Goal: Task Accomplishment & Management: Complete application form

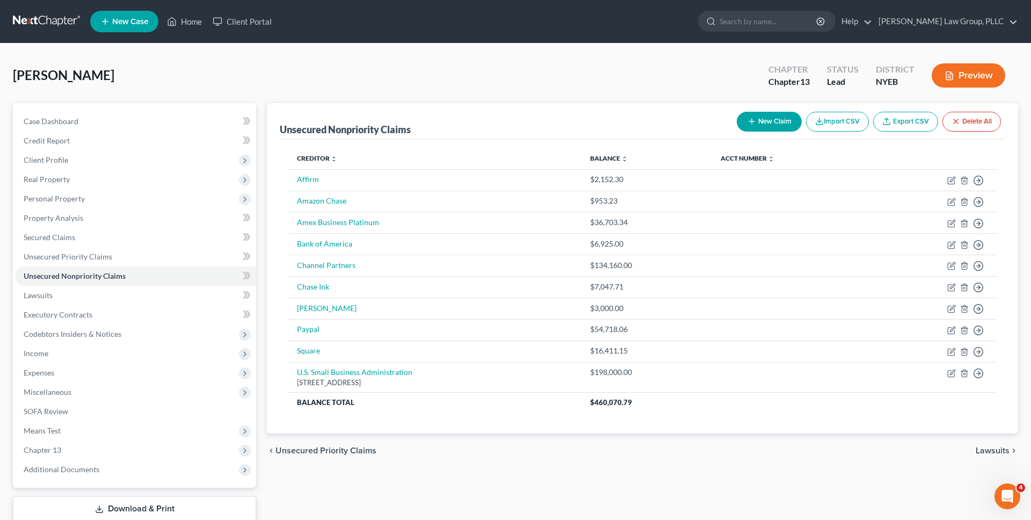
click at [61, 19] on link at bounding box center [47, 21] width 69 height 19
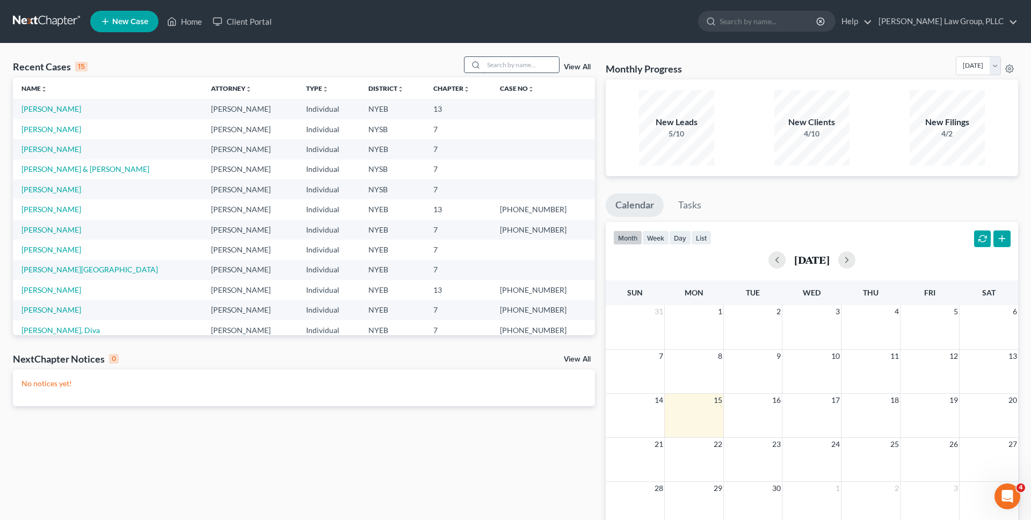
click at [512, 62] on input "search" at bounding box center [521, 65] width 75 height 16
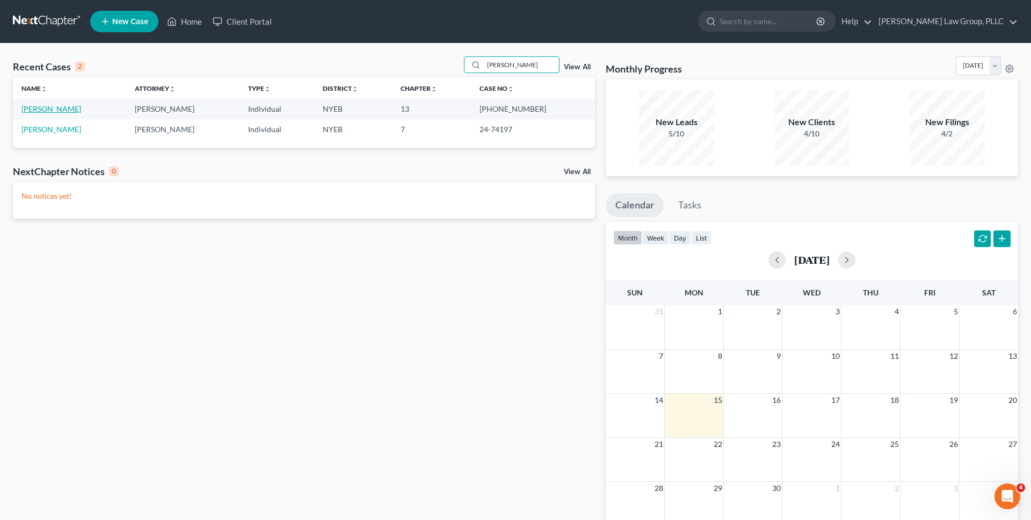
type input "lynch"
click at [48, 106] on link "[PERSON_NAME]" at bounding box center [51, 108] width 60 height 9
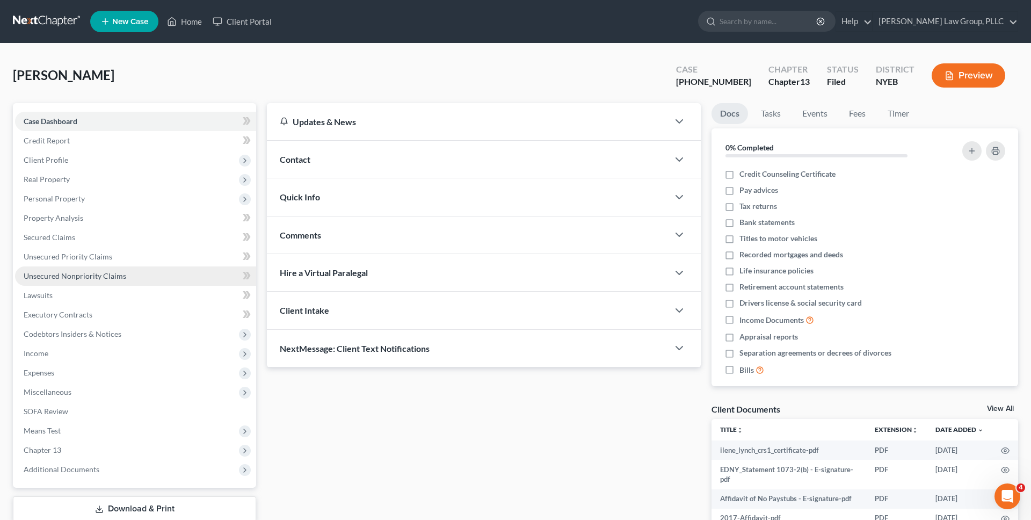
click at [70, 272] on span "Unsecured Nonpriority Claims" at bounding box center [75, 275] width 103 height 9
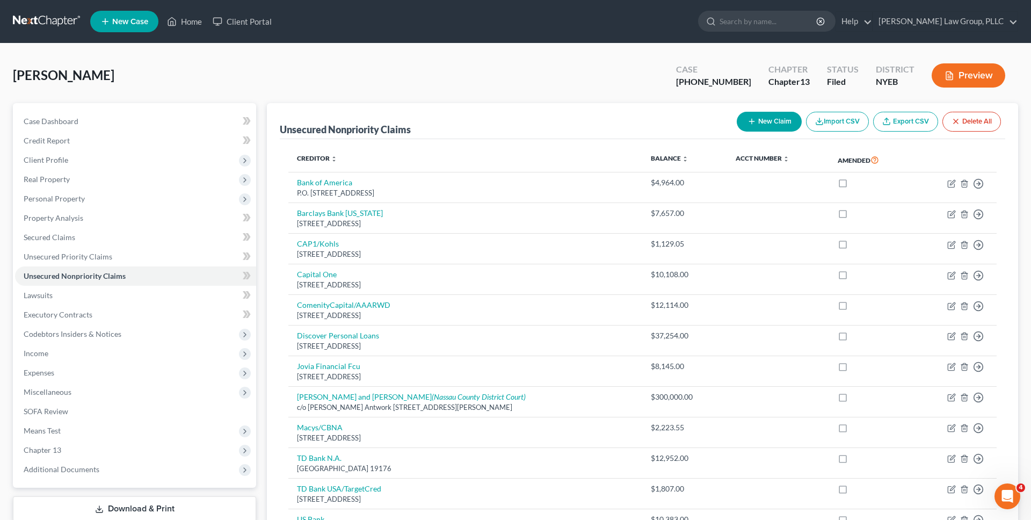
click at [57, 21] on link at bounding box center [47, 21] width 69 height 19
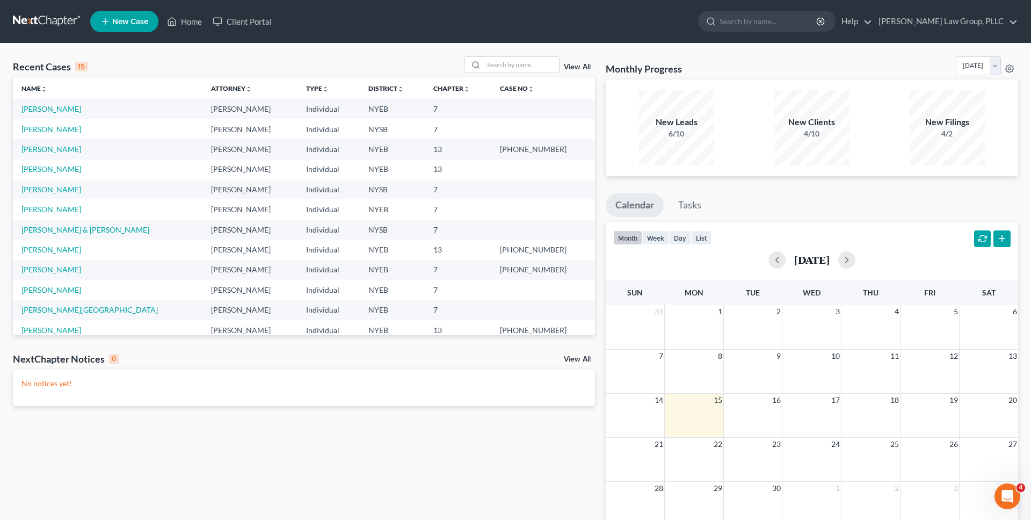
click at [88, 206] on td "[PERSON_NAME]" at bounding box center [108, 209] width 190 height 20
click at [81, 208] on link "Manzione, Nicholas" at bounding box center [51, 209] width 60 height 9
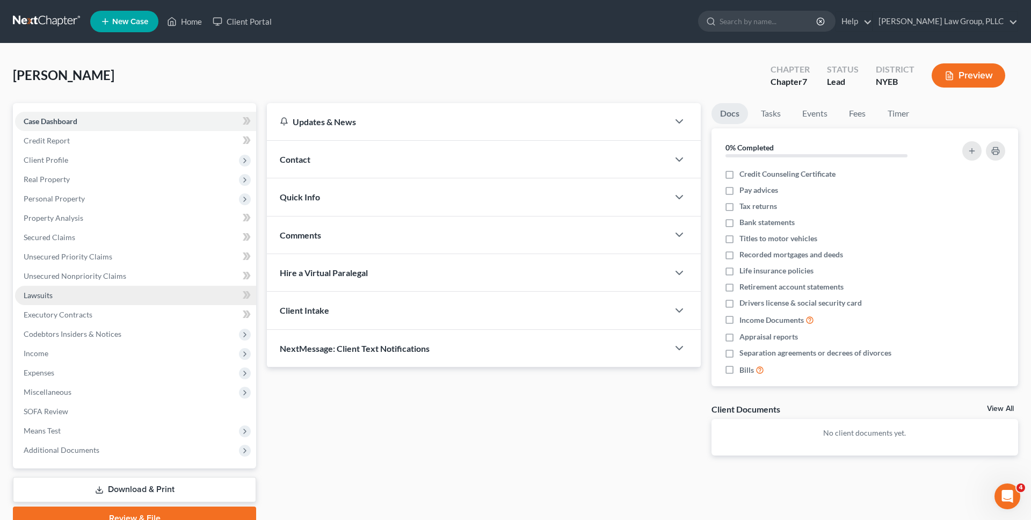
click at [159, 298] on link "Lawsuits" at bounding box center [135, 295] width 241 height 19
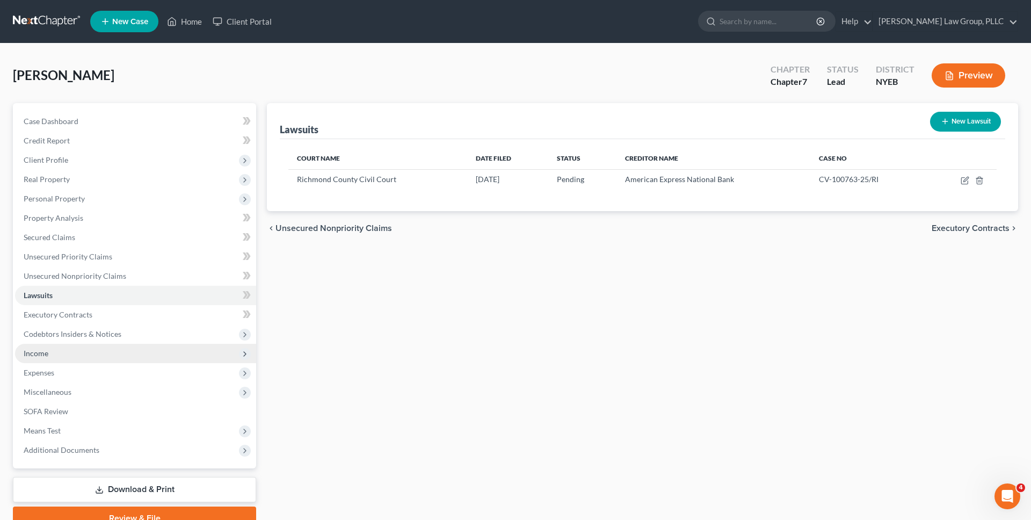
click at [153, 361] on span "Income" at bounding box center [135, 353] width 241 height 19
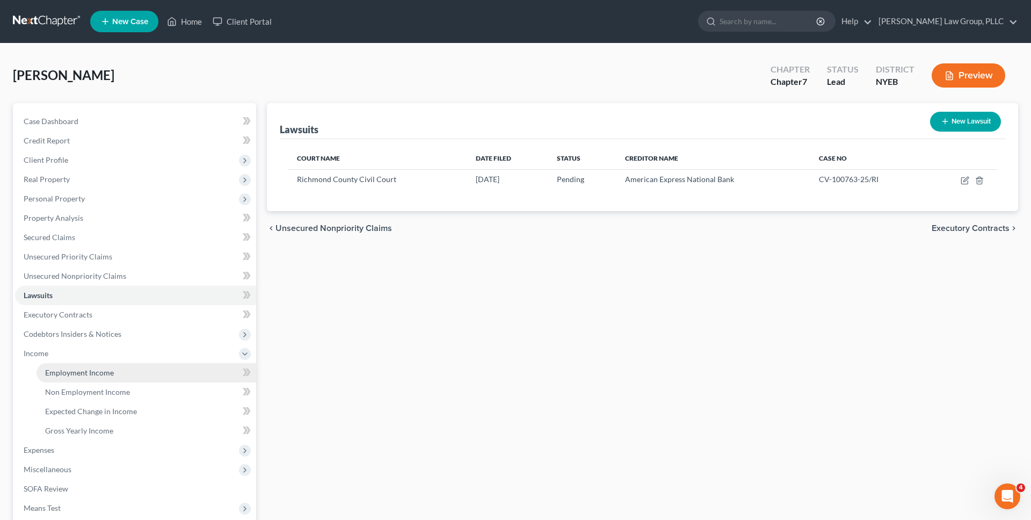
drag, startPoint x: 150, startPoint y: 371, endPoint x: 157, endPoint y: 371, distance: 7.0
click at [150, 371] on link "Employment Income" at bounding box center [147, 372] width 220 height 19
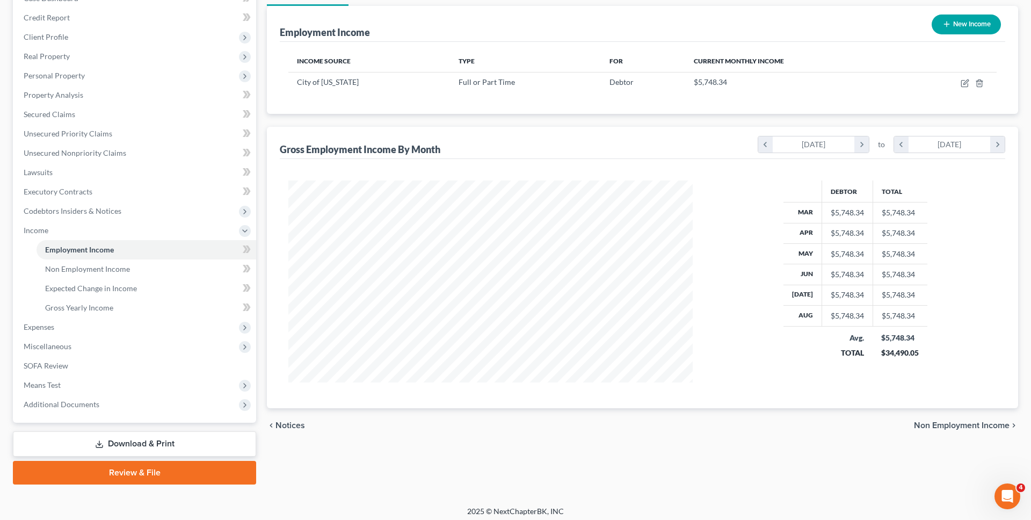
scroll to position [128, 0]
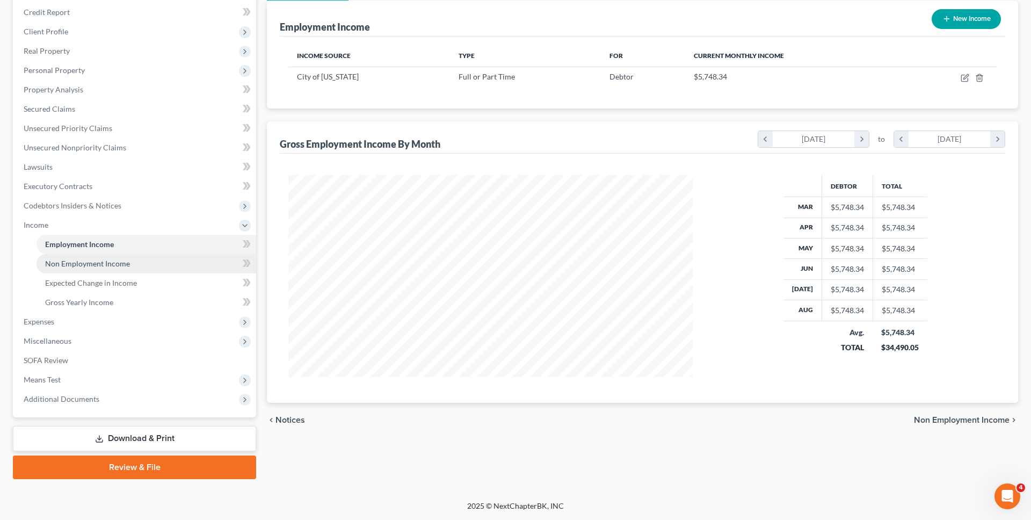
click at [159, 260] on link "Non Employment Income" at bounding box center [147, 263] width 220 height 19
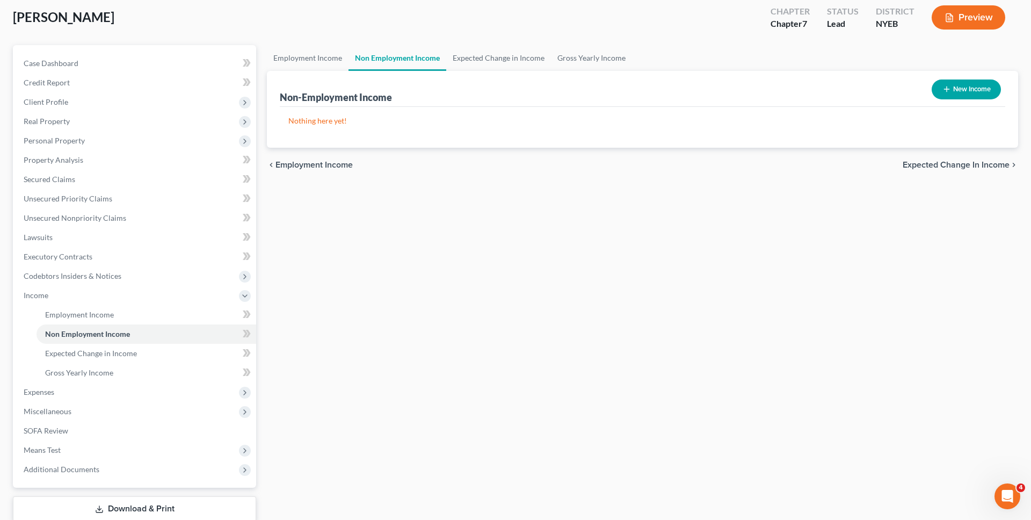
scroll to position [128, 0]
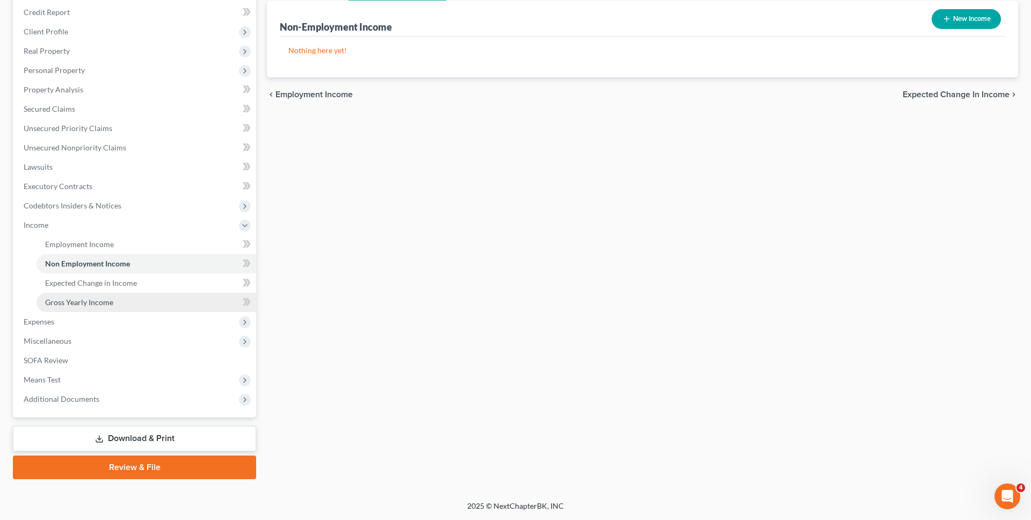
click at [172, 300] on link "Gross Yearly Income" at bounding box center [147, 302] width 220 height 19
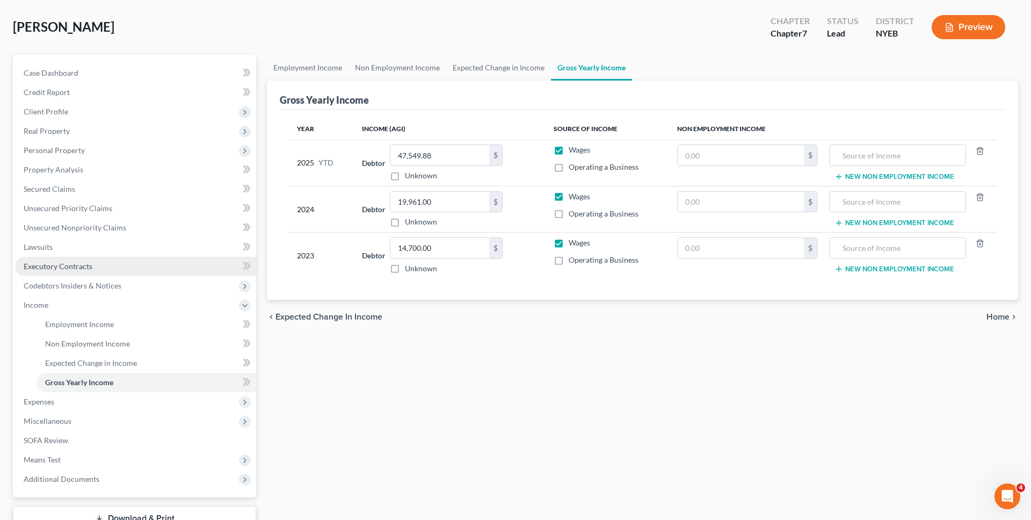
scroll to position [128, 0]
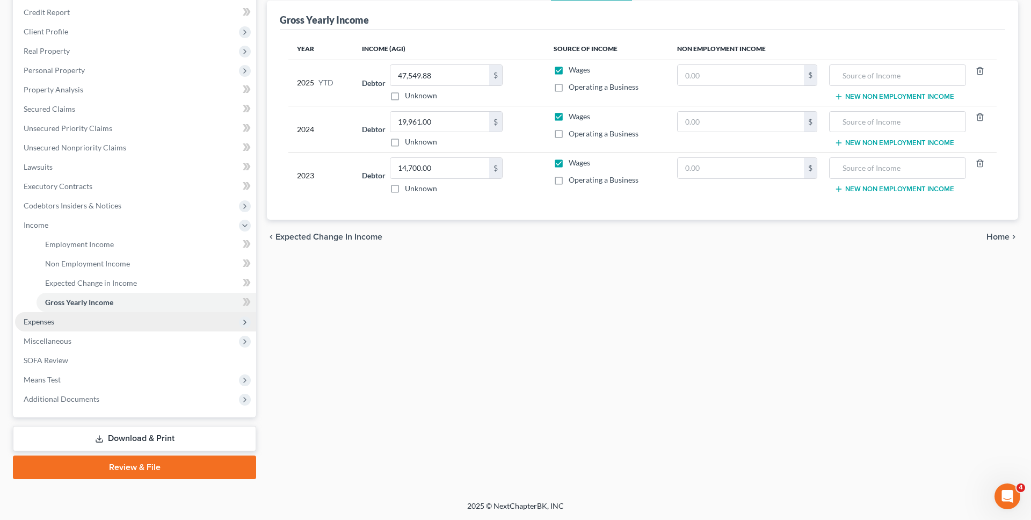
click at [166, 324] on span "Expenses" at bounding box center [135, 321] width 241 height 19
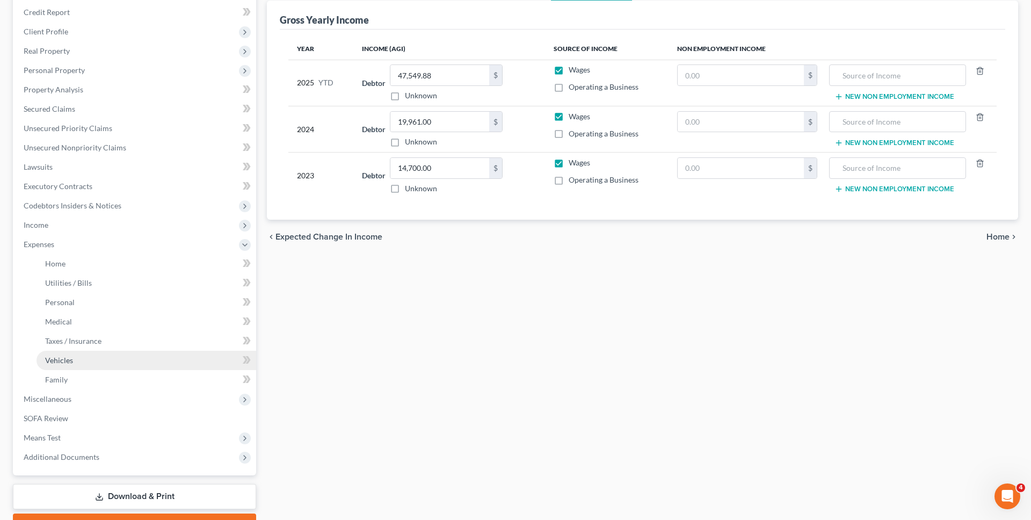
click at [161, 358] on link "Vehicles" at bounding box center [147, 360] width 220 height 19
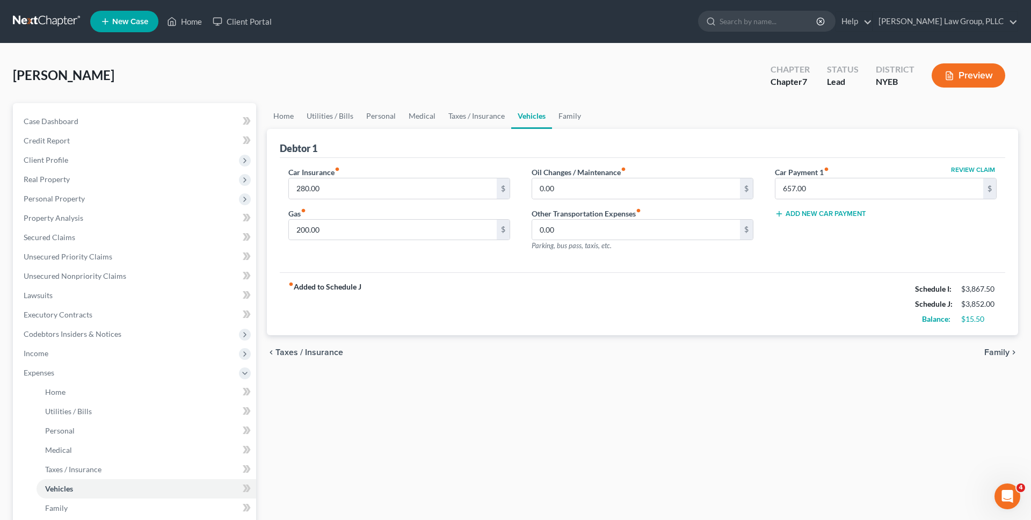
click at [974, 170] on button "Review Claim" at bounding box center [972, 169] width 47 height 6
select select "3"
select select "30"
select select "0"
select select "1"
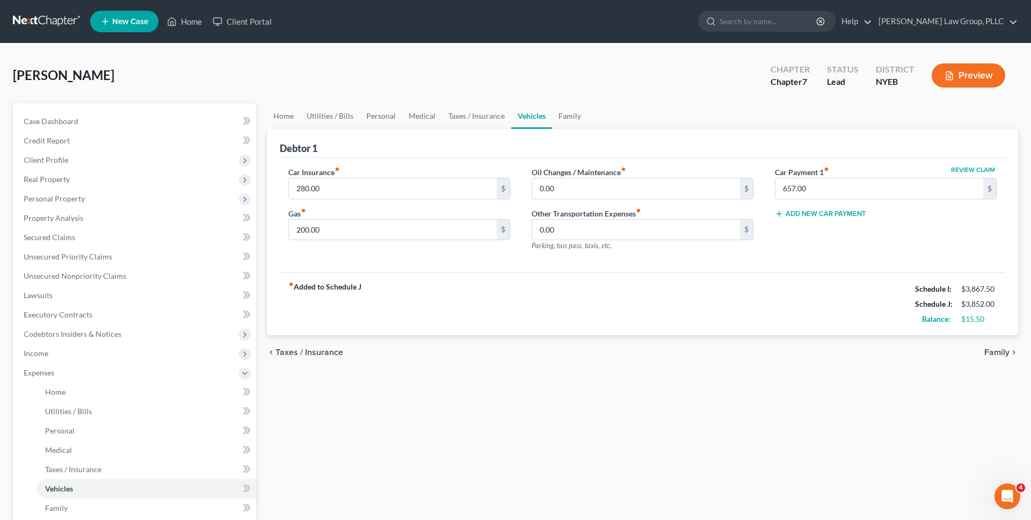
select select "0"
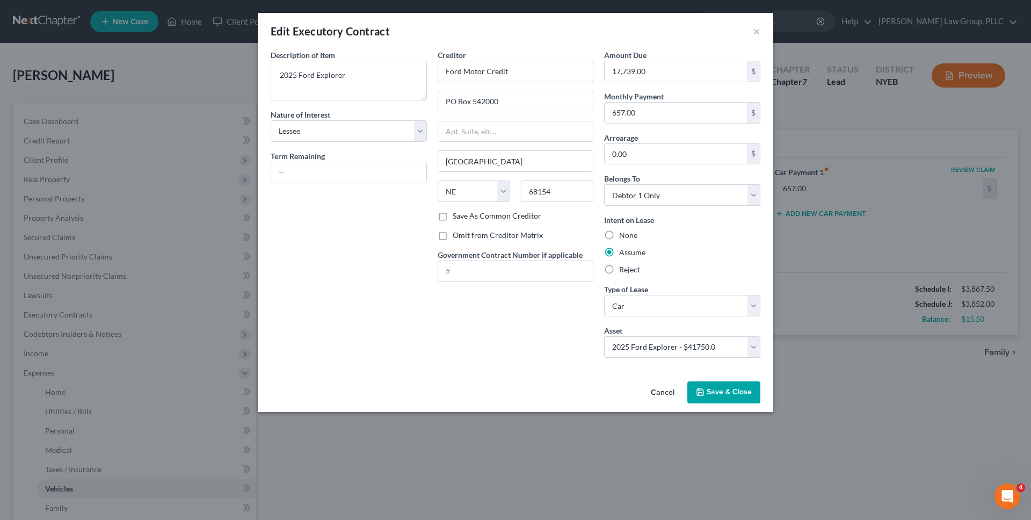
click at [656, 388] on button "Cancel" at bounding box center [662, 392] width 41 height 21
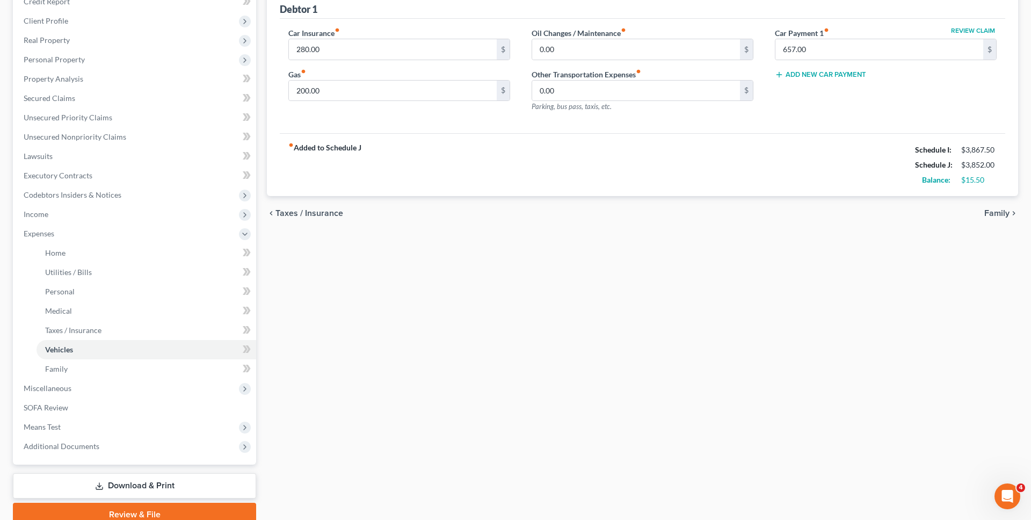
scroll to position [146, 0]
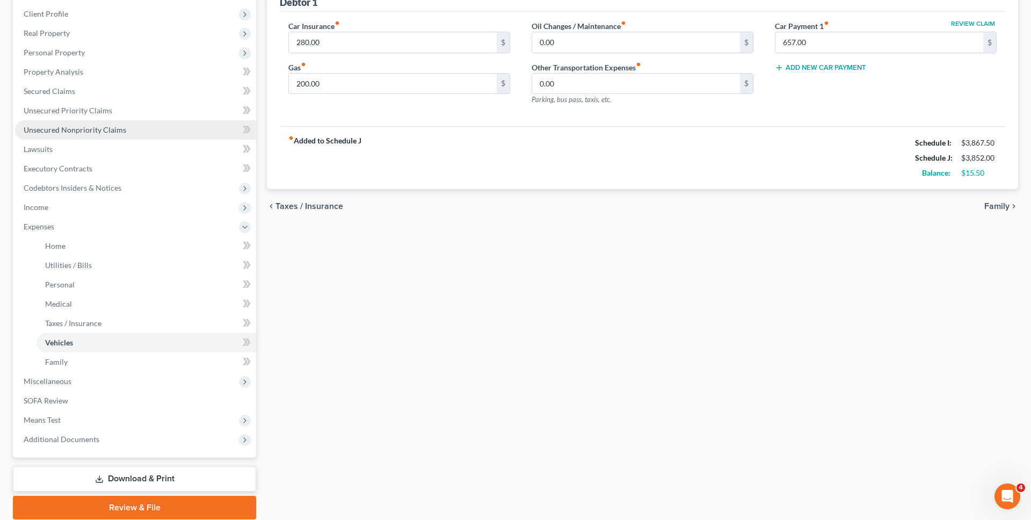
click at [114, 126] on span "Unsecured Nonpriority Claims" at bounding box center [75, 129] width 103 height 9
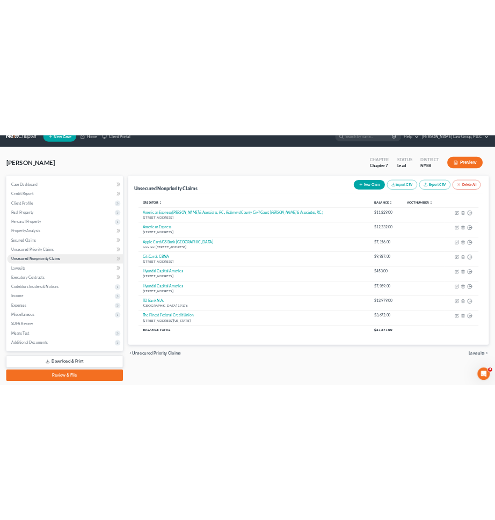
scroll to position [22, 0]
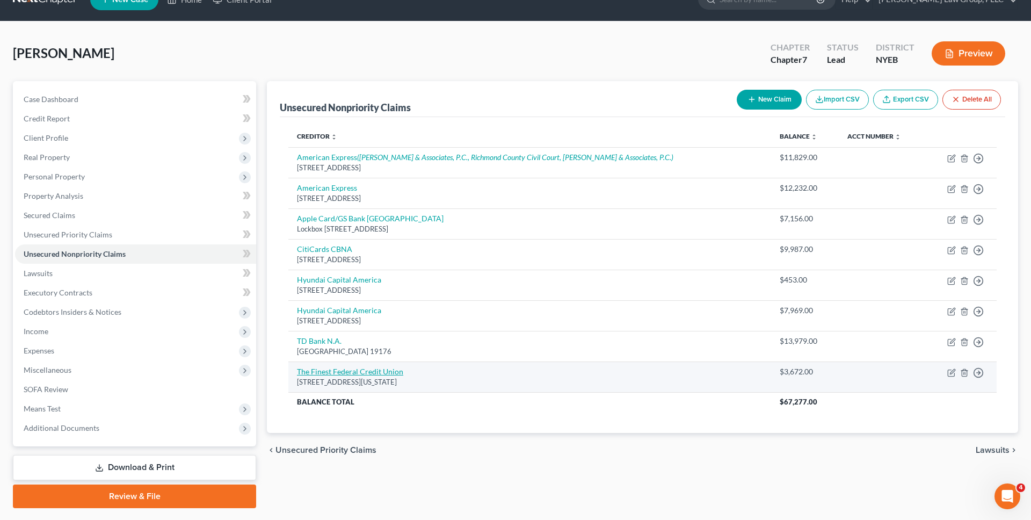
click at [349, 373] on link "The Finest Federal Credit Union" at bounding box center [350, 371] width 106 height 9
select select "35"
select select "10"
select select "0"
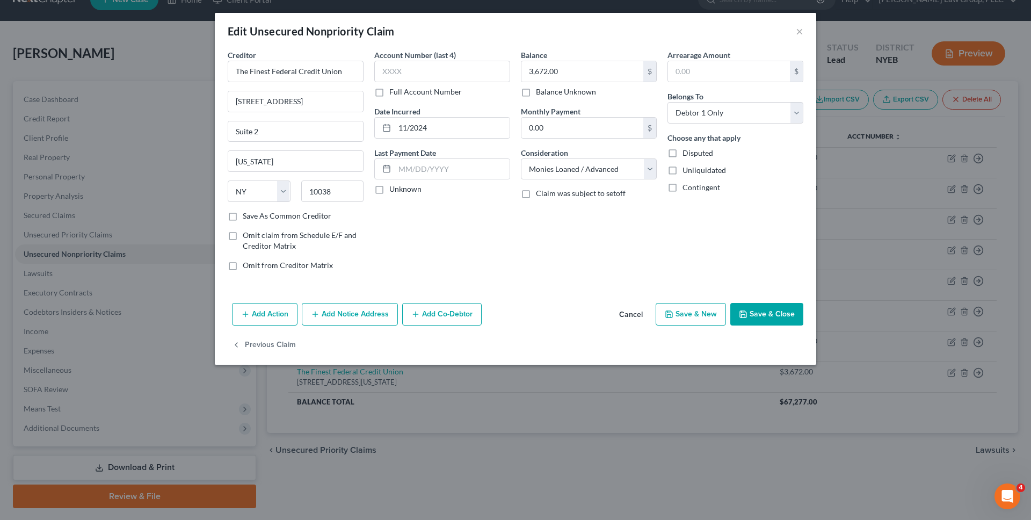
click at [640, 314] on button "Cancel" at bounding box center [631, 314] width 41 height 21
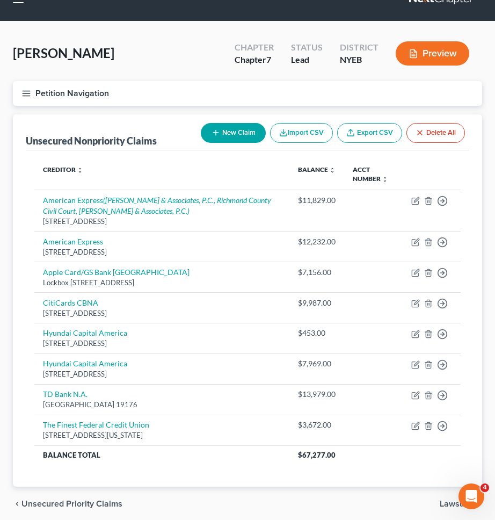
click at [163, 110] on div "Petition Navigation Case Dashboard Payments Invoices Payments Payments Credit R…" at bounding box center [248, 97] width 480 height 33
click at [163, 99] on button "Petition Navigation" at bounding box center [247, 93] width 469 height 25
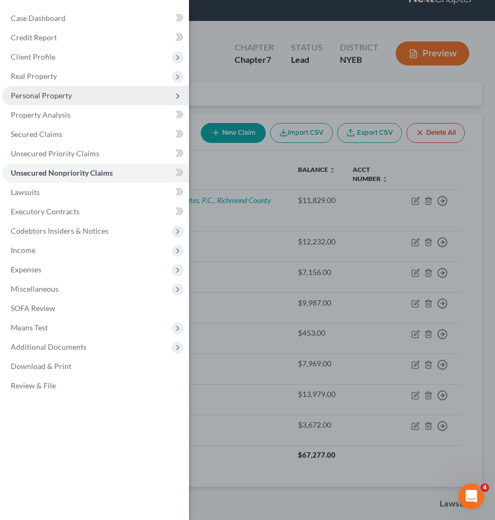
click at [111, 99] on span "Personal Property" at bounding box center [95, 95] width 187 height 19
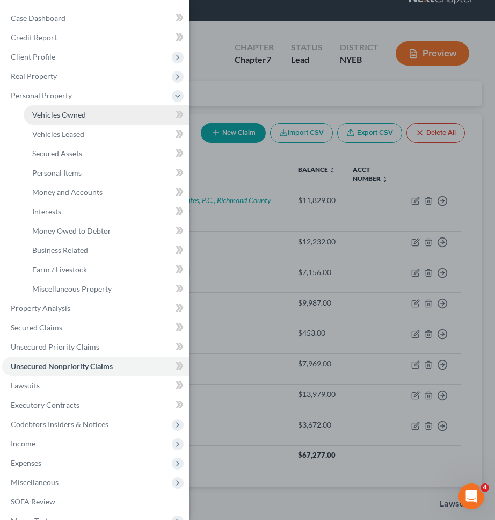
click at [104, 119] on link "Vehicles Owned" at bounding box center [106, 114] width 165 height 19
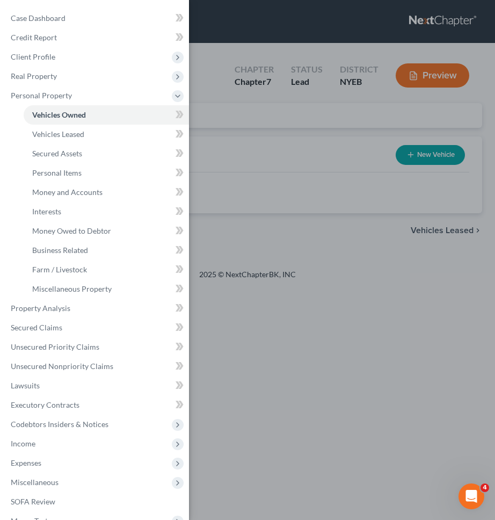
click at [256, 84] on div "Case Dashboard Payments Invoices Payments Payments Credit Report Client Profile" at bounding box center [247, 260] width 495 height 520
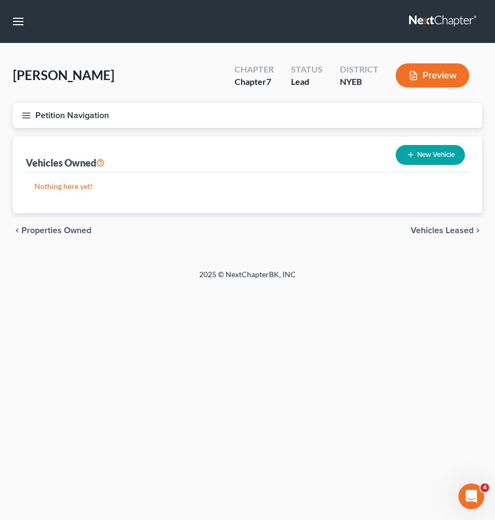
click at [161, 117] on button "Petition Navigation" at bounding box center [247, 115] width 469 height 25
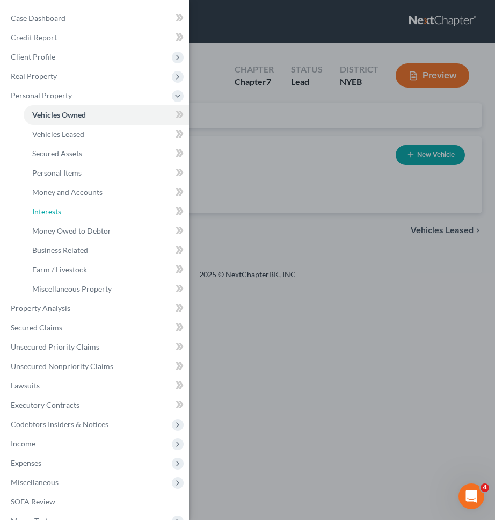
drag, startPoint x: 122, startPoint y: 210, endPoint x: 220, endPoint y: 172, distance: 105.4
click at [122, 210] on link "Interests" at bounding box center [106, 211] width 165 height 19
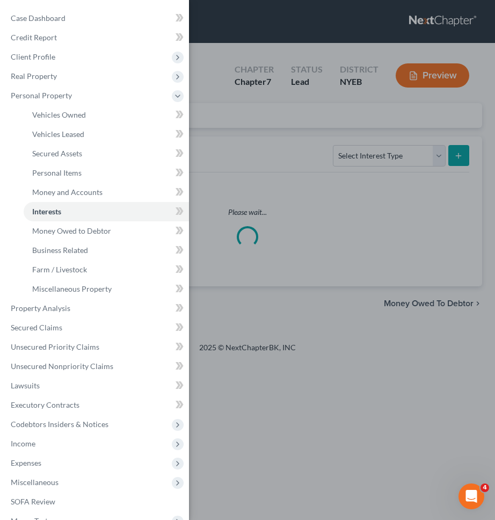
click at [220, 172] on div "Case Dashboard Payments Invoices Payments Payments Credit Report Client Profile" at bounding box center [247, 260] width 495 height 520
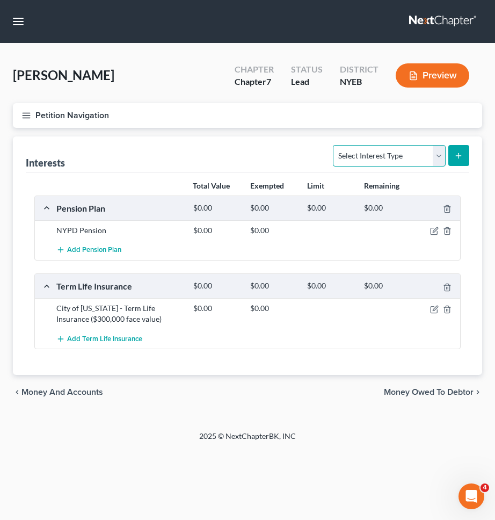
click at [357, 147] on select "Select Interest Type 401K Annuity Bond Education IRA Government Bond Government…" at bounding box center [389, 155] width 112 height 21
select select "401k"
click at [335, 145] on select "Select Interest Type 401K Annuity Bond Education IRA Government Bond Government…" at bounding box center [389, 155] width 112 height 21
drag, startPoint x: 468, startPoint y: 154, endPoint x: 452, endPoint y: 154, distance: 16.7
click at [468, 154] on button "submit" at bounding box center [458, 155] width 21 height 21
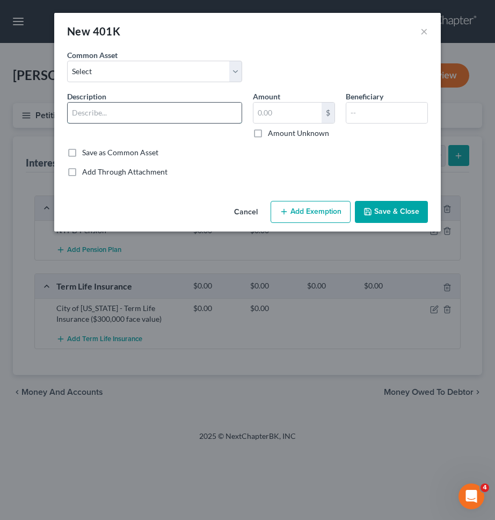
click at [200, 113] on input "text" at bounding box center [155, 113] width 174 height 20
type input "$"
type input "New York City - 457"
click at [389, 106] on input "text" at bounding box center [386, 113] width 81 height 20
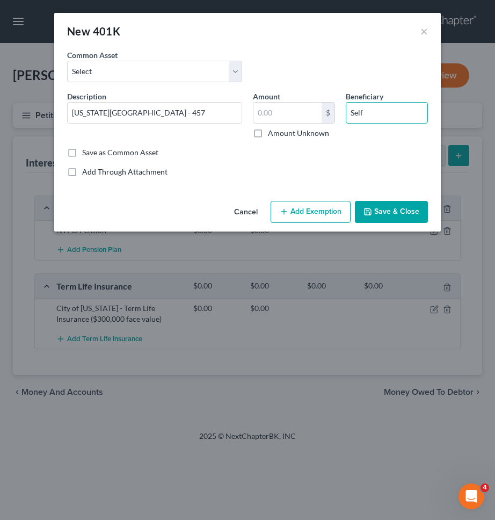
type input "Self"
click at [275, 107] on input "text" at bounding box center [287, 113] width 68 height 20
paste input "1496.15"
type input "1496.15"
click at [312, 211] on button "Add Exemption" at bounding box center [311, 212] width 80 height 23
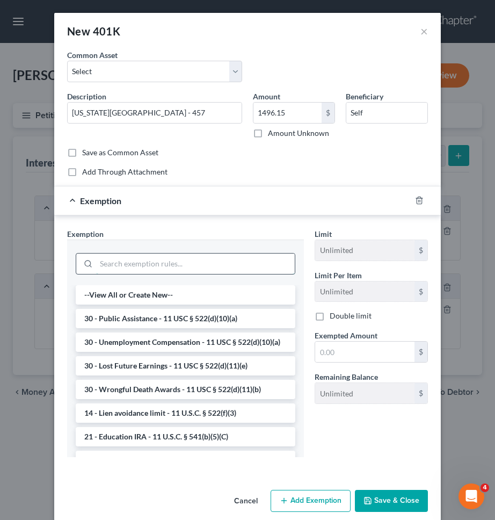
click at [156, 261] on input "search" at bounding box center [195, 263] width 199 height 20
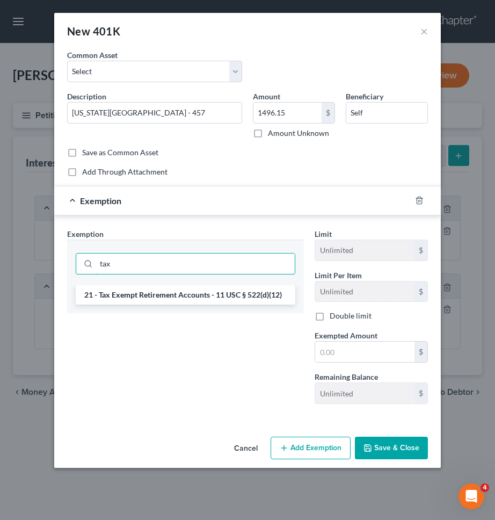
type input "tax"
click at [149, 283] on div "tax" at bounding box center [185, 262] width 237 height 46
click at [151, 299] on li "21 - Tax Exempt Retirement Accounts - 11 USC § 522(d)(12)" at bounding box center [186, 294] width 220 height 19
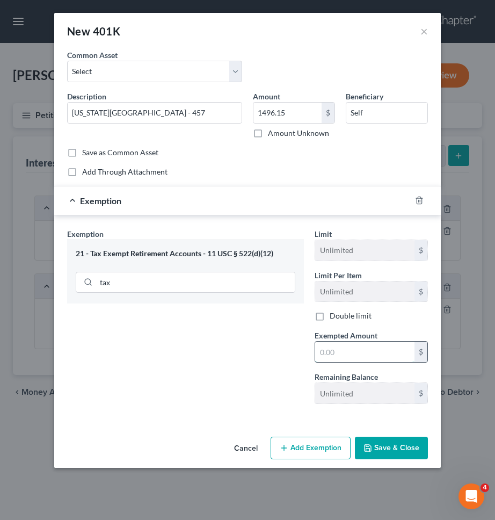
click at [342, 350] on input "text" at bounding box center [364, 352] width 99 height 20
paste input "1496.15"
type input "1496.15"
click at [379, 440] on button "Save & Close" at bounding box center [391, 448] width 73 height 23
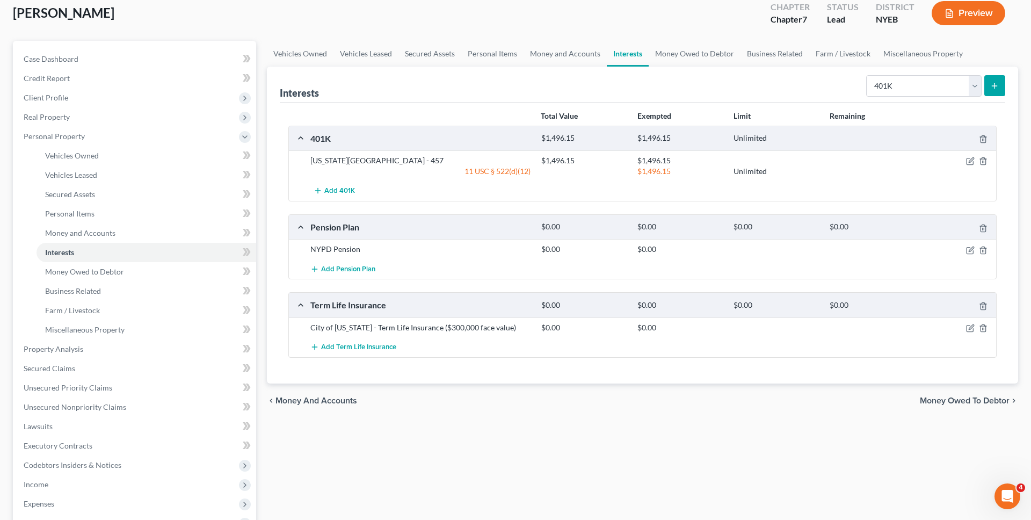
scroll to position [72, 0]
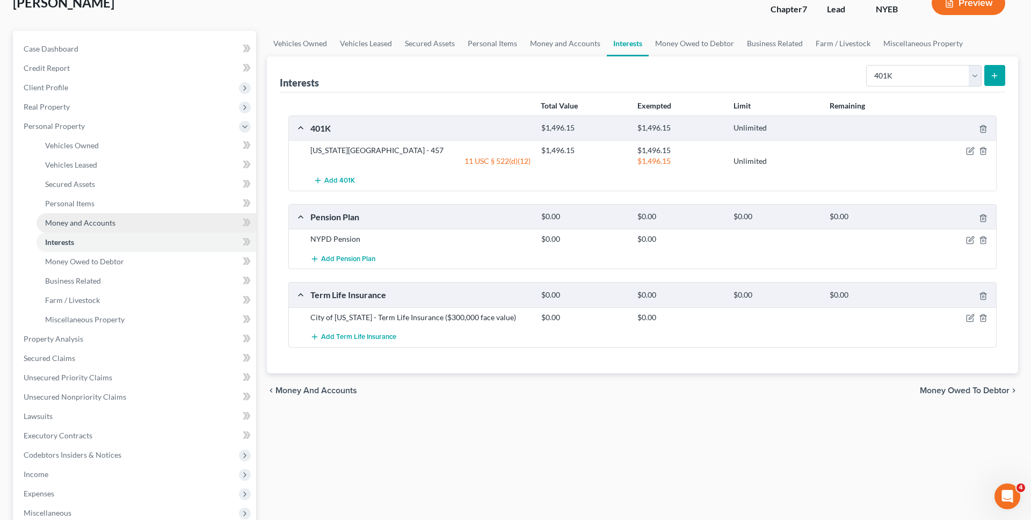
click at [204, 224] on link "Money and Accounts" at bounding box center [147, 222] width 220 height 19
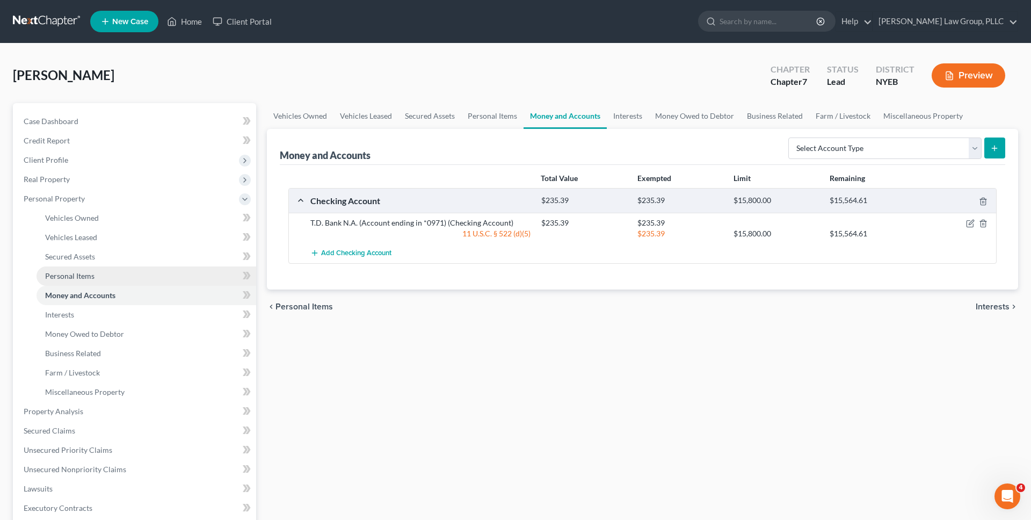
click at [161, 279] on link "Personal Items" at bounding box center [147, 275] width 220 height 19
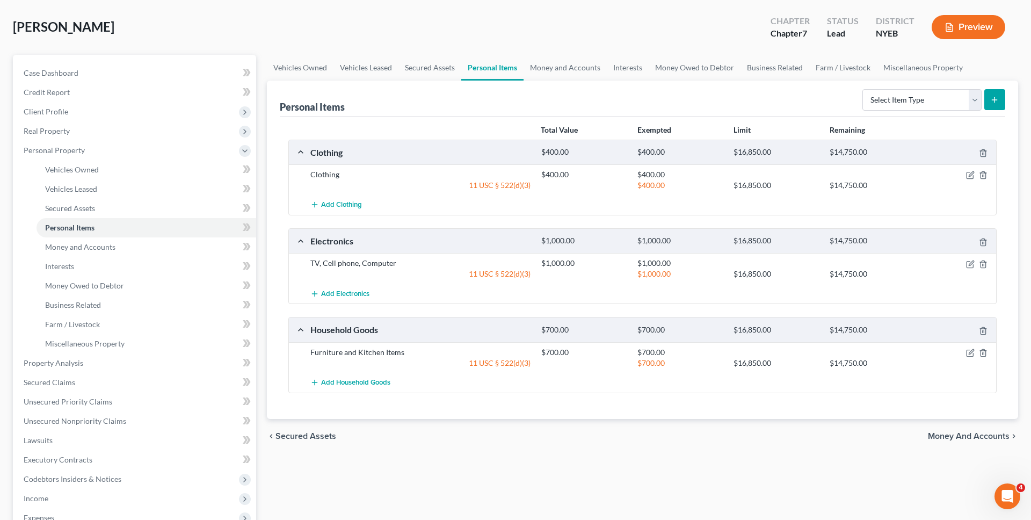
scroll to position [59, 0]
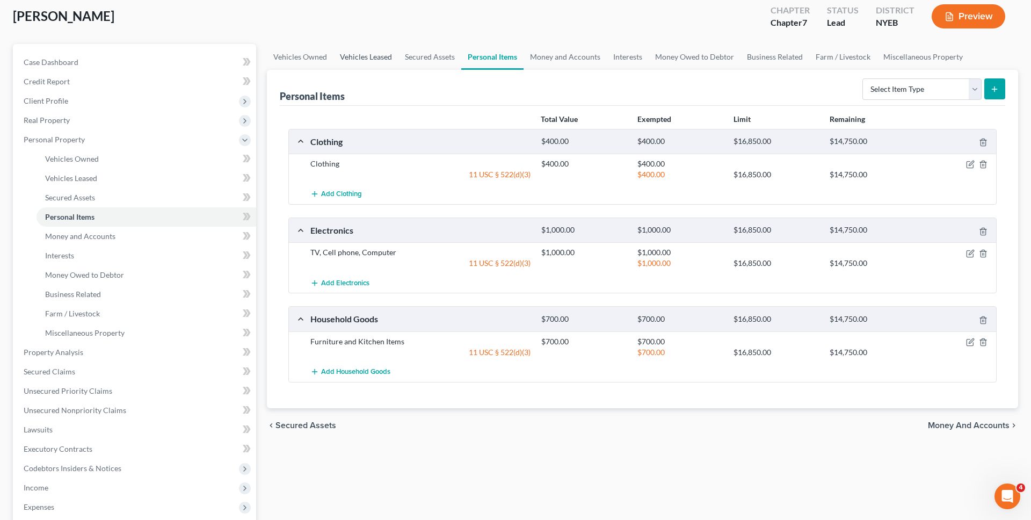
click at [360, 60] on link "Vehicles Leased" at bounding box center [365, 57] width 65 height 26
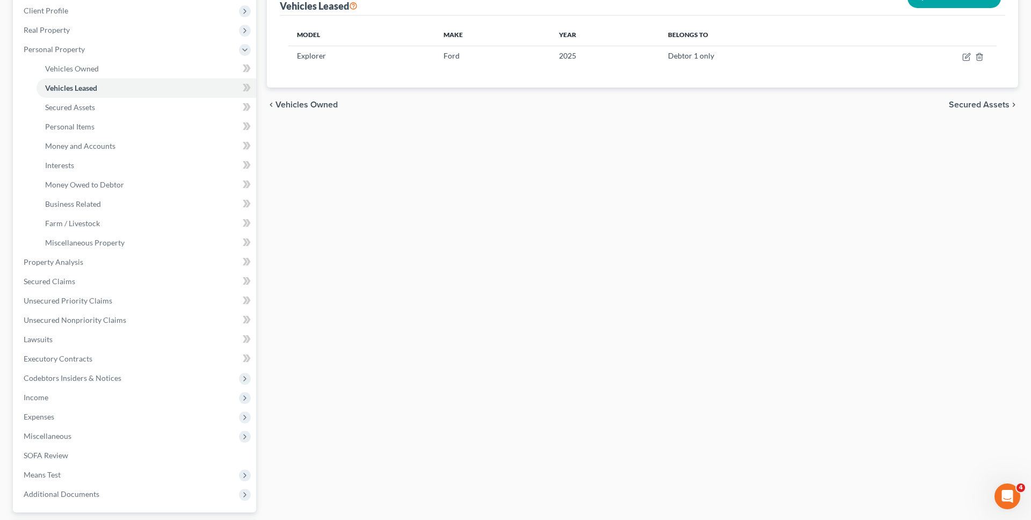
scroll to position [162, 0]
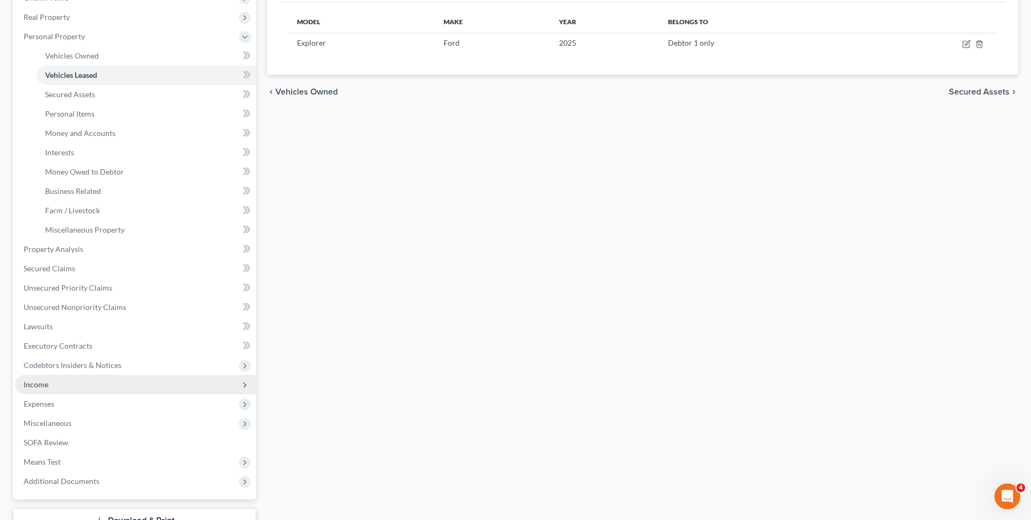
click at [200, 384] on span "Income" at bounding box center [135, 384] width 241 height 19
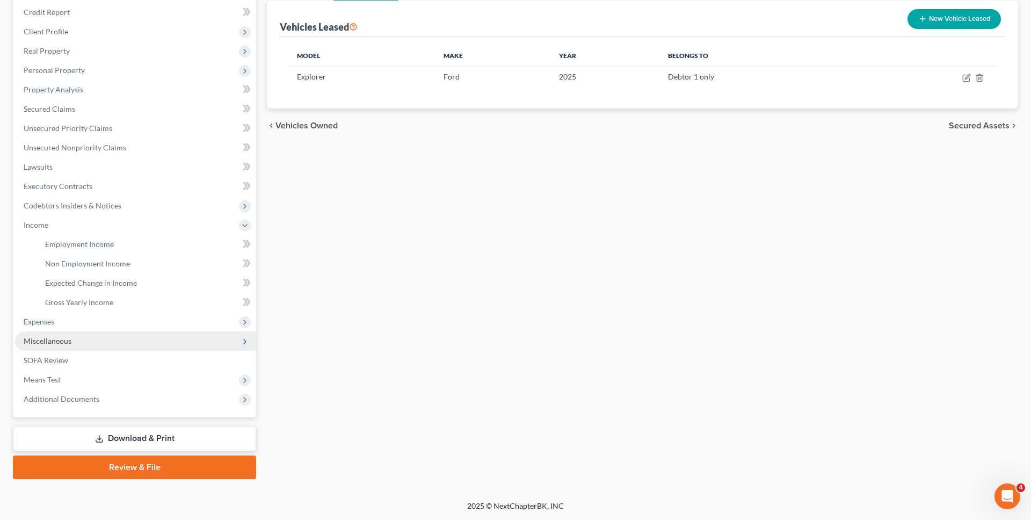
scroll to position [128, 0]
click at [135, 242] on link "Employment Income" at bounding box center [147, 244] width 220 height 19
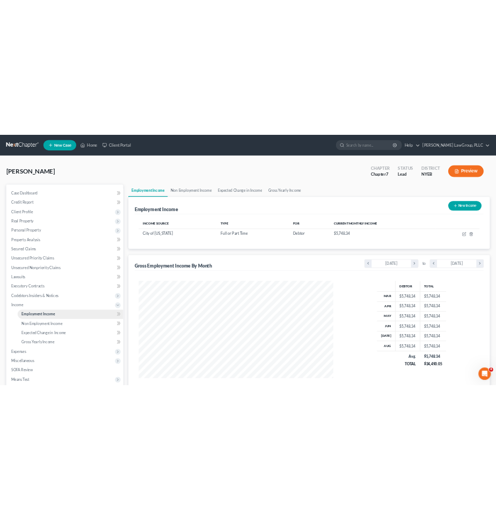
scroll to position [202, 426]
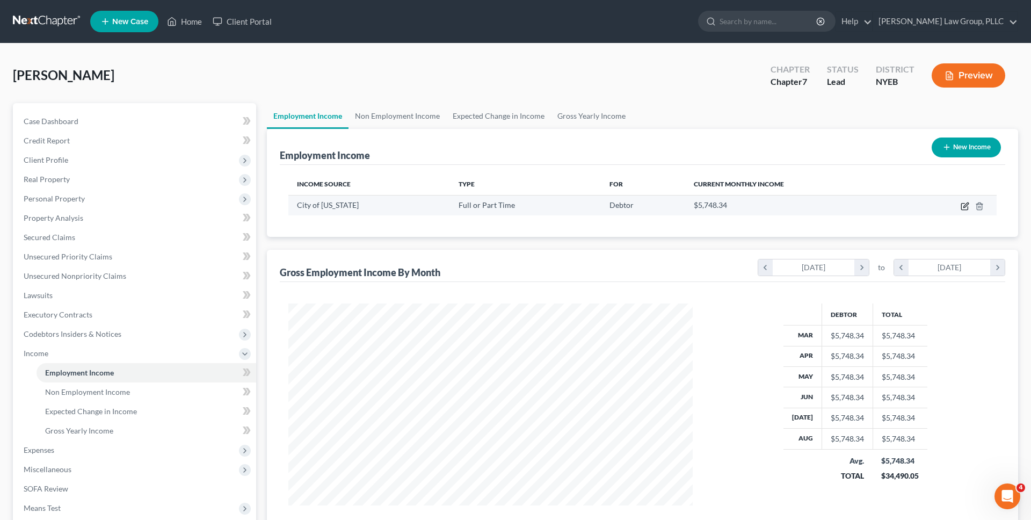
click at [962, 202] on icon "button" at bounding box center [965, 206] width 9 height 9
select select "0"
select select "35"
select select "2"
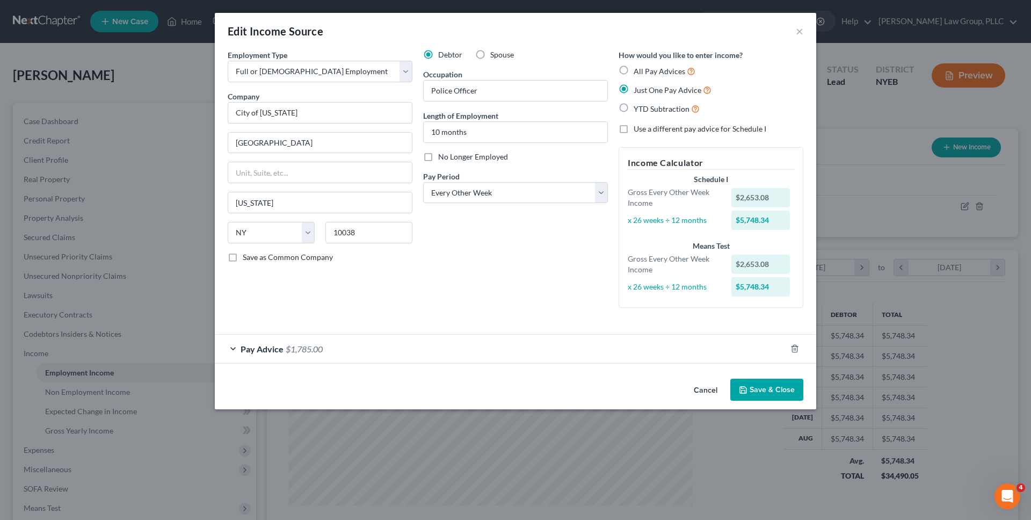
click at [693, 387] on button "Cancel" at bounding box center [705, 390] width 41 height 21
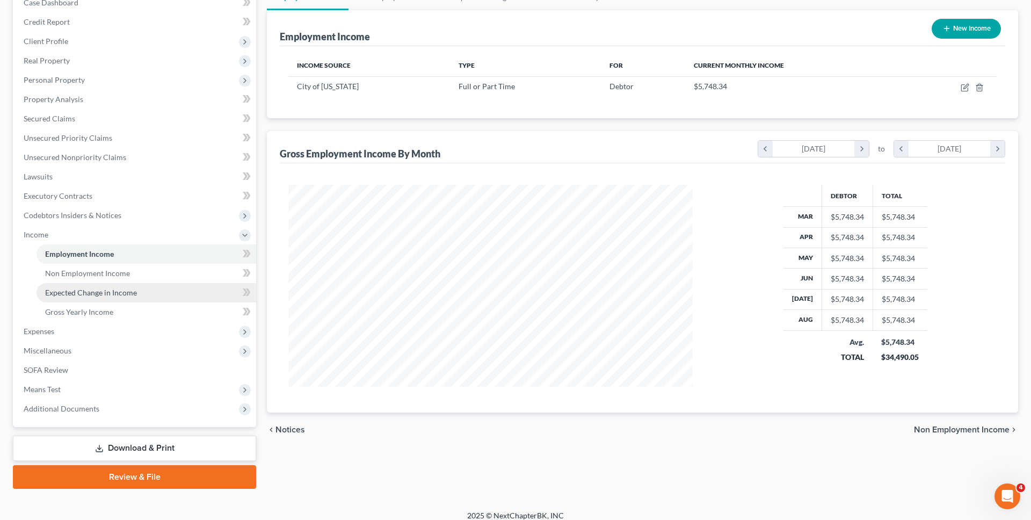
scroll to position [119, 0]
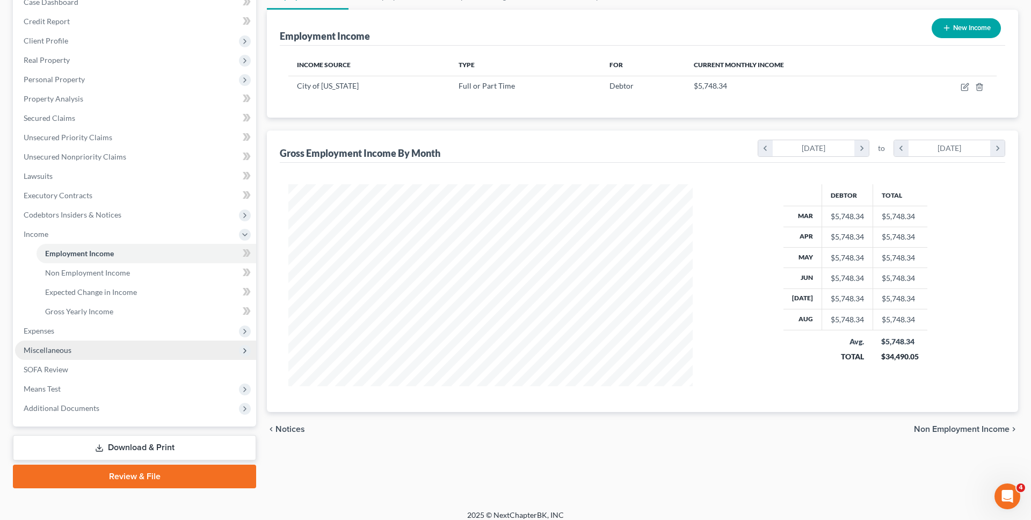
click at [151, 350] on span "Miscellaneous" at bounding box center [135, 349] width 241 height 19
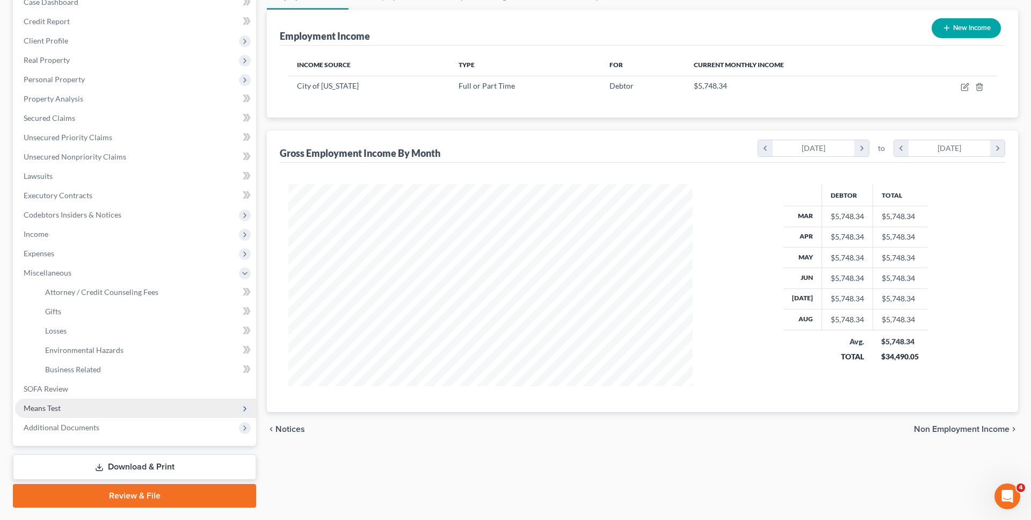
click at [148, 404] on span "Means Test" at bounding box center [135, 407] width 241 height 19
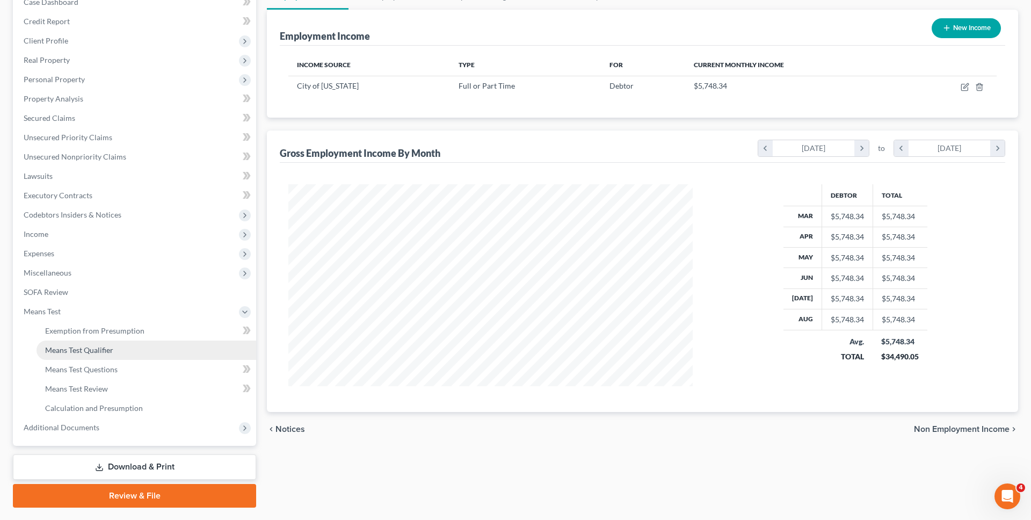
click at [145, 349] on link "Means Test Qualifier" at bounding box center [147, 349] width 220 height 19
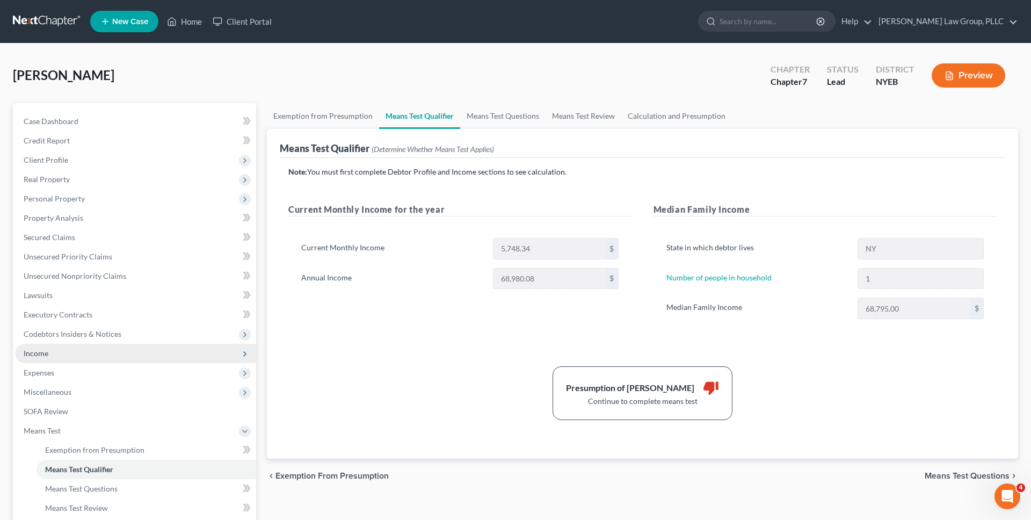
click at [115, 350] on span "Income" at bounding box center [135, 353] width 241 height 19
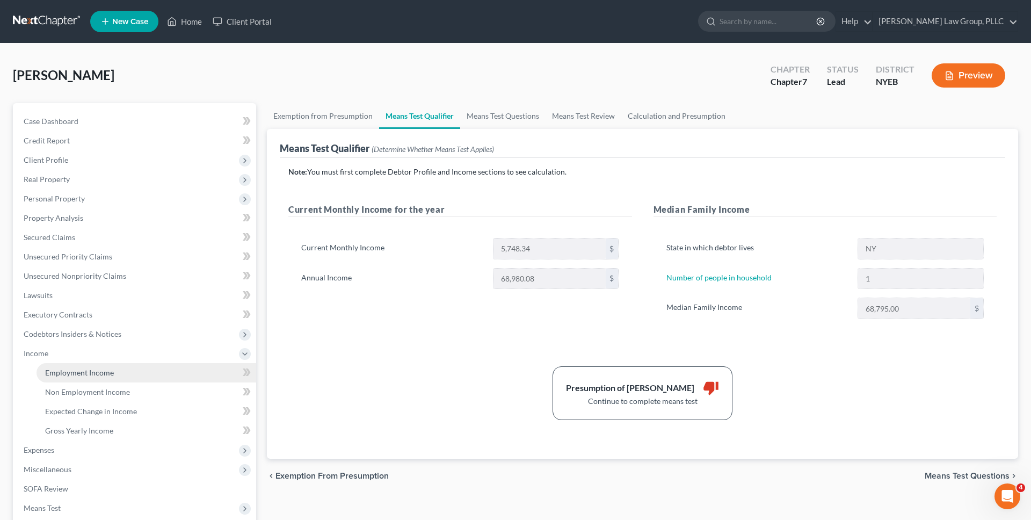
click at [114, 372] on link "Employment Income" at bounding box center [147, 372] width 220 height 19
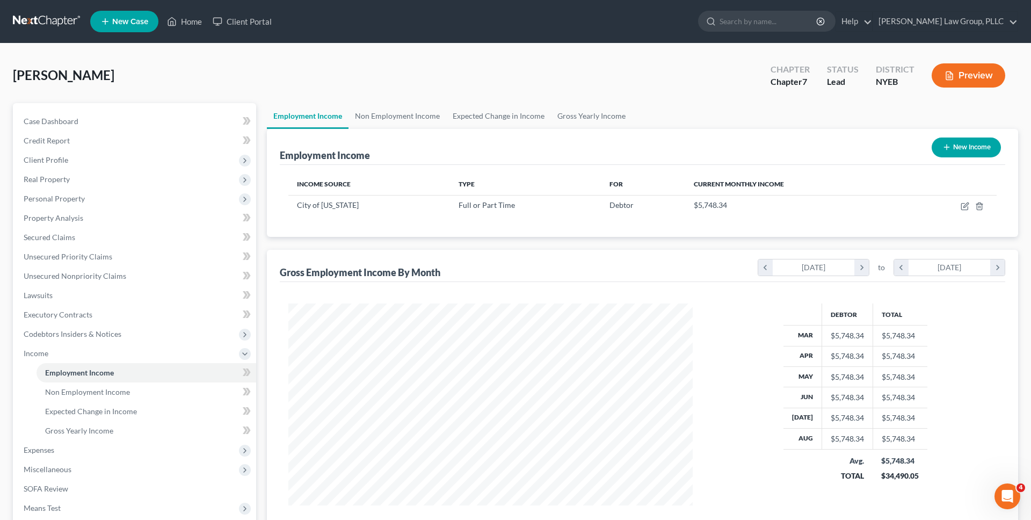
click at [55, 22] on link at bounding box center [47, 21] width 69 height 19
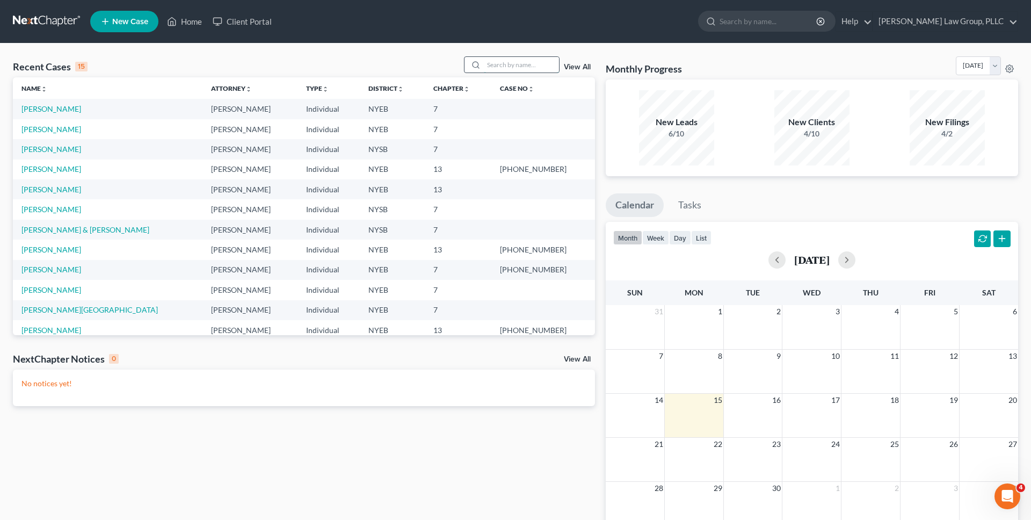
click at [502, 61] on input "search" at bounding box center [521, 65] width 75 height 16
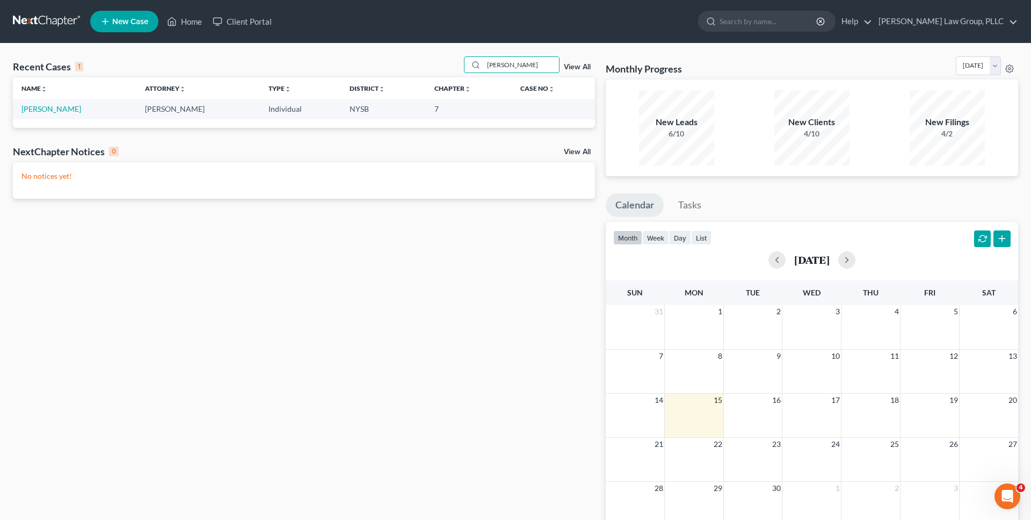
type input "peraza"
click at [46, 109] on link "Peraza, Eduardo" at bounding box center [51, 108] width 60 height 9
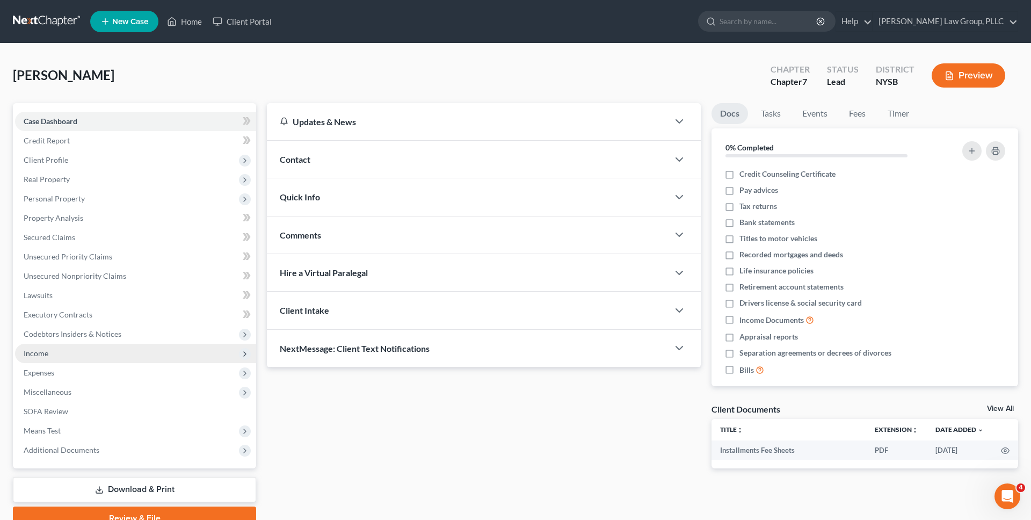
click at [45, 354] on span "Income" at bounding box center [36, 353] width 25 height 9
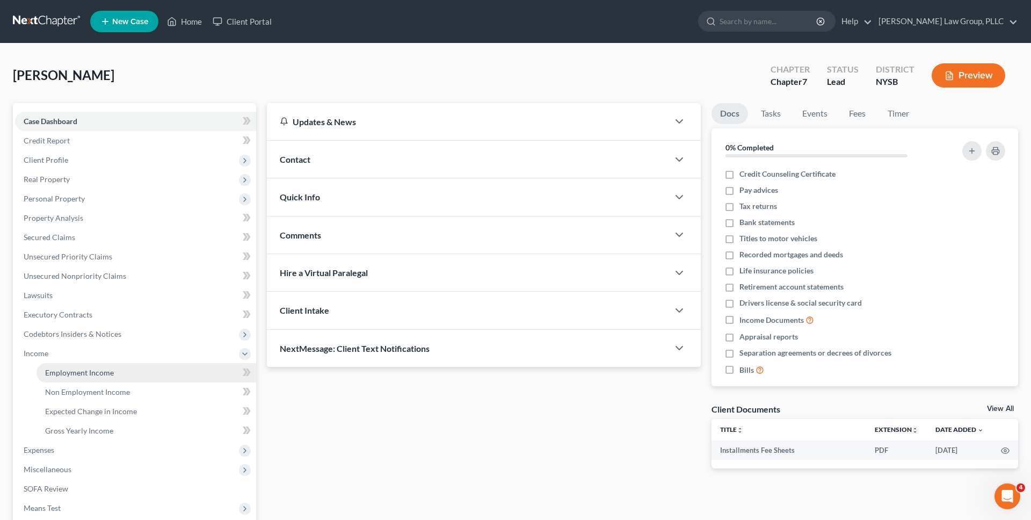
click at [48, 374] on span "Employment Income" at bounding box center [79, 372] width 69 height 9
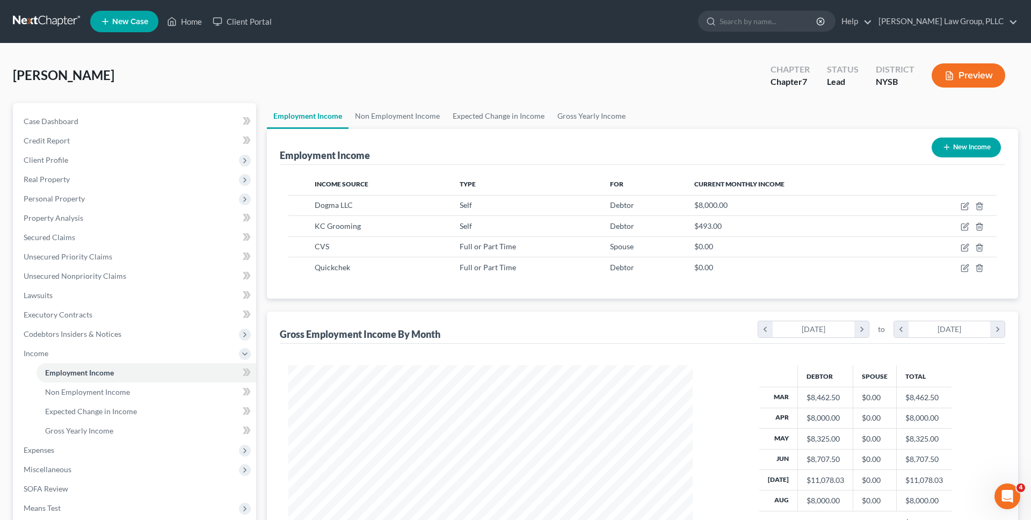
scroll to position [202, 426]
click at [964, 209] on icon "button" at bounding box center [965, 206] width 9 height 9
select select "1"
select select "35"
select select "1"
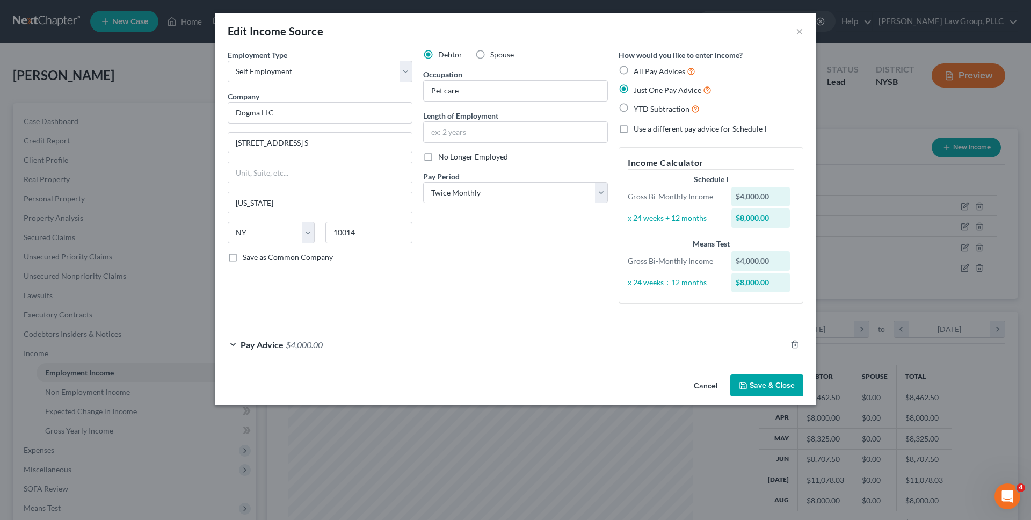
click at [610, 347] on div "Pay Advice $4,000.00" at bounding box center [500, 344] width 571 height 28
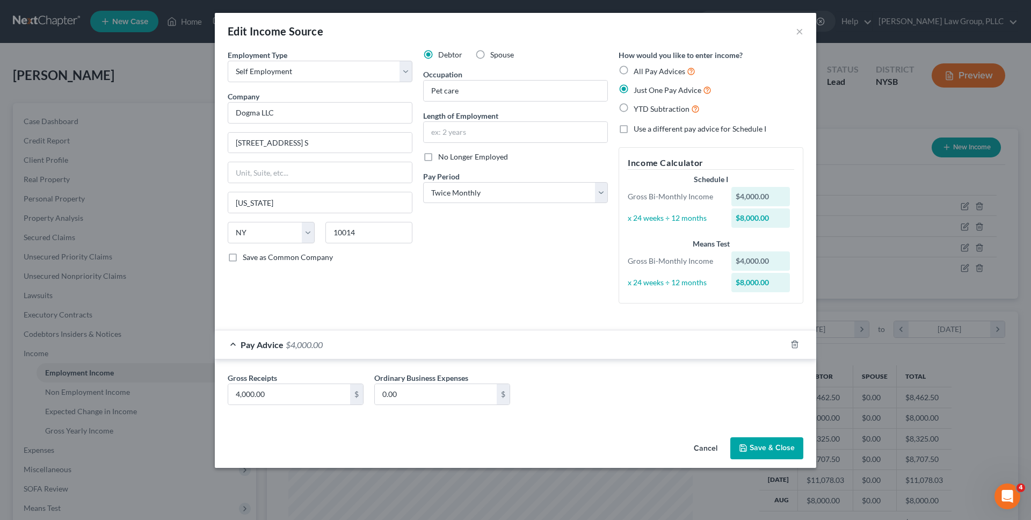
click at [610, 347] on div "Pay Advice $4,000.00" at bounding box center [500, 344] width 571 height 28
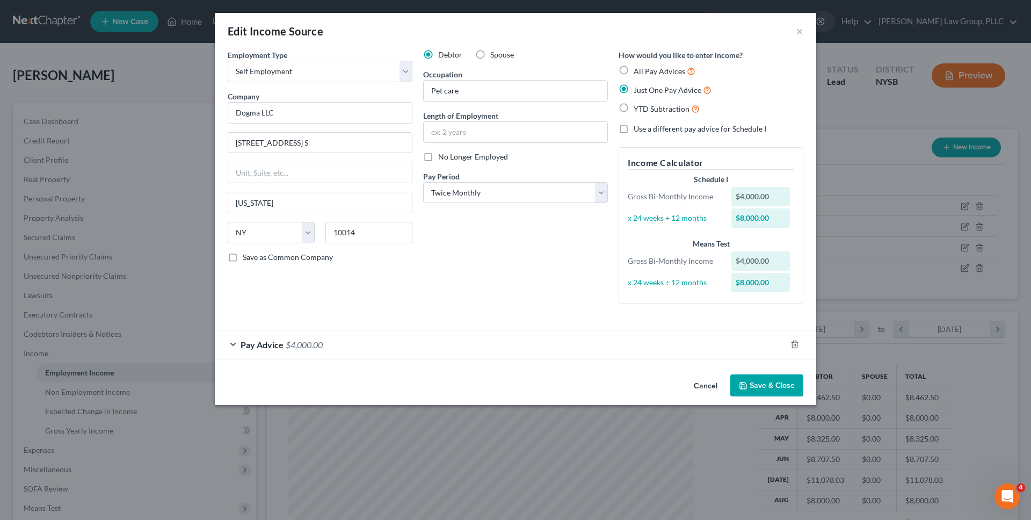
click at [693, 385] on button "Cancel" at bounding box center [705, 385] width 41 height 21
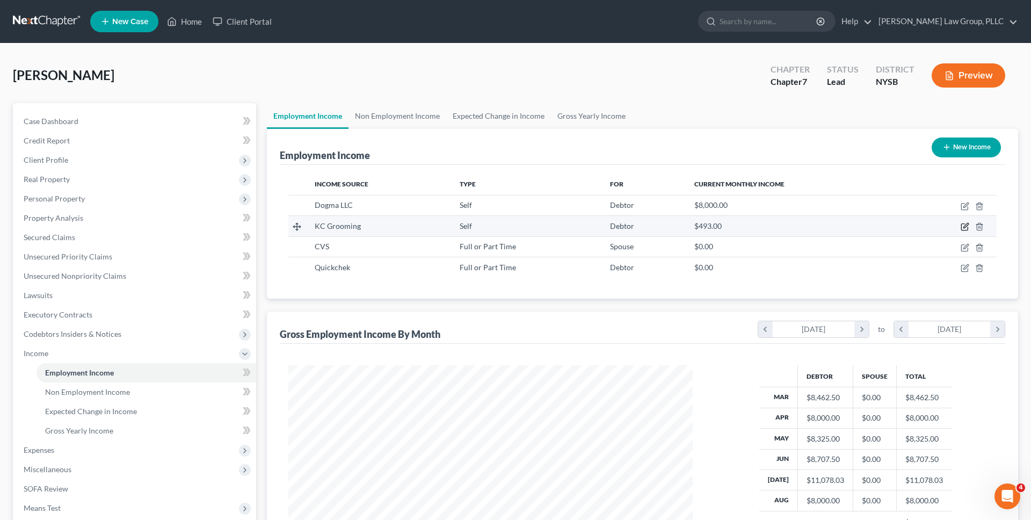
click at [965, 229] on icon "button" at bounding box center [965, 226] width 9 height 9
select select "1"
select select "0"
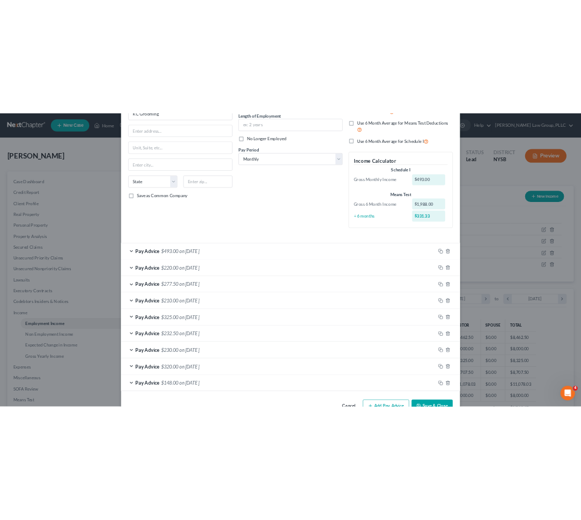
scroll to position [0, 0]
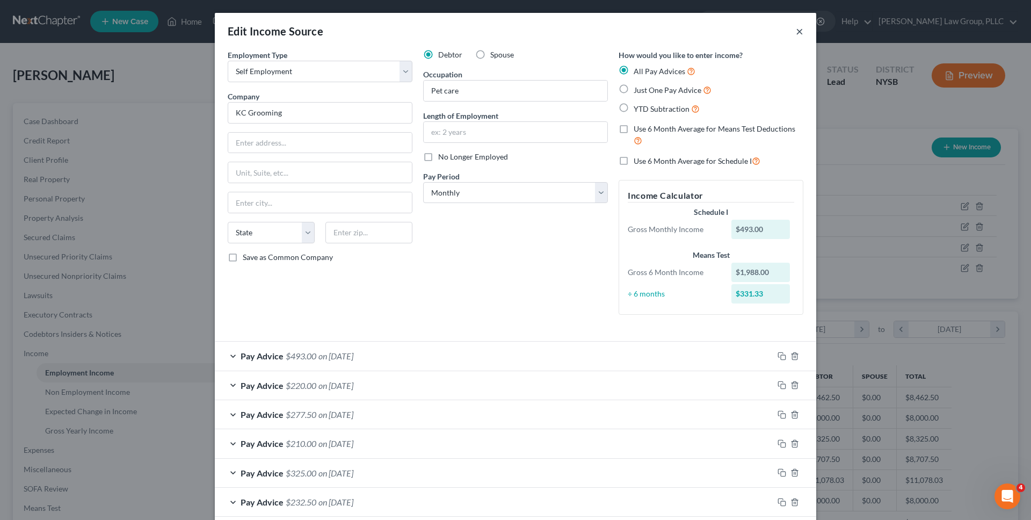
click at [800, 35] on button "×" at bounding box center [800, 31] width 8 height 13
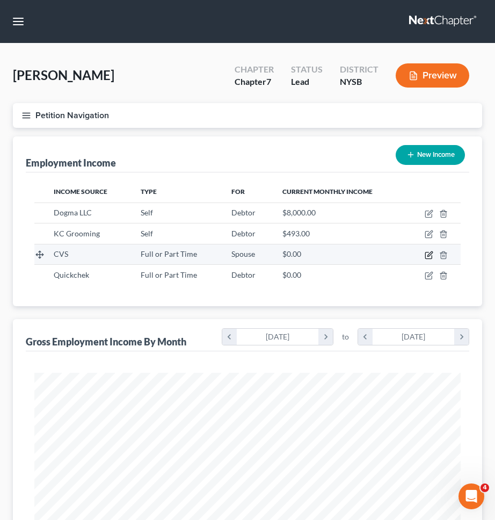
click at [425, 254] on icon "button" at bounding box center [429, 255] width 9 height 9
select select "0"
select select "2"
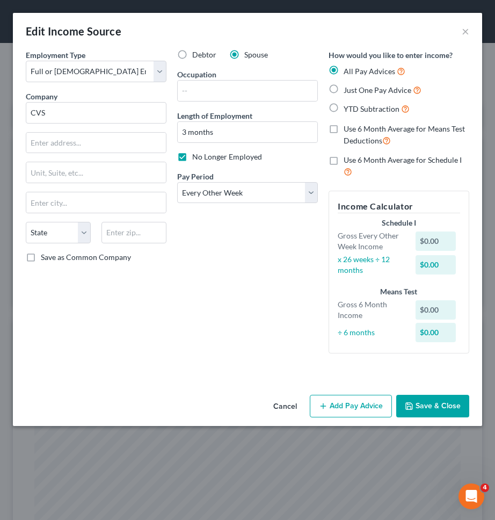
click at [367, 246] on div "Gross Every Other Week Income" at bounding box center [371, 240] width 78 height 21
click at [109, 112] on input "CVS" at bounding box center [96, 112] width 141 height 21
click at [215, 98] on input "text" at bounding box center [248, 91] width 140 height 20
type input "Retail"
click at [236, 260] on div "Debtor Spouse Occupation Retail Length of Employment 3 months No Longer Employe…" at bounding box center [247, 205] width 151 height 313
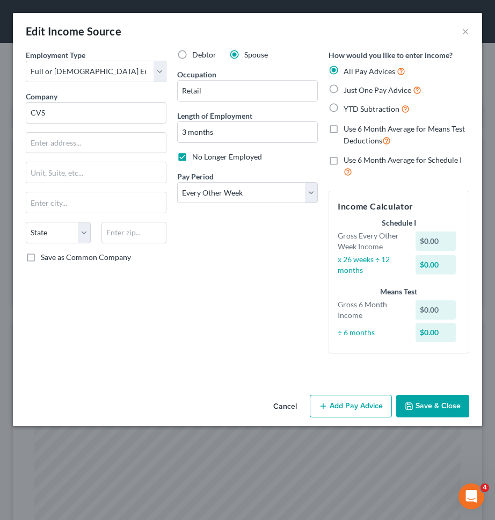
click at [352, 107] on span "YTD Subtraction" at bounding box center [372, 108] width 56 height 9
click at [352, 107] on input "YTD Subtraction" at bounding box center [351, 106] width 7 height 7
radio input "true"
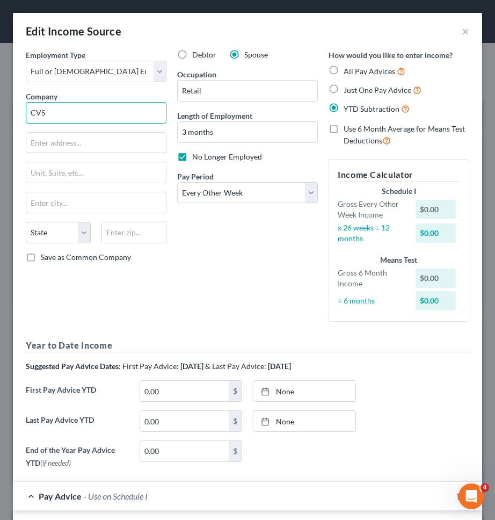
click at [112, 108] on input "CVS" at bounding box center [96, 112] width 141 height 21
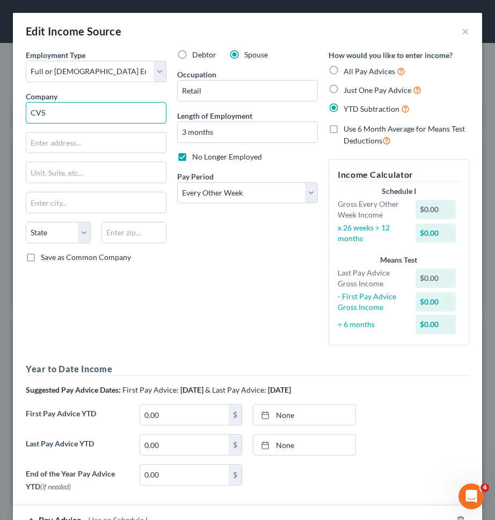
click at [128, 117] on input "CVS" at bounding box center [96, 112] width 141 height 21
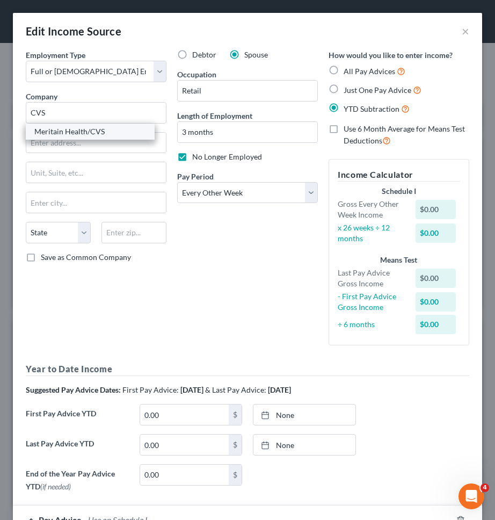
click at [121, 127] on div "Meritain Health/CVS" at bounding box center [90, 131] width 112 height 11
type input "Meritain Health/CVS"
type input "1 CVS Drive"
type input "Woonsocket"
select select "41"
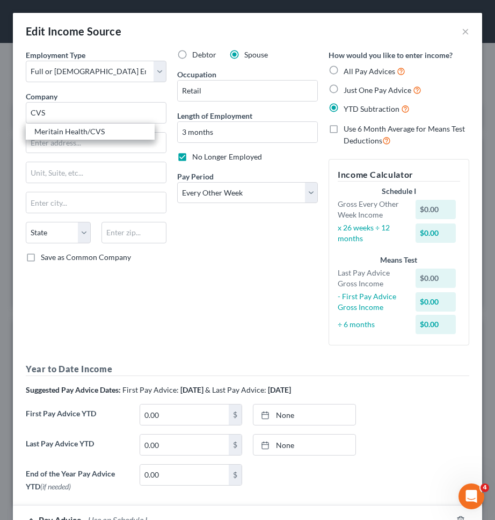
type input "02895"
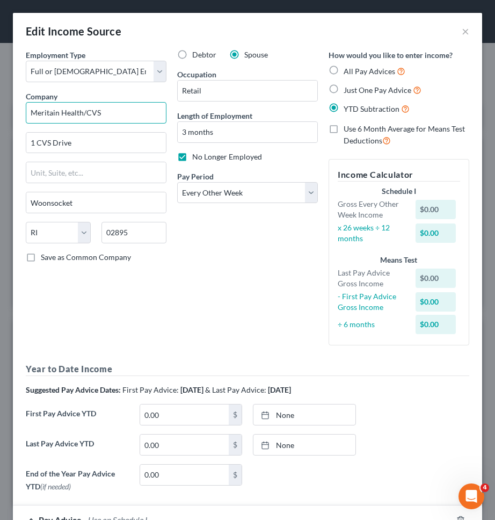
drag, startPoint x: 85, startPoint y: 112, endPoint x: 11, endPoint y: 113, distance: 74.1
click at [76, 111] on input "CVS" at bounding box center [96, 112] width 141 height 21
type input "CVS Albany, LLC"
click at [117, 258] on span "Save as Common Company" at bounding box center [86, 256] width 90 height 9
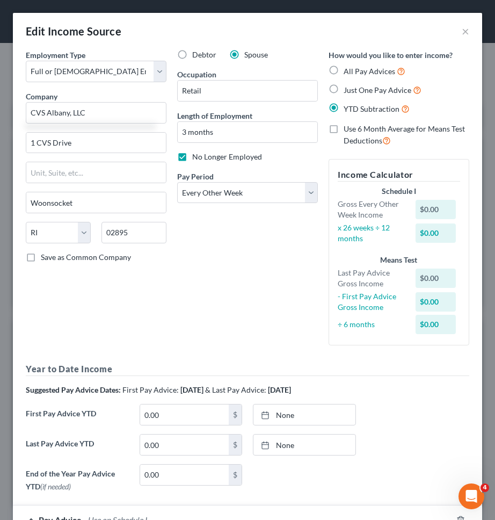
click at [52, 258] on input "Save as Common Company" at bounding box center [48, 255] width 7 height 7
checkbox input "true"
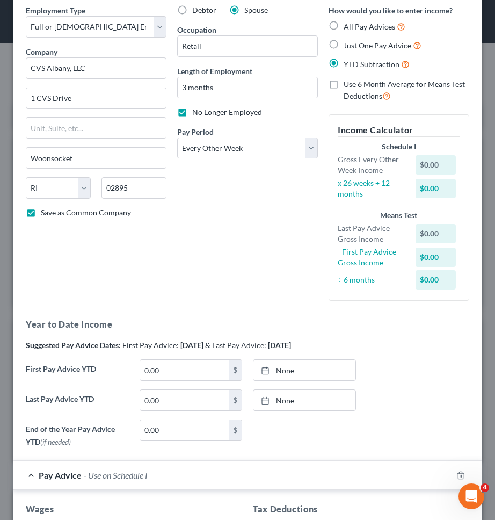
scroll to position [48, 0]
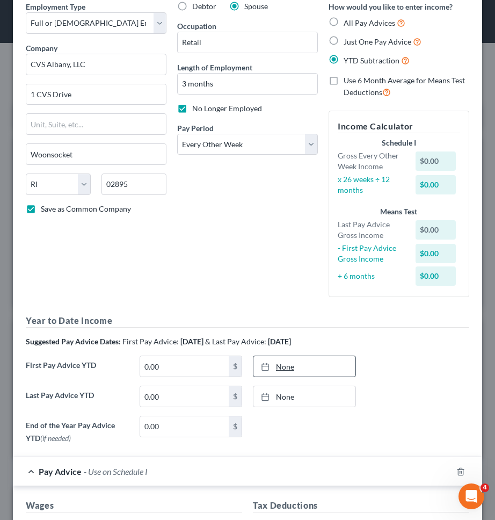
click at [306, 370] on link "None" at bounding box center [304, 366] width 102 height 20
type input "9/15/2025"
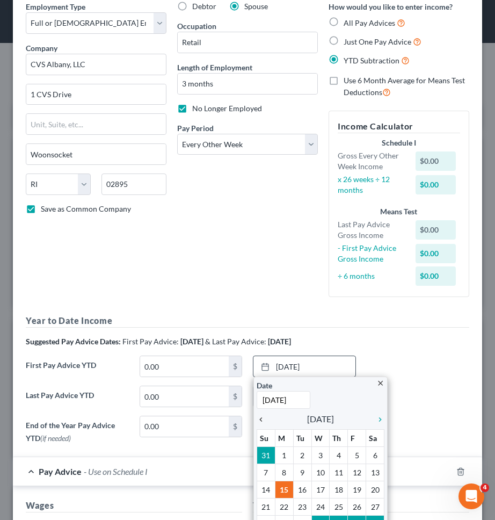
click at [263, 419] on icon "chevron_left" at bounding box center [264, 419] width 14 height 9
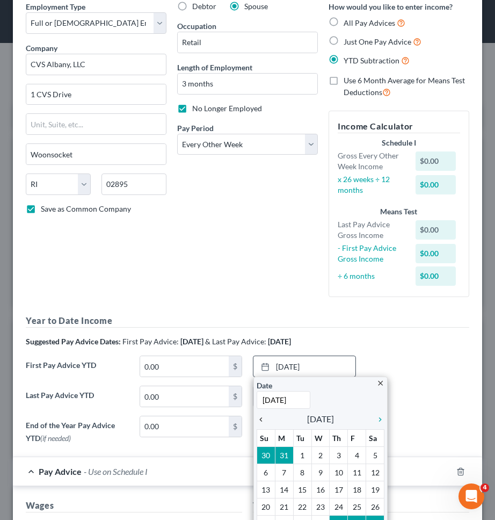
click at [263, 419] on icon "chevron_left" at bounding box center [264, 419] width 14 height 9
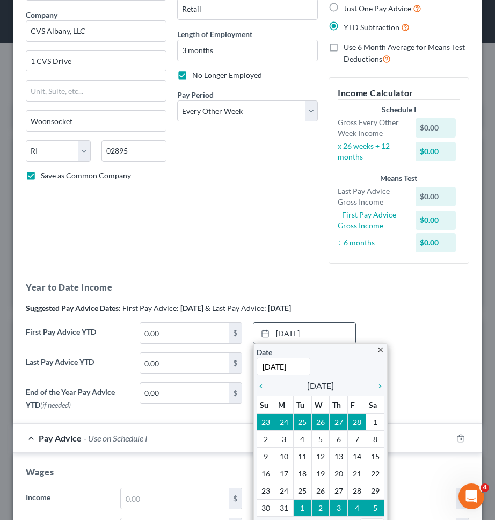
scroll to position [97, 0]
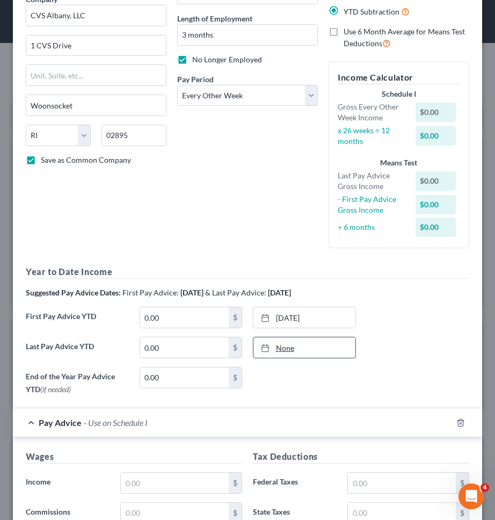
click at [300, 344] on link "None" at bounding box center [304, 347] width 102 height 20
type input "9/15/2025"
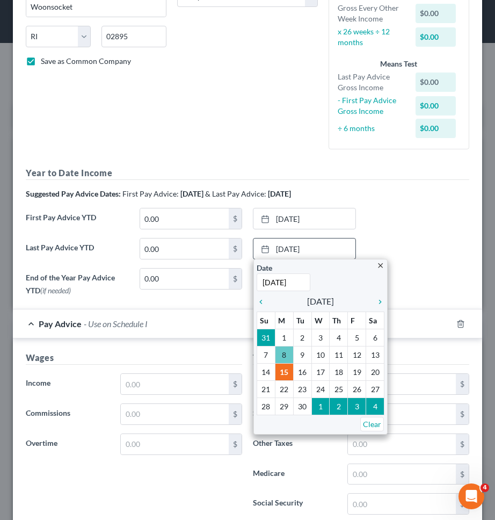
scroll to position [198, 0]
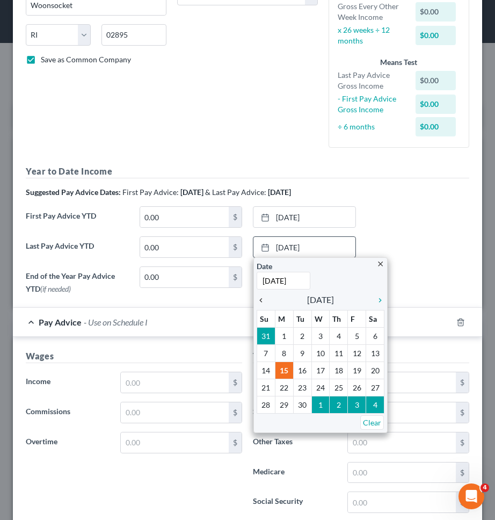
click at [262, 302] on icon "chevron_left" at bounding box center [264, 300] width 14 height 9
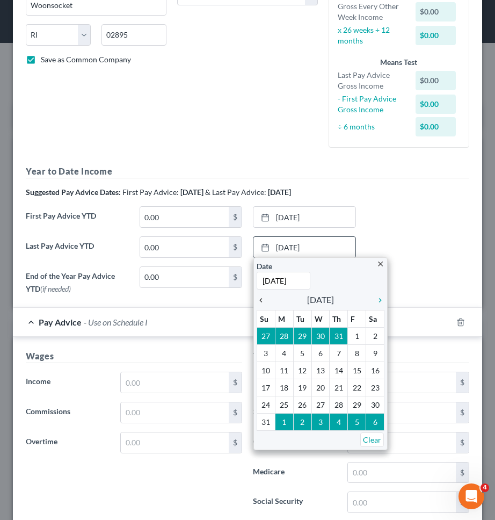
click at [262, 302] on icon "chevron_left" at bounding box center [264, 300] width 14 height 9
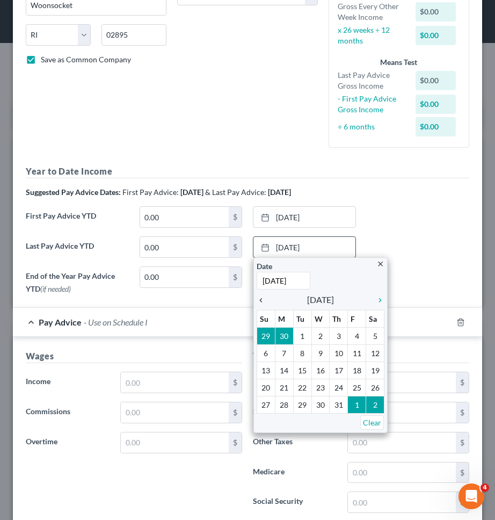
click at [262, 302] on icon "chevron_left" at bounding box center [264, 300] width 14 height 9
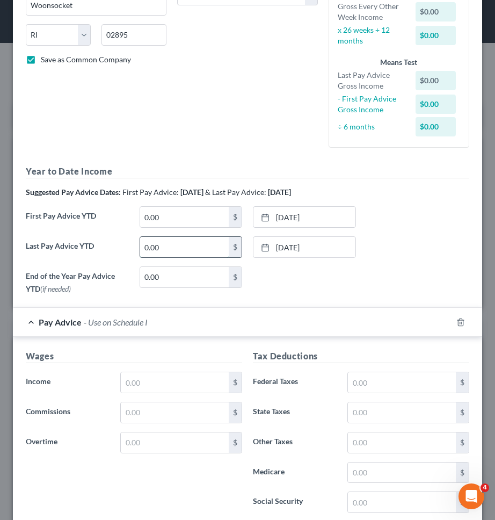
click at [198, 239] on input "0.00" at bounding box center [184, 247] width 89 height 20
type input "10,874.80"
click at [184, 215] on input "0.00" at bounding box center [184, 217] width 89 height 20
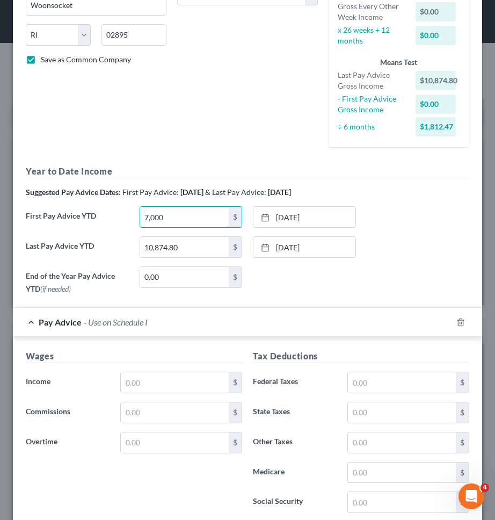
type input "7,000"
click at [245, 114] on div "Debtor Spouse Occupation Retail Length of Employment 3 months No Longer Employe…" at bounding box center [247, 4] width 151 height 304
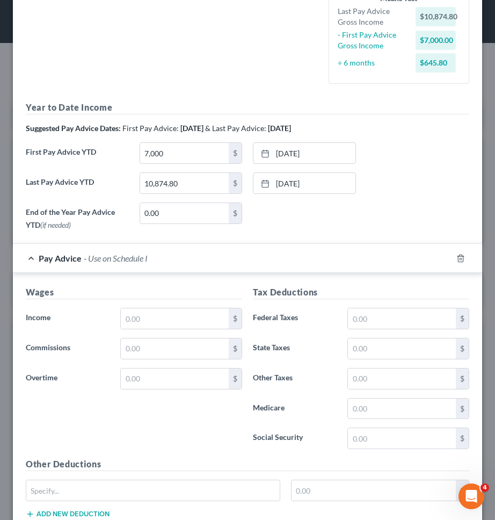
scroll to position [275, 0]
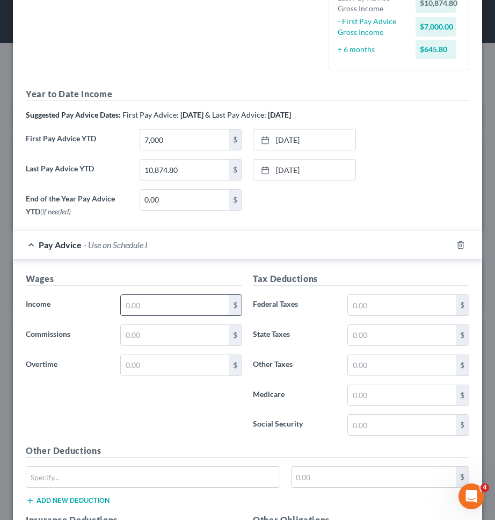
click at [159, 306] on input "text" at bounding box center [175, 305] width 108 height 20
type input "1,685.08"
click at [297, 312] on label "Federal Taxes" at bounding box center [295, 304] width 95 height 21
click at [402, 425] on input "text" at bounding box center [402, 425] width 108 height 20
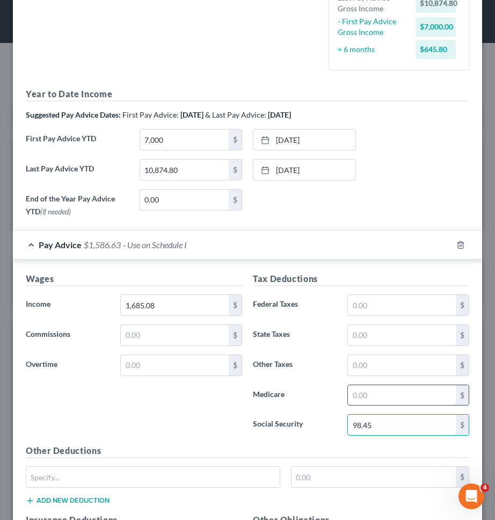
type input "98.45"
click at [411, 402] on input "text" at bounding box center [402, 395] width 108 height 20
type input "23.03"
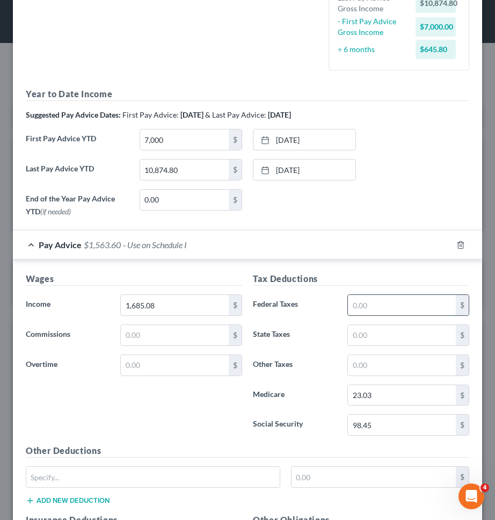
click at [400, 308] on input "text" at bounding box center [402, 305] width 108 height 20
type input "112.43"
click at [402, 326] on input "text" at bounding box center [402, 335] width 108 height 20
type input "65.53"
click at [303, 391] on label "Medicare" at bounding box center [295, 394] width 95 height 21
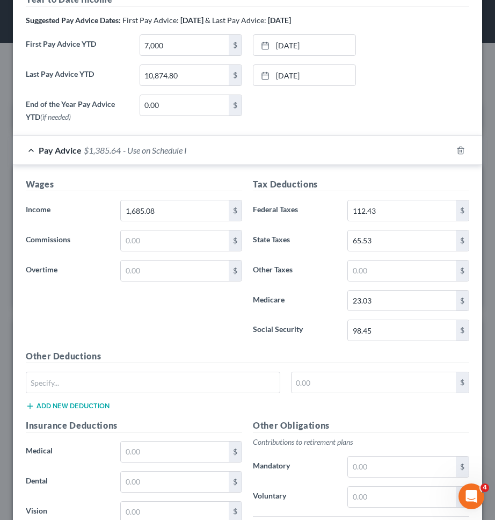
scroll to position [386, 0]
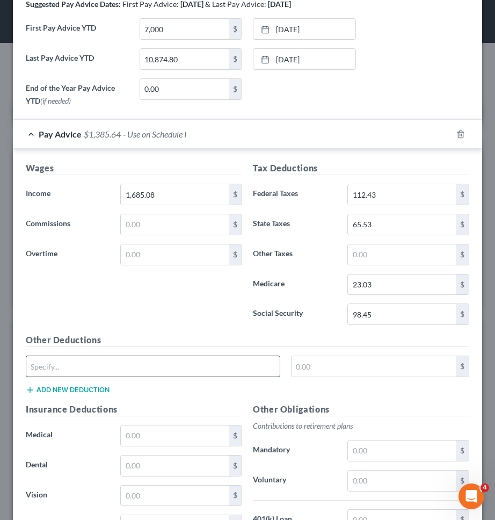
click at [249, 366] on input "text" at bounding box center [152, 366] width 253 height 20
type input "NY PFL"
click at [86, 395] on div "Other Deductions NY PFL $ Add new deduction" at bounding box center [247, 367] width 454 height 69
click at [87, 387] on button "Add new deduction" at bounding box center [68, 390] width 84 height 9
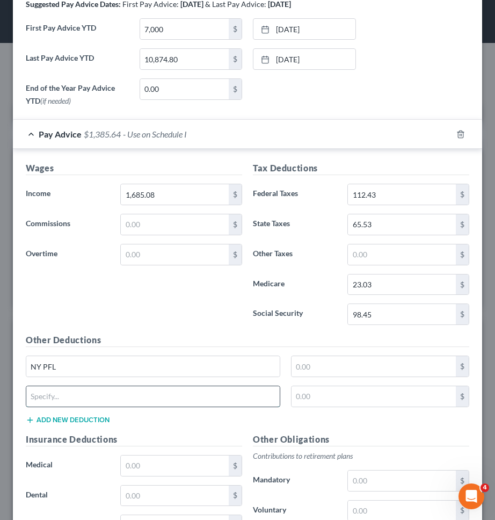
click at [87, 401] on input "text" at bounding box center [152, 396] width 253 height 20
type input "NY SDI"
click at [330, 369] on input "text" at bounding box center [374, 366] width 165 height 20
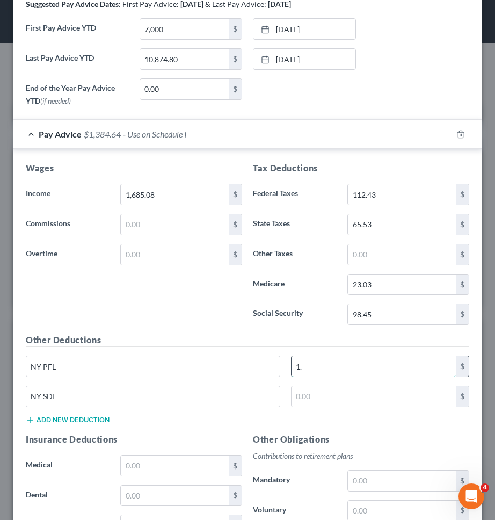
type input "1"
type input "6.54"
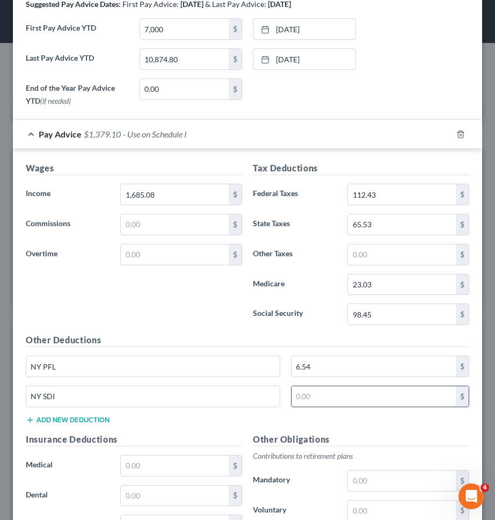
click at [352, 396] on input "text" at bounding box center [374, 396] width 165 height 20
type input "1.2"
click at [263, 285] on label "Medicare" at bounding box center [295, 284] width 95 height 21
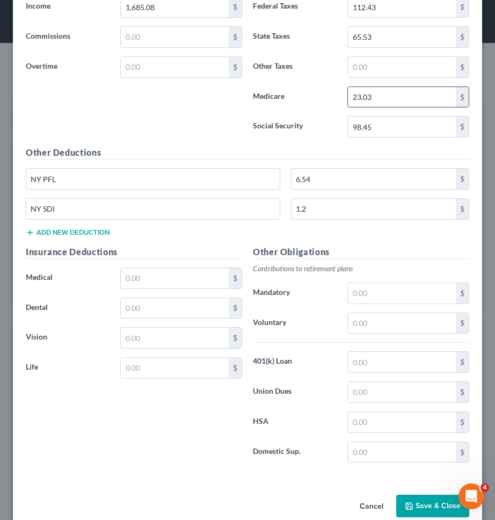
scroll to position [592, 0]
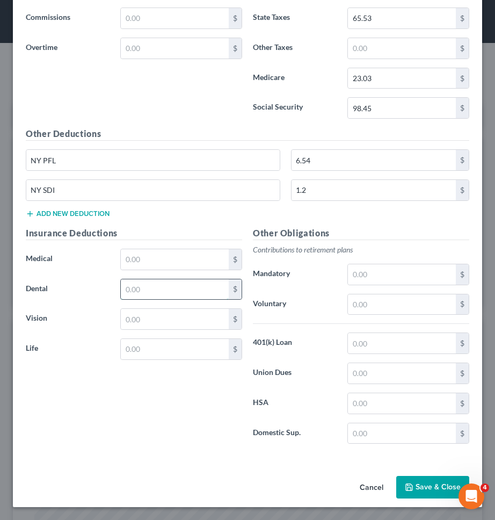
click at [148, 288] on input "text" at bounding box center [175, 289] width 108 height 20
type input "40.15"
click at [155, 261] on input "text" at bounding box center [175, 259] width 108 height 20
type input "3"
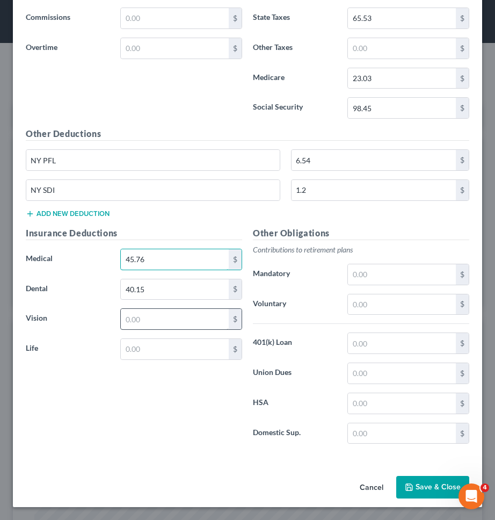
type input "45.76"
click at [171, 320] on input "text" at bounding box center [175, 319] width 108 height 20
type input "12.23"
click at [158, 391] on div "Insurance Deductions Medical 45.76 $ Dental 40.15 $ Vision 12.23 $ Life $" at bounding box center [133, 340] width 227 height 226
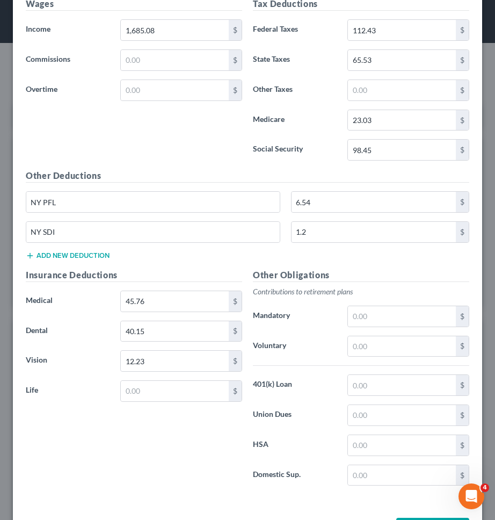
scroll to position [554, 0]
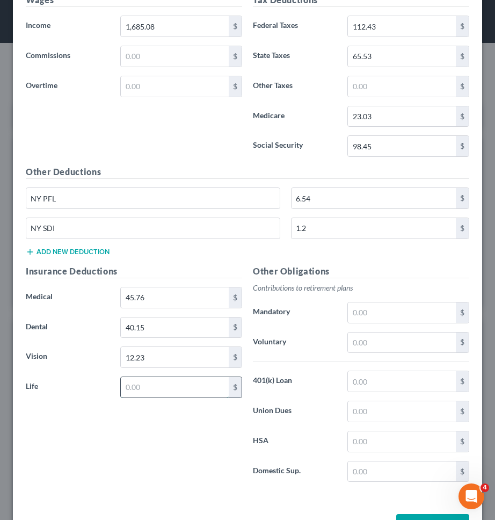
click at [184, 390] on input "text" at bounding box center [175, 387] width 108 height 20
type input "38.46"
click at [170, 430] on div "Insurance Deductions Medical 45.76 $ Dental 40.15 $ Vision 12.23 $ Life 38.46 $" at bounding box center [133, 378] width 227 height 226
click at [206, 298] on input "45.76" at bounding box center [175, 297] width 108 height 20
click at [204, 299] on input "45.76" at bounding box center [175, 297] width 108 height 20
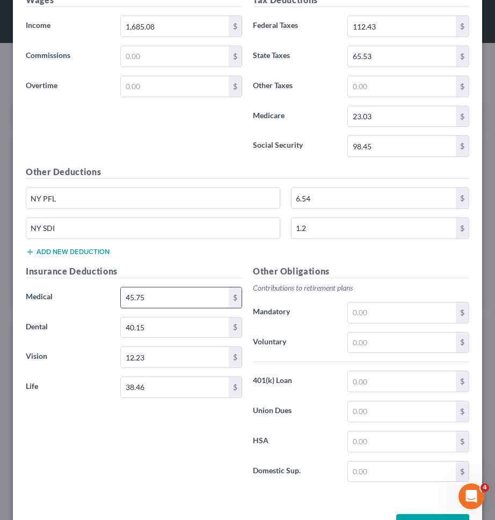
click at [163, 297] on input "45.75" at bounding box center [175, 297] width 108 height 20
type input "91.53"
click at [128, 519] on div "Cancel Save & Close" at bounding box center [247, 527] width 469 height 35
click at [206, 389] on input "38.46" at bounding box center [175, 387] width 108 height 20
click at [200, 385] on input "38.46" at bounding box center [175, 387] width 108 height 20
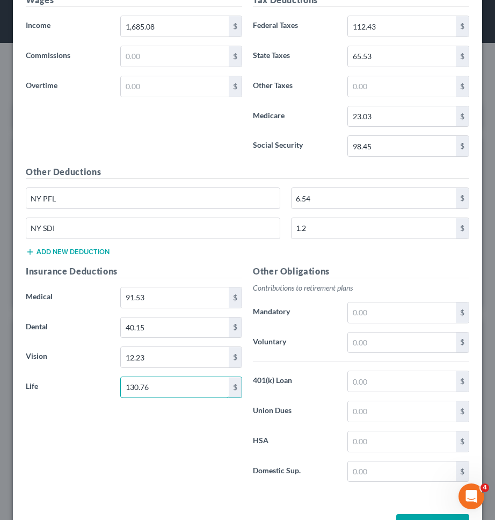
type input "130.76"
click at [203, 414] on div "Insurance Deductions Medical 91.53 $ Dental 40.15 $ Vision 12.23 $ Life 130.76 $" at bounding box center [133, 378] width 227 height 226
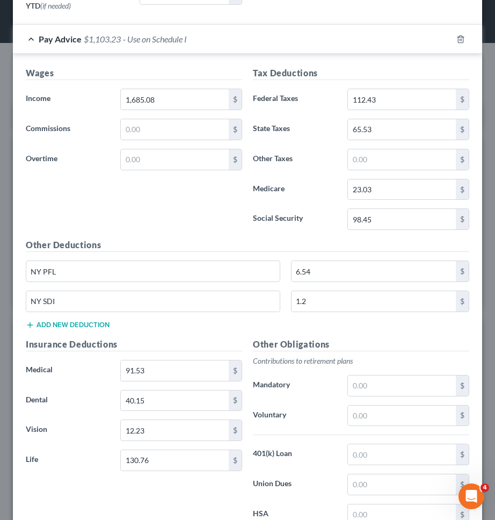
scroll to position [468, 0]
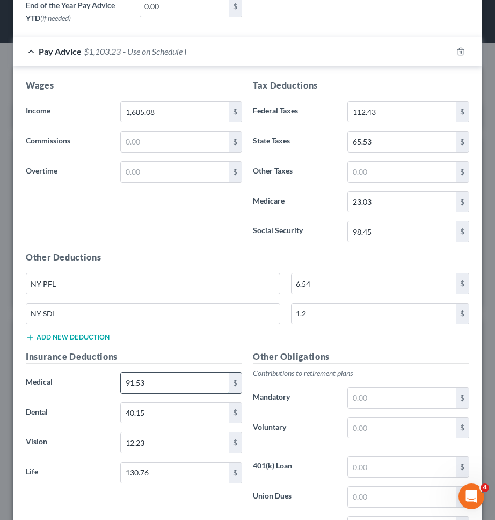
click at [176, 384] on input "91.53" at bounding box center [175, 383] width 108 height 20
click at [188, 245] on div "Wages Income * 1,685.08 $ Commissions $ Overtime $" at bounding box center [133, 165] width 227 height 172
click at [163, 381] on input "92.56" at bounding box center [175, 383] width 108 height 20
type input "9"
type input "90.56"
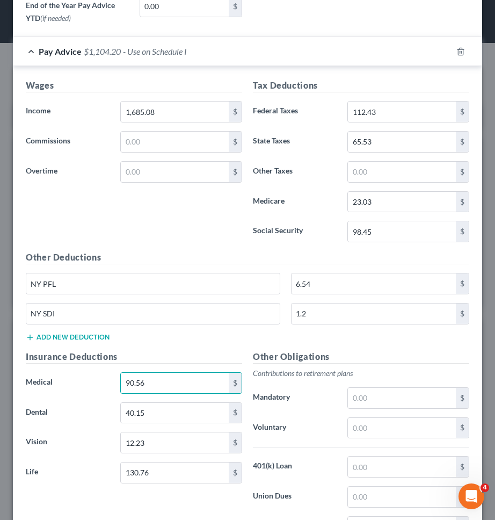
click at [161, 230] on div "Wages Income * 1,685.08 $ Commissions $ Overtime $" at bounding box center [133, 165] width 227 height 172
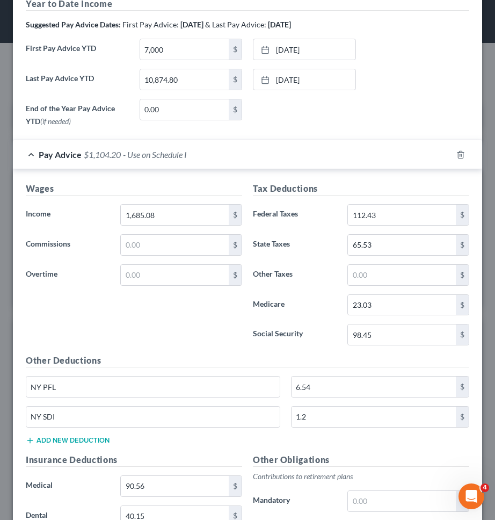
scroll to position [592, 0]
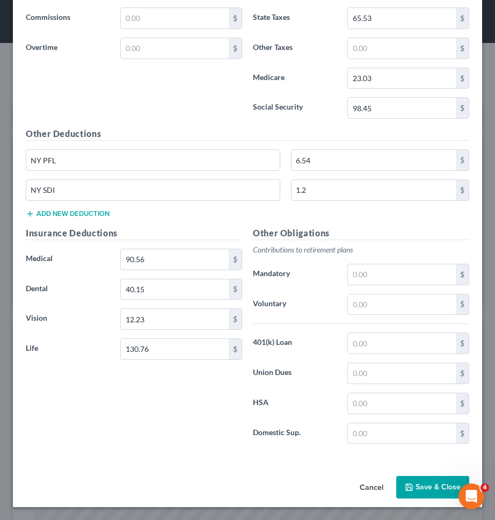
click at [429, 484] on button "Save & Close" at bounding box center [432, 487] width 73 height 23
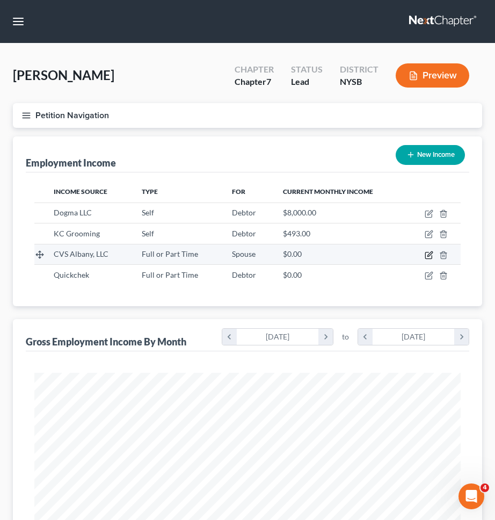
click at [426, 255] on icon "button" at bounding box center [429, 255] width 9 height 9
select select "0"
select select "41"
select select "2"
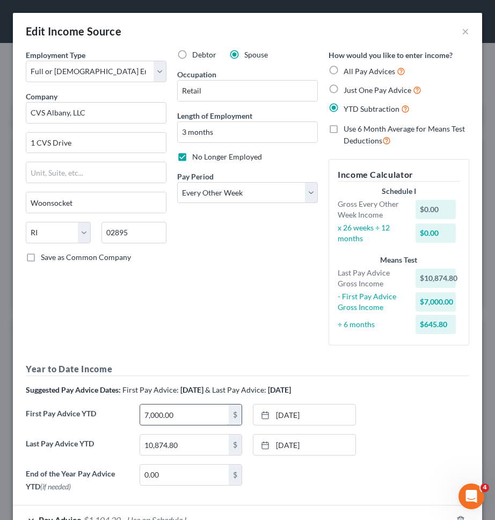
click at [203, 406] on input "7,000.00" at bounding box center [184, 414] width 89 height 20
type input "0"
click at [191, 329] on div "Debtor Spouse Occupation Retail Length of Employment 3 months No Longer Employe…" at bounding box center [247, 201] width 151 height 304
click at [244, 298] on div "Debtor Spouse Occupation Retail Length of Employment 3 months No Longer Employe…" at bounding box center [247, 201] width 151 height 304
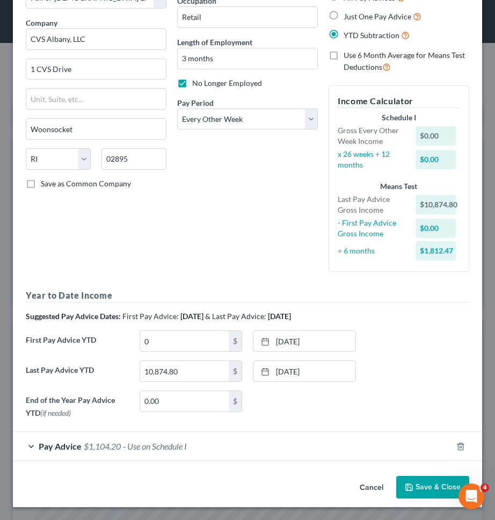
click at [415, 369] on div "Last Pay Advice YTD 10,874.80 $ 5/30/2025 close Date 5/30/2025 Time 12:00 AM ch…" at bounding box center [247, 375] width 454 height 30
click at [418, 489] on button "Save & Close" at bounding box center [432, 487] width 73 height 23
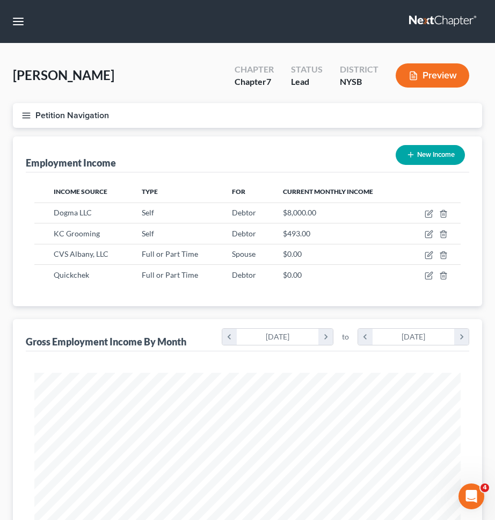
click at [386, 293] on div "Income Source Type For Current Monthly Income Dogma LLC Self Debtor $8,000.00 K…" at bounding box center [248, 239] width 444 height 134
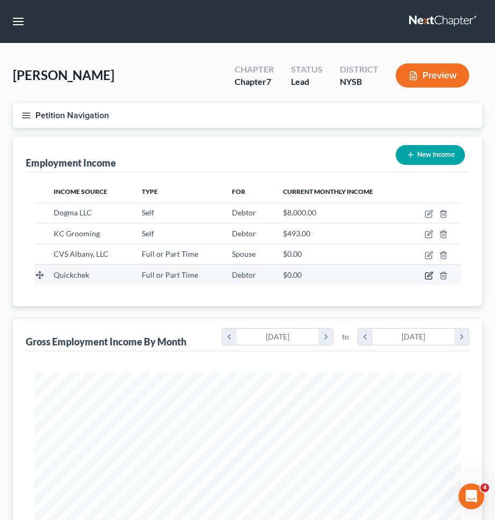
click at [428, 275] on icon "button" at bounding box center [429, 275] width 9 height 9
select select "0"
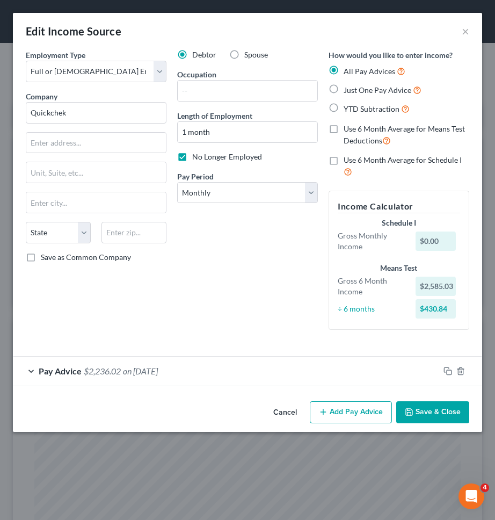
click at [351, 108] on span "YTD Subtraction" at bounding box center [372, 108] width 56 height 9
click at [351, 108] on input "YTD Subtraction" at bounding box center [351, 106] width 7 height 7
radio input "true"
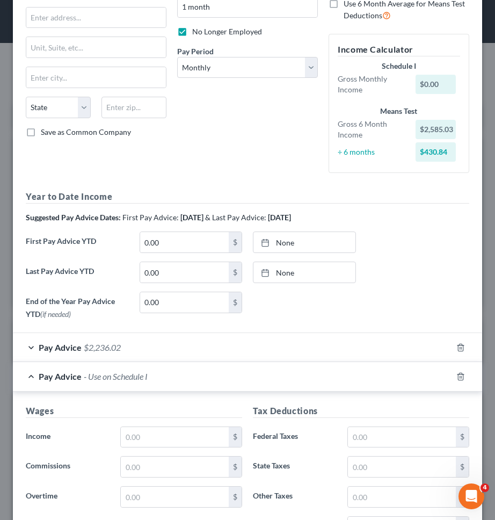
scroll to position [173, 0]
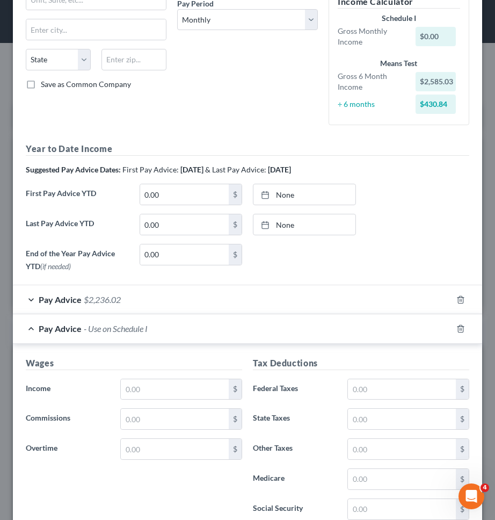
click at [452, 327] on div "Pay Advice - Use on Schedule I" at bounding box center [232, 328] width 439 height 28
click at [461, 328] on line "button" at bounding box center [461, 329] width 0 height 2
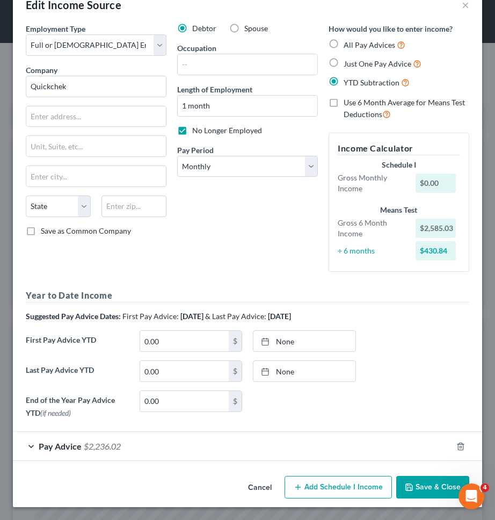
scroll to position [26, 0]
click at [330, 435] on div "Pay Advice $2,236.02" at bounding box center [232, 446] width 439 height 28
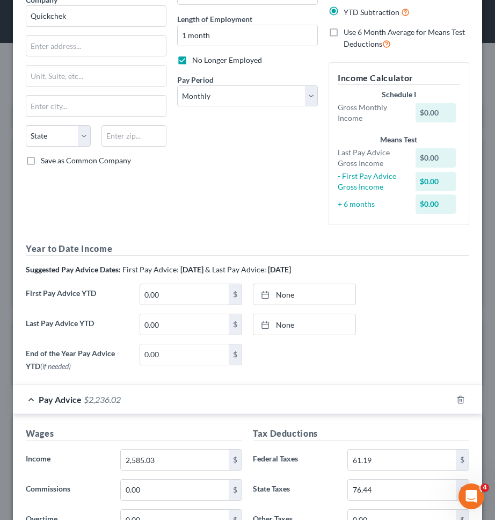
scroll to position [95, 0]
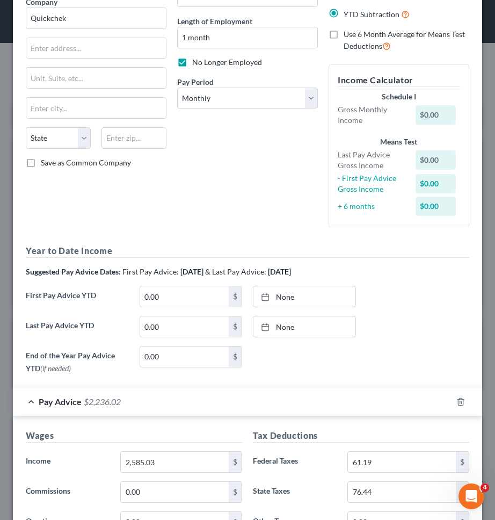
click at [458, 283] on div "Year to Date Income Suggested Pay Advice Dates: First Pay Advice: March 2025 & …" at bounding box center [248, 311] width 444 height 134
click at [306, 302] on link "None" at bounding box center [304, 296] width 102 height 20
type input "9/15/2025"
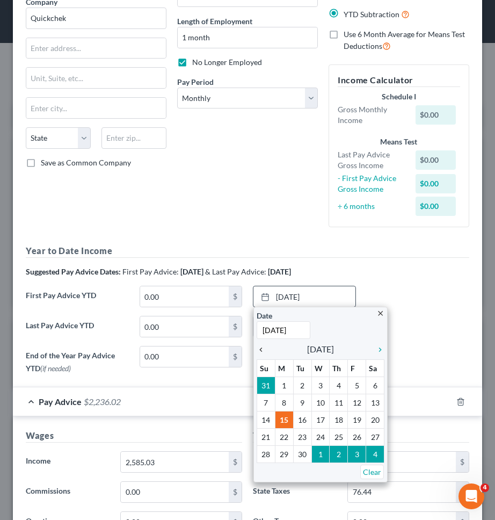
click at [260, 350] on icon "chevron_left" at bounding box center [264, 349] width 14 height 9
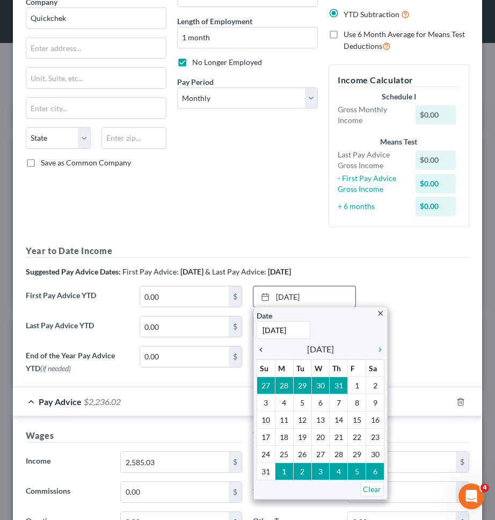
click at [260, 350] on icon "chevron_left" at bounding box center [264, 349] width 14 height 9
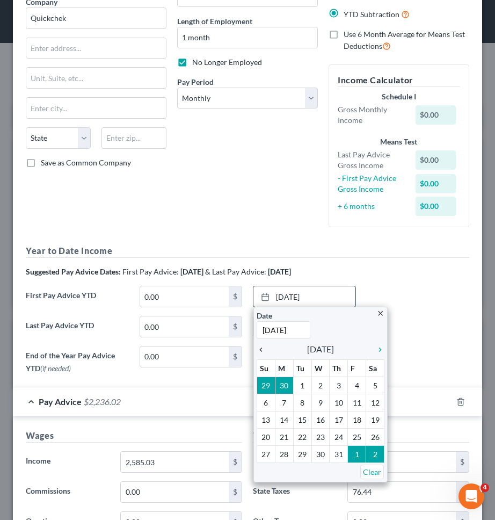
click at [259, 350] on icon "chevron_left" at bounding box center [264, 349] width 14 height 9
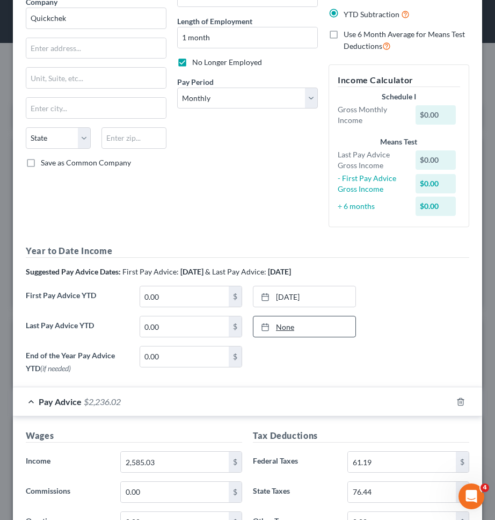
click at [314, 329] on link "None" at bounding box center [304, 326] width 102 height 20
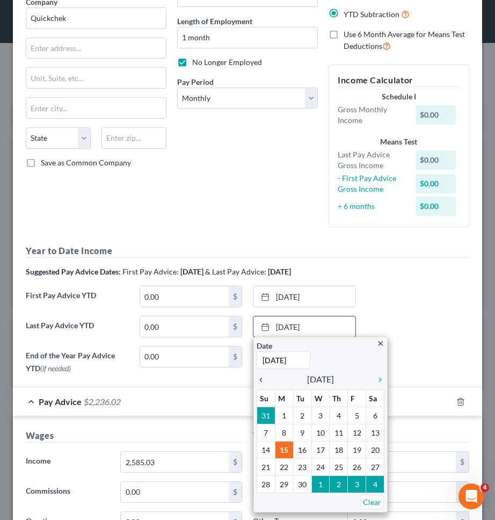
click at [263, 382] on icon "chevron_left" at bounding box center [264, 379] width 14 height 9
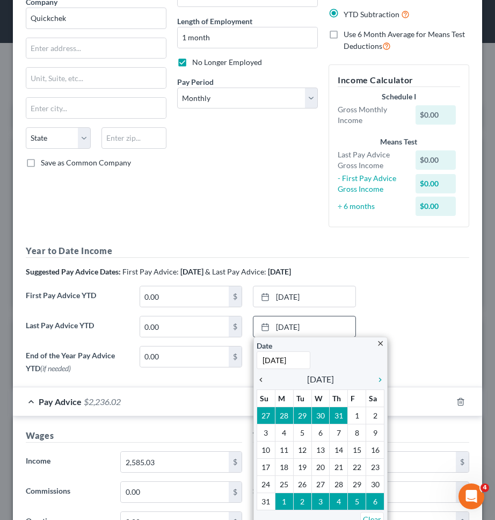
click at [263, 382] on icon "chevron_left" at bounding box center [264, 379] width 14 height 9
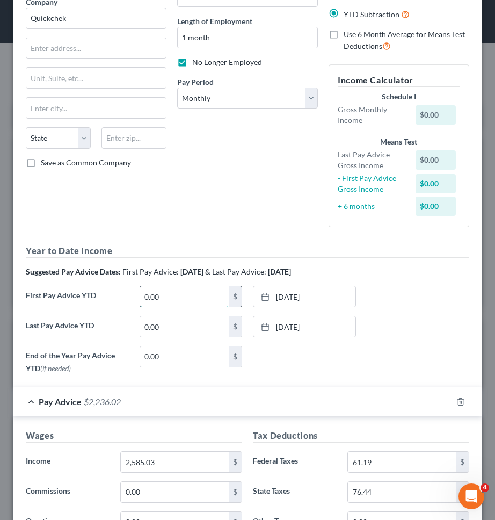
click at [202, 298] on input "0.00" at bounding box center [184, 296] width 89 height 20
type input "0"
click at [179, 464] on input "2,585.03" at bounding box center [175, 462] width 108 height 20
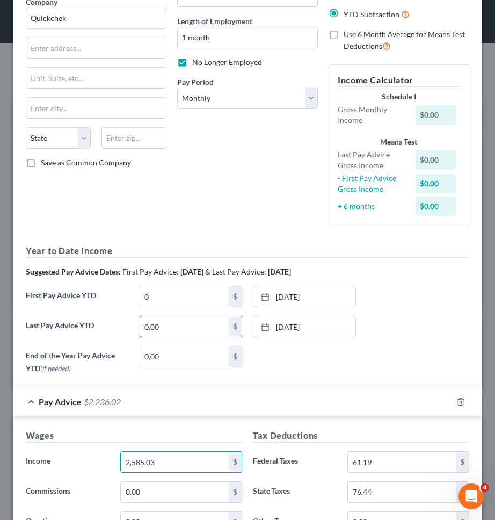
click at [185, 326] on input "0.00" at bounding box center [184, 326] width 89 height 20
paste input "2,585.03"
type input "2,585.03"
click at [338, 358] on div "None close Date Time chevron_left September 2025 chevron_right Su M Tu W Th F S…" at bounding box center [305, 358] width 114 height 24
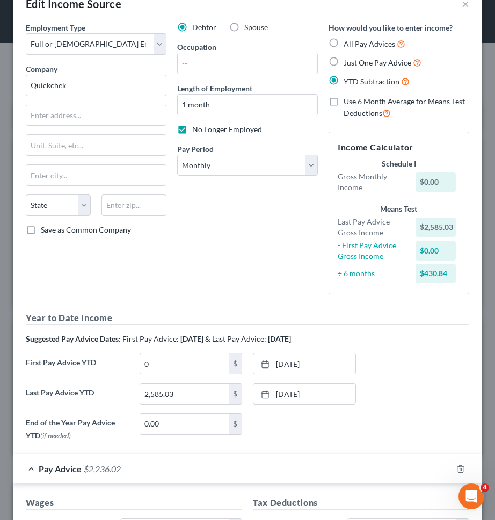
scroll to position [0, 0]
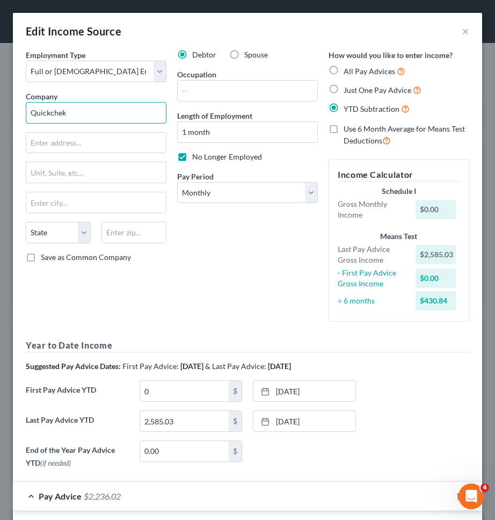
click at [54, 113] on input "Quickchek" at bounding box center [96, 112] width 141 height 21
type input "QuickChek"
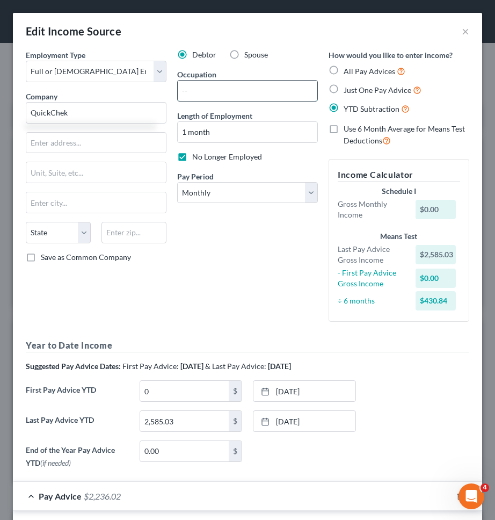
click at [187, 95] on input "text" at bounding box center [248, 91] width 140 height 20
type input "Retail"
click at [215, 251] on div "Debtor Spouse Occupation Retail Length of Employment 1 month No Longer Employed…" at bounding box center [247, 189] width 151 height 281
click at [88, 141] on input "text" at bounding box center [96, 143] width 140 height 20
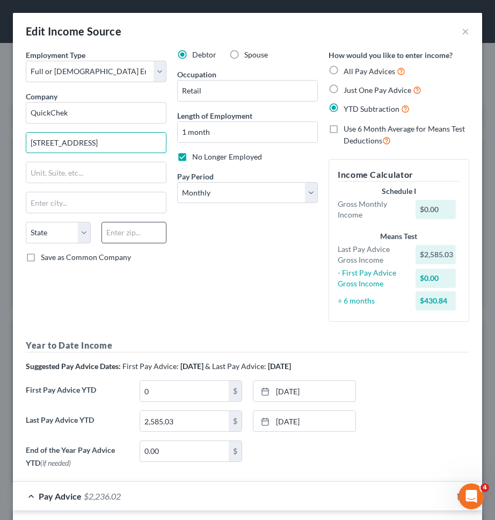
type input "172 N Main St."
click at [155, 235] on input "text" at bounding box center [133, 232] width 65 height 21
type input "10921"
type input "Florida"
select select "35"
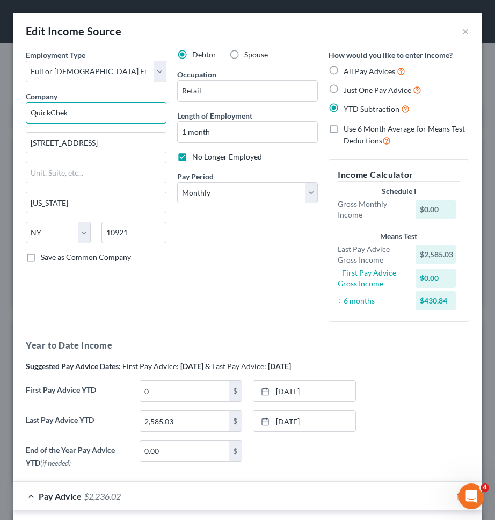
click at [110, 115] on input "QuickChek" at bounding box center [96, 112] width 141 height 21
type input "QuickChek Corporation"
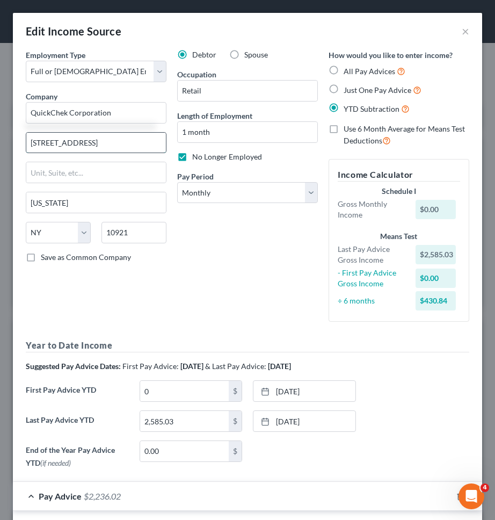
click at [100, 147] on input "172 N Main St." at bounding box center [96, 143] width 140 height 20
type input "3 Old Highway 28"
click at [120, 237] on input "10921" at bounding box center [133, 232] width 65 height 21
type input "08889"
click at [172, 268] on div "Debtor Spouse Occupation Retail Length of Employment 1 month No Longer Employed…" at bounding box center [247, 189] width 151 height 281
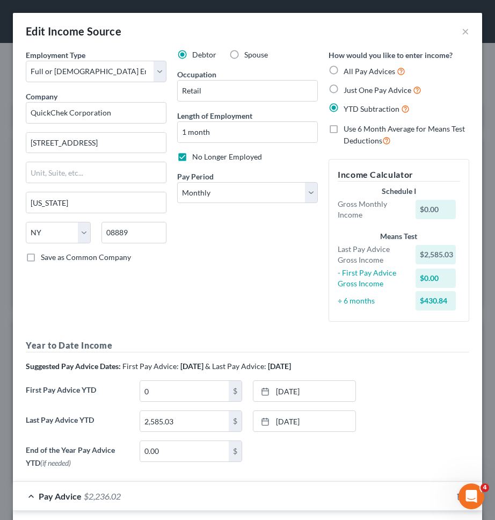
type input "Whitehouse Station"
select select "33"
click at [101, 252] on span "Save as Common Company" at bounding box center [86, 256] width 90 height 9
click at [52, 252] on input "Save as Common Company" at bounding box center [48, 255] width 7 height 7
checkbox input "true"
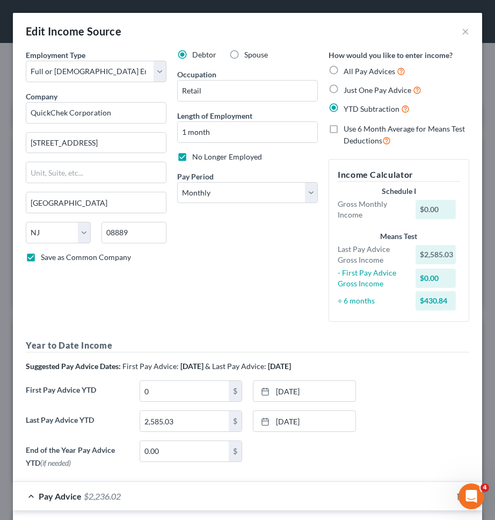
click at [300, 310] on div "Debtor Spouse Occupation Retail Length of Employment 1 month No Longer Employed…" at bounding box center [247, 189] width 151 height 281
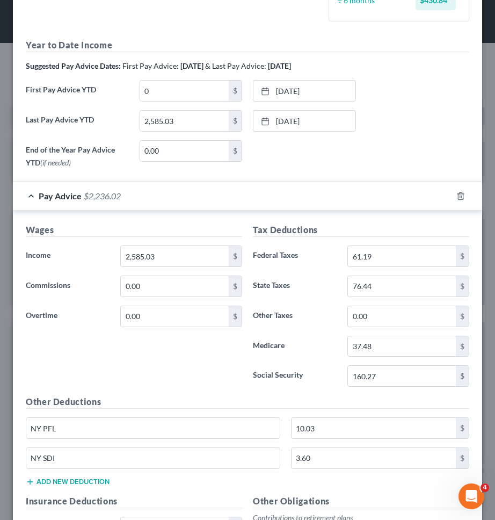
scroll to position [568, 0]
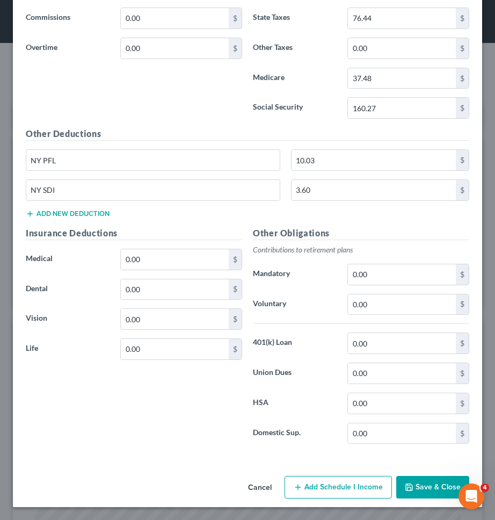
click at [411, 489] on icon "button" at bounding box center [409, 487] width 9 height 9
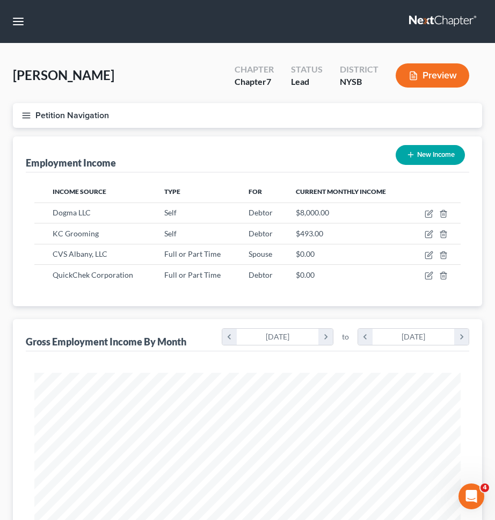
click at [441, 154] on button "New Income" at bounding box center [430, 155] width 69 height 20
select select "0"
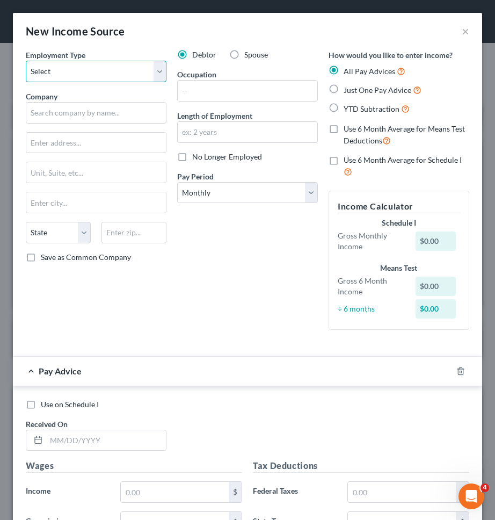
click at [131, 70] on select "Select Full or Part Time Employment Self Employment" at bounding box center [96, 71] width 141 height 21
select select "0"
click at [26, 61] on select "Select Full or Part Time Employment Self Employment" at bounding box center [96, 71] width 141 height 21
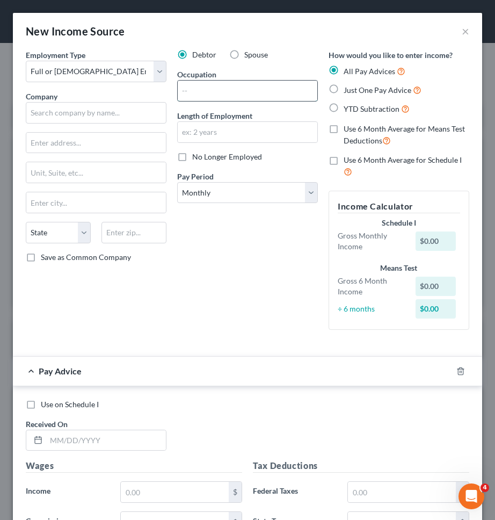
click at [195, 88] on input "text" at bounding box center [248, 91] width 140 height 20
type input "Retail"
click at [208, 295] on div "Debtor Spouse Occupation Retail Length of Employment No Longer Employed Pay Per…" at bounding box center [247, 193] width 151 height 289
click at [258, 126] on input "text" at bounding box center [248, 132] width 140 height 20
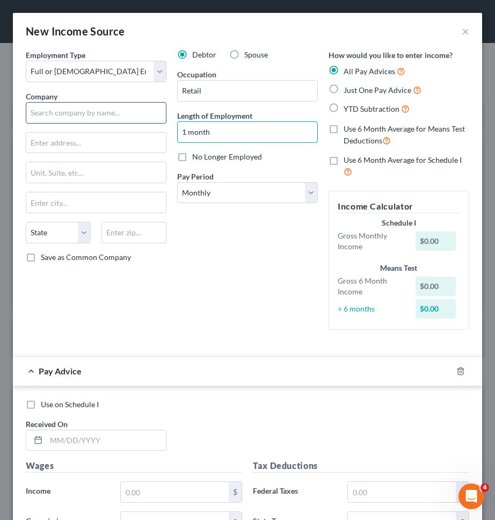
type input "1 month"
click at [139, 116] on input "text" at bounding box center [96, 112] width 141 height 21
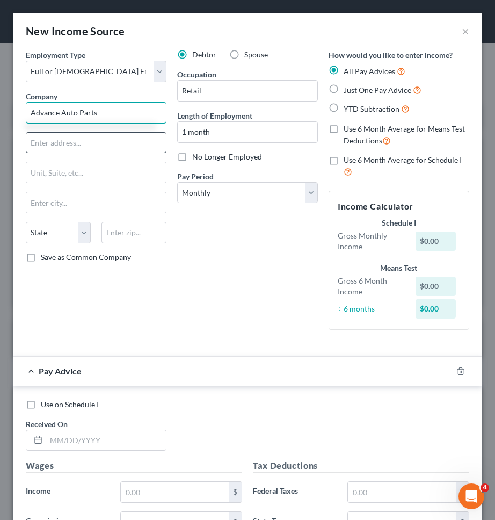
type input "Advance Auto Parts"
click at [124, 142] on input "text" at bounding box center [96, 143] width 140 height 20
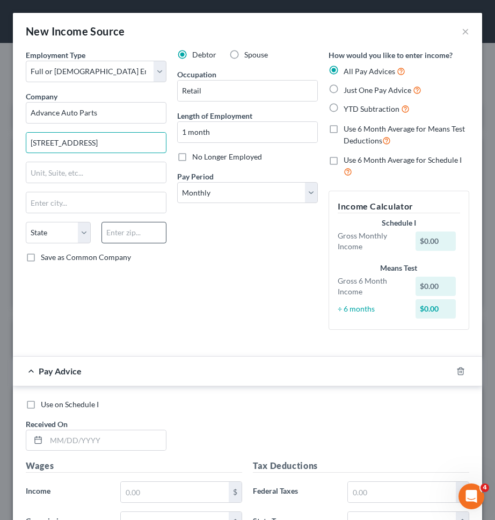
type input "4200 Six Forks Rd."
click at [129, 231] on input "text" at bounding box center [133, 232] width 65 height 21
type input "27609"
type input "Raleigh"
select select "28"
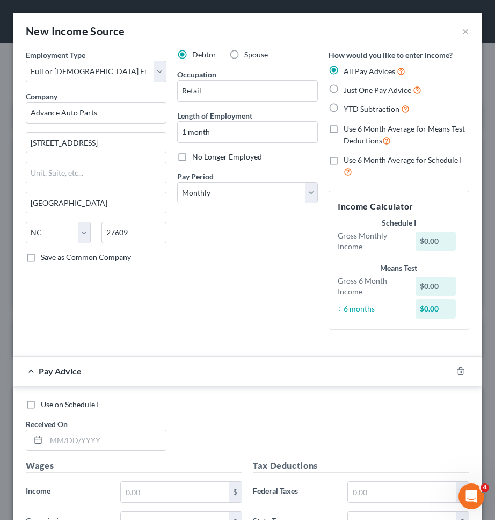
click at [172, 296] on div "Debtor Spouse Occupation Retail Length of Employment 1 month No Longer Employed…" at bounding box center [247, 193] width 151 height 289
click at [100, 245] on div "State AL AK AR AZ CA CO CT DE DC FL GA GU HI ID IL IN IA KS KY LA ME MD MA MI M…" at bounding box center [95, 237] width 151 height 30
click at [100, 255] on span "Save as Common Company" at bounding box center [86, 256] width 90 height 9
click at [52, 255] on input "Save as Common Company" at bounding box center [48, 255] width 7 height 7
checkbox input "true"
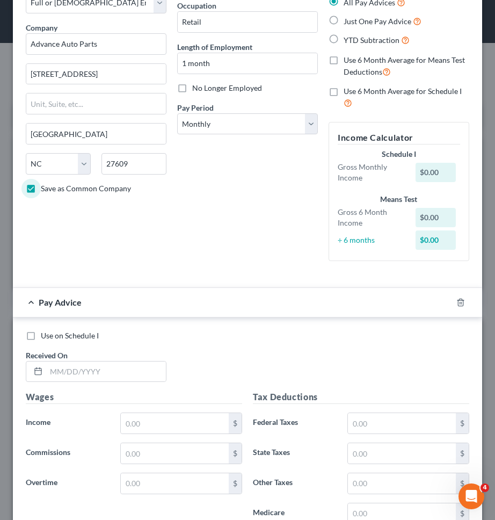
scroll to position [75, 0]
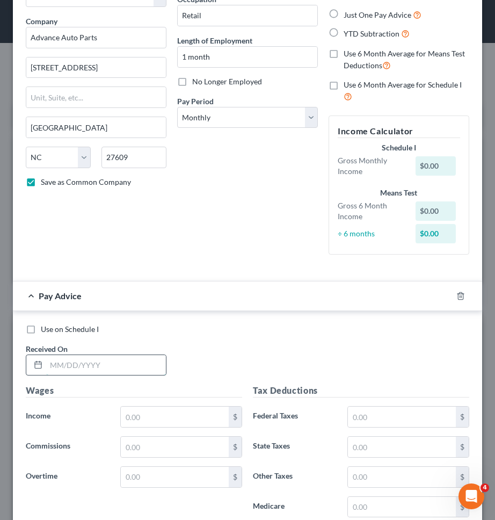
click at [97, 362] on input "text" at bounding box center [106, 365] width 120 height 20
type input "[DATE]"
click at [180, 341] on div "Use on Schedule I Received On * 08/29/2025" at bounding box center [247, 354] width 454 height 61
click at [178, 418] on input "text" at bounding box center [175, 416] width 108 height 20
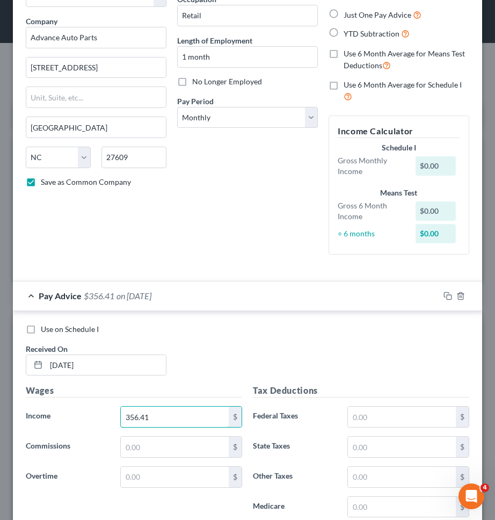
type input "356.41"
click at [255, 371] on div "Use on Schedule I Received On * 08/29/2025" at bounding box center [247, 354] width 454 height 61
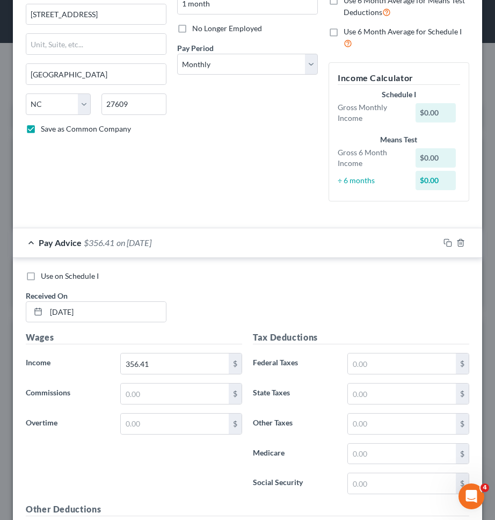
scroll to position [148, 0]
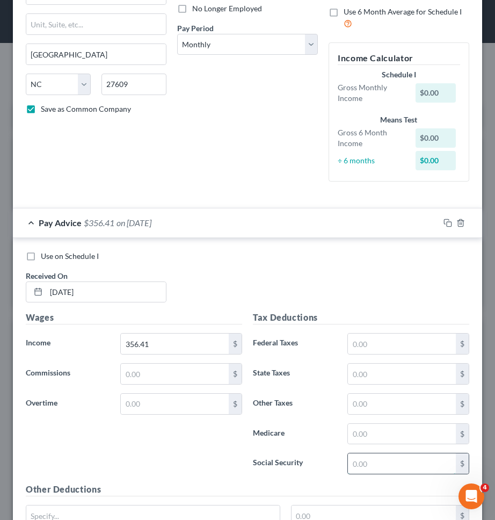
click at [369, 463] on input "text" at bounding box center [402, 463] width 108 height 20
type input "22.1"
click at [374, 434] on input "text" at bounding box center [402, 434] width 108 height 20
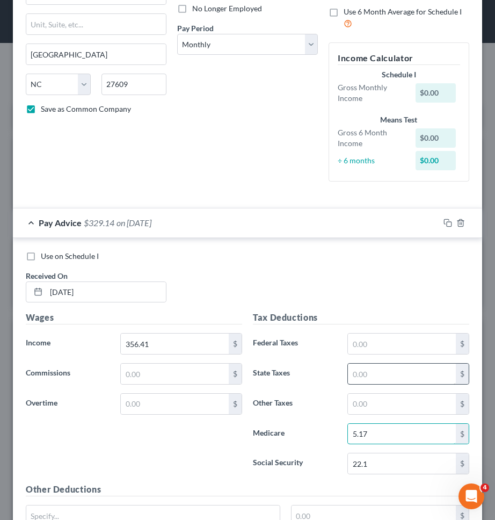
type input "5.17"
click at [391, 379] on input "text" at bounding box center [402, 374] width 108 height 20
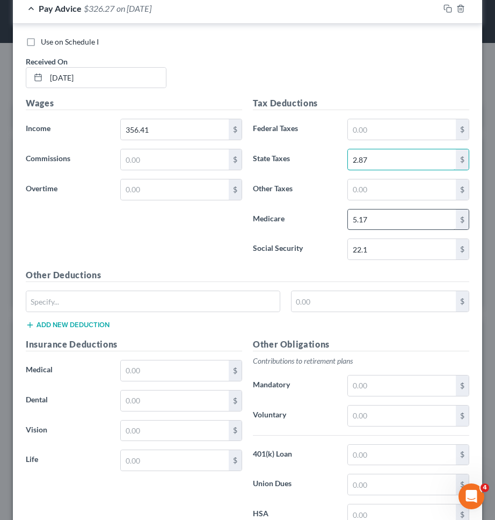
scroll to position [379, 0]
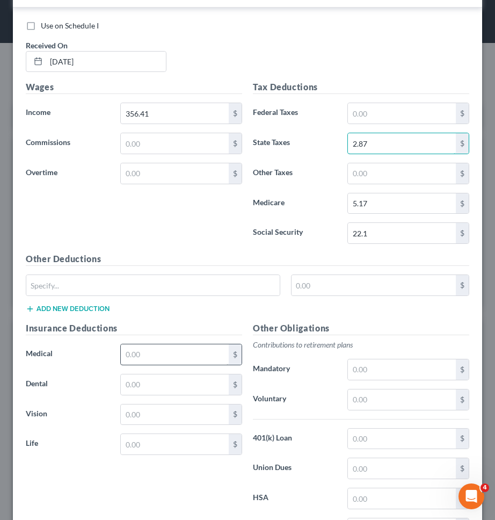
type input "2.87"
click at [164, 347] on input "text" at bounding box center [175, 354] width 108 height 20
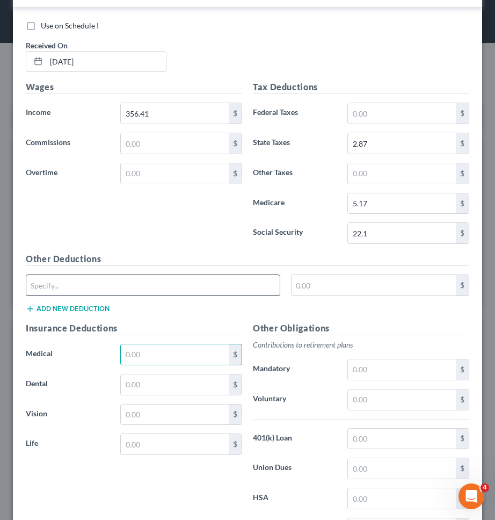
click at [157, 285] on input "text" at bounding box center [152, 285] width 253 height 20
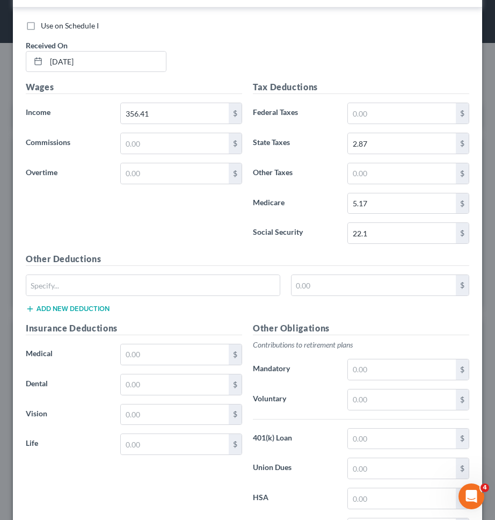
click at [77, 314] on div "Other Deductions $ Add new deduction" at bounding box center [247, 286] width 454 height 69
click at [92, 314] on div "Other Deductions $ Add new deduction" at bounding box center [247, 286] width 454 height 69
click at [92, 309] on button "Add new deduction" at bounding box center [68, 308] width 84 height 9
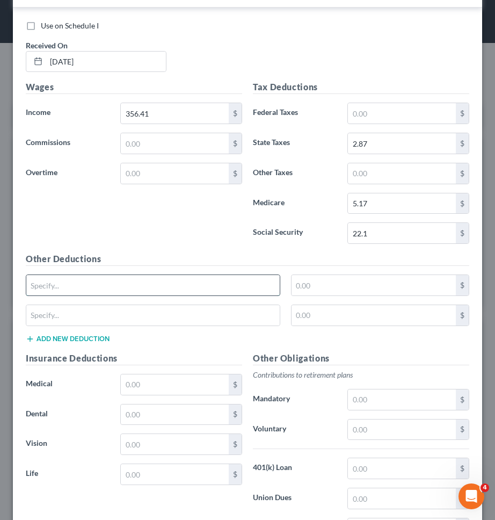
click at [92, 285] on input "text" at bounding box center [152, 285] width 253 height 20
type input "NY PFL"
click at [108, 317] on input "text" at bounding box center [152, 315] width 253 height 20
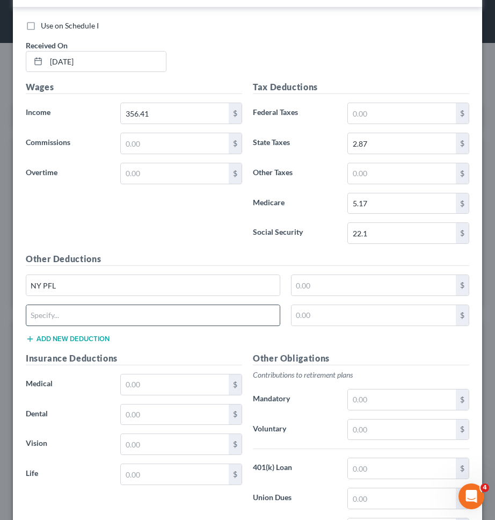
type input "NY SDI"
click at [336, 284] on input "text" at bounding box center [374, 285] width 165 height 20
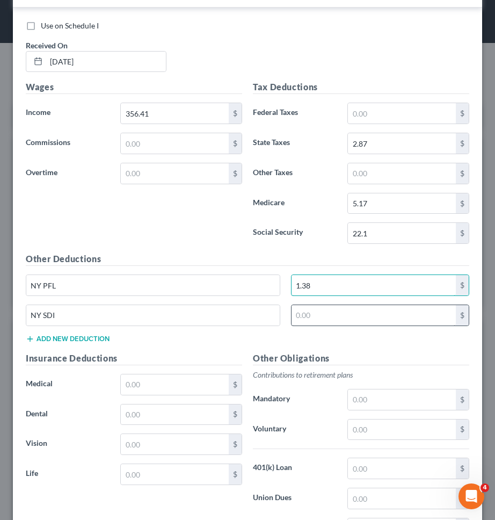
type input "1.38"
click at [335, 315] on input "text" at bounding box center [374, 315] width 165 height 20
type input "1.2"
click at [309, 254] on h5 "Other Deductions" at bounding box center [248, 258] width 444 height 13
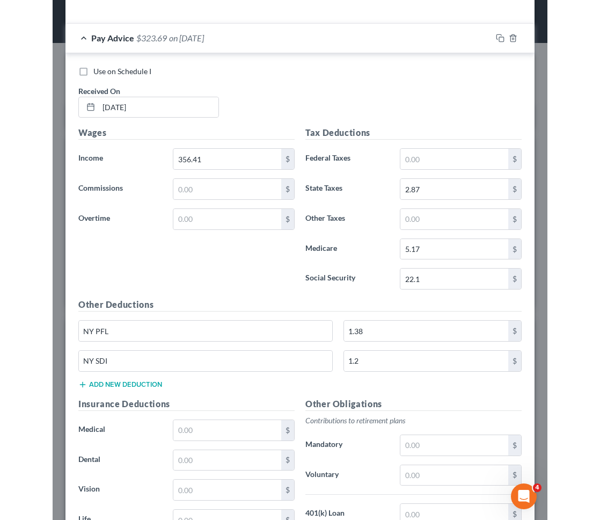
scroll to position [504, 0]
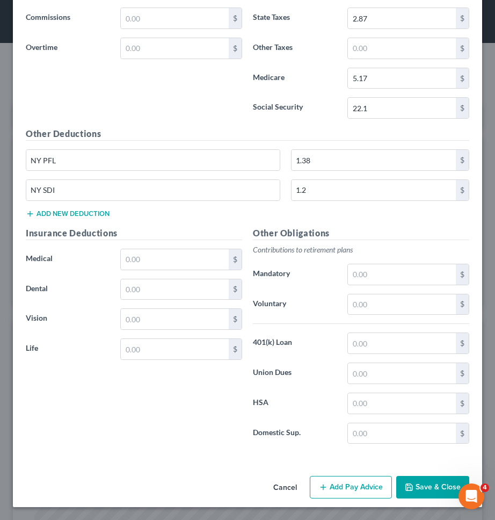
click at [411, 473] on div "Cancel Add Pay Advice Save & Close" at bounding box center [247, 488] width 469 height 35
click at [415, 491] on button "Save & Close" at bounding box center [432, 487] width 73 height 23
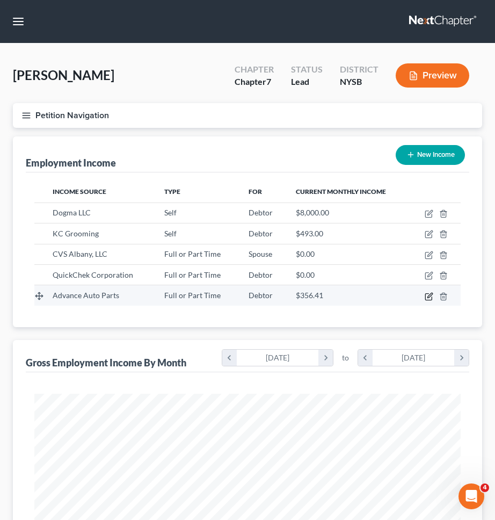
click at [427, 294] on icon "button" at bounding box center [429, 296] width 9 height 9
select select "0"
select select "28"
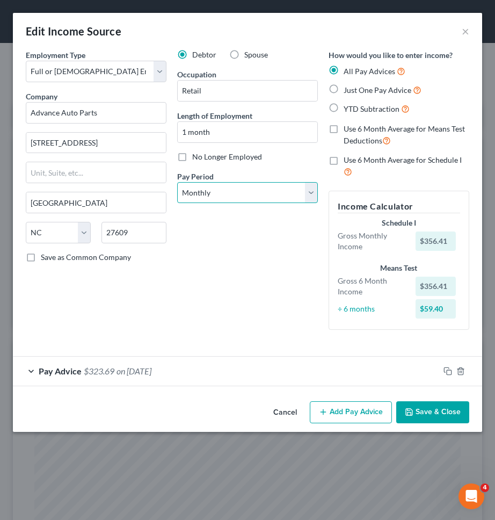
click at [289, 197] on select "Select Monthly Twice Monthly Every Other Week Weekly" at bounding box center [247, 192] width 141 height 21
select select "2"
click at [177, 182] on select "Select Monthly Twice Monthly Every Other Week Weekly" at bounding box center [247, 192] width 141 height 21
click at [423, 403] on button "Save & Close" at bounding box center [432, 412] width 73 height 23
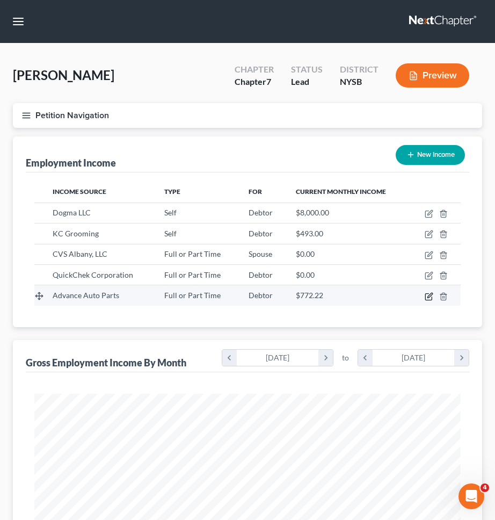
click at [426, 296] on icon "button" at bounding box center [429, 296] width 9 height 9
select select "0"
select select "28"
select select "2"
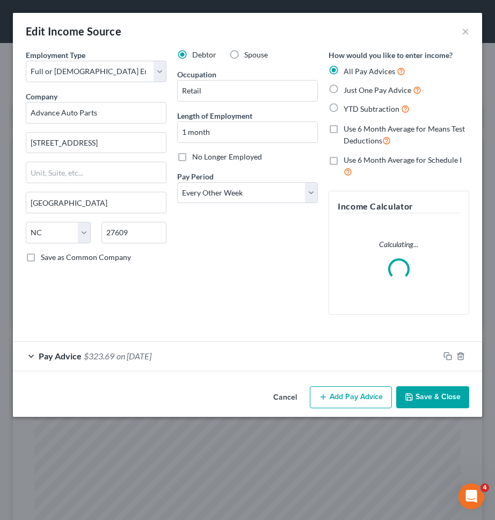
click at [281, 394] on button "Cancel" at bounding box center [285, 397] width 41 height 21
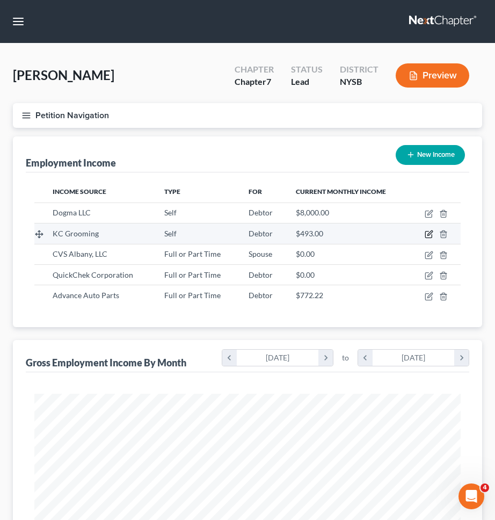
click at [427, 233] on icon "button" at bounding box center [429, 234] width 9 height 9
select select "1"
select select "0"
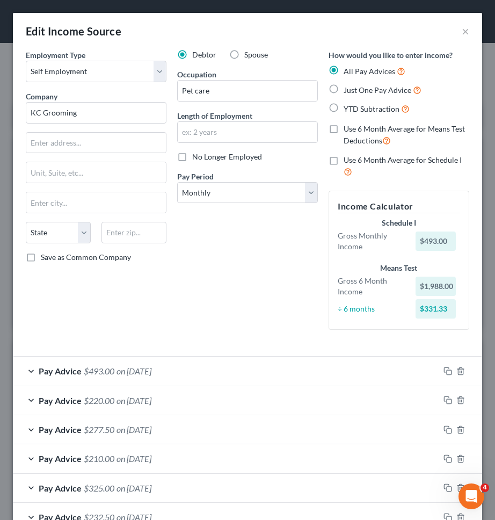
click at [260, 369] on div "Pay Advice $493.00 on 07/02/2025" at bounding box center [226, 371] width 426 height 28
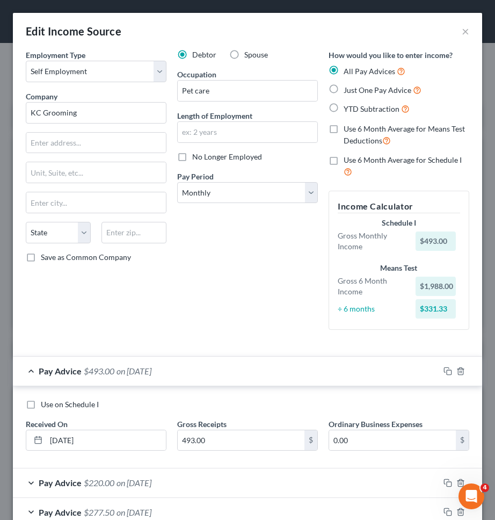
click at [260, 369] on div "Pay Advice $493.00 on 07/02/2025" at bounding box center [226, 371] width 426 height 28
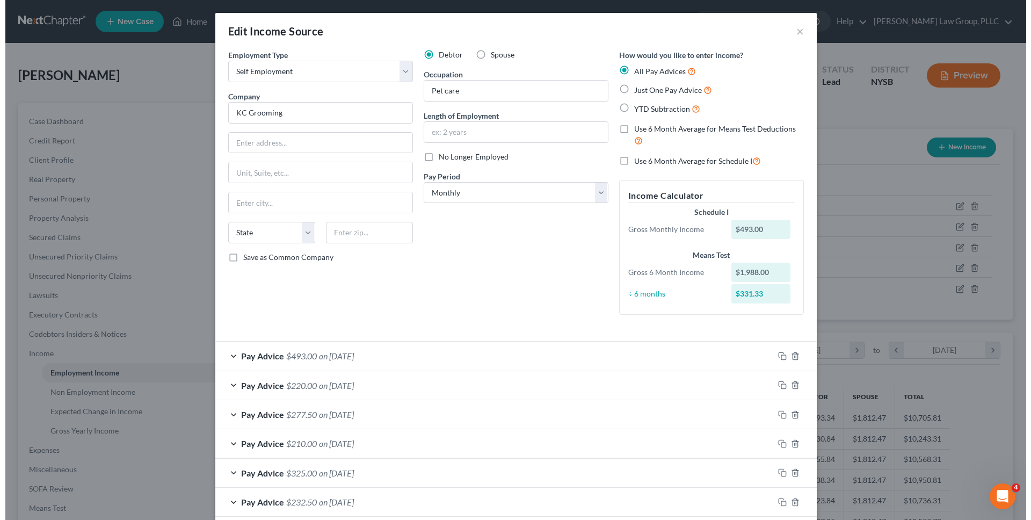
scroll to position [202, 426]
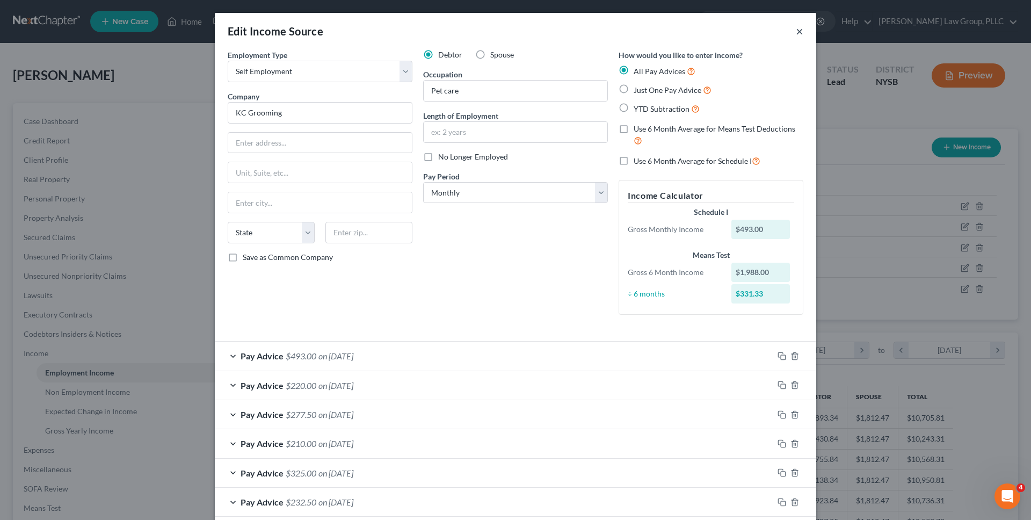
click at [798, 32] on button "×" at bounding box center [800, 31] width 8 height 13
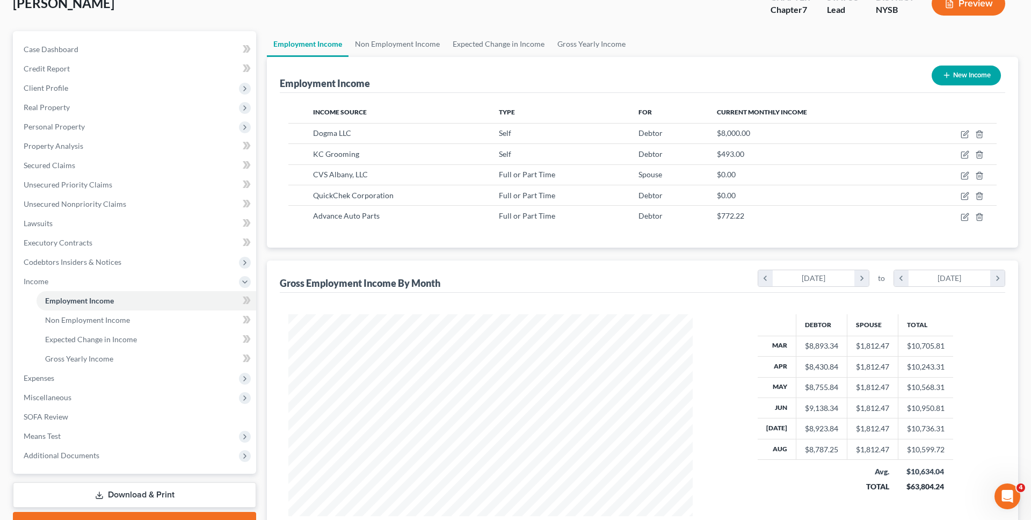
scroll to position [169, 0]
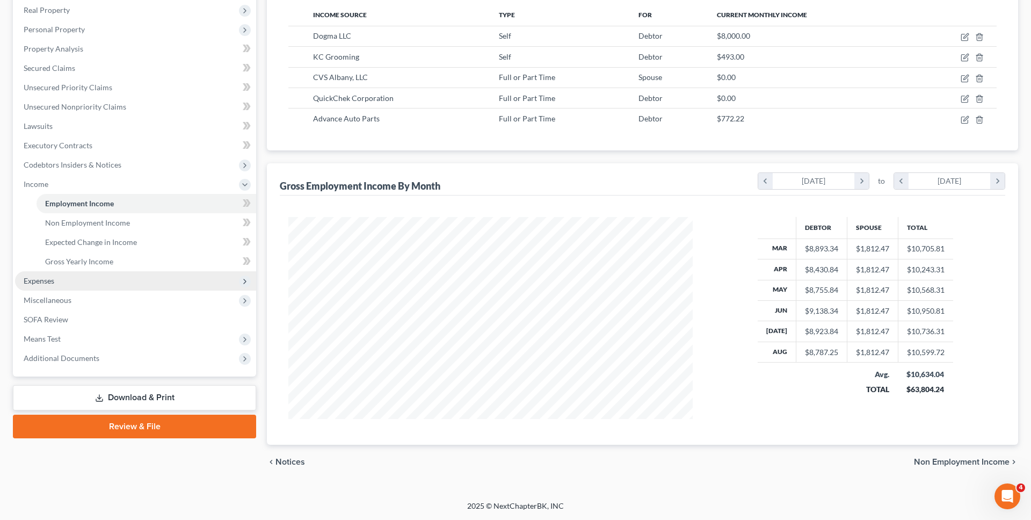
click at [137, 287] on span "Expenses" at bounding box center [135, 280] width 241 height 19
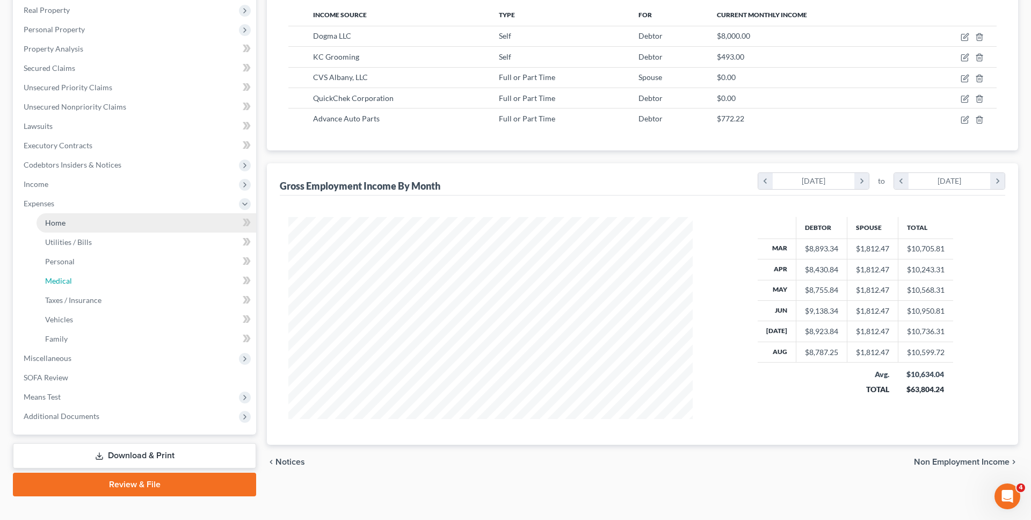
click at [137, 304] on ul "Home Utilities / Bills Personal Medical" at bounding box center [135, 280] width 241 height 135
click at [137, 305] on link "Taxes / Insurance" at bounding box center [147, 300] width 220 height 19
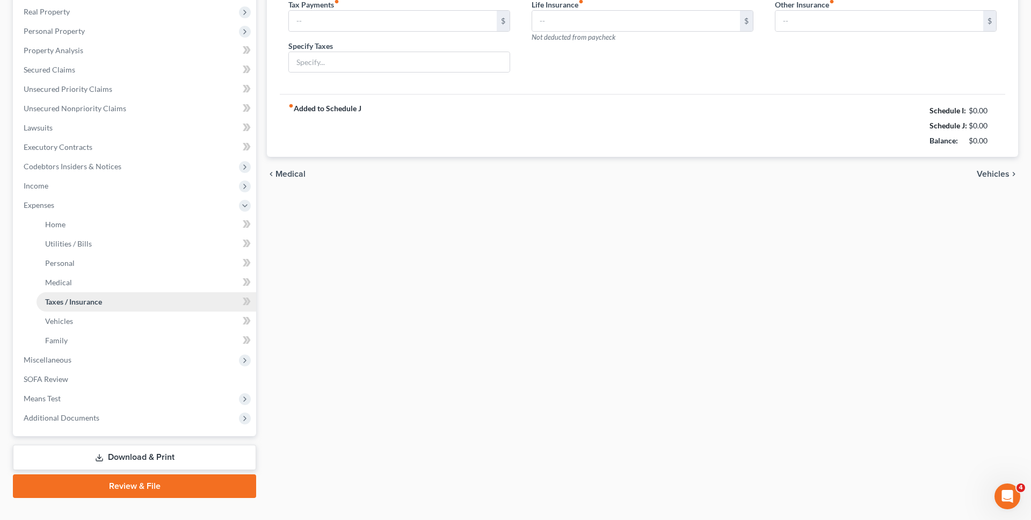
type input "0.00"
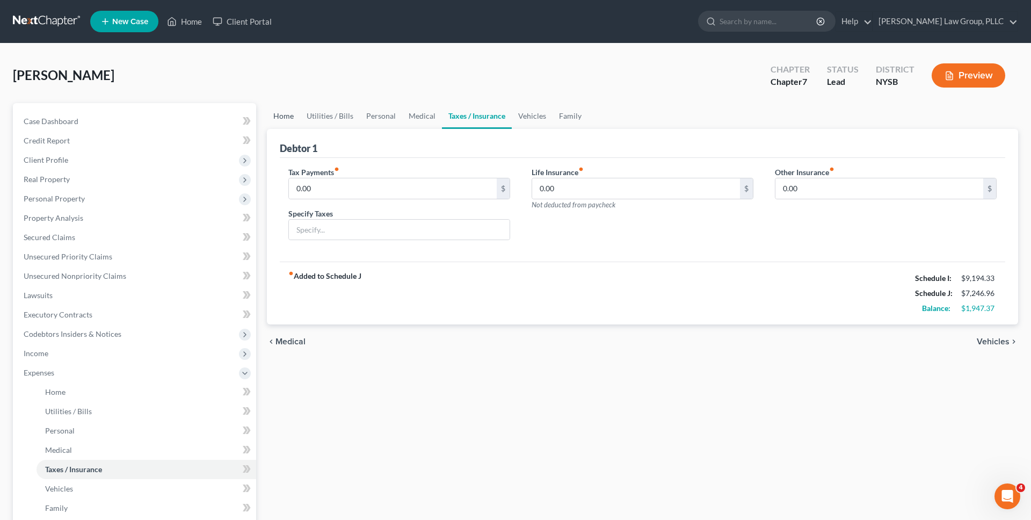
click at [284, 114] on link "Home" at bounding box center [283, 116] width 33 height 26
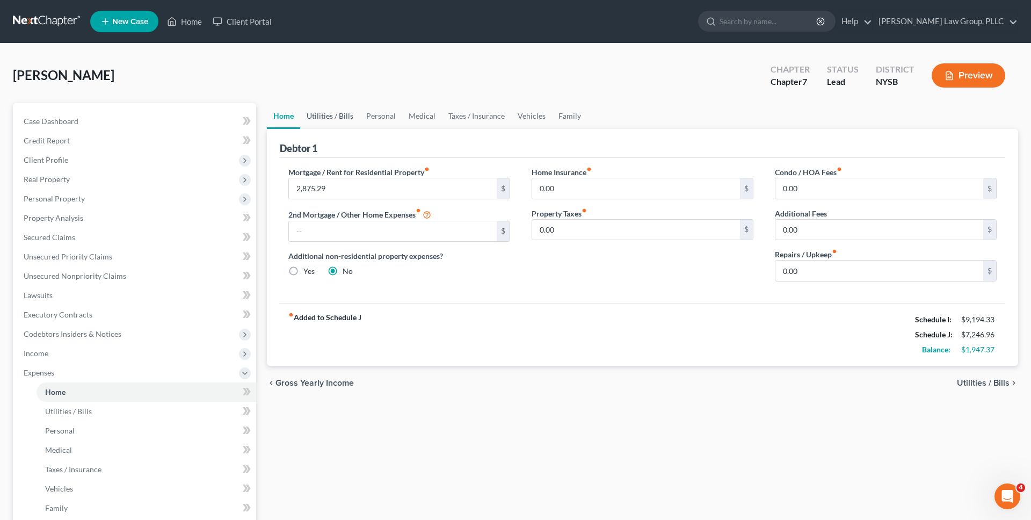
click at [316, 122] on link "Utilities / Bills" at bounding box center [330, 116] width 60 height 26
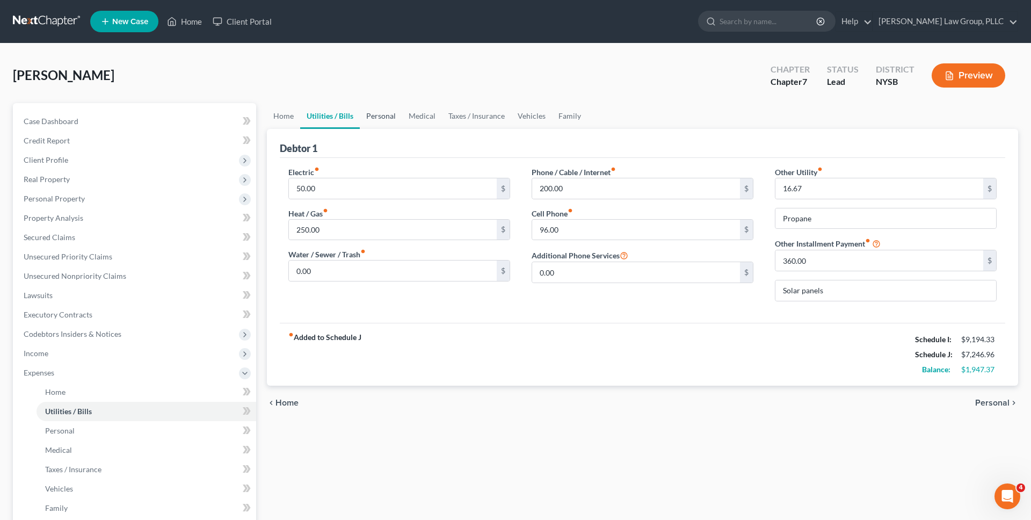
click at [369, 119] on link "Personal" at bounding box center [381, 116] width 42 height 26
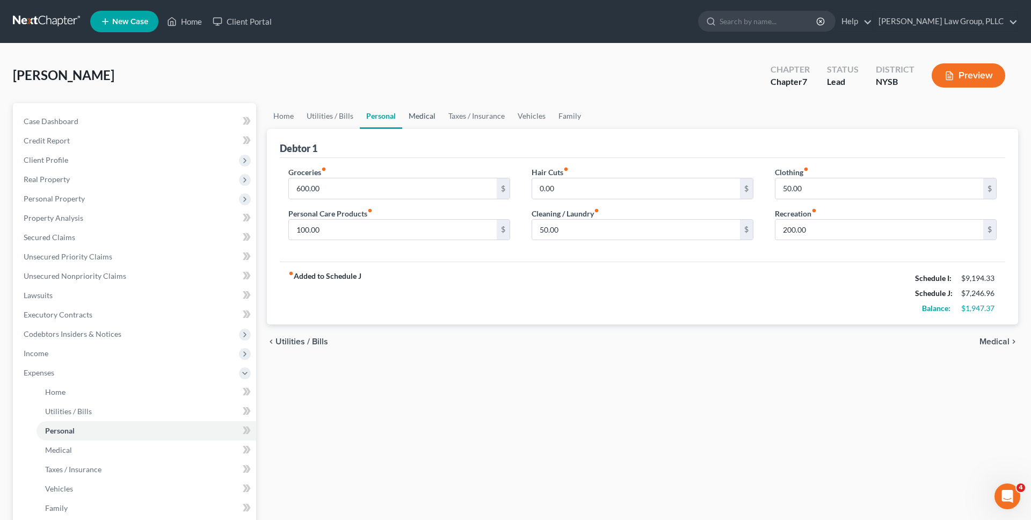
click at [417, 120] on link "Medical" at bounding box center [422, 116] width 40 height 26
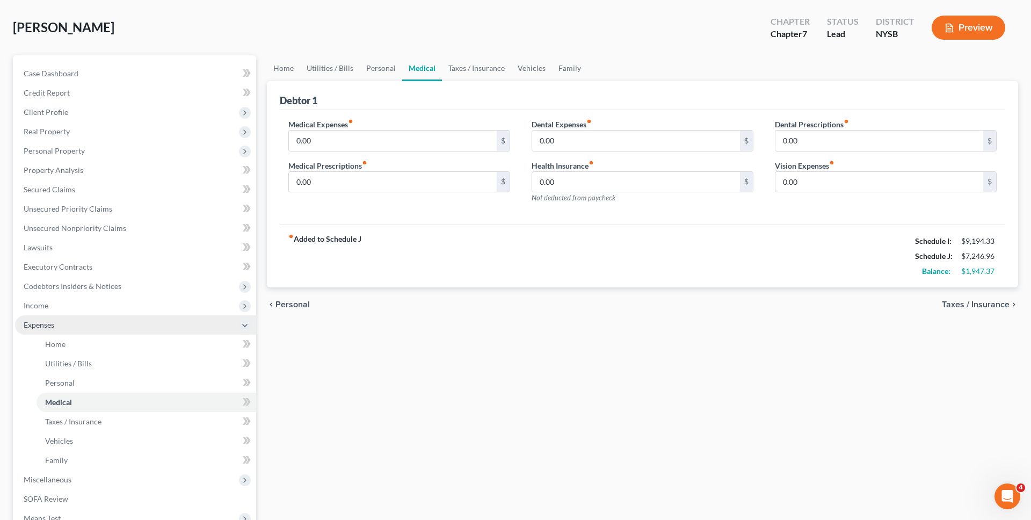
scroll to position [33, 0]
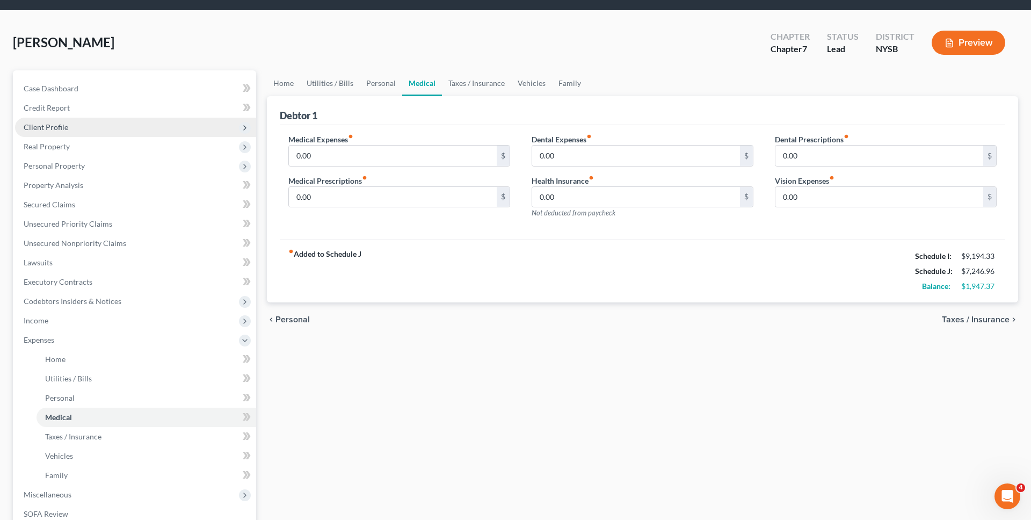
click at [181, 129] on span "Client Profile" at bounding box center [135, 127] width 241 height 19
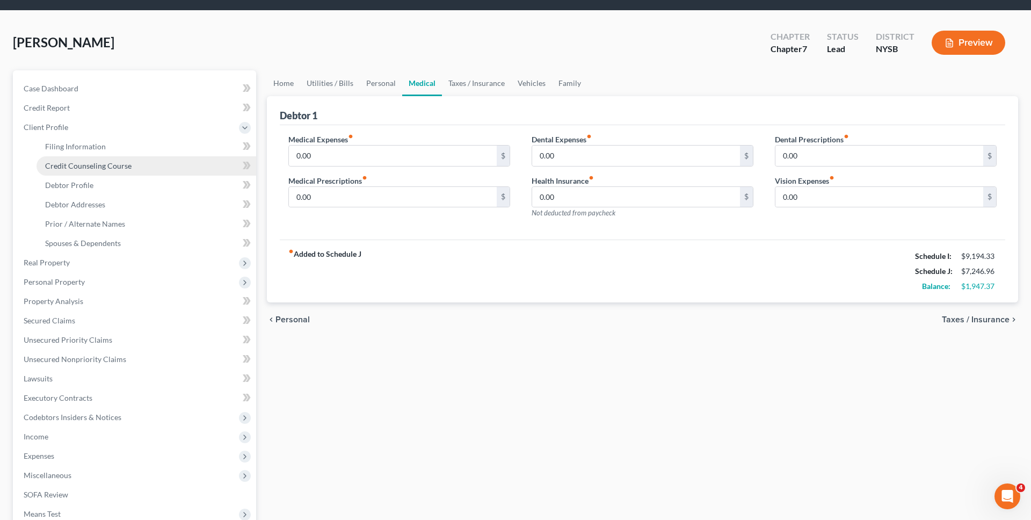
click at [183, 159] on link "Credit Counseling Course" at bounding box center [147, 165] width 220 height 19
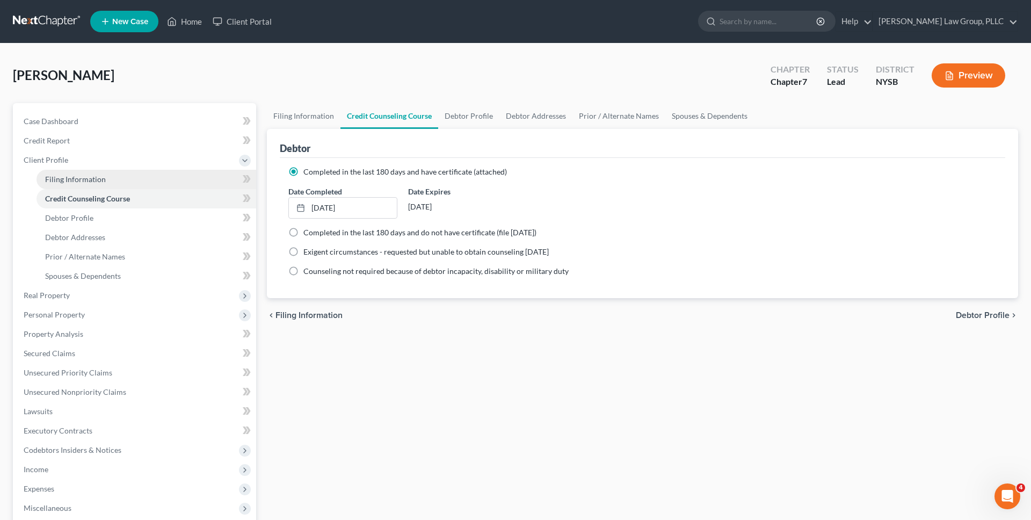
click at [178, 175] on link "Filing Information" at bounding box center [147, 179] width 220 height 19
select select "0"
select select "3"
select select "0"
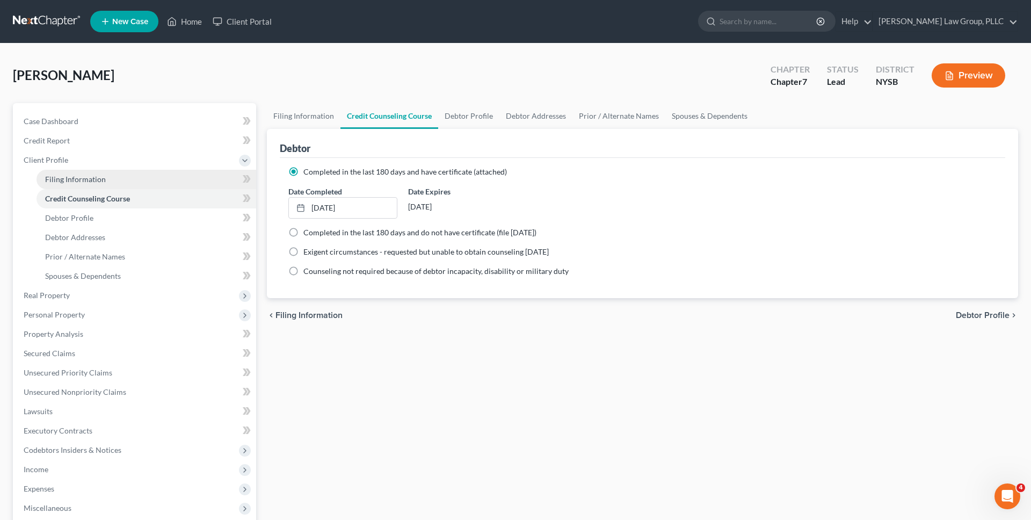
select select "55"
select select "35"
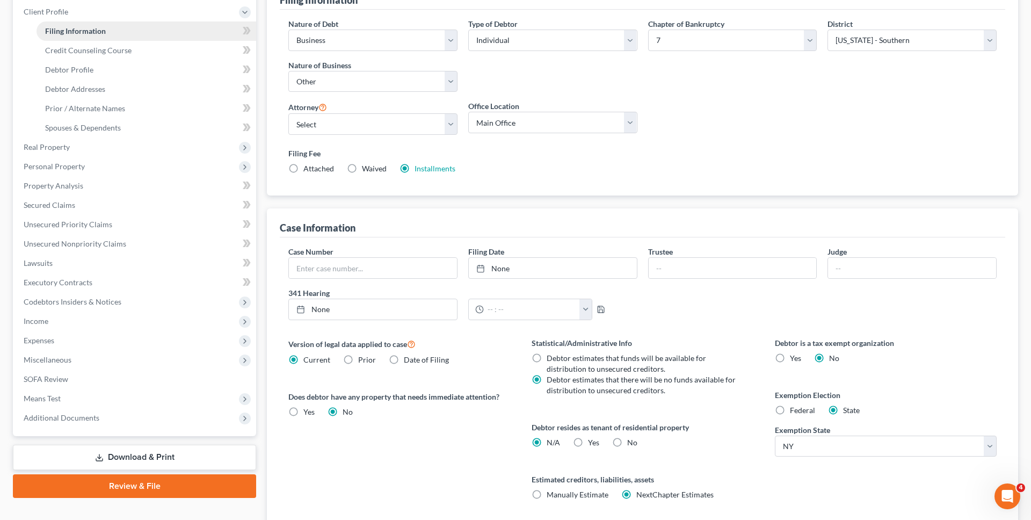
scroll to position [229, 0]
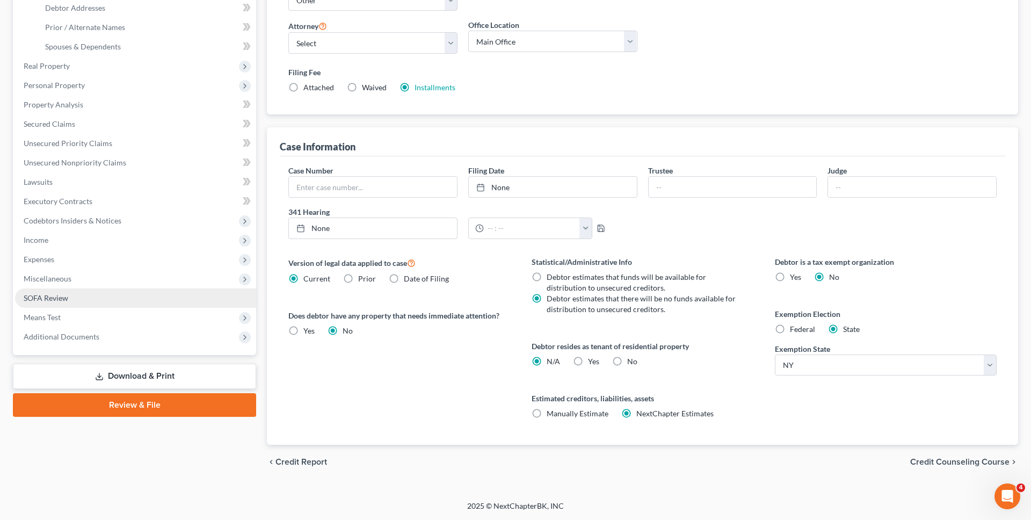
click at [135, 298] on link "SOFA Review" at bounding box center [135, 297] width 241 height 19
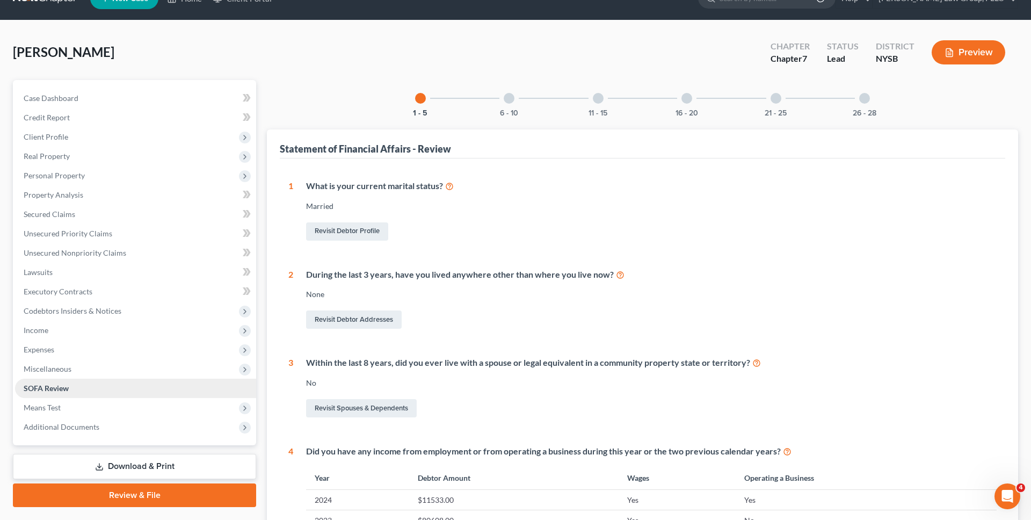
scroll to position [28, 0]
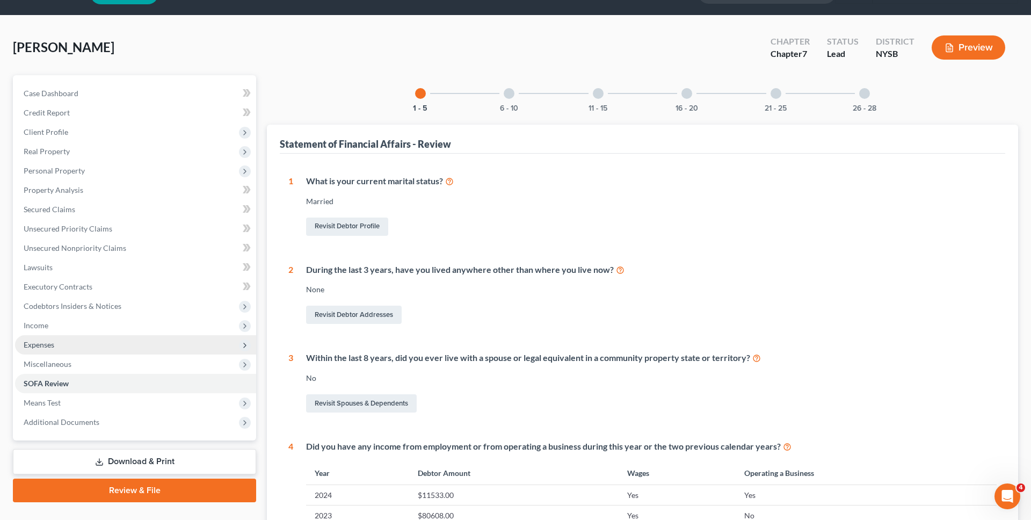
click at [132, 337] on span "Expenses" at bounding box center [135, 344] width 241 height 19
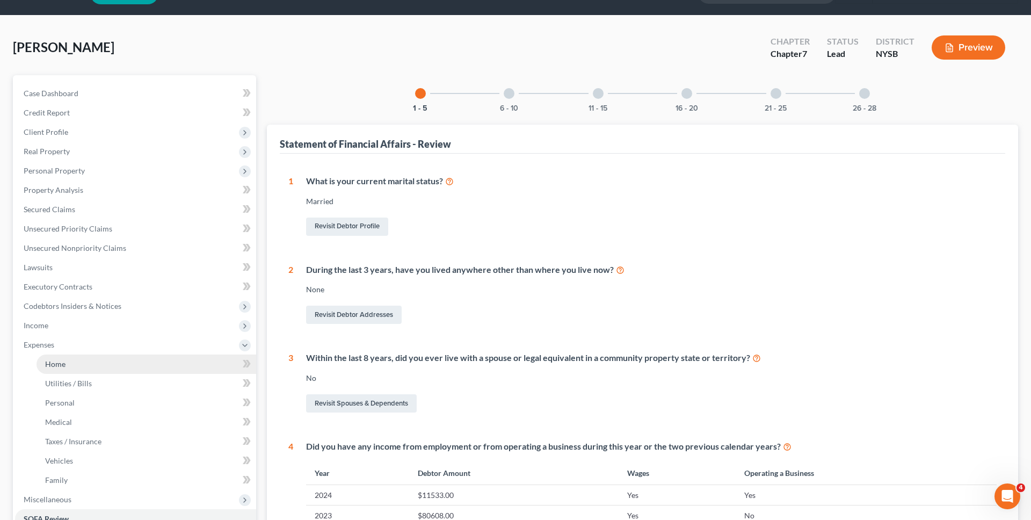
click at [132, 358] on link "Home" at bounding box center [147, 363] width 220 height 19
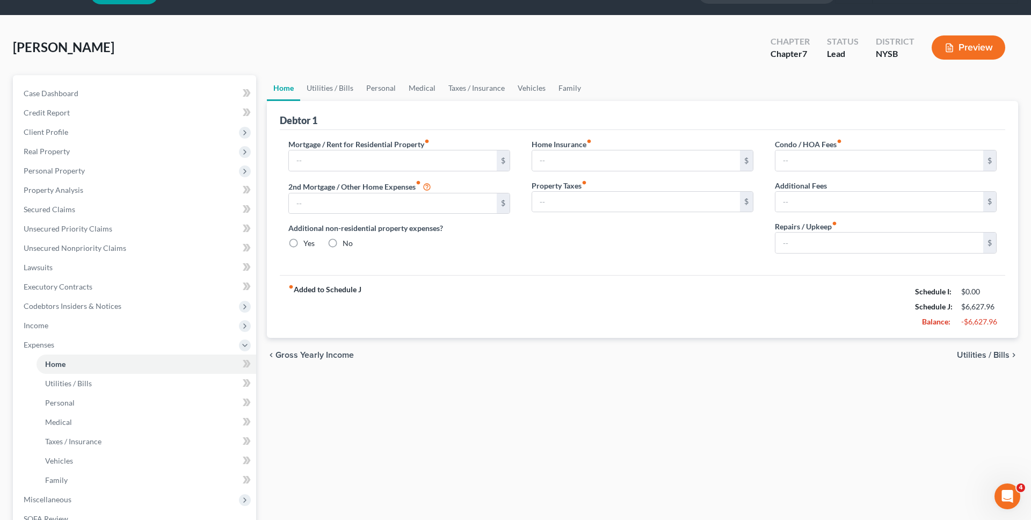
type input "2,875.29"
radio input "true"
type input "0.00"
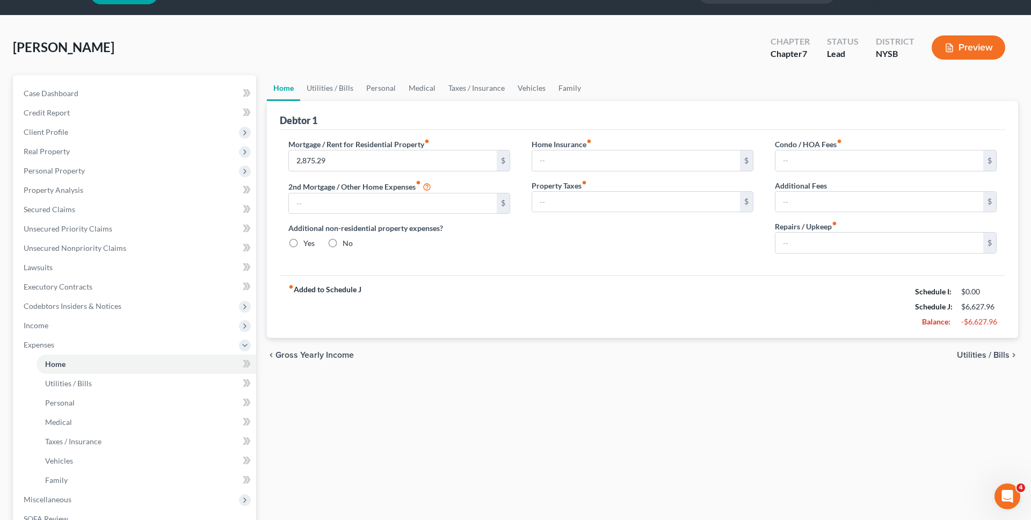
type input "0.00"
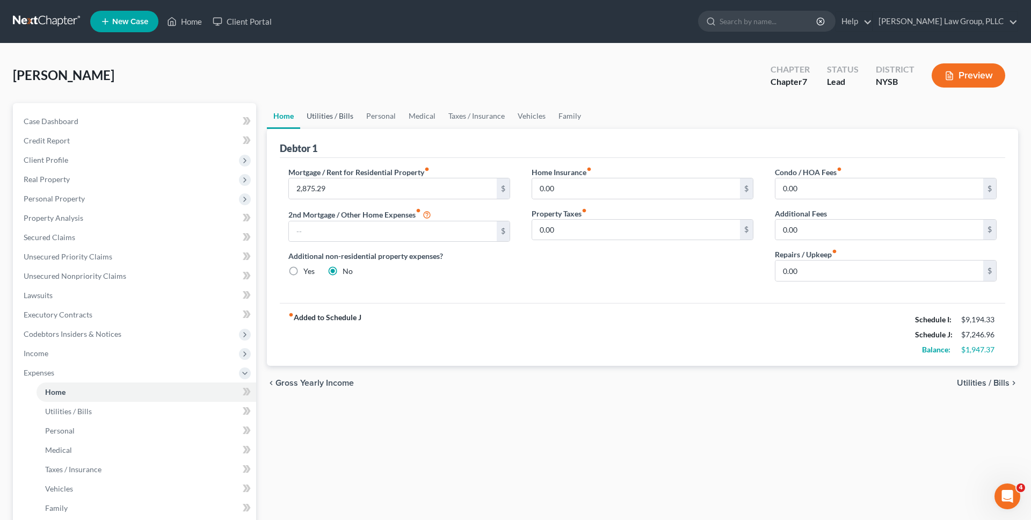
click at [328, 122] on link "Utilities / Bills" at bounding box center [330, 116] width 60 height 26
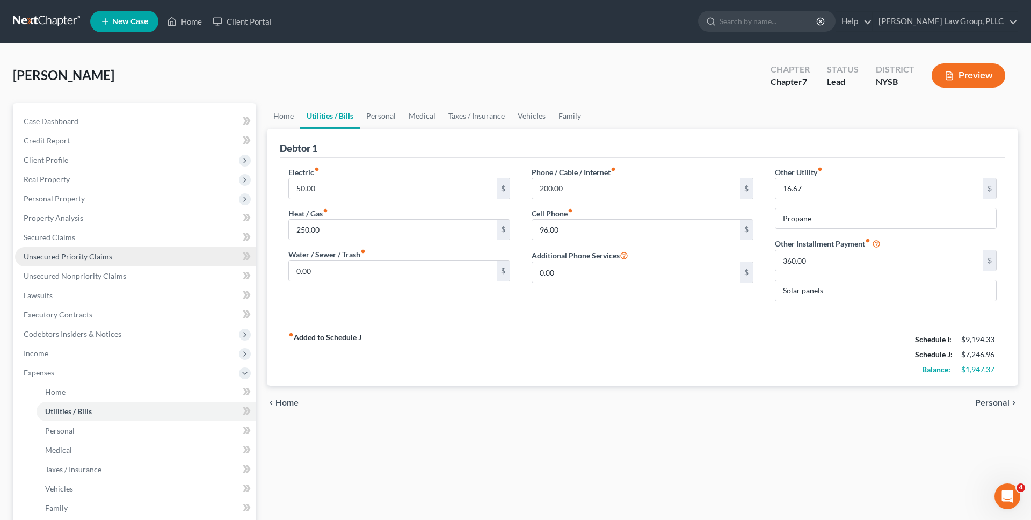
click at [148, 247] on link "Unsecured Priority Claims" at bounding box center [135, 256] width 241 height 19
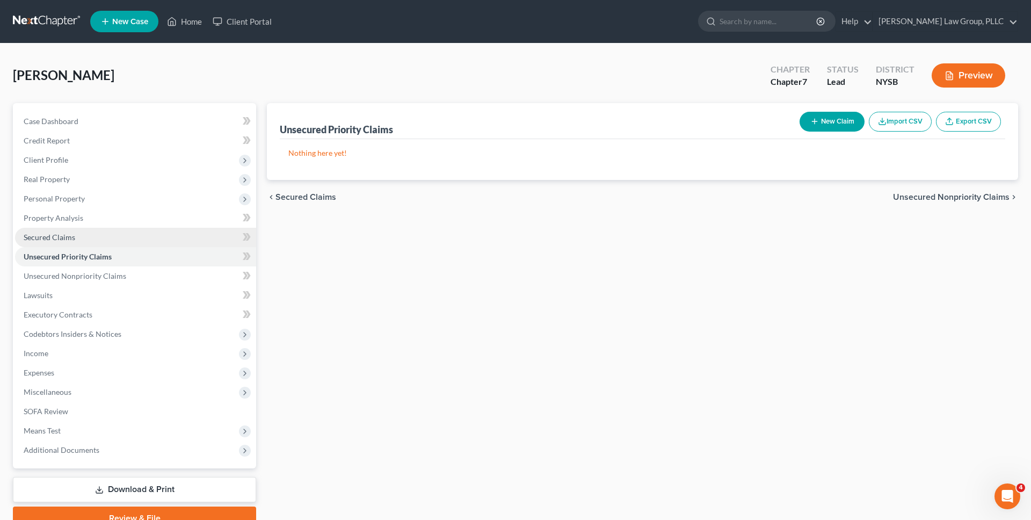
click at [149, 237] on link "Secured Claims" at bounding box center [135, 237] width 241 height 19
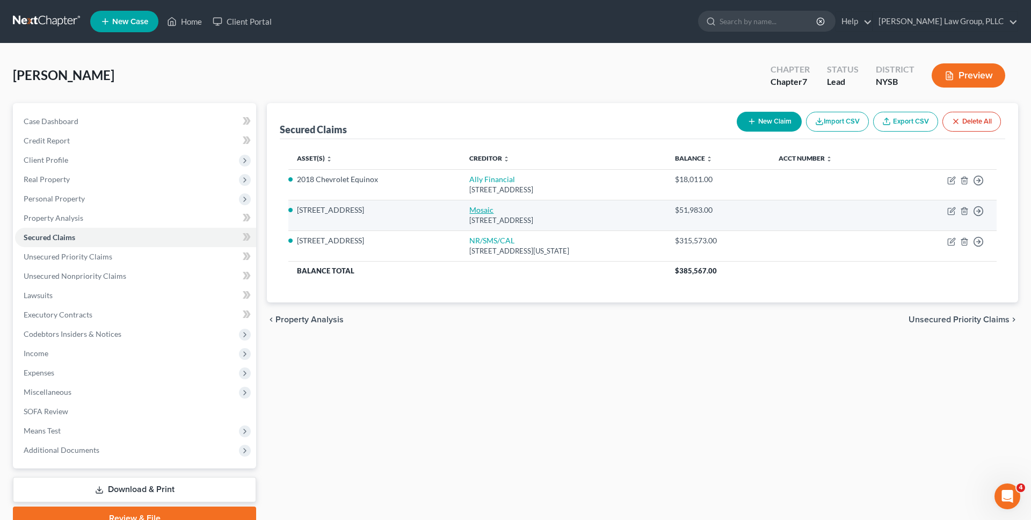
click at [469, 211] on link "Mosaic" at bounding box center [481, 209] width 24 height 9
select select "4"
select select "5"
select select "2"
select select "3"
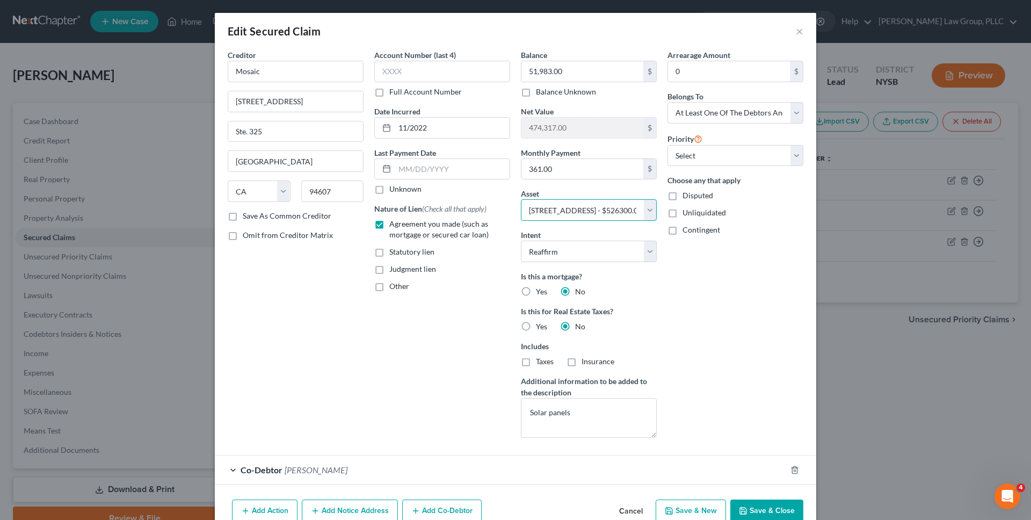
click at [548, 208] on select "Select Other Multiple Assets Jewelry - Wedding Ring, watch, other jewelry - $60…" at bounding box center [589, 209] width 136 height 21
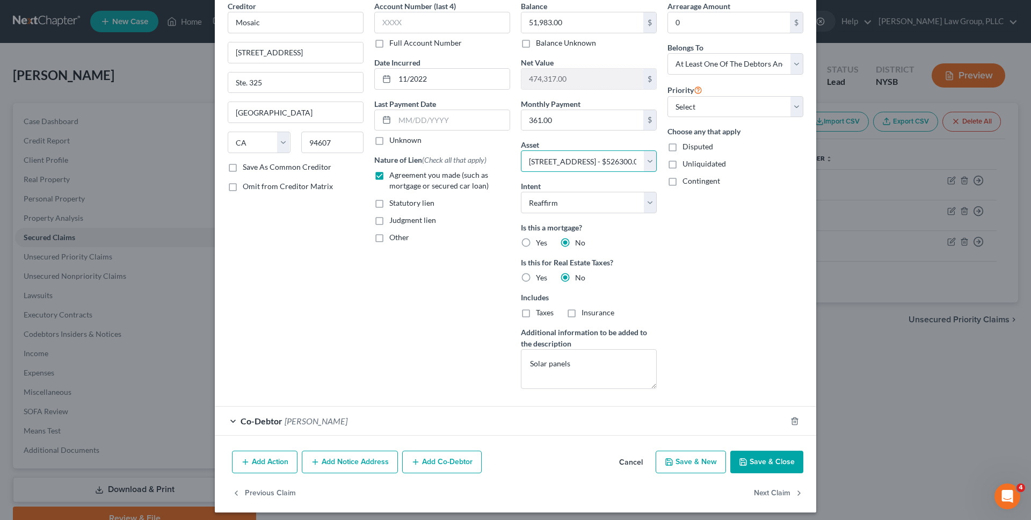
scroll to position [54, 0]
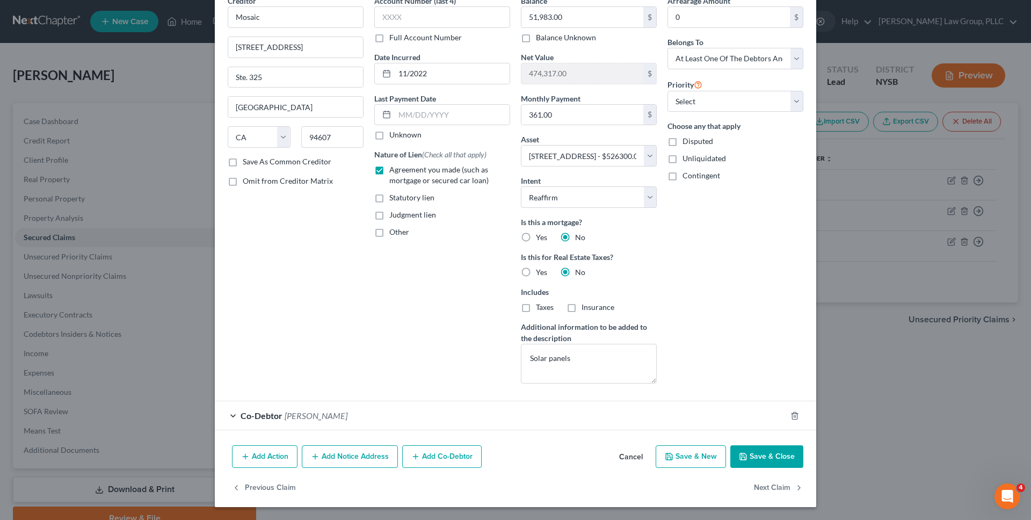
click at [631, 456] on button "Cancel" at bounding box center [631, 456] width 41 height 21
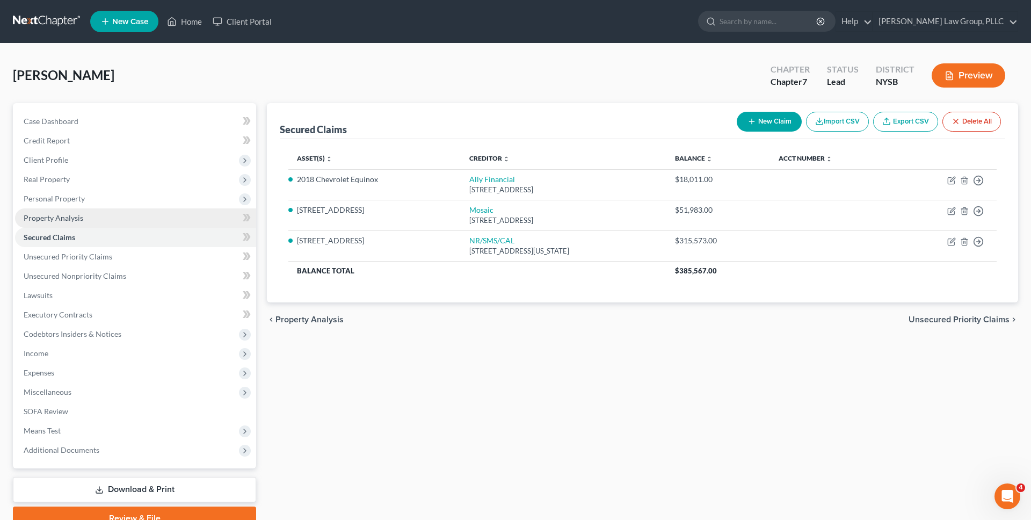
click at [160, 220] on link "Property Analysis" at bounding box center [135, 217] width 241 height 19
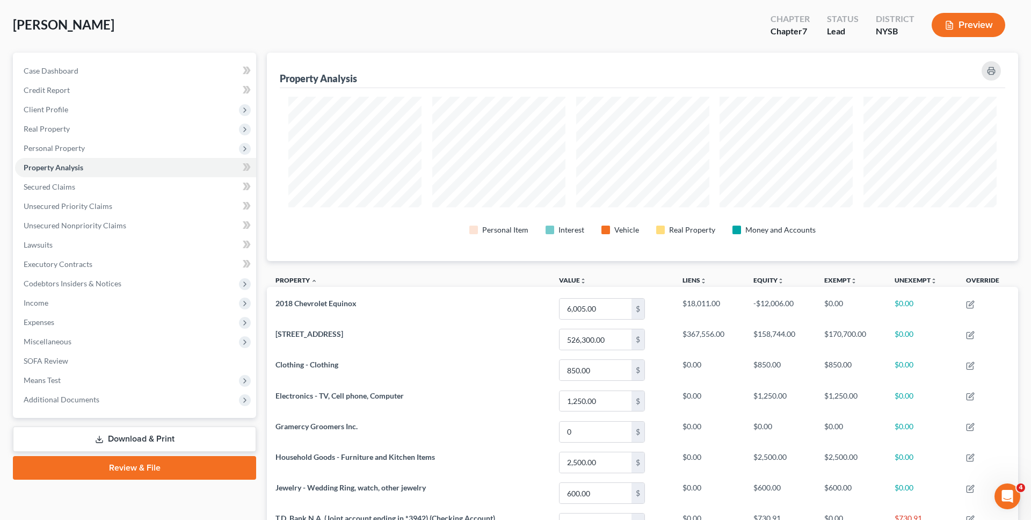
scroll to position [46, 0]
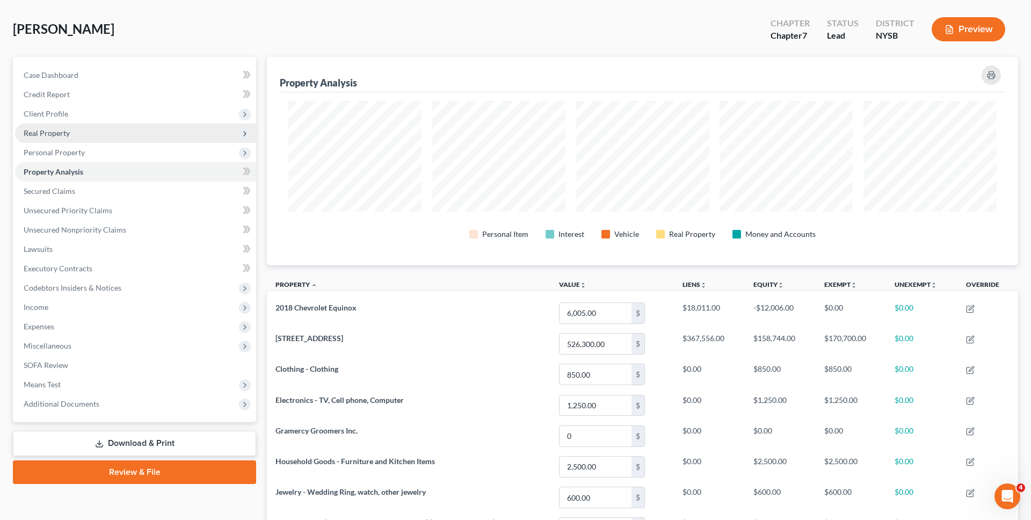
click at [178, 129] on span "Real Property" at bounding box center [135, 133] width 241 height 19
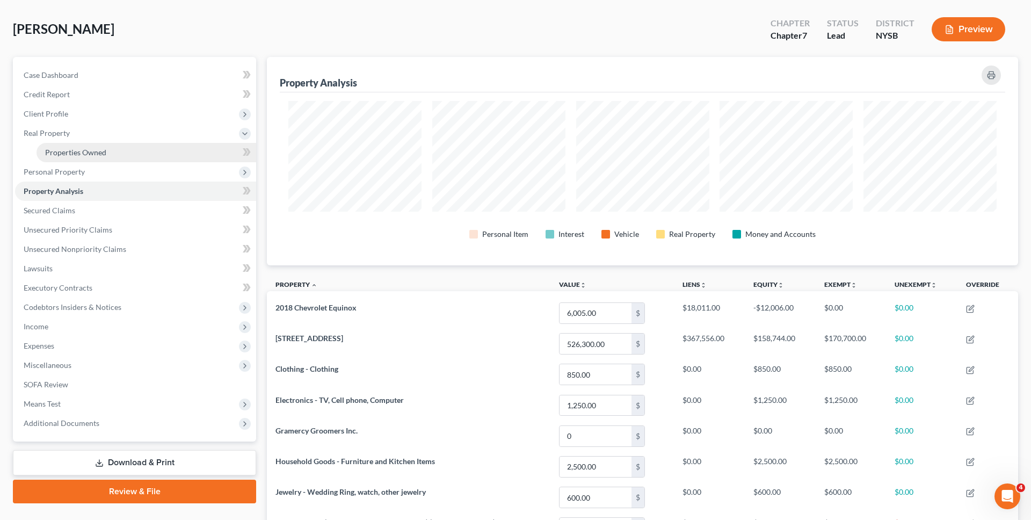
click at [177, 153] on link "Properties Owned" at bounding box center [147, 152] width 220 height 19
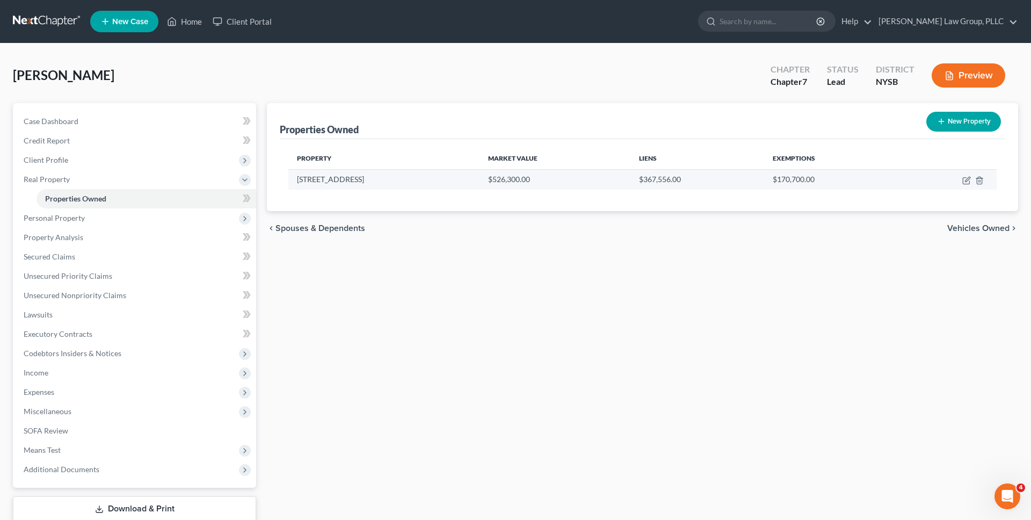
click at [514, 185] on td "$526,300.00" at bounding box center [555, 179] width 151 height 20
click at [964, 181] on icon "button" at bounding box center [966, 180] width 9 height 9
select select "35"
select select "3"
select select "0"
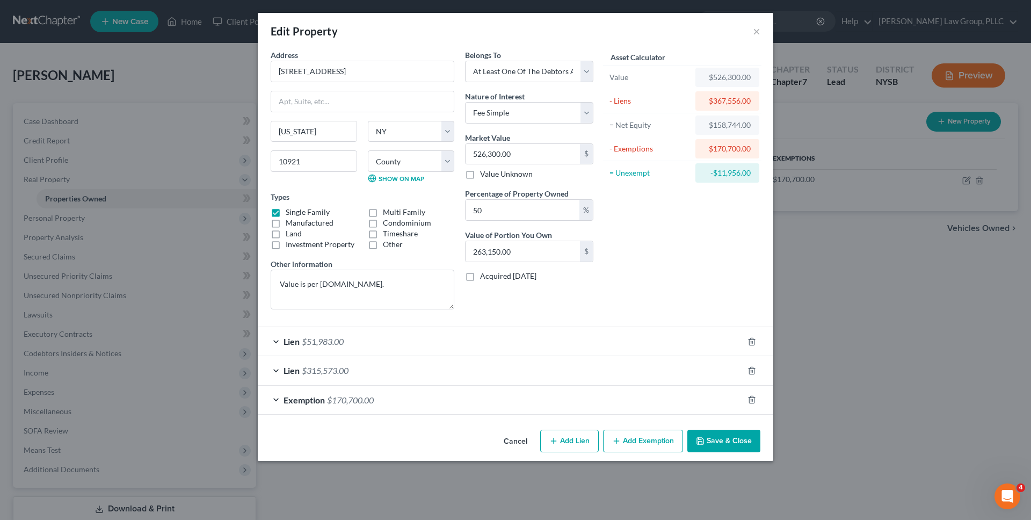
click at [382, 400] on div "Exemption $170,700.00" at bounding box center [500, 400] width 485 height 28
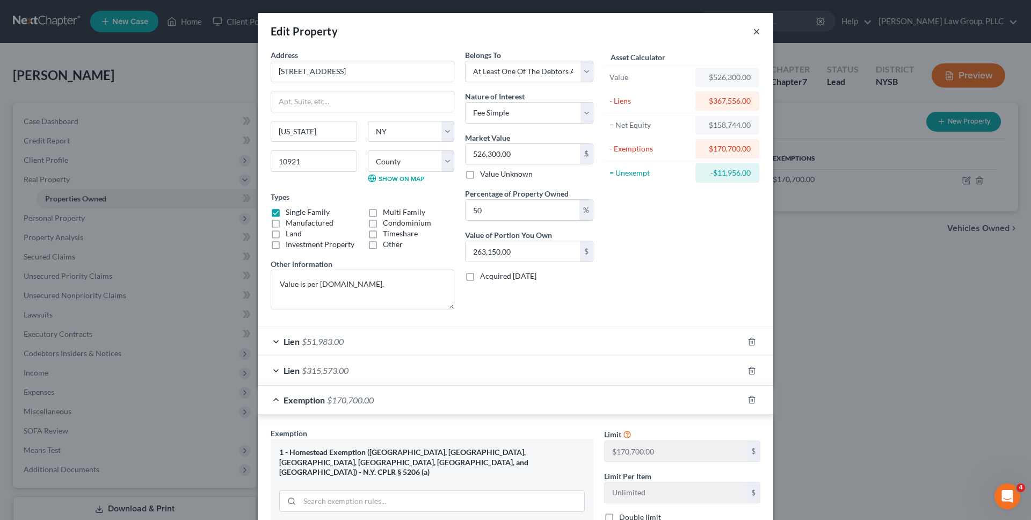
click at [758, 32] on button "×" at bounding box center [757, 31] width 8 height 13
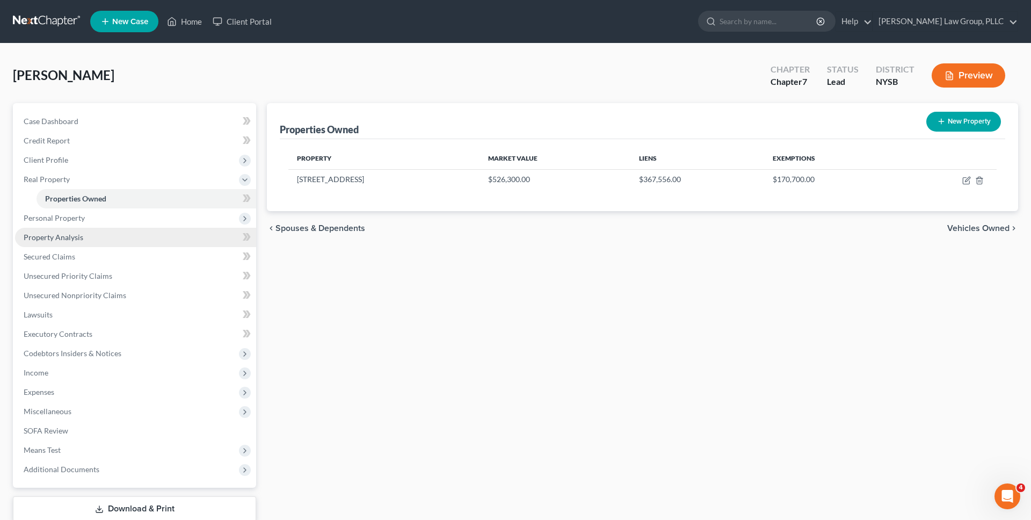
click at [188, 237] on link "Property Analysis" at bounding box center [135, 237] width 241 height 19
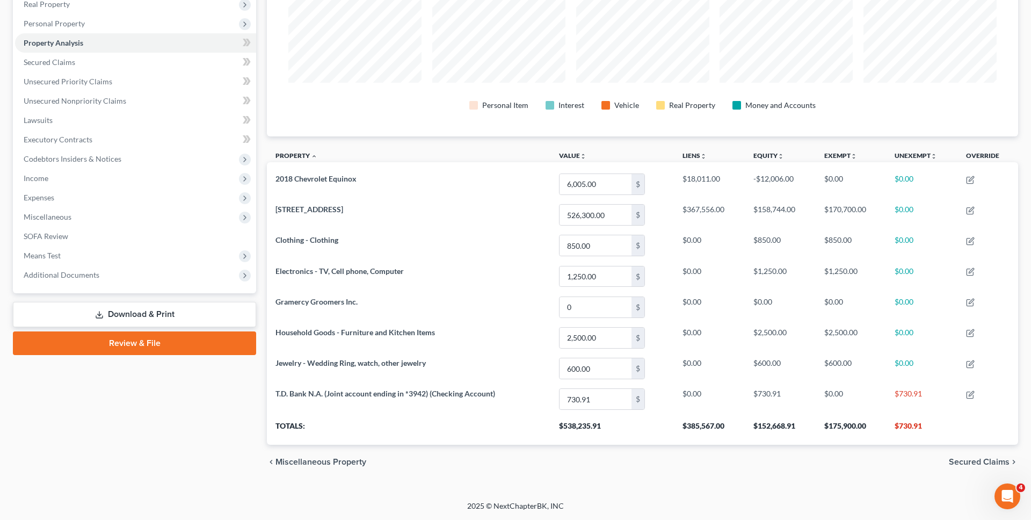
scroll to position [536772, 536229]
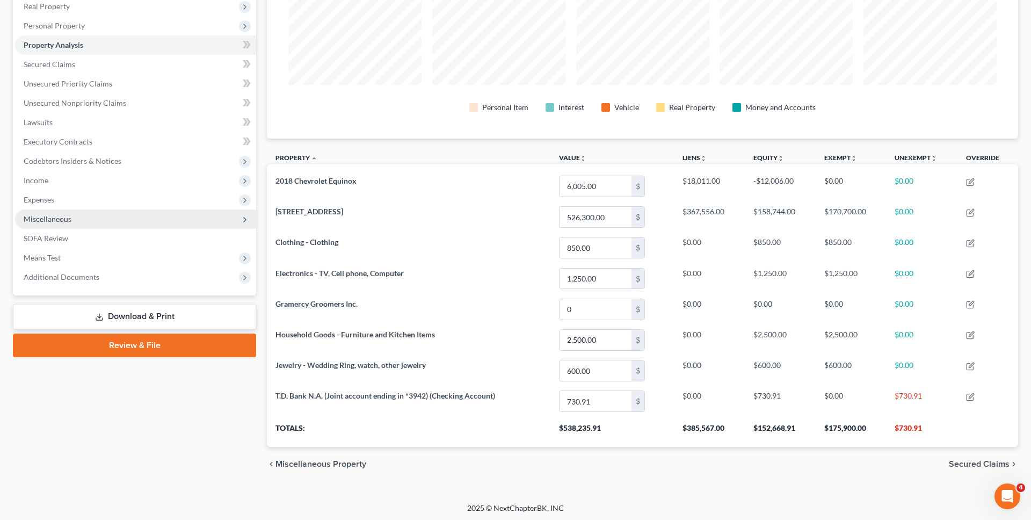
click at [133, 217] on span "Miscellaneous" at bounding box center [135, 218] width 241 height 19
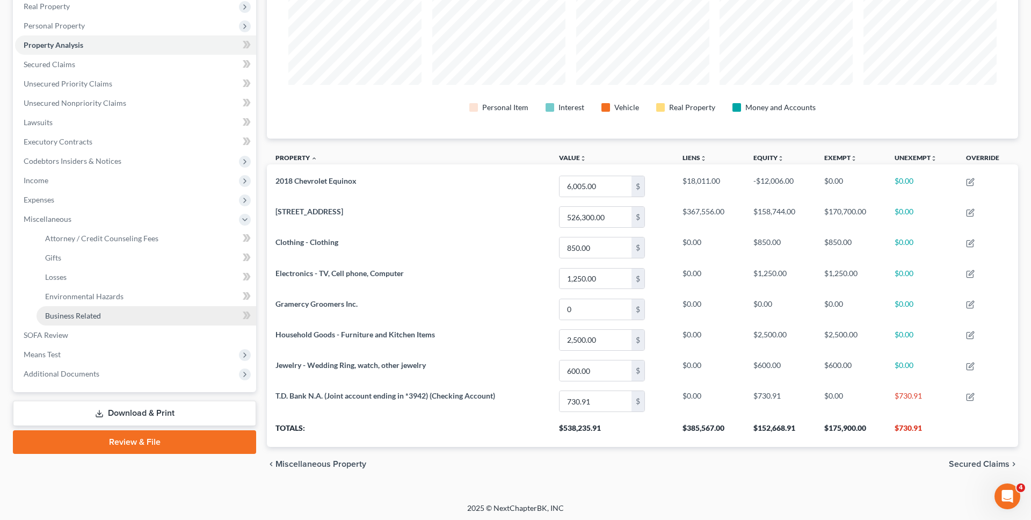
click at [133, 316] on link "Business Related" at bounding box center [147, 315] width 220 height 19
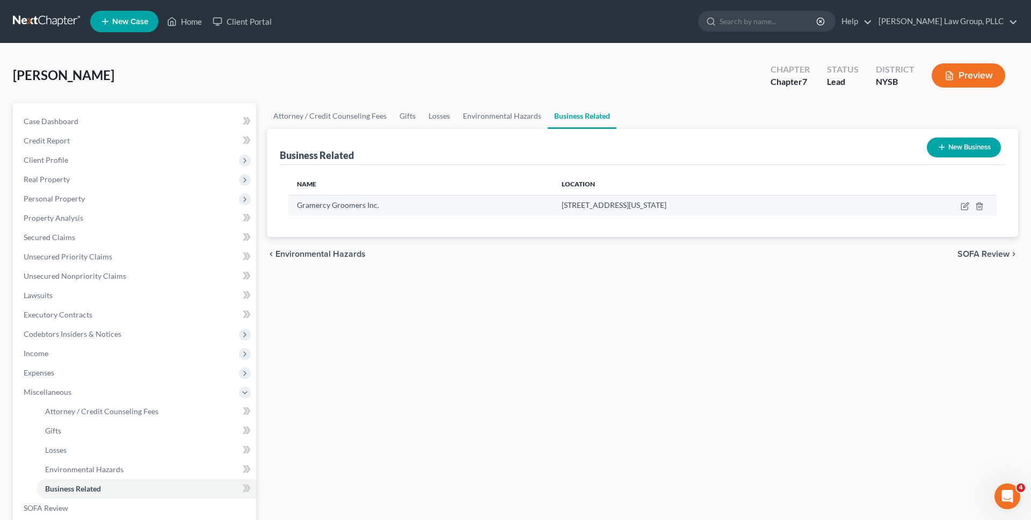
click at [968, 200] on td at bounding box center [937, 205] width 119 height 20
click at [968, 208] on icon "button" at bounding box center [964, 207] width 6 height 6
select select "officer"
select select "35"
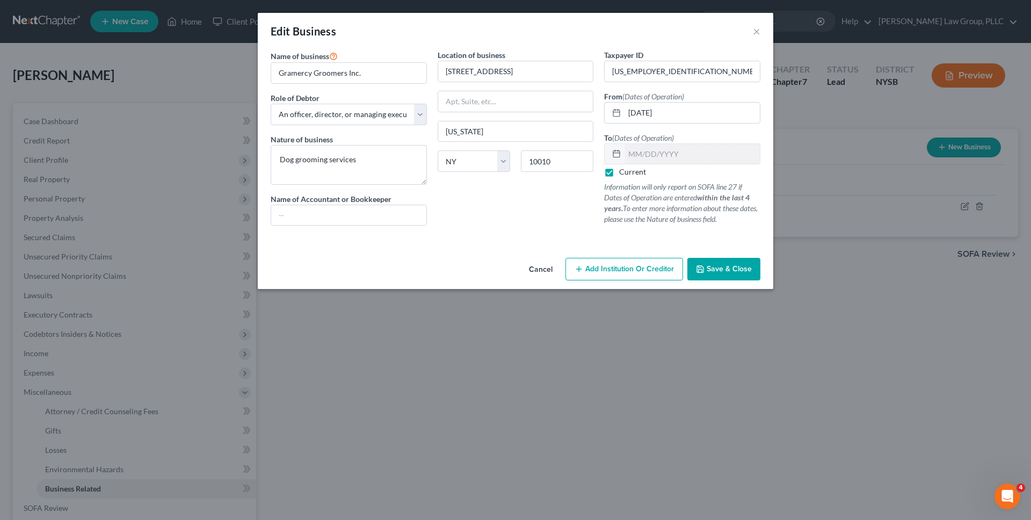
click at [544, 262] on button "Cancel" at bounding box center [540, 269] width 41 height 21
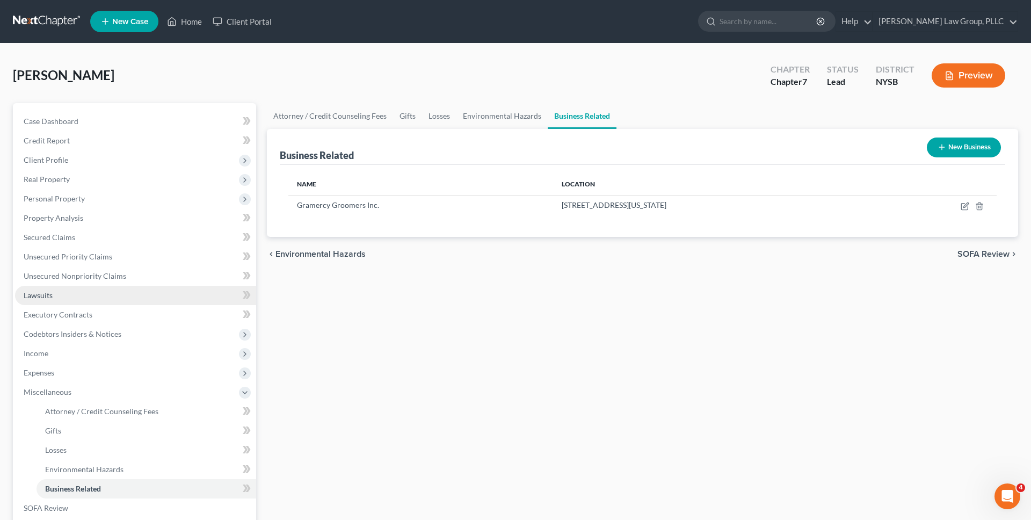
click at [157, 290] on link "Lawsuits" at bounding box center [135, 295] width 241 height 19
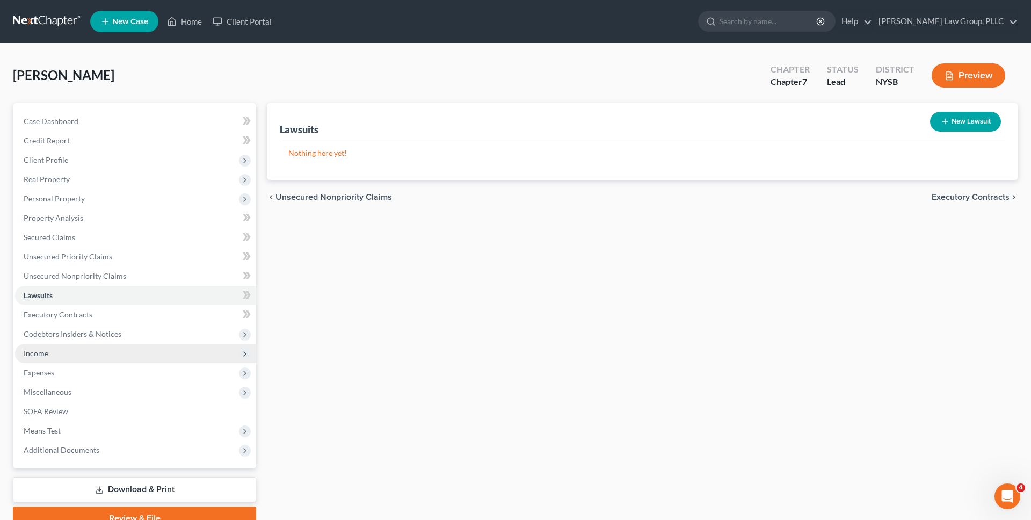
click at [173, 347] on span "Income" at bounding box center [135, 353] width 241 height 19
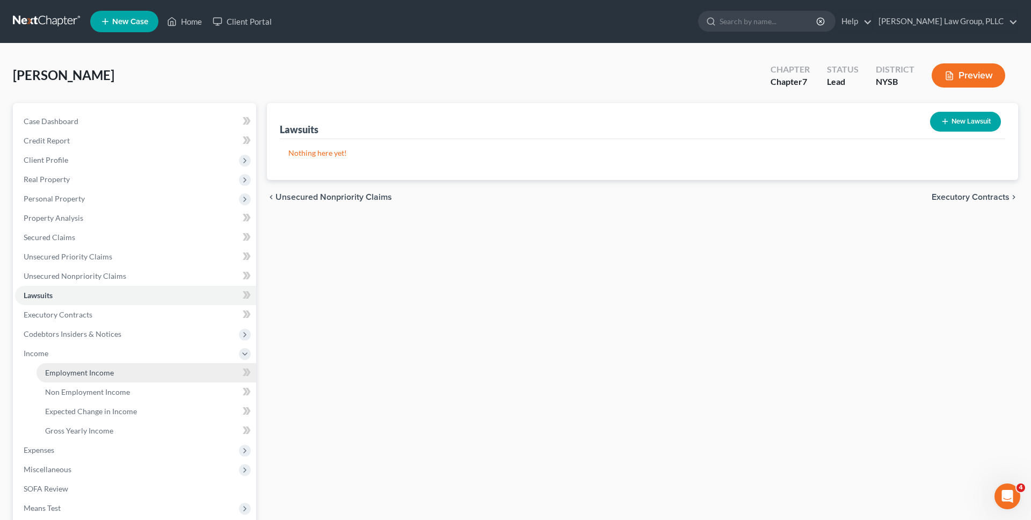
click at [170, 376] on link "Employment Income" at bounding box center [147, 372] width 220 height 19
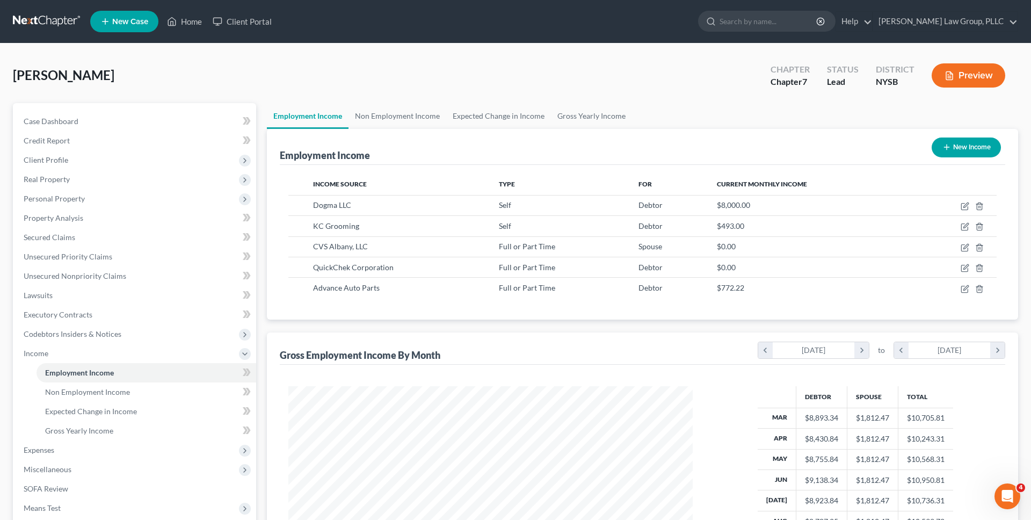
scroll to position [202, 426]
click at [1001, 75] on button "Preview" at bounding box center [969, 75] width 74 height 24
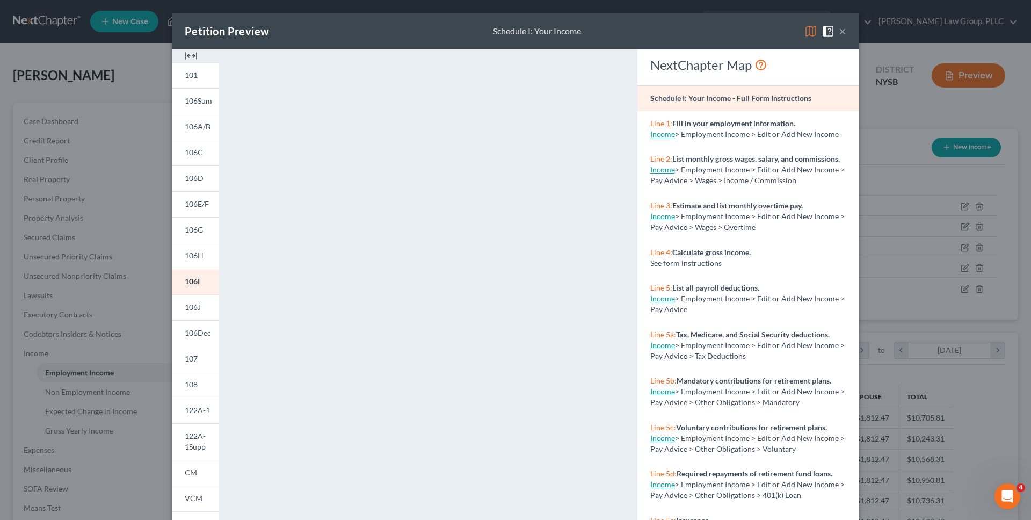
click at [901, 175] on div "Petition Preview Schedule I: Your Income × 101 106Sum 106A/B 106C 106D 106E/F 1…" at bounding box center [515, 260] width 1031 height 520
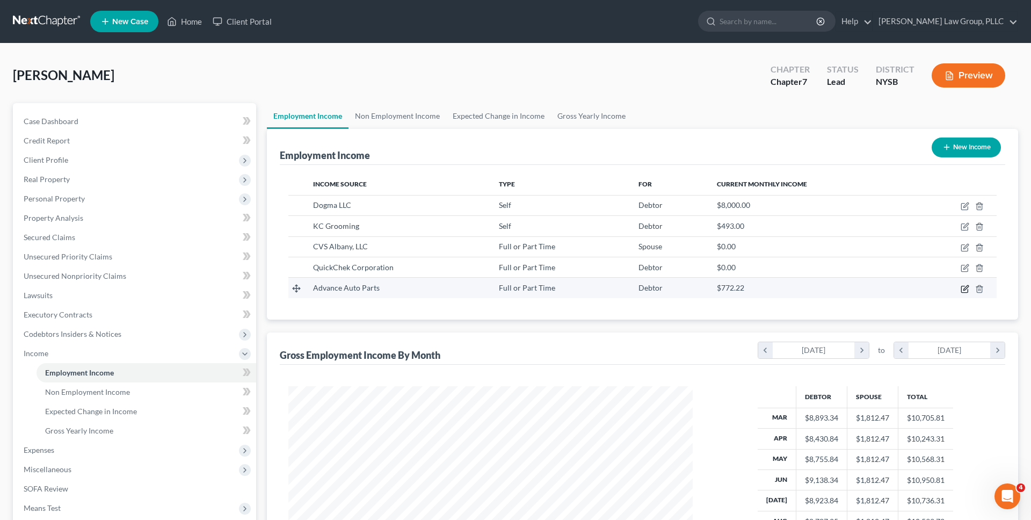
click at [964, 287] on icon "button" at bounding box center [965, 289] width 9 height 9
select select "0"
select select "28"
select select "2"
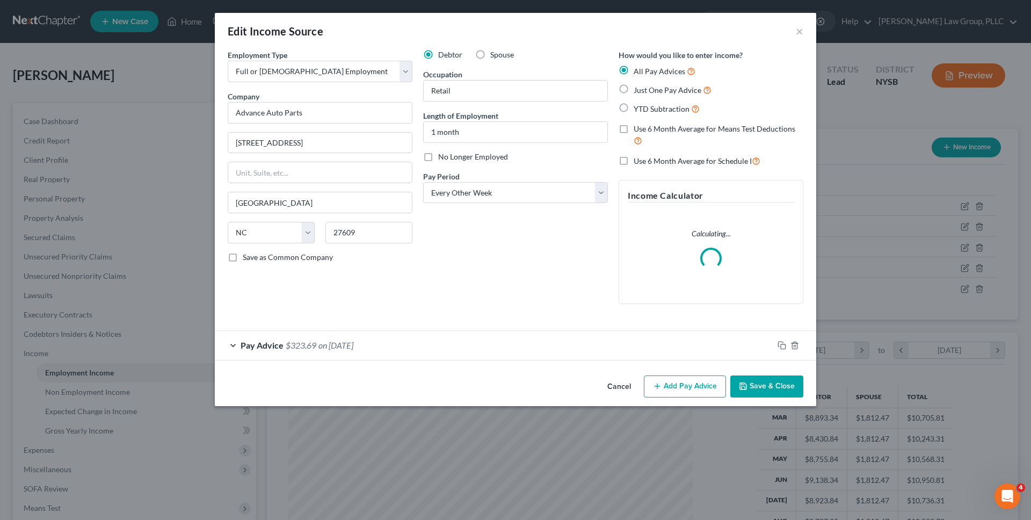
click at [490, 58] on label "Spouse" at bounding box center [502, 54] width 24 height 11
click at [495, 56] on input "Spouse" at bounding box center [498, 52] width 7 height 7
radio input "true"
click at [758, 396] on button "Save & Close" at bounding box center [766, 386] width 73 height 23
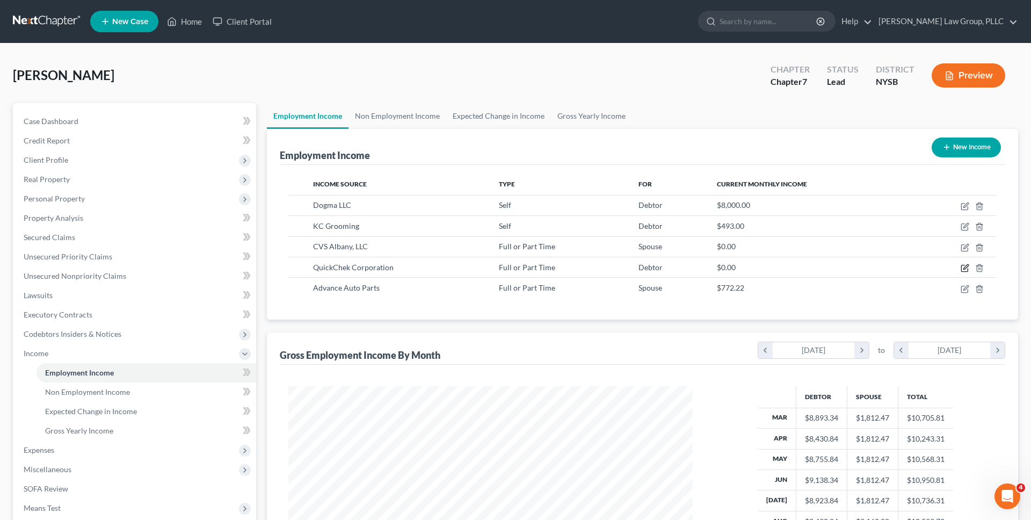
click at [964, 271] on icon "button" at bounding box center [965, 268] width 9 height 9
select select "0"
select select "33"
select select "0"
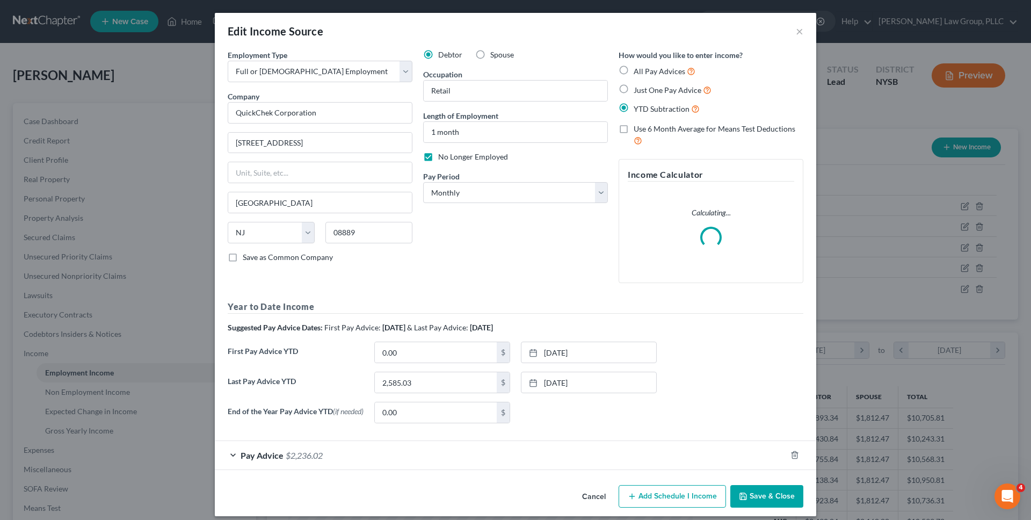
click at [490, 55] on label "Spouse" at bounding box center [502, 54] width 24 height 11
click at [495, 55] on input "Spouse" at bounding box center [498, 52] width 7 height 7
radio input "true"
click at [758, 492] on button "Save & Close" at bounding box center [766, 496] width 73 height 23
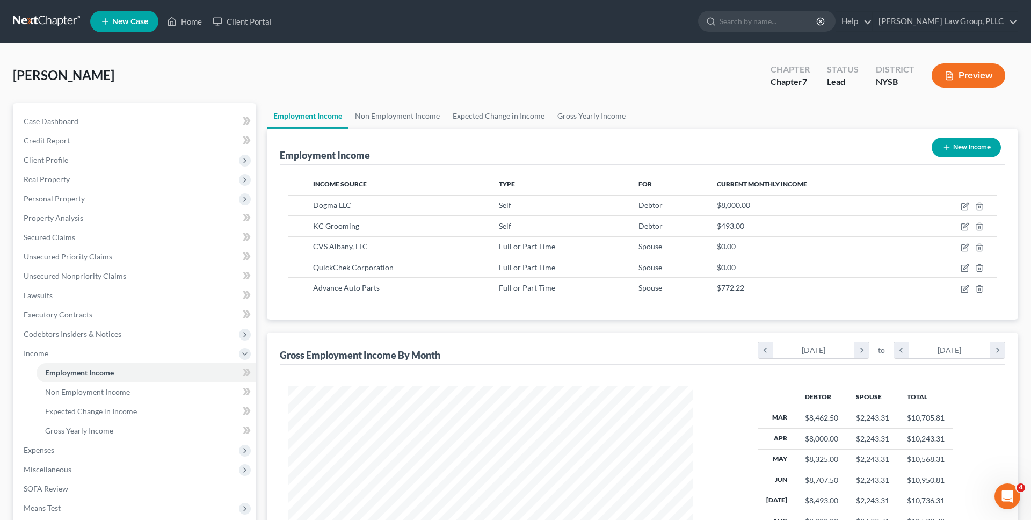
click at [959, 159] on div "New Income" at bounding box center [966, 147] width 78 height 28
click at [960, 150] on button "New Income" at bounding box center [966, 147] width 69 height 20
select select "0"
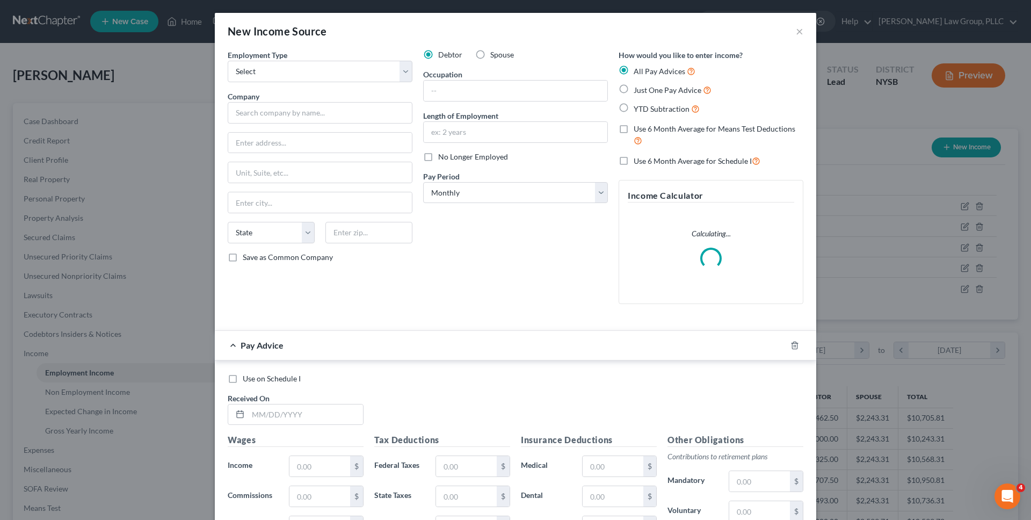
click at [795, 35] on div "New Income Source ×" at bounding box center [515, 31] width 601 height 37
click at [801, 32] on button "×" at bounding box center [800, 31] width 8 height 13
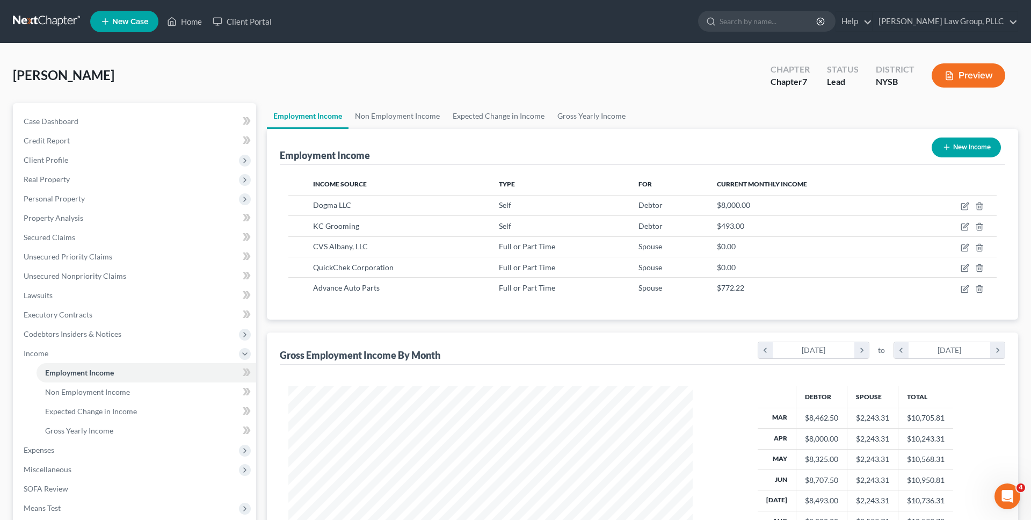
click at [952, 82] on button "Preview" at bounding box center [969, 75] width 74 height 24
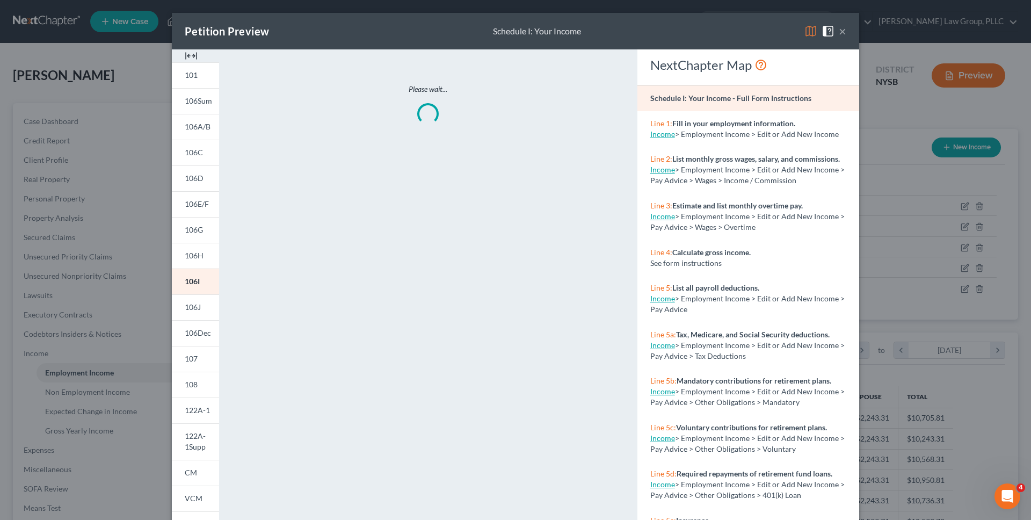
click at [815, 20] on div "Petition Preview Schedule I: Your Income ×" at bounding box center [515, 31] width 687 height 37
click at [815, 32] on img at bounding box center [810, 31] width 13 height 13
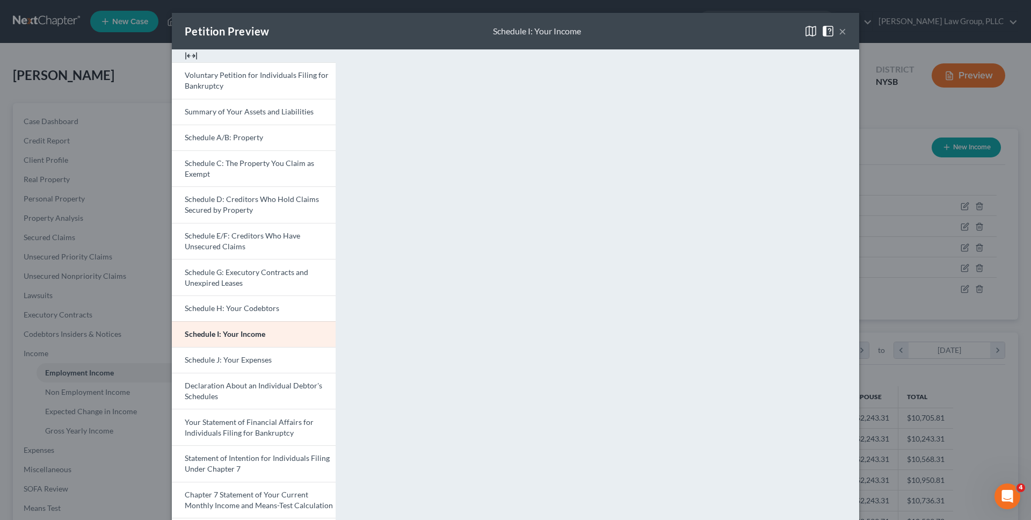
click at [843, 35] on button "×" at bounding box center [843, 31] width 8 height 13
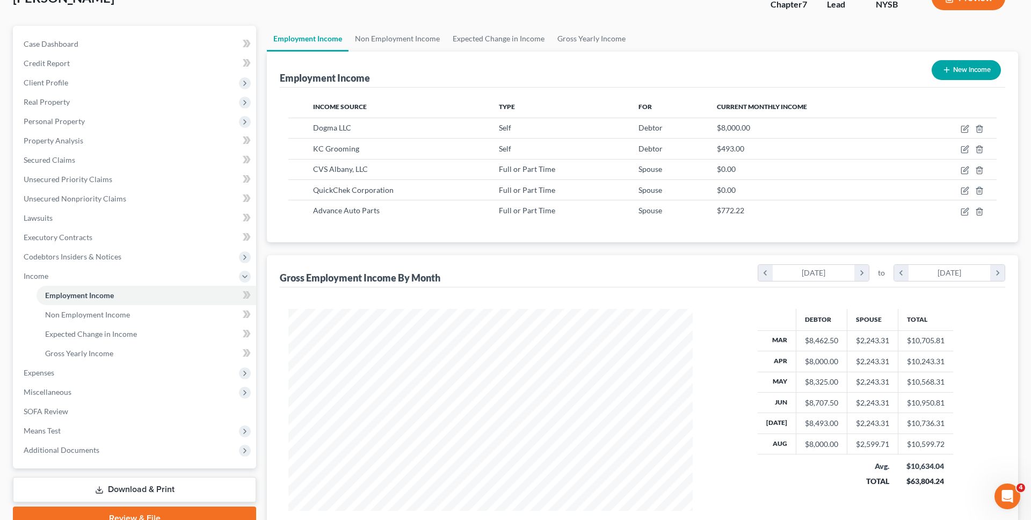
scroll to position [86, 0]
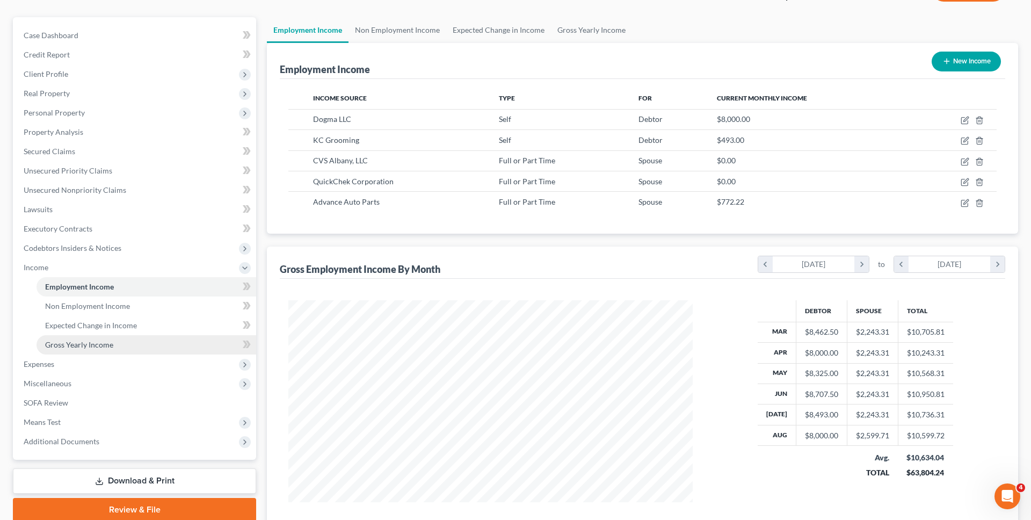
click at [147, 347] on link "Gross Yearly Income" at bounding box center [147, 344] width 220 height 19
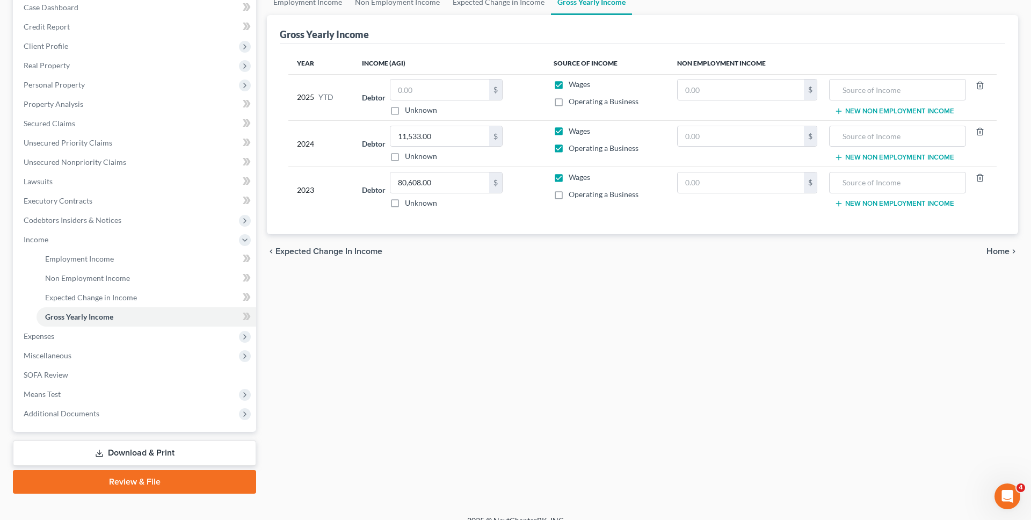
scroll to position [128, 0]
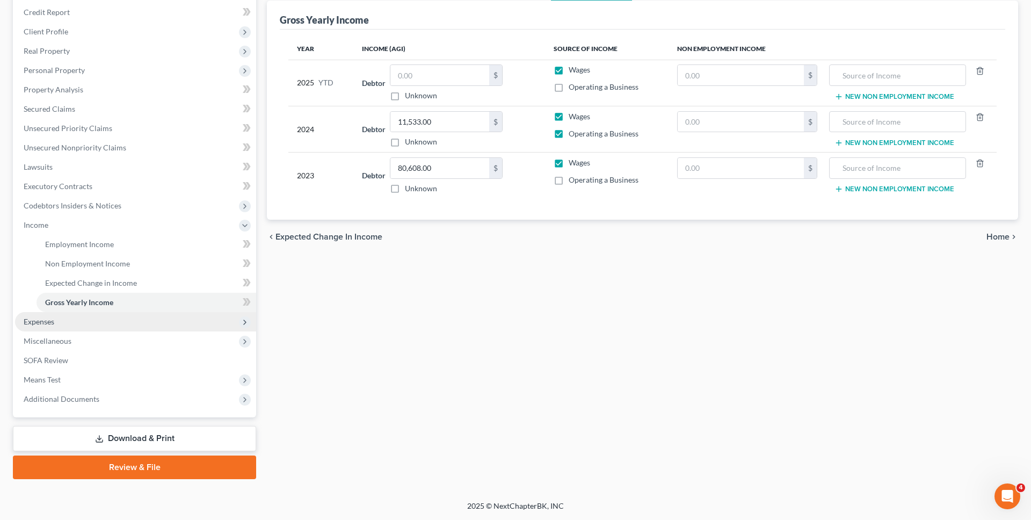
click at [127, 325] on span "Expenses" at bounding box center [135, 321] width 241 height 19
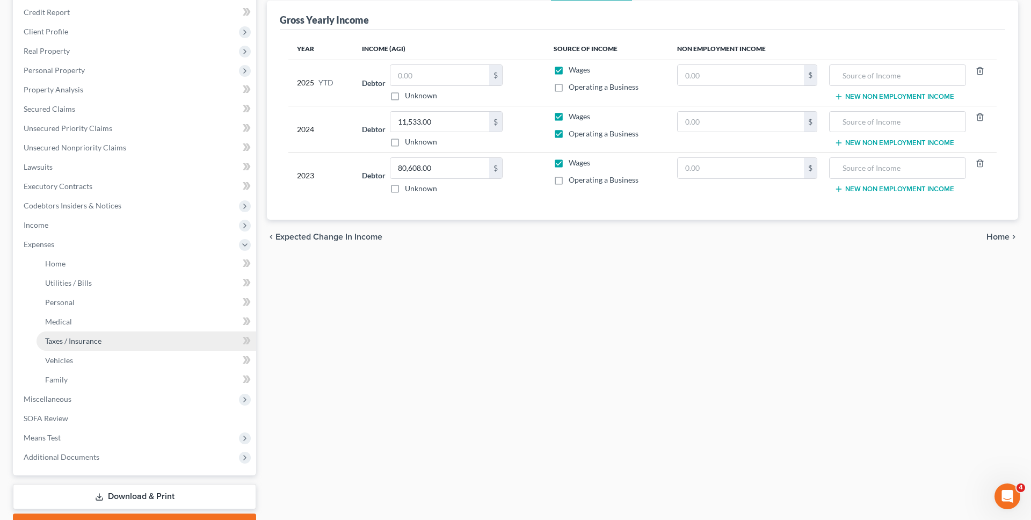
click at [127, 336] on link "Taxes / Insurance" at bounding box center [147, 340] width 220 height 19
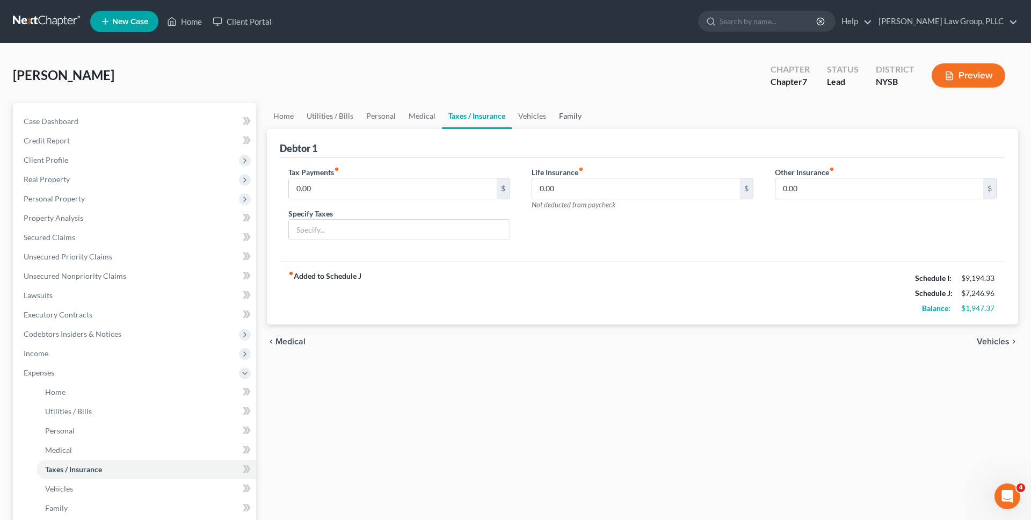
click at [556, 105] on link "Family" at bounding box center [570, 116] width 35 height 26
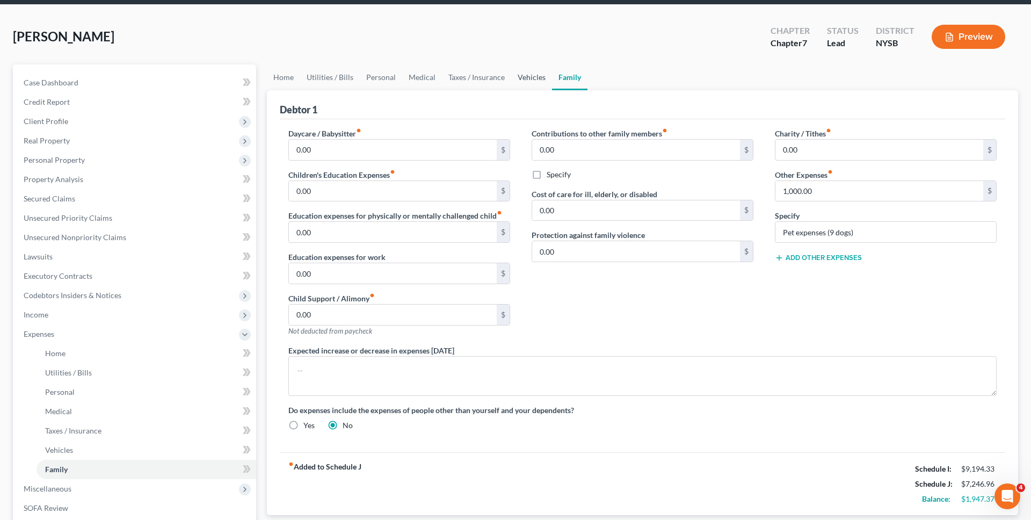
scroll to position [39, 0]
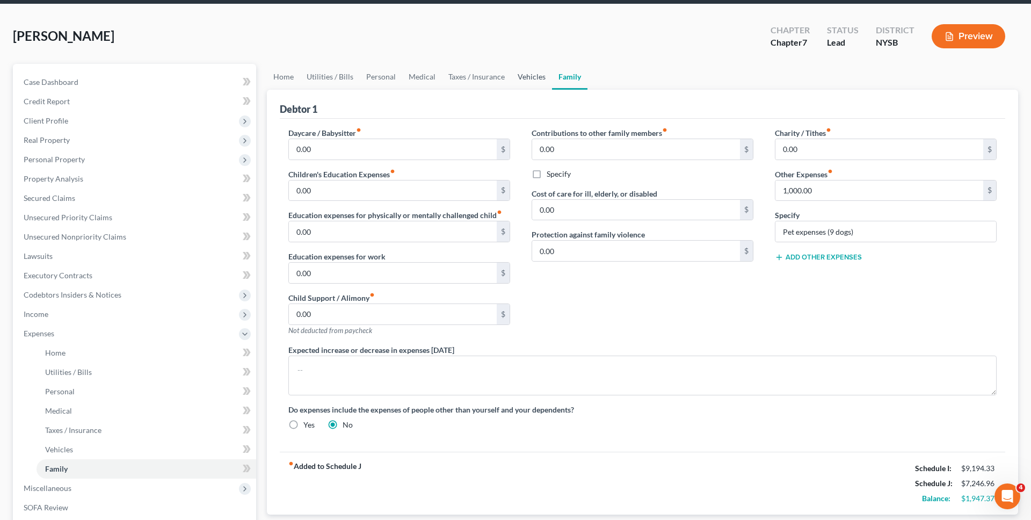
click at [531, 74] on link "Vehicles" at bounding box center [531, 77] width 41 height 26
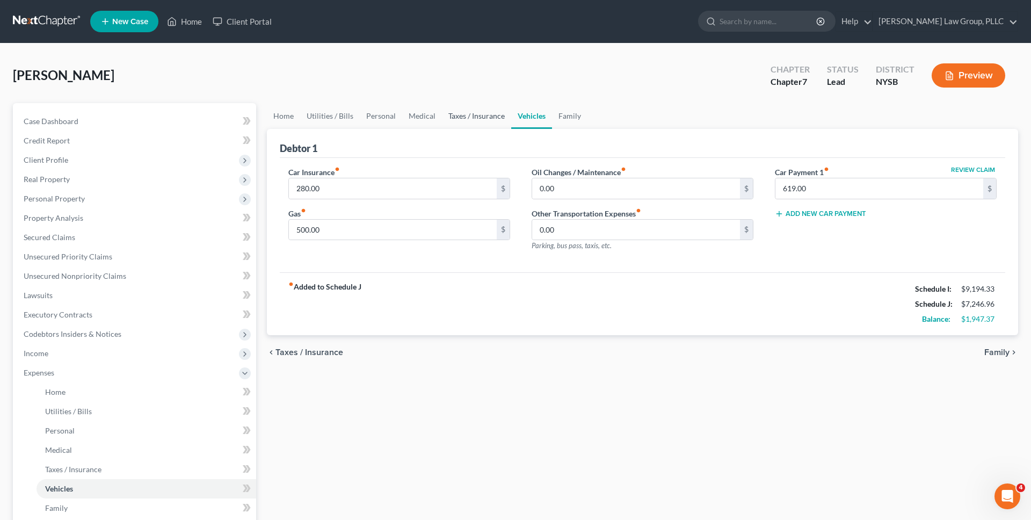
click at [482, 110] on link "Taxes / Insurance" at bounding box center [476, 116] width 69 height 26
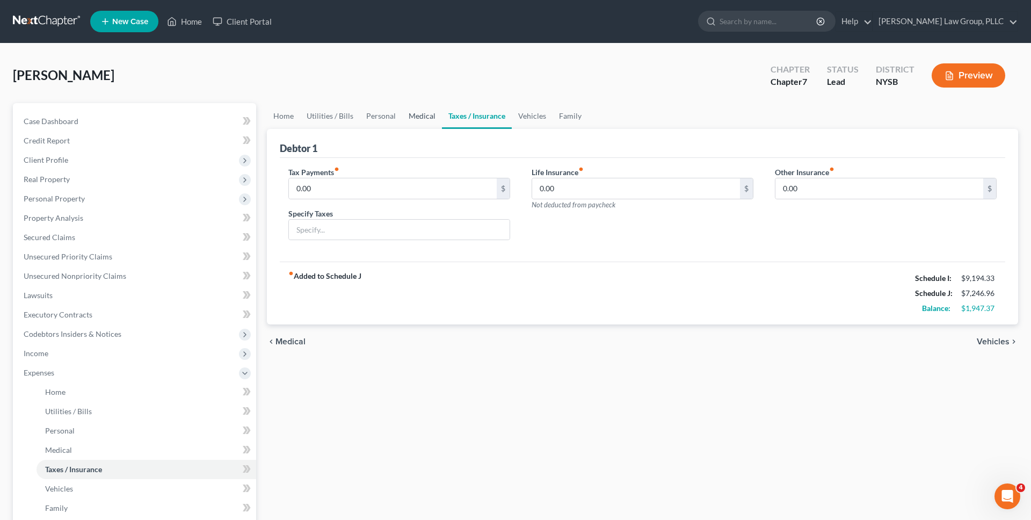
click at [426, 117] on link "Medical" at bounding box center [422, 116] width 40 height 26
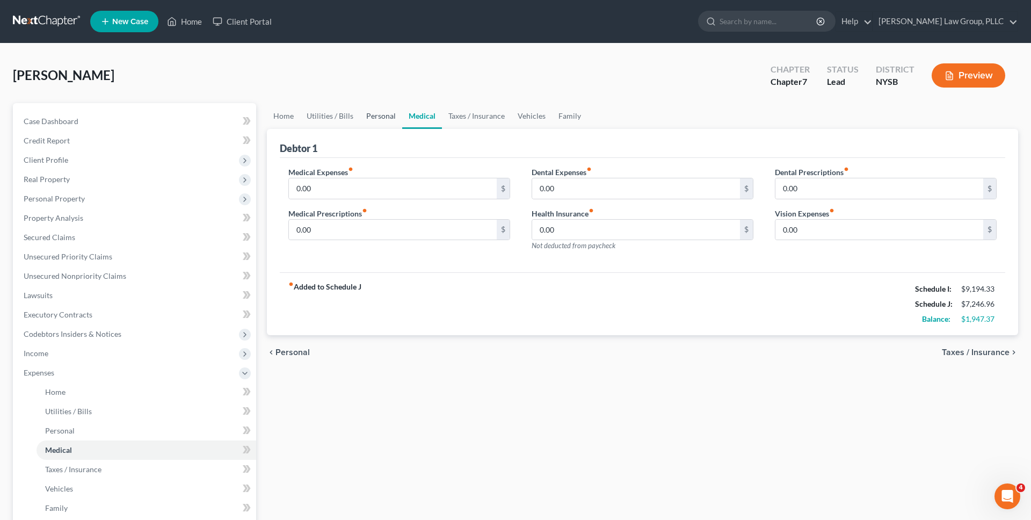
click at [376, 118] on link "Personal" at bounding box center [381, 116] width 42 height 26
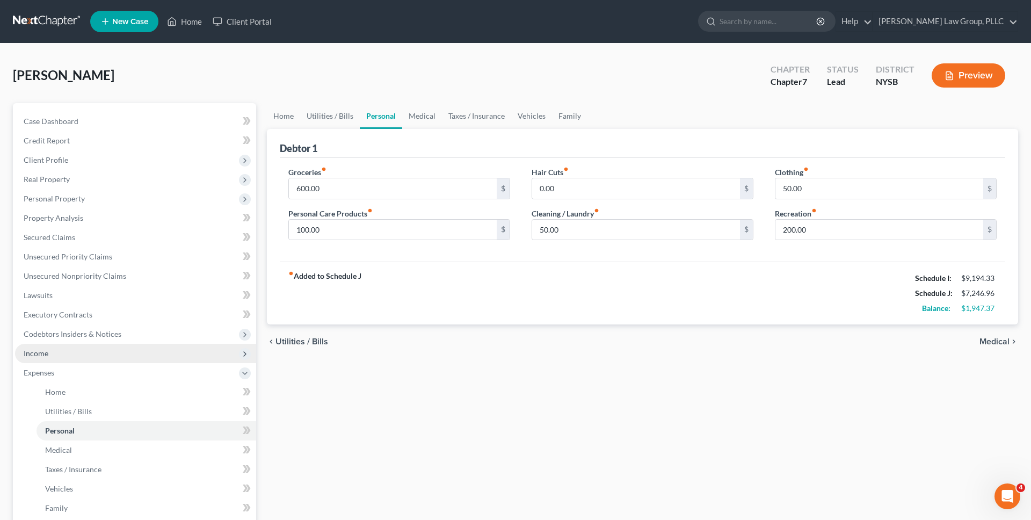
click at [182, 355] on span "Income" at bounding box center [135, 353] width 241 height 19
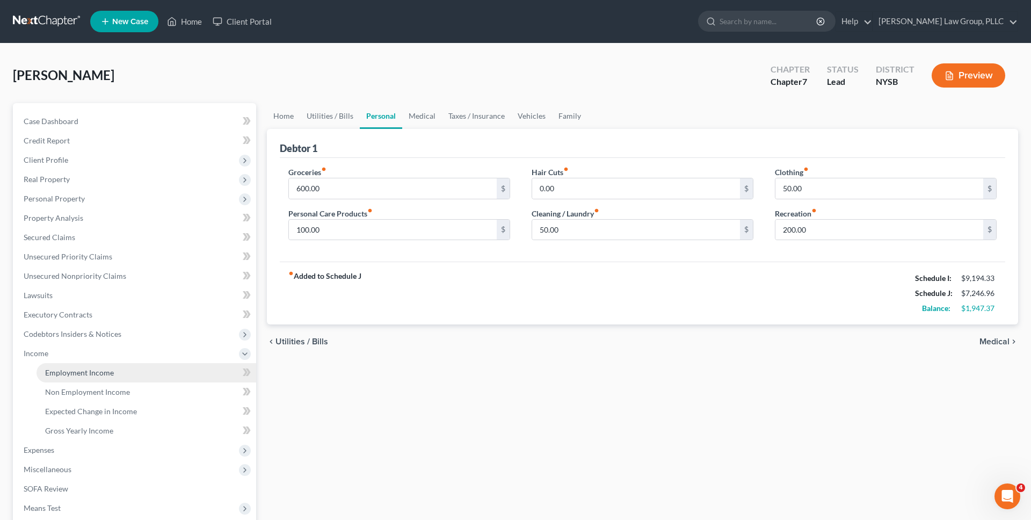
click at [165, 370] on link "Employment Income" at bounding box center [147, 372] width 220 height 19
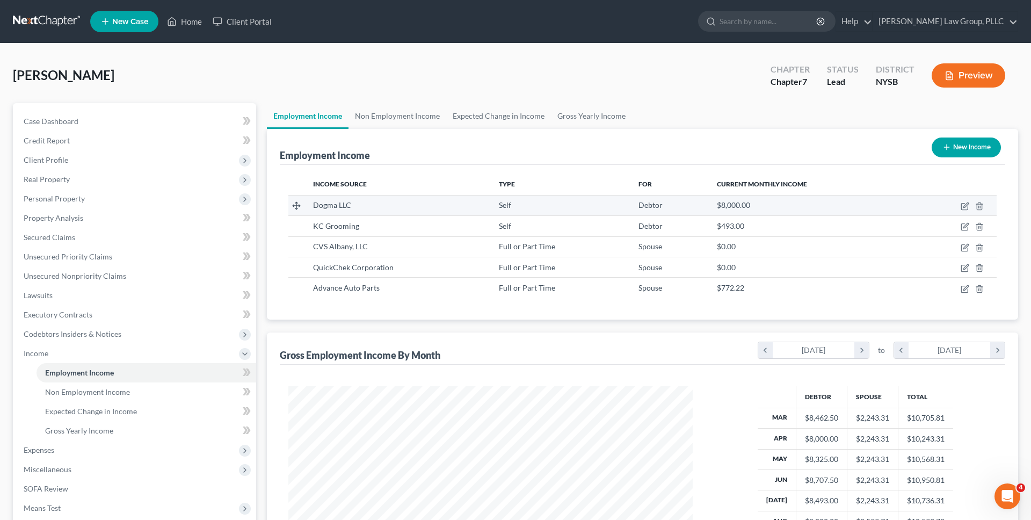
scroll to position [202, 426]
click at [965, 228] on icon "button" at bounding box center [965, 225] width 5 height 5
select select "1"
select select "0"
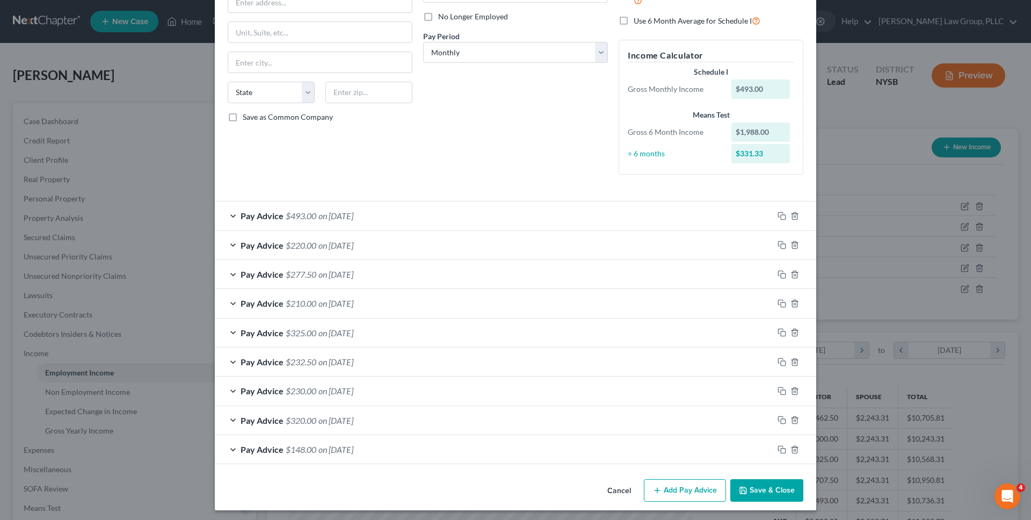
scroll to position [0, 0]
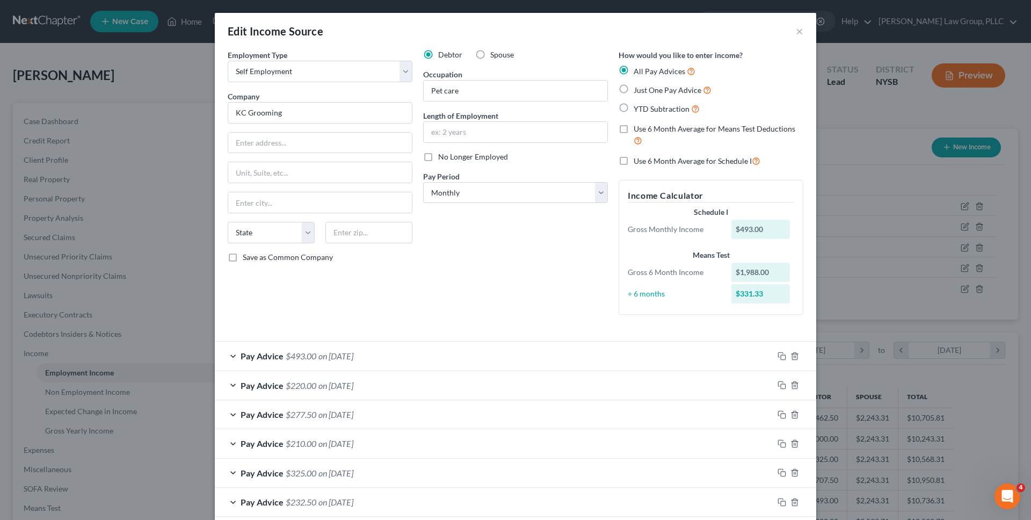
click at [655, 96] on label "Just One Pay Advice" at bounding box center [673, 90] width 78 height 12
click at [645, 91] on input "Just One Pay Advice" at bounding box center [641, 87] width 7 height 7
radio input "true"
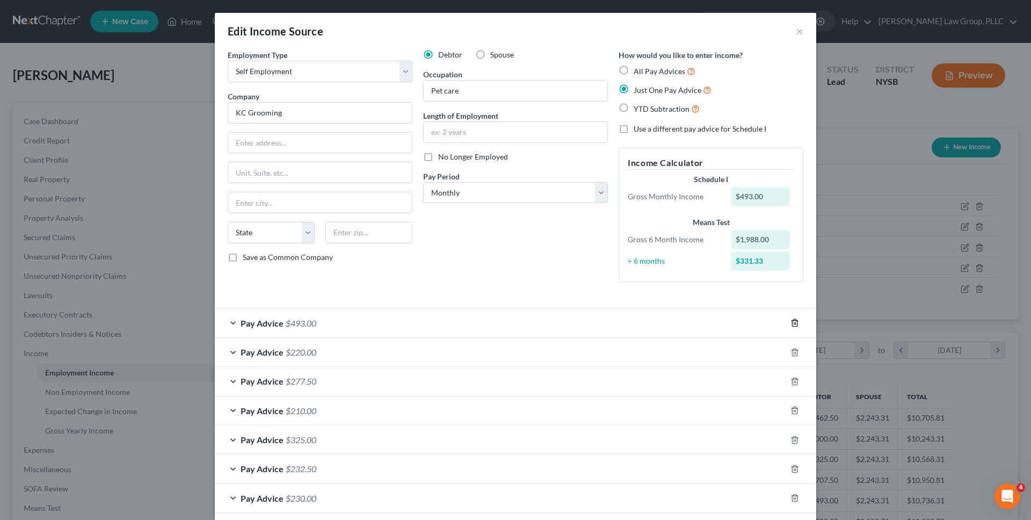
click at [794, 320] on icon "button" at bounding box center [794, 322] width 9 height 9
click at [794, 348] on icon "button" at bounding box center [794, 352] width 9 height 9
click at [794, 320] on icon "button" at bounding box center [794, 322] width 9 height 9
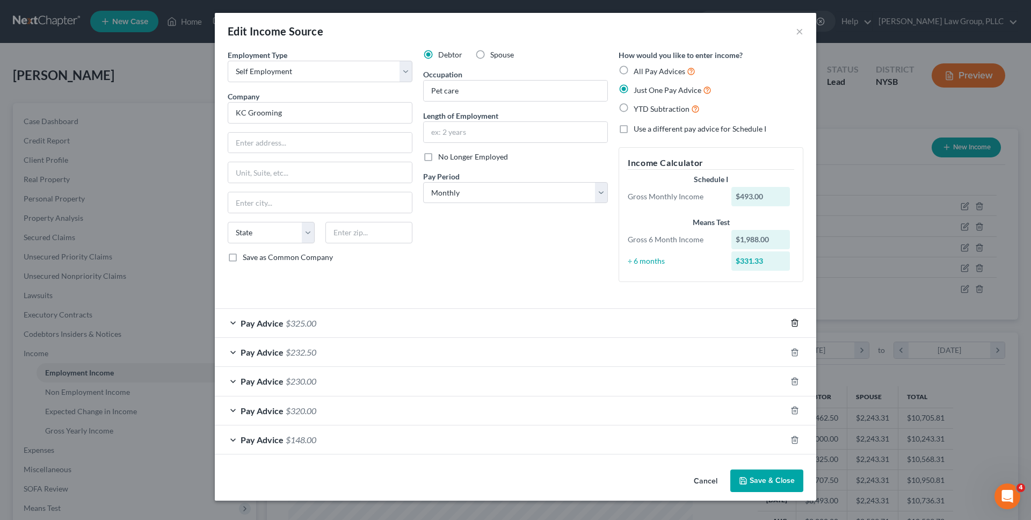
click at [794, 320] on icon "button" at bounding box center [794, 322] width 9 height 9
click at [794, 348] on icon "button" at bounding box center [794, 352] width 9 height 9
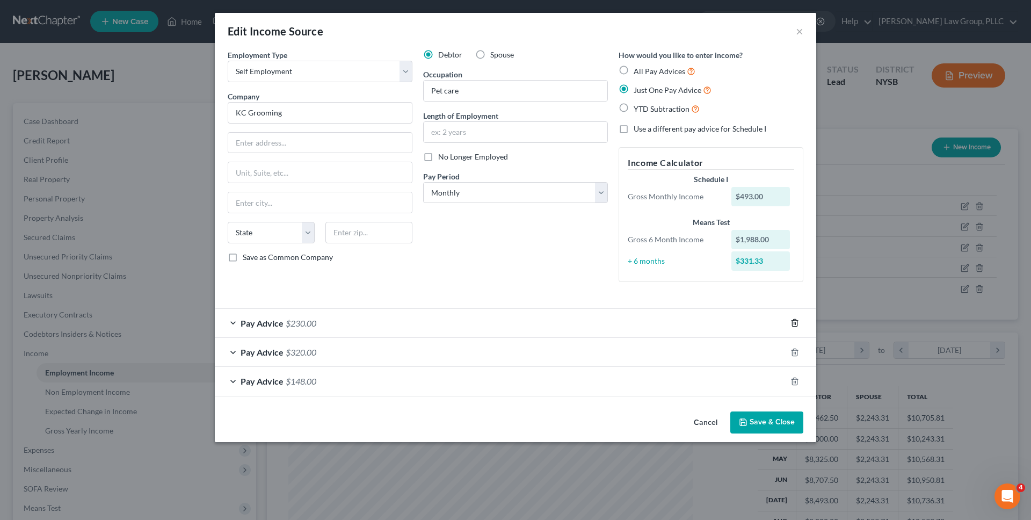
click at [794, 320] on icon "button" at bounding box center [794, 322] width 9 height 9
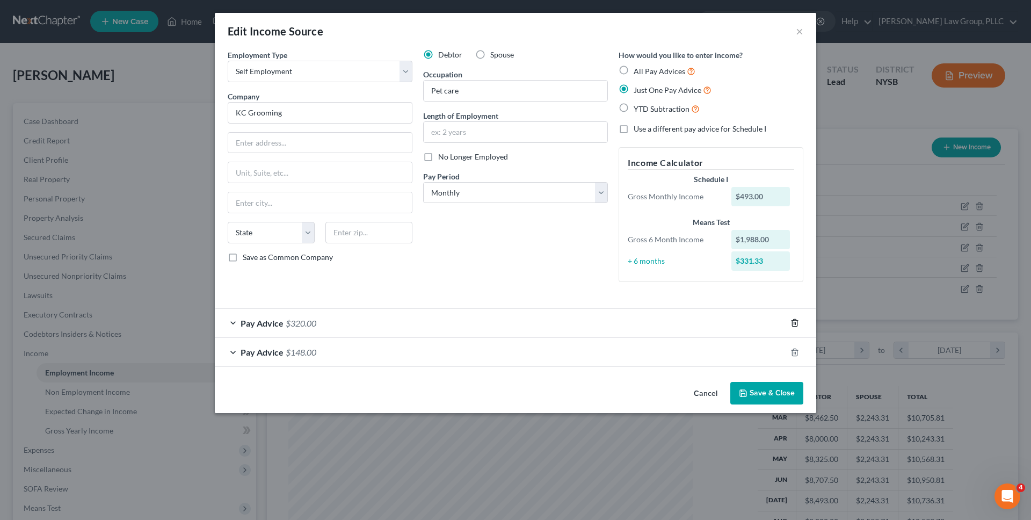
click at [794, 320] on icon "button" at bounding box center [794, 322] width 9 height 9
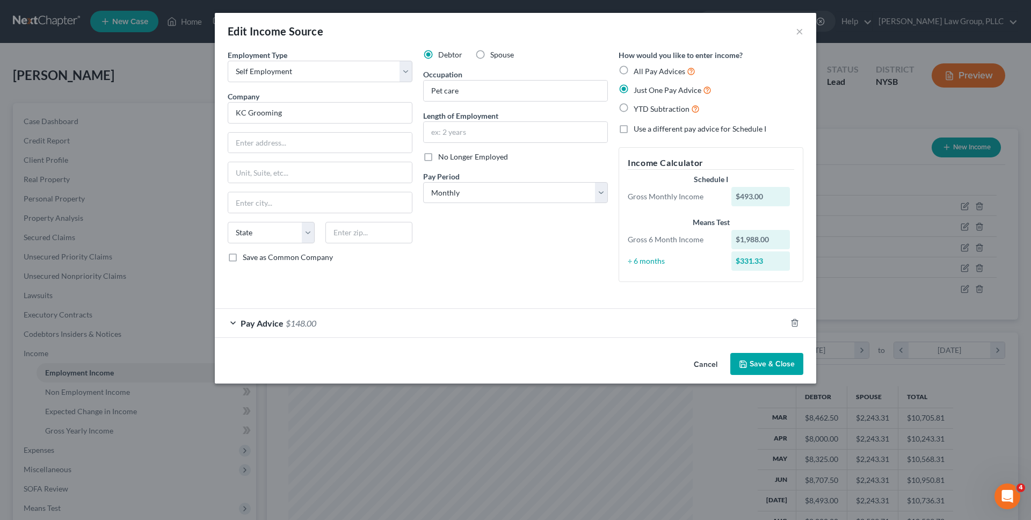
click at [687, 328] on div "Pay Advice $148.00" at bounding box center [500, 323] width 571 height 28
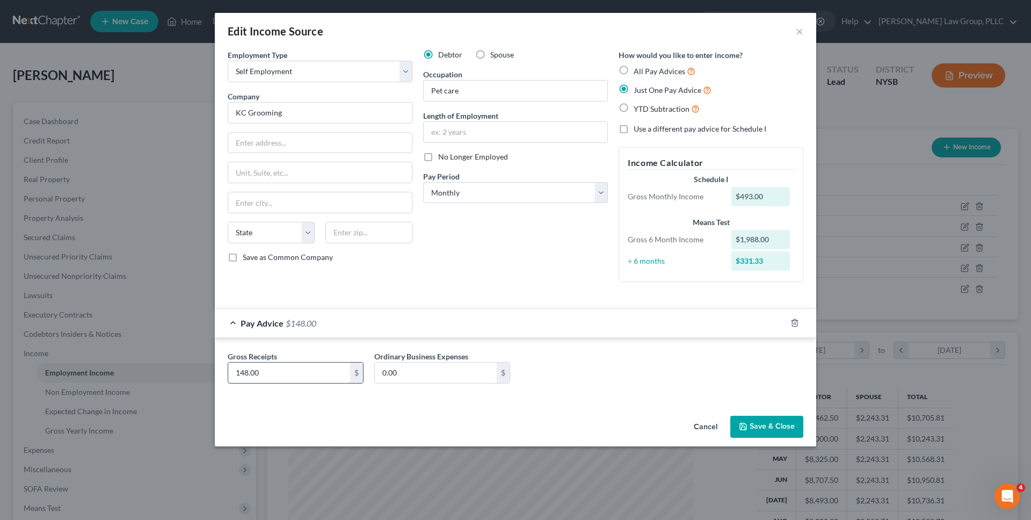
click at [305, 375] on input "148.00" at bounding box center [289, 372] width 122 height 20
type input "331.33"
click at [781, 420] on button "Save & Close" at bounding box center [766, 427] width 73 height 23
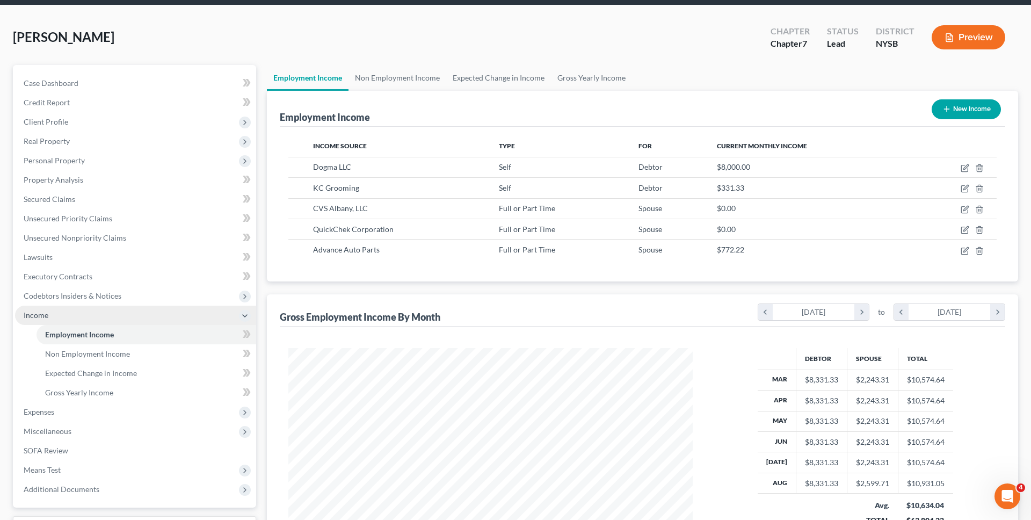
scroll to position [63, 0]
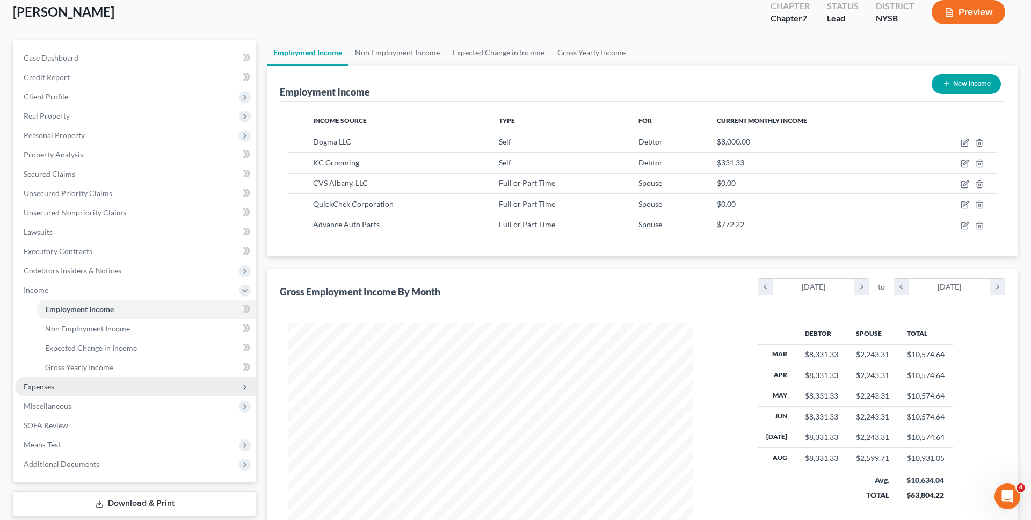
click at [139, 384] on span "Expenses" at bounding box center [135, 386] width 241 height 19
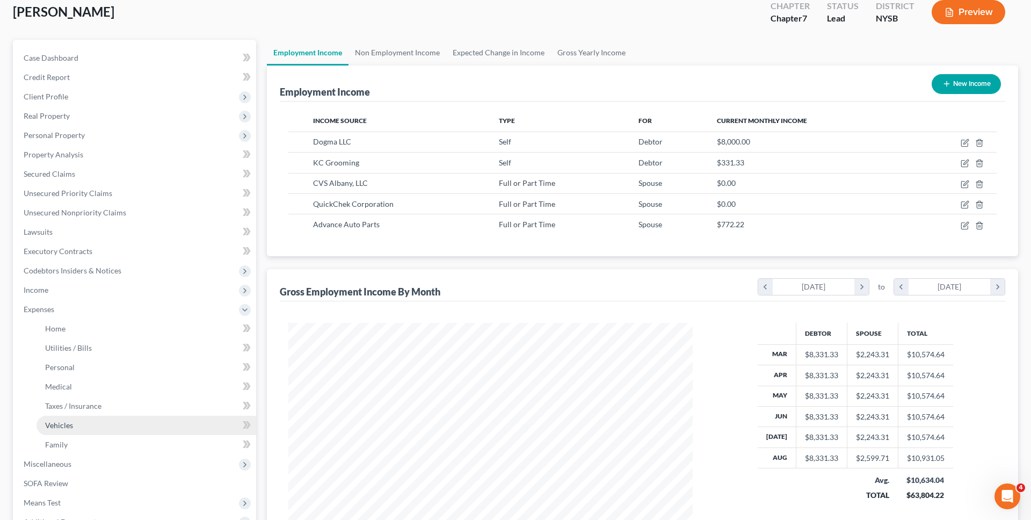
click at [151, 424] on link "Vehicles" at bounding box center [147, 425] width 220 height 19
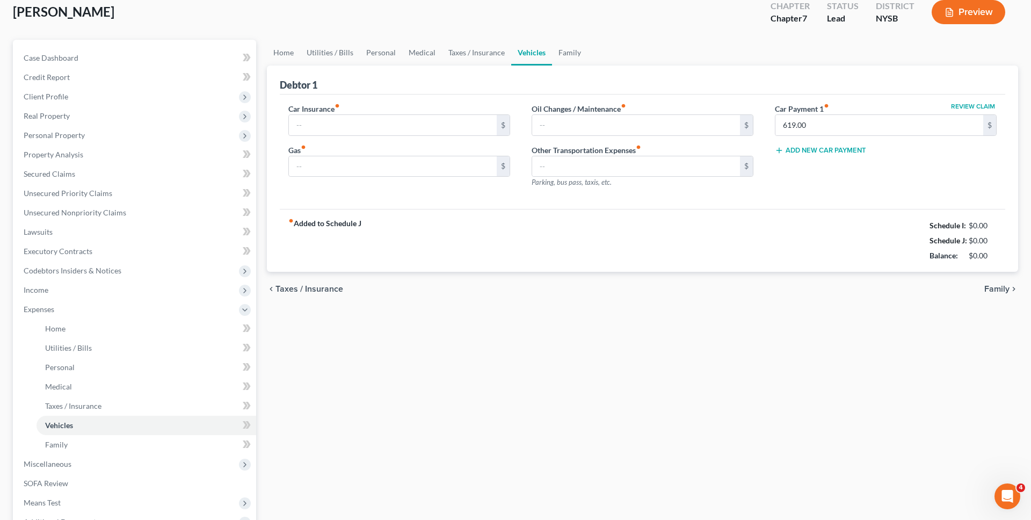
scroll to position [54, 0]
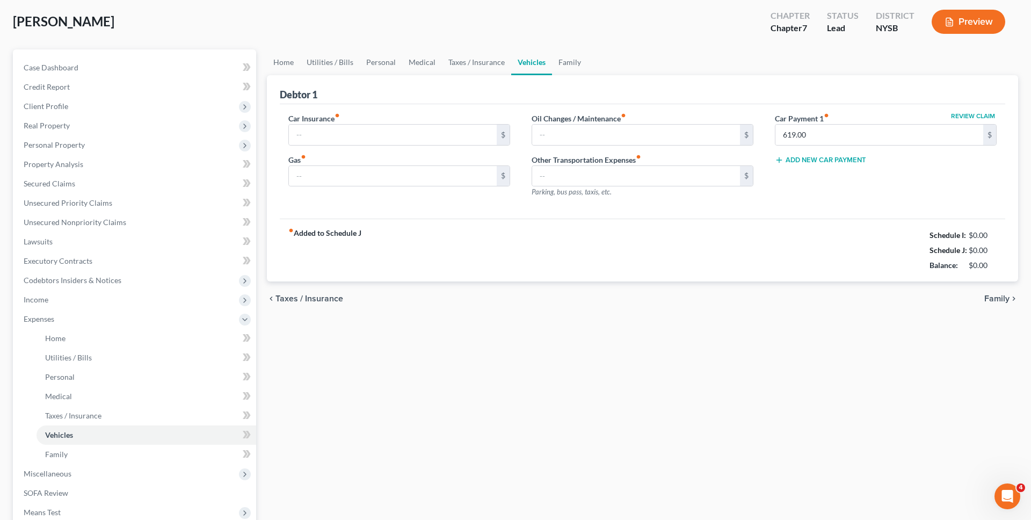
type input "280.00"
type input "500.00"
type input "0.00"
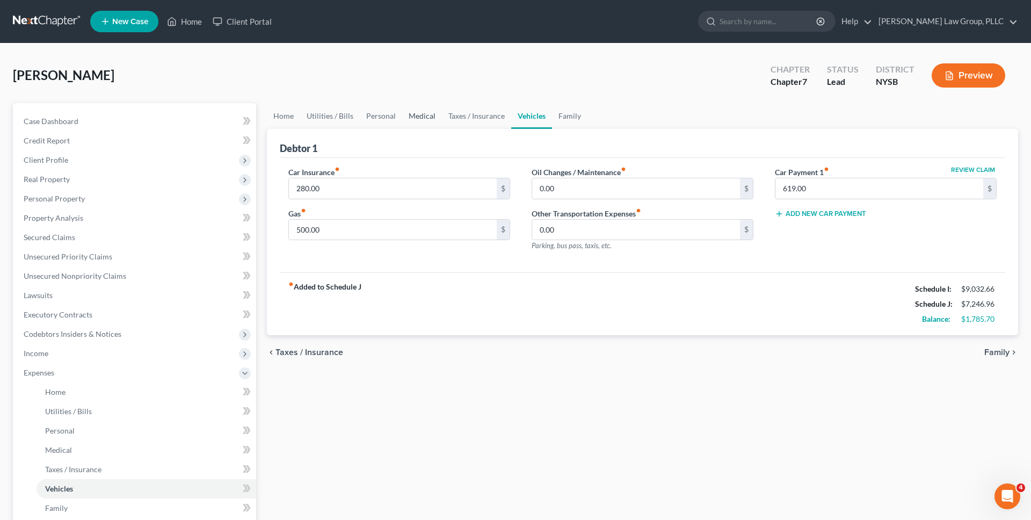
click at [409, 113] on link "Medical" at bounding box center [422, 116] width 40 height 26
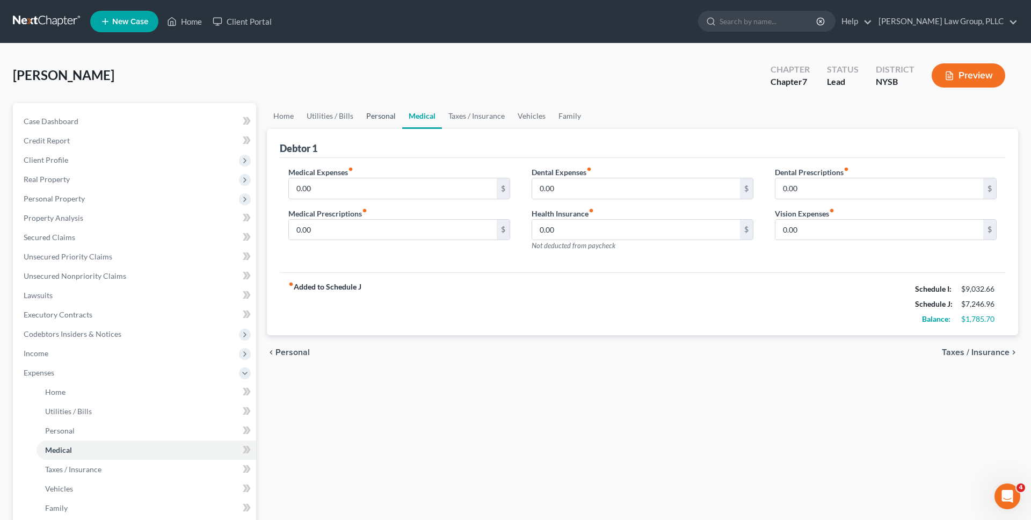
click at [360, 116] on link "Personal" at bounding box center [381, 116] width 42 height 26
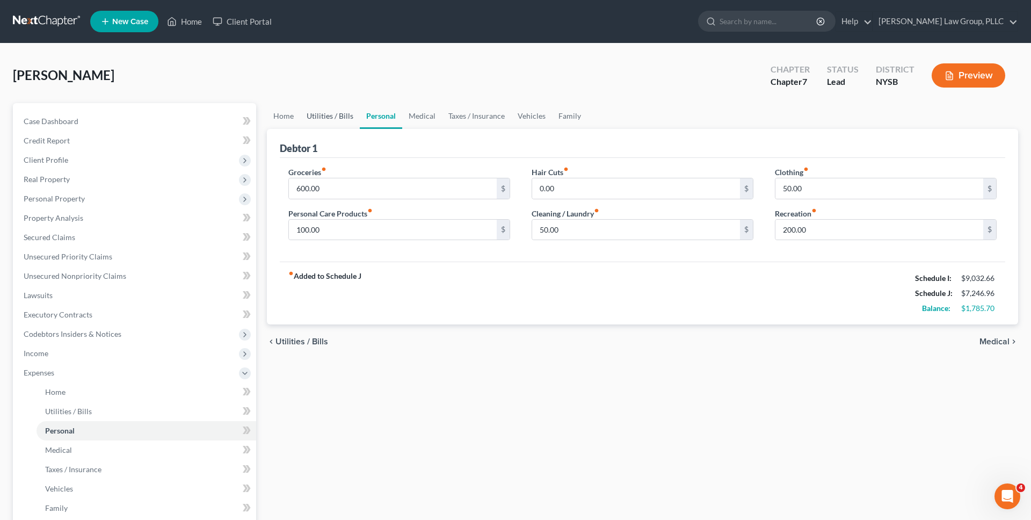
click at [321, 108] on link "Utilities / Bills" at bounding box center [330, 116] width 60 height 26
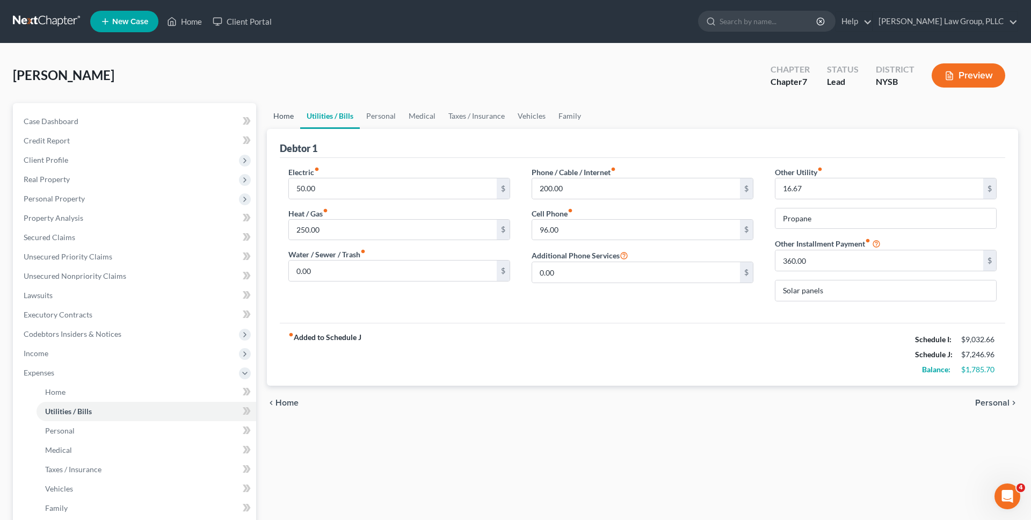
click at [288, 111] on link "Home" at bounding box center [283, 116] width 33 height 26
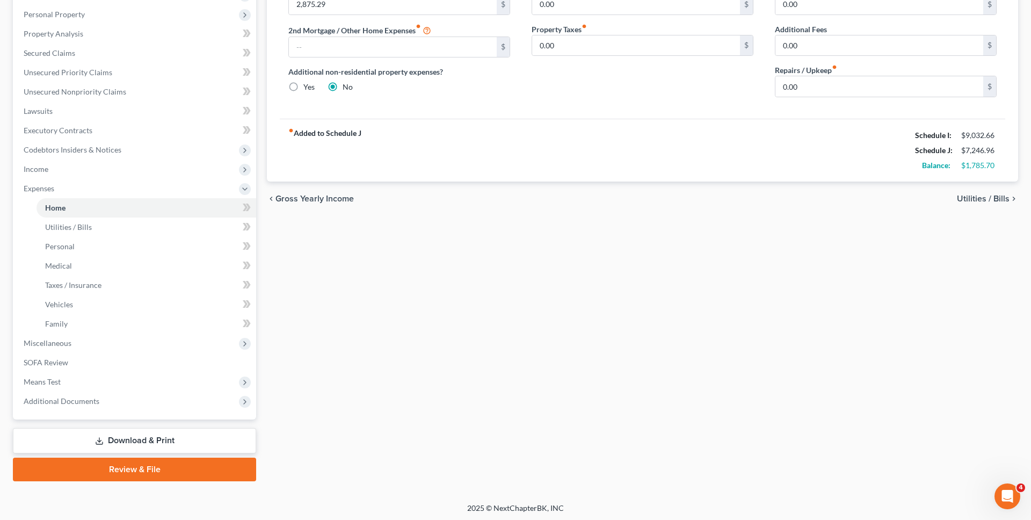
scroll to position [186, 0]
click at [214, 428] on link "Download & Print" at bounding box center [134, 438] width 243 height 25
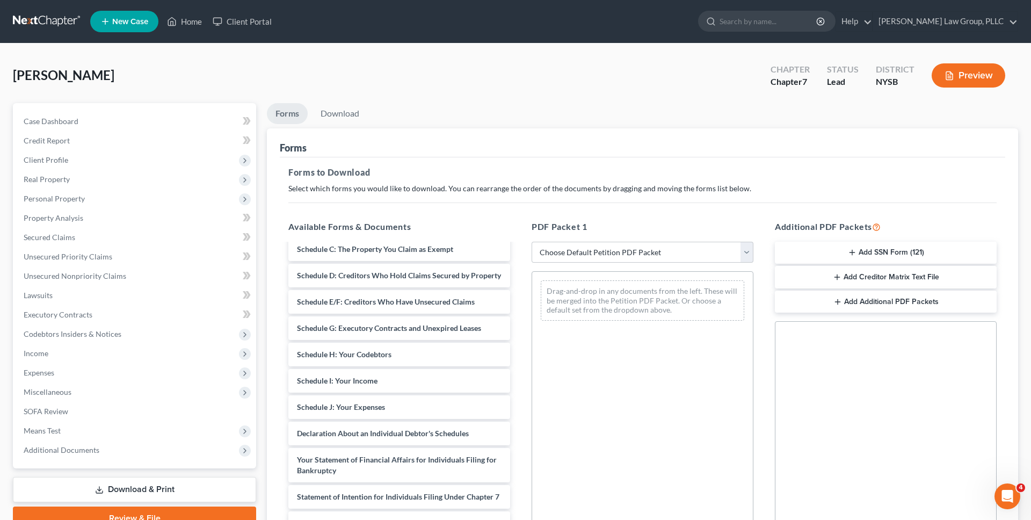
scroll to position [114, 0]
drag, startPoint x: 361, startPoint y: 376, endPoint x: 573, endPoint y: 347, distance: 213.6
click at [519, 349] on div "Schedule I: Your Income Installments Fee Sheets Voluntary Petition for Individu…" at bounding box center [399, 408] width 239 height 556
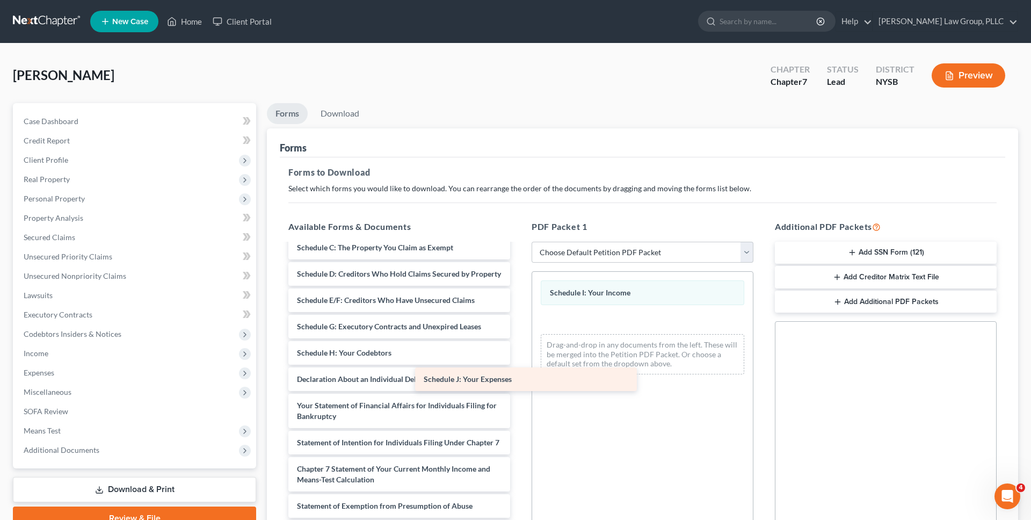
drag, startPoint x: 454, startPoint y: 382, endPoint x: 619, endPoint y: 382, distance: 164.9
click at [519, 382] on div "Schedule J: Your Expenses Installments Fee Sheets Voluntary Petition for Indivi…" at bounding box center [399, 381] width 239 height 503
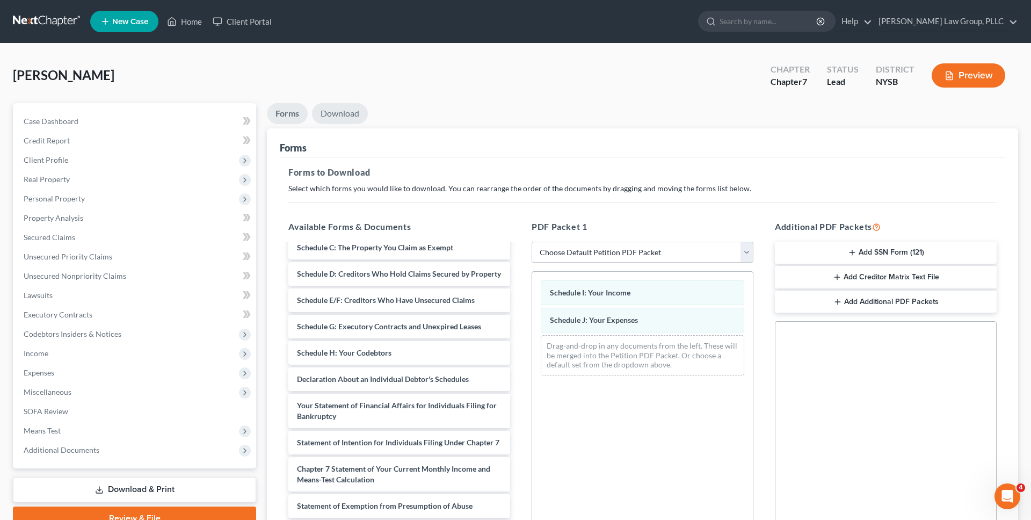
click at [328, 106] on link "Download" at bounding box center [340, 113] width 56 height 21
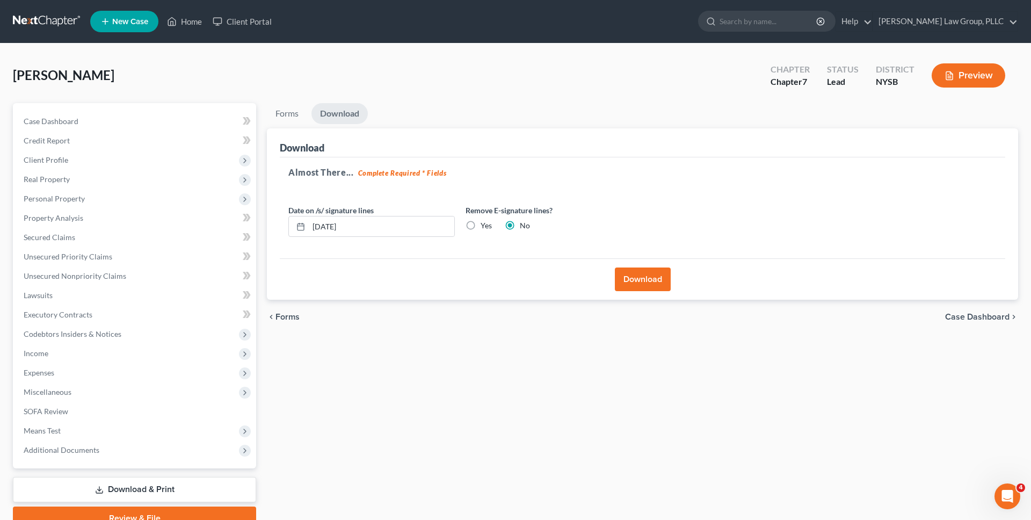
click at [466, 216] on div "Remove E-signature lines? Yes No" at bounding box center [548, 221] width 177 height 33
click at [481, 229] on label "Yes" at bounding box center [486, 225] width 11 height 11
click at [485, 227] on input "Yes" at bounding box center [488, 223] width 7 height 7
radio input "true"
radio input "false"
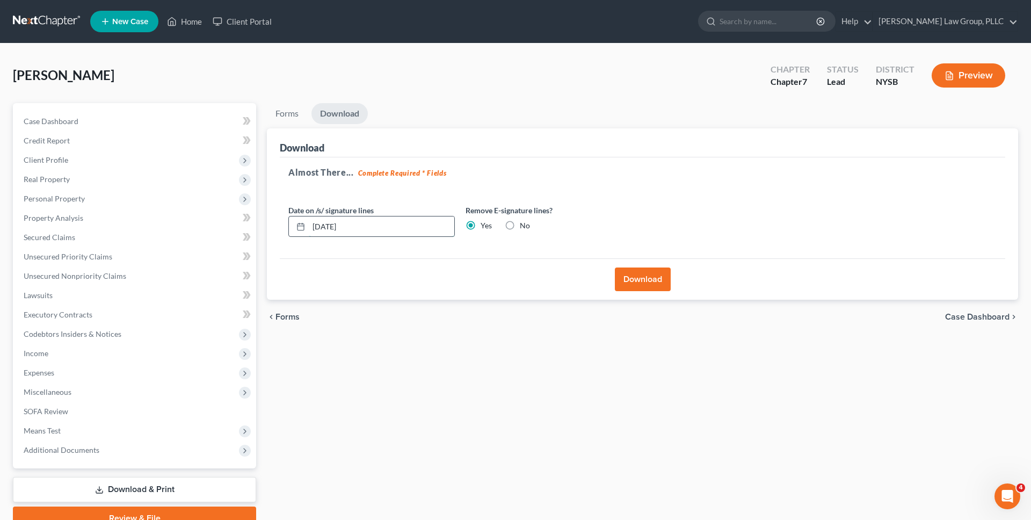
click at [412, 230] on input "09/15/2025" at bounding box center [382, 226] width 146 height 20
type input "0"
click at [622, 276] on button "Download" at bounding box center [643, 279] width 56 height 24
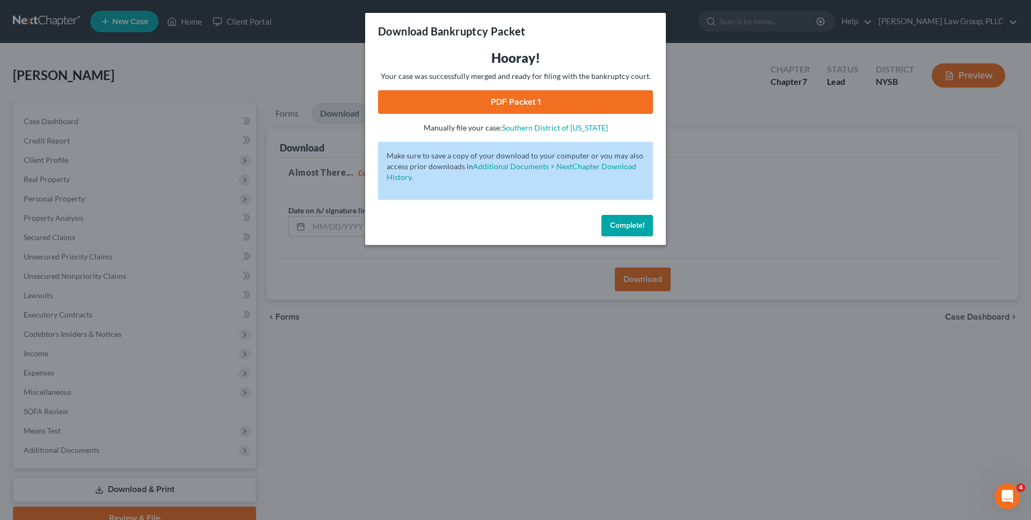
click at [589, 94] on link "PDF Packet 1" at bounding box center [515, 102] width 275 height 24
click at [640, 230] on button "Complete!" at bounding box center [627, 225] width 52 height 21
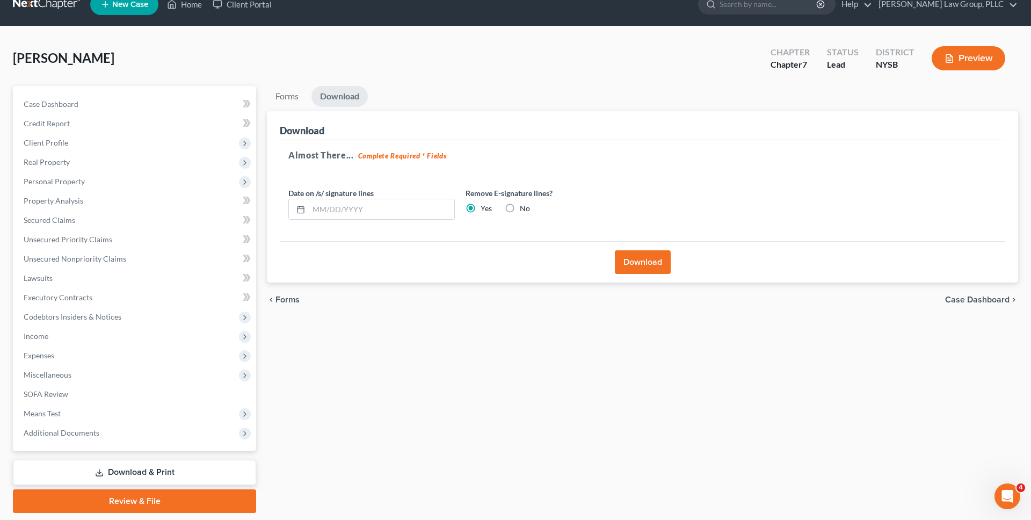
scroll to position [18, 0]
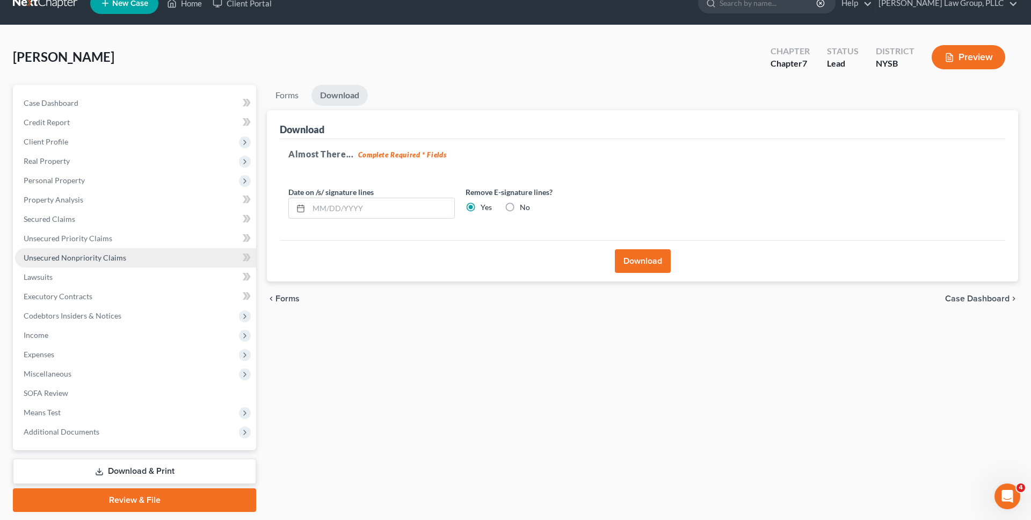
click at [179, 262] on link "Unsecured Nonpriority Claims" at bounding box center [135, 257] width 241 height 19
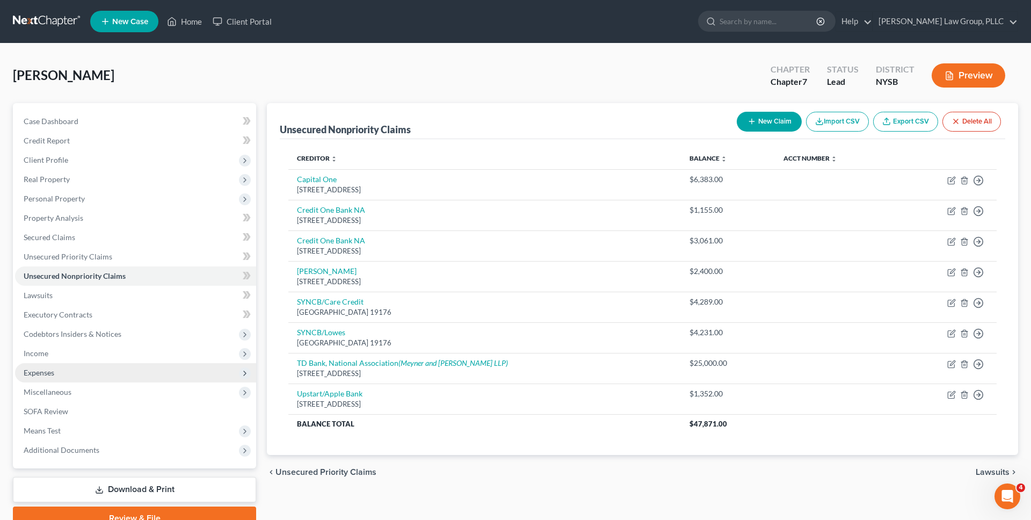
click at [161, 366] on span "Expenses" at bounding box center [135, 372] width 241 height 19
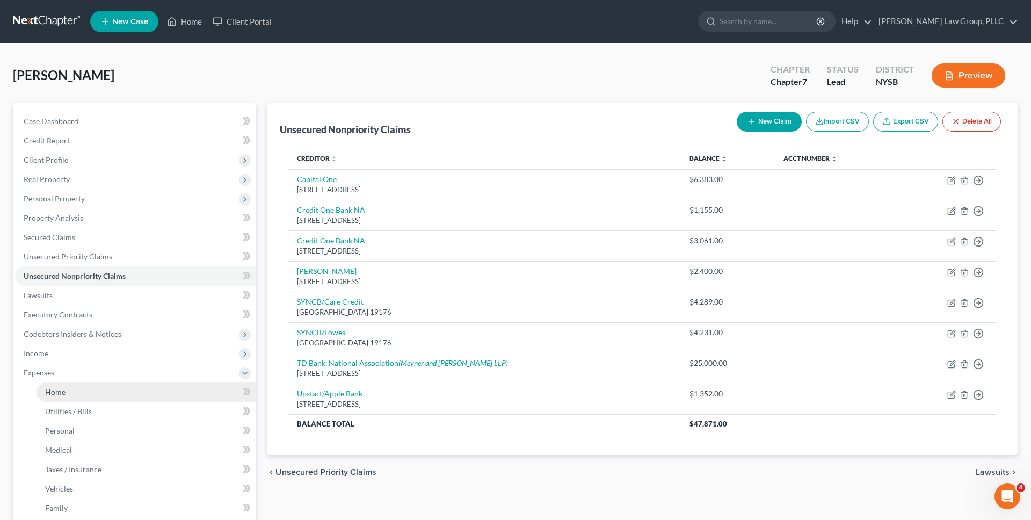
click at [178, 383] on link "Home" at bounding box center [147, 391] width 220 height 19
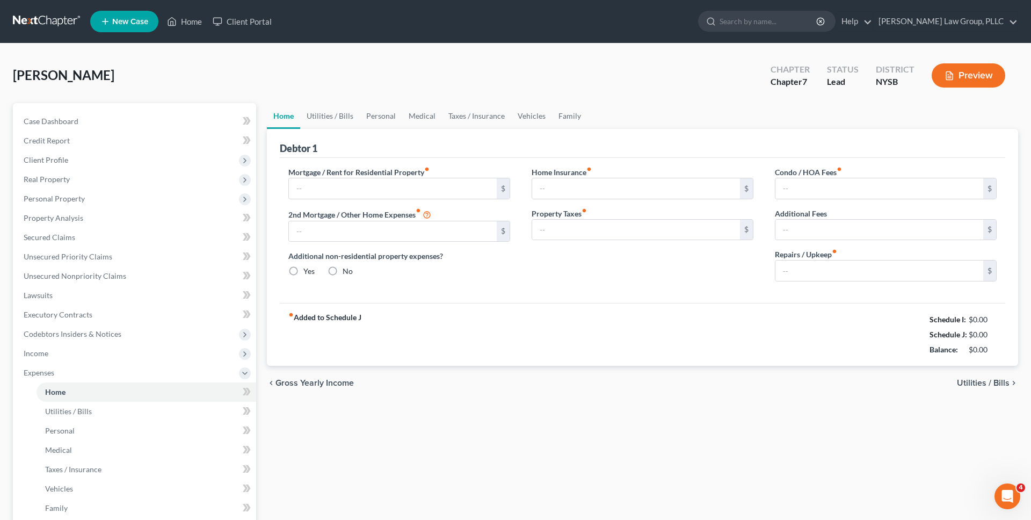
type input "2,875.29"
radio input "true"
type input "0.00"
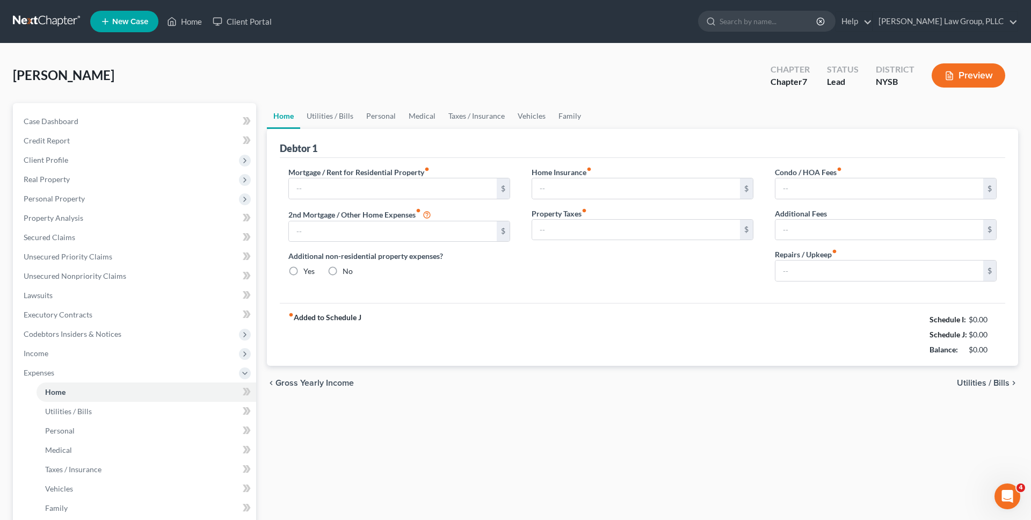
type input "0.00"
click at [119, 278] on span "Unsecured Nonpriority Claims" at bounding box center [75, 275] width 103 height 9
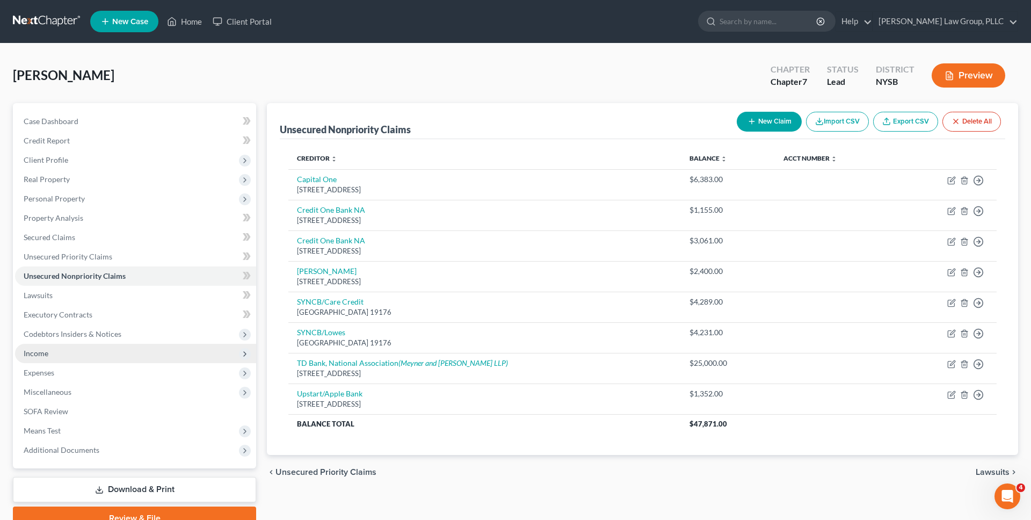
click at [170, 352] on span "Income" at bounding box center [135, 353] width 241 height 19
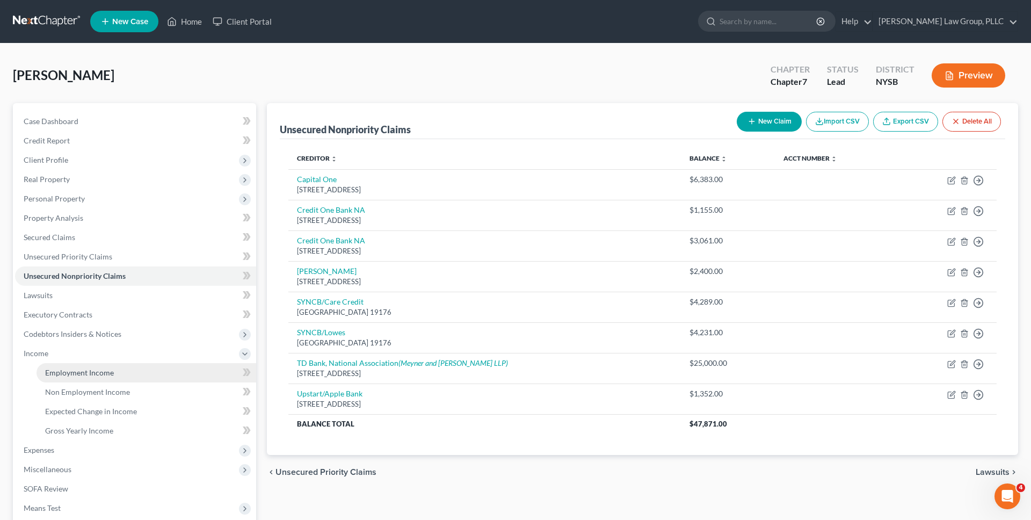
click at [164, 367] on link "Employment Income" at bounding box center [147, 372] width 220 height 19
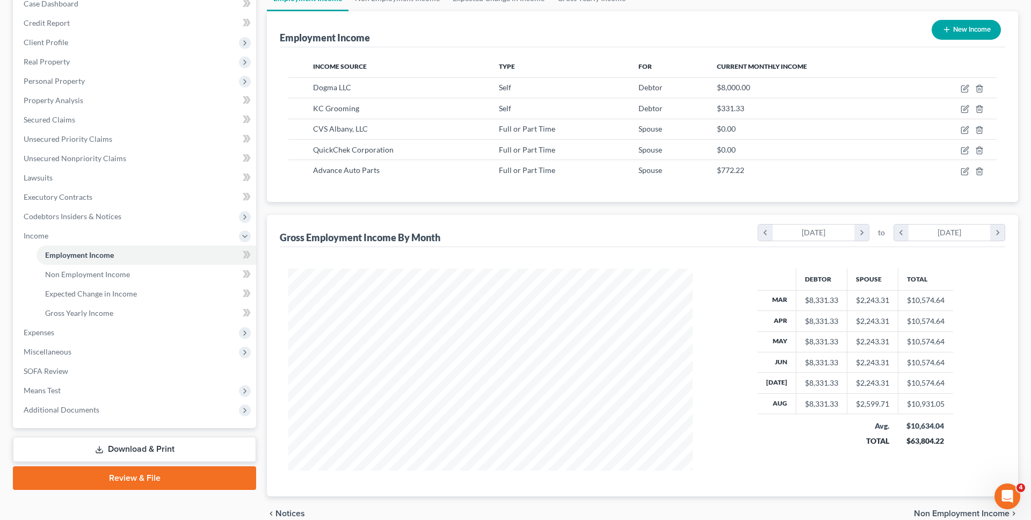
scroll to position [169, 0]
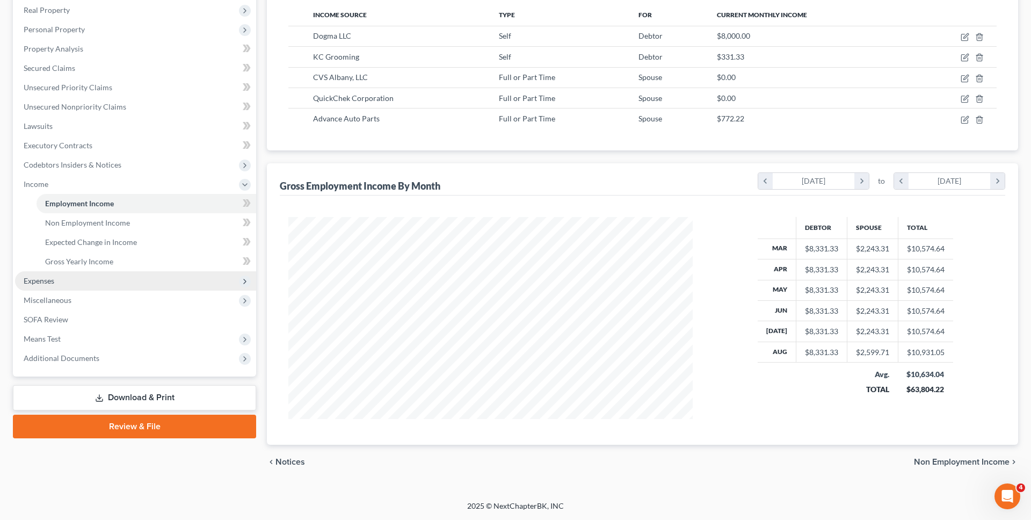
click at [159, 280] on span "Expenses" at bounding box center [135, 280] width 241 height 19
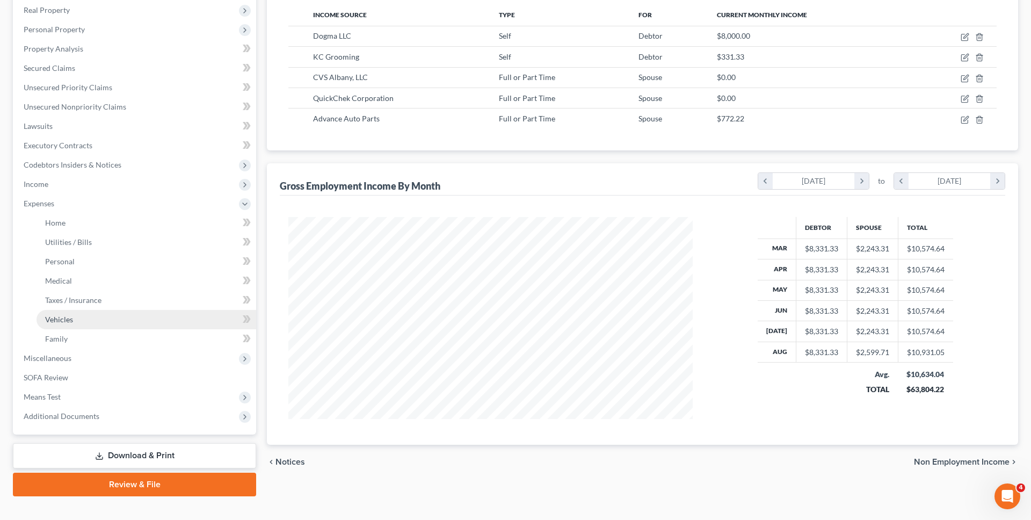
click at [159, 321] on link "Vehicles" at bounding box center [147, 319] width 220 height 19
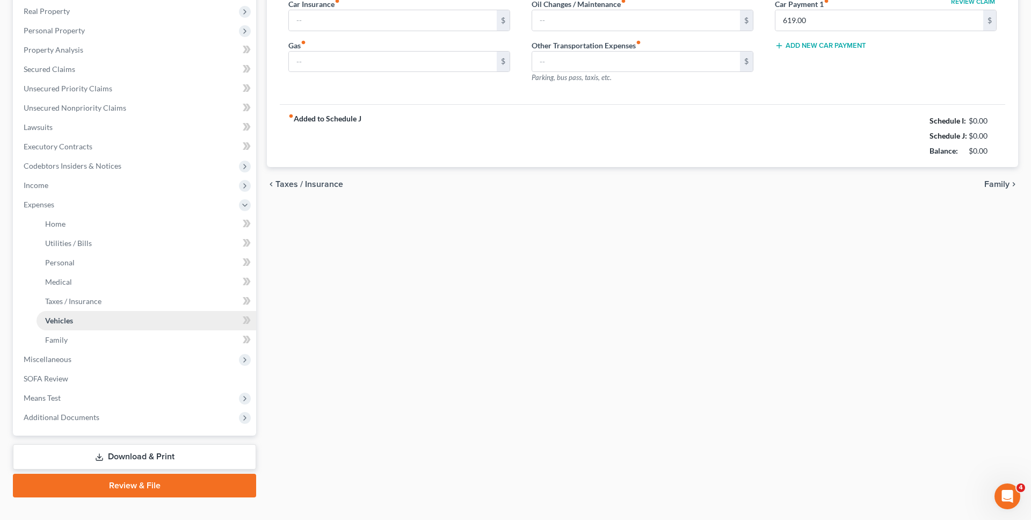
type input "280.00"
type input "500.00"
type input "0.00"
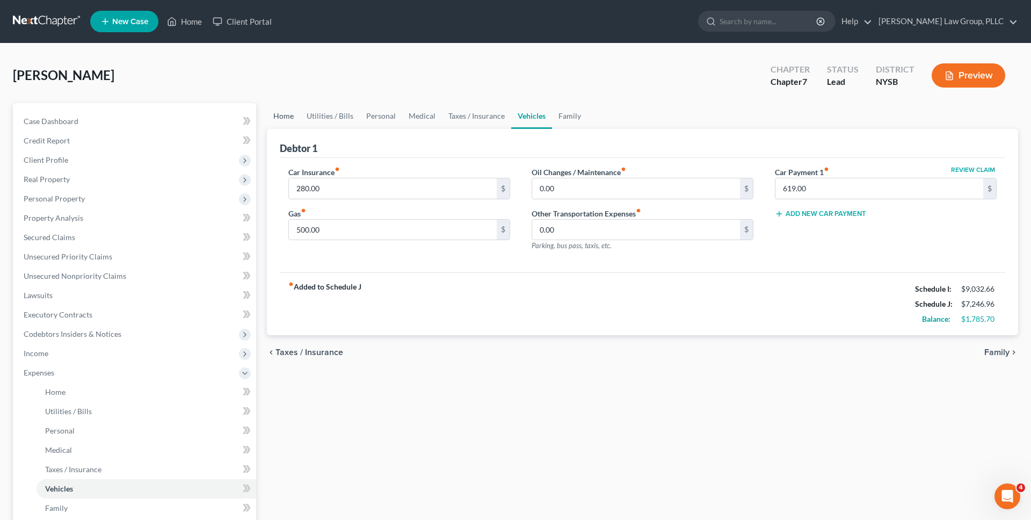
click at [292, 121] on link "Home" at bounding box center [283, 116] width 33 height 26
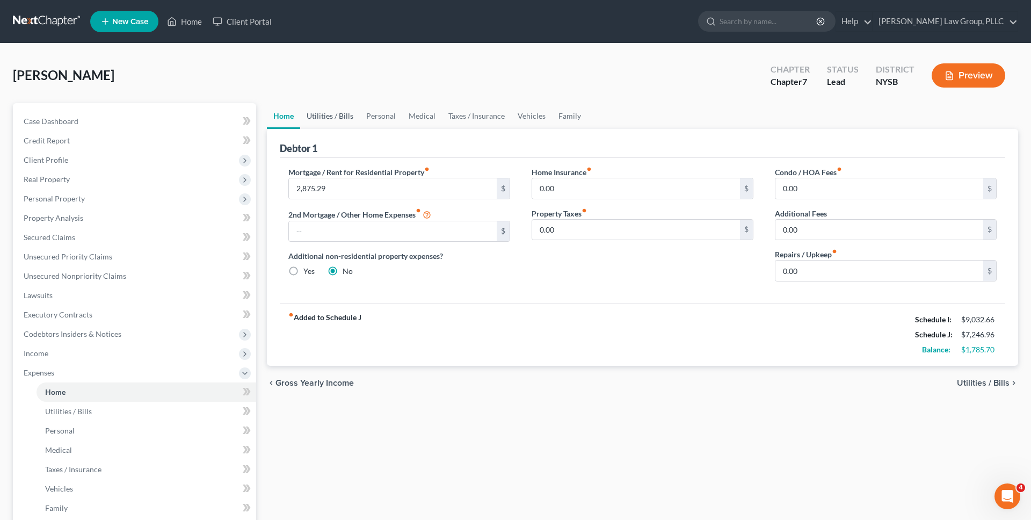
click at [337, 120] on link "Utilities / Bills" at bounding box center [330, 116] width 60 height 26
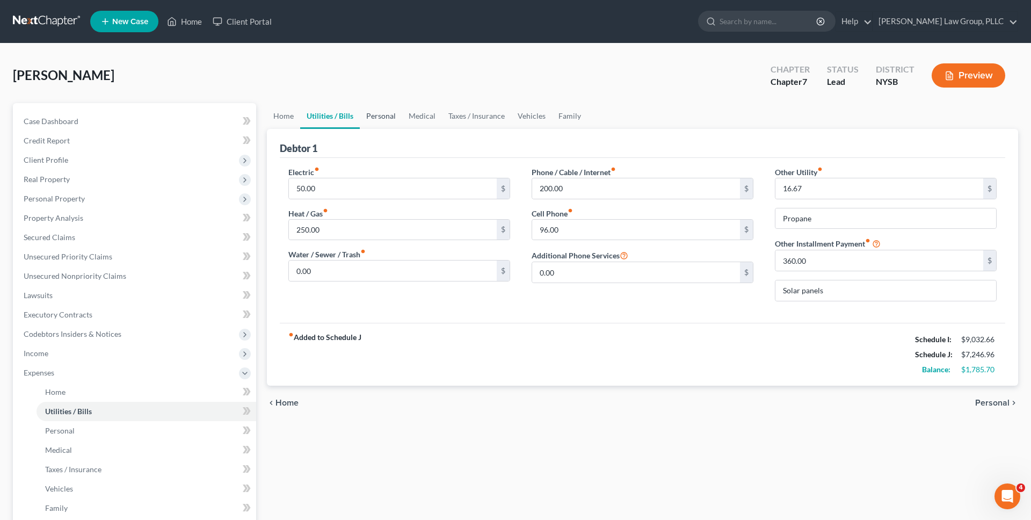
click at [368, 111] on link "Personal" at bounding box center [381, 116] width 42 height 26
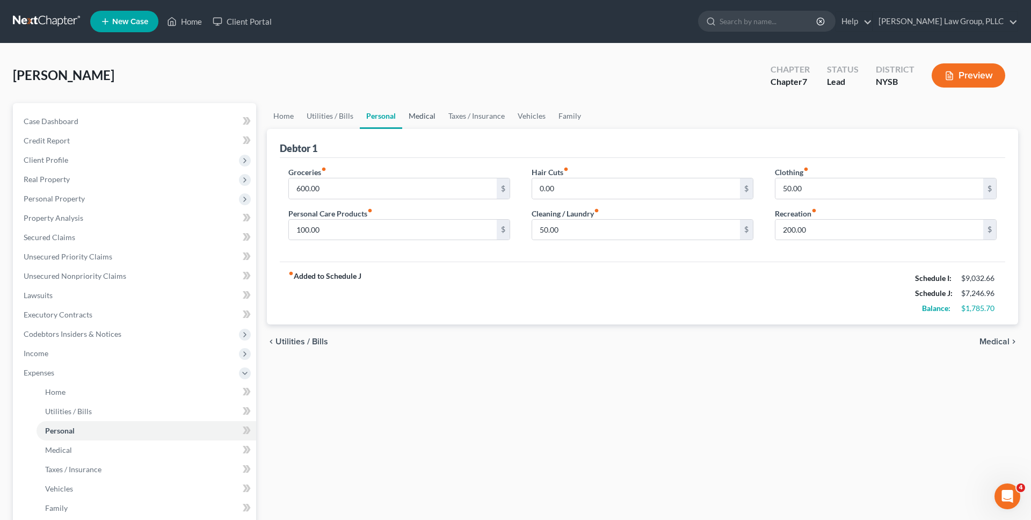
click at [429, 116] on link "Medical" at bounding box center [422, 116] width 40 height 26
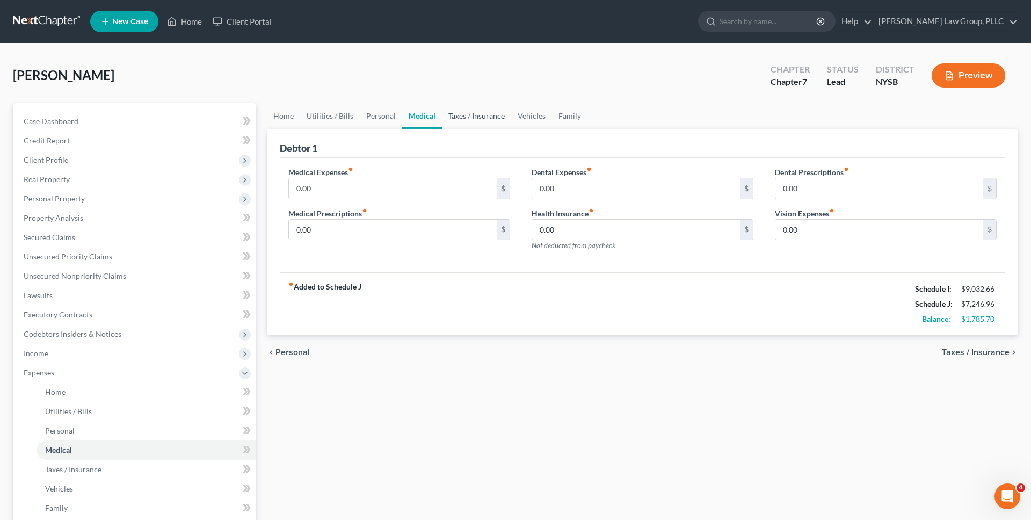
click at [449, 117] on link "Taxes / Insurance" at bounding box center [476, 116] width 69 height 26
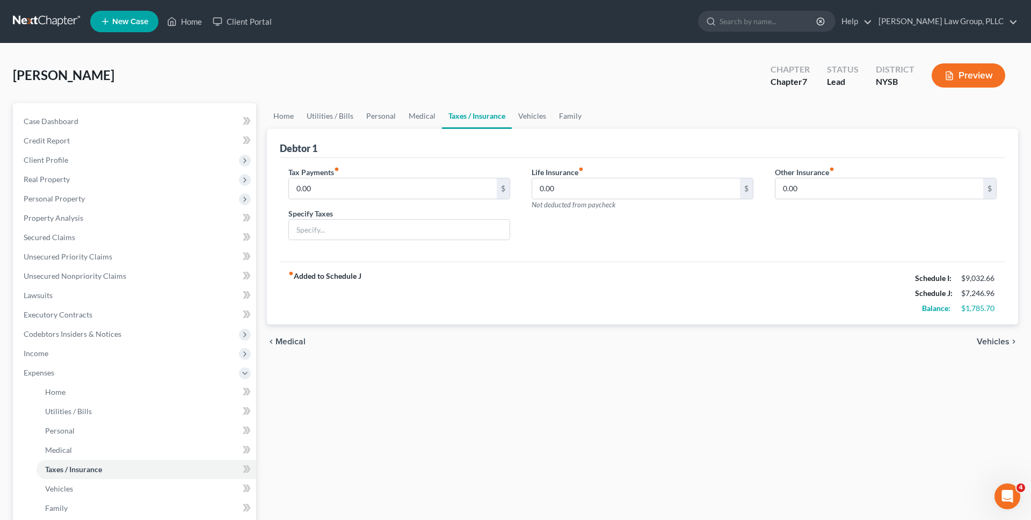
click at [395, 81] on div "Peraza, Eduardo Upgraded Chapter Chapter 7 Status Lead District NYSB Preview" at bounding box center [515, 79] width 1005 height 47
click at [115, 318] on link "Executory Contracts" at bounding box center [135, 314] width 241 height 19
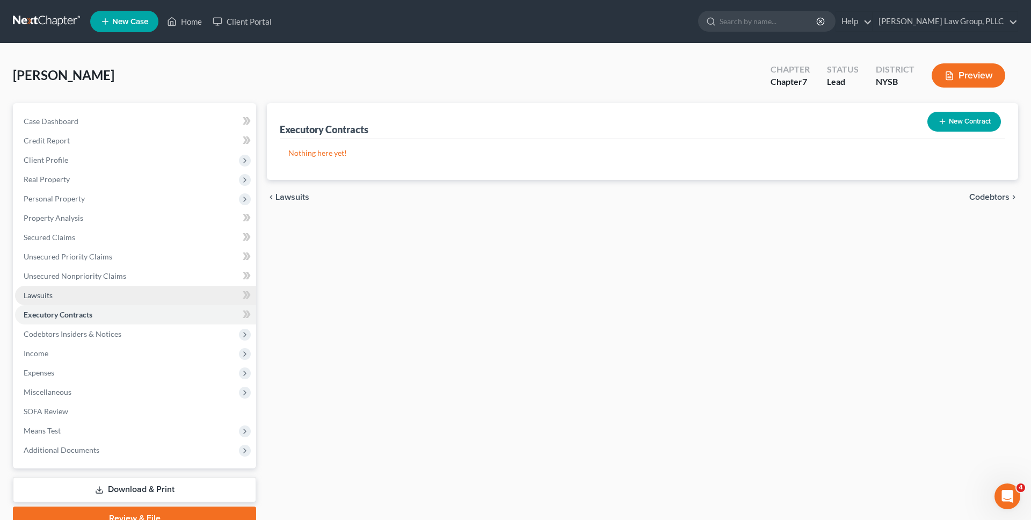
click at [139, 286] on link "Lawsuits" at bounding box center [135, 295] width 241 height 19
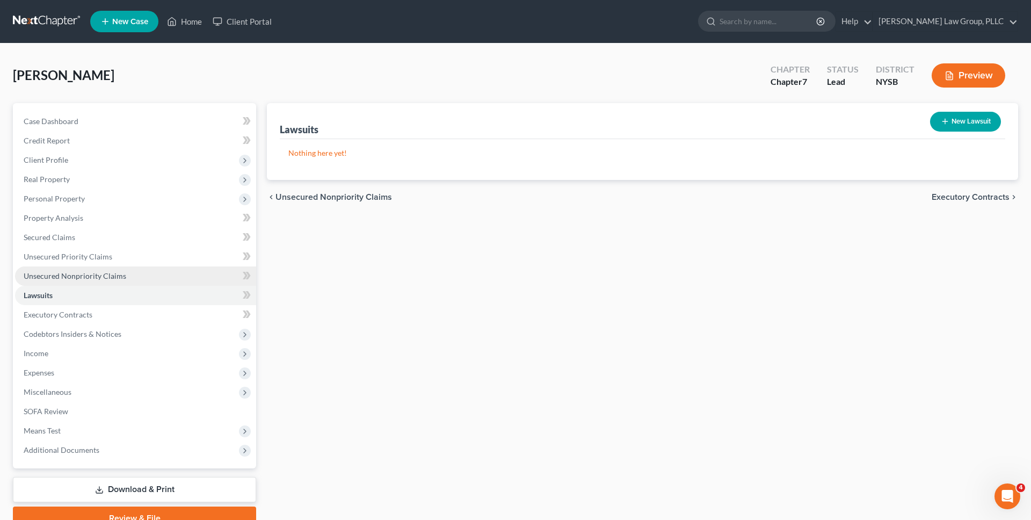
click at [141, 274] on link "Unsecured Nonpriority Claims" at bounding box center [135, 275] width 241 height 19
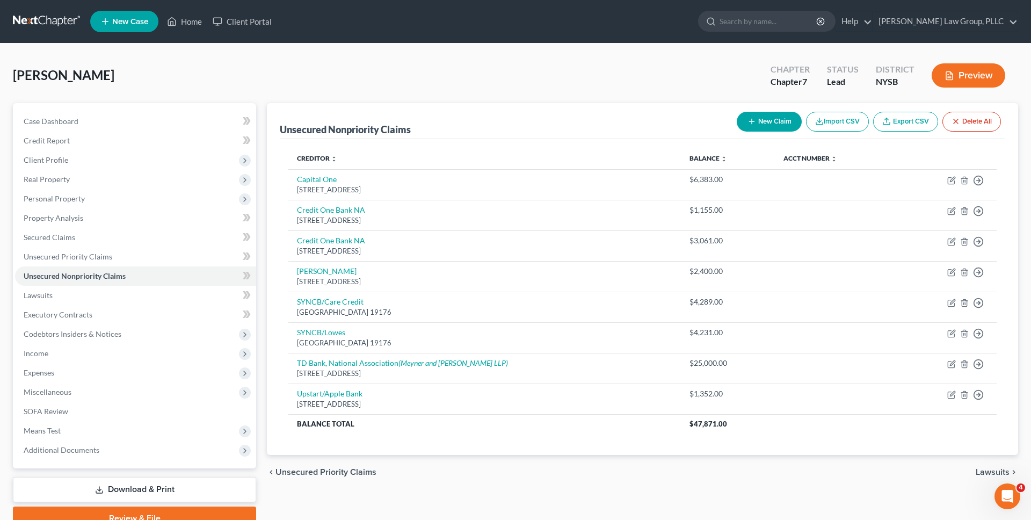
click at [320, 94] on div "Peraza, Eduardo Upgraded Chapter Chapter 7 Status Lead District NYSB Preview" at bounding box center [515, 79] width 1005 height 47
click at [47, 26] on link at bounding box center [47, 21] width 69 height 19
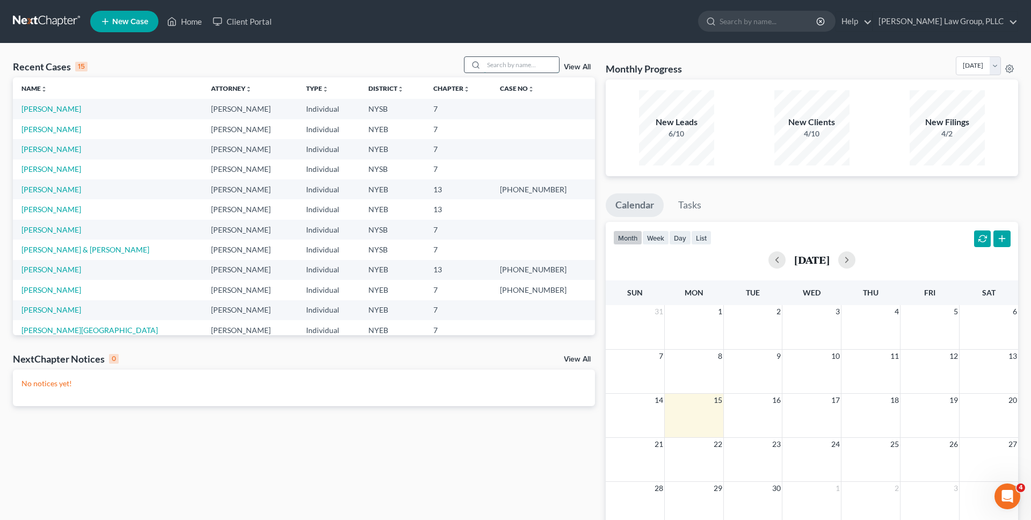
click at [502, 62] on input "search" at bounding box center [521, 65] width 75 height 16
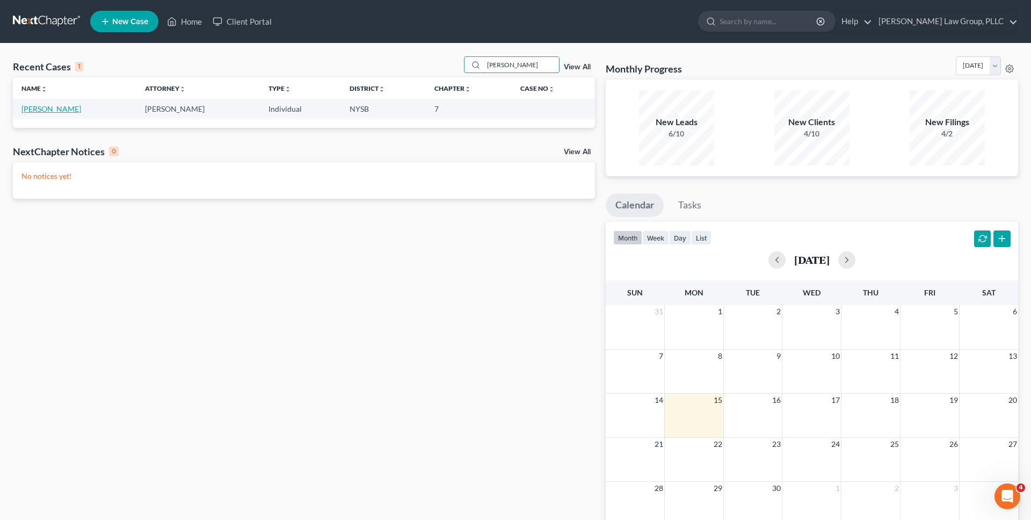
type input "[PERSON_NAME]"
click at [43, 110] on link "[PERSON_NAME]" at bounding box center [51, 108] width 60 height 9
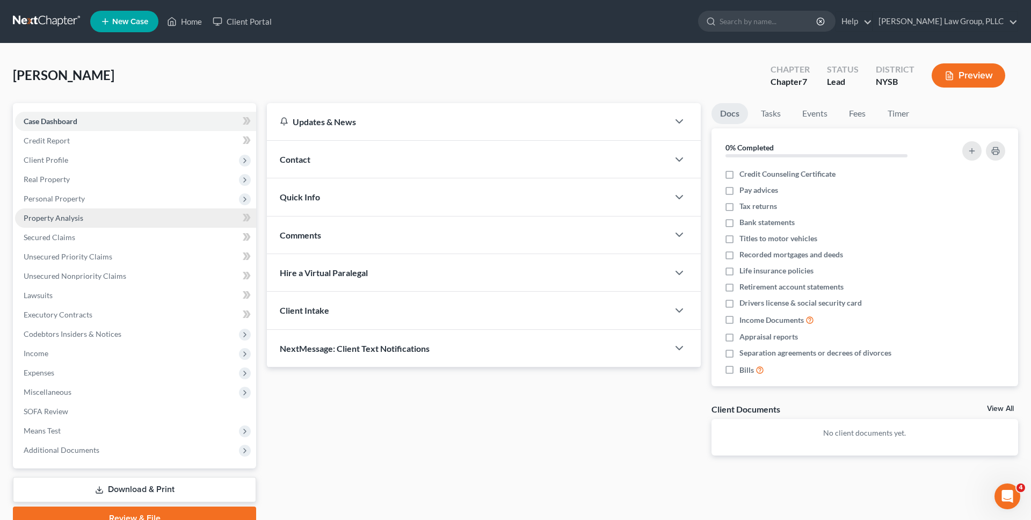
click at [78, 214] on span "Property Analysis" at bounding box center [54, 217] width 60 height 9
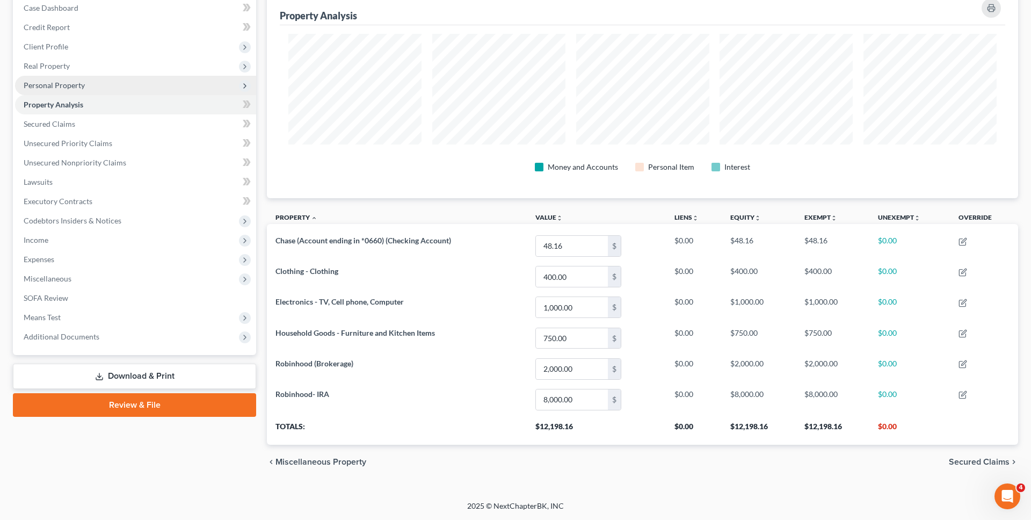
click at [115, 84] on span "Personal Property" at bounding box center [135, 85] width 241 height 19
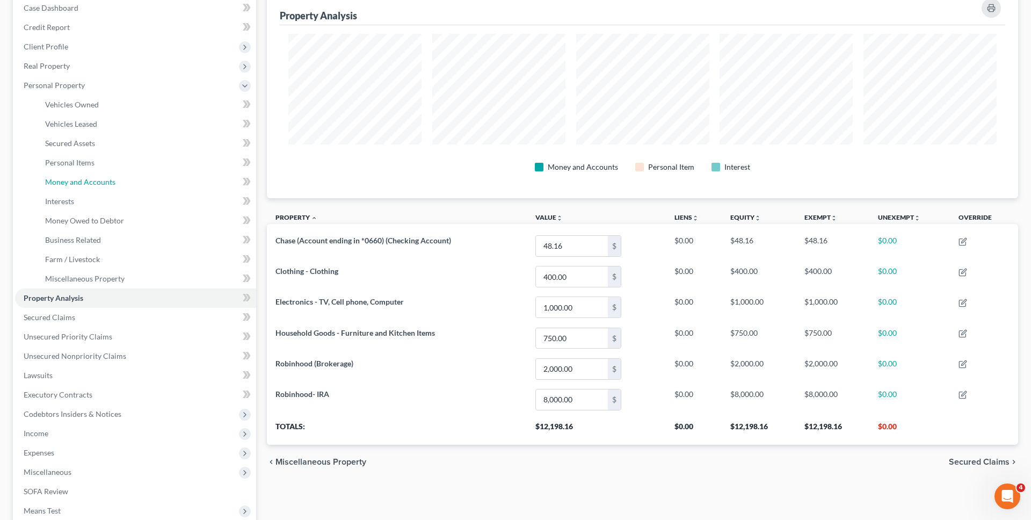
click at [108, 179] on span "Money and Accounts" at bounding box center [80, 181] width 70 height 9
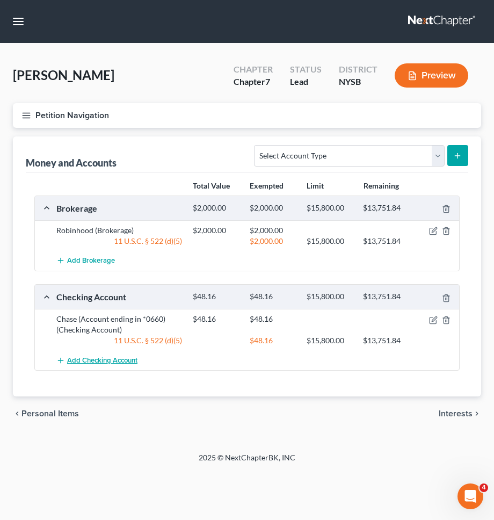
click at [99, 369] on button "Add Checking Account" at bounding box center [96, 360] width 81 height 20
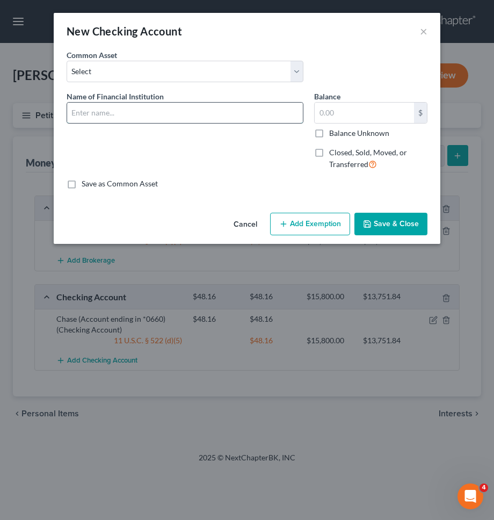
click at [144, 109] on input "text" at bounding box center [185, 113] width 236 height 20
click at [170, 114] on input "Chase (Account ending in *0979)" at bounding box center [185, 113] width 236 height 20
type input "Chase (Account ending in *0380)"
click at [356, 110] on input "text" at bounding box center [364, 113] width 99 height 20
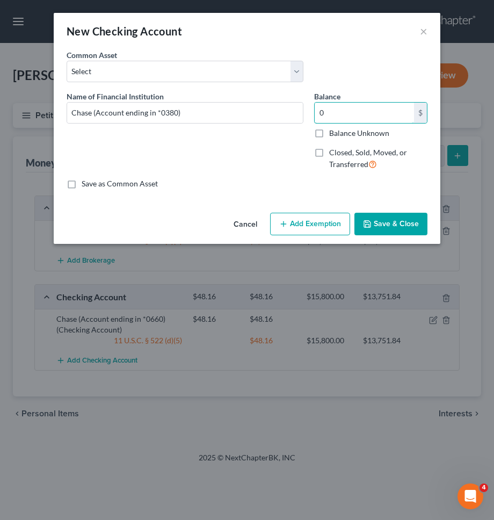
type input "0"
click at [374, 219] on button "Save & Close" at bounding box center [390, 224] width 73 height 23
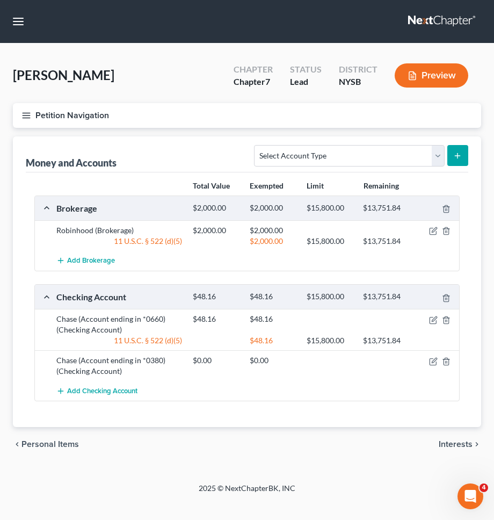
click at [130, 111] on button "Petition Navigation" at bounding box center [247, 115] width 468 height 25
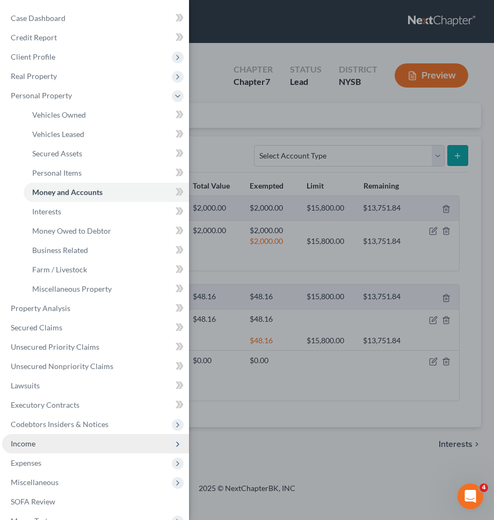
click at [34, 445] on span "Income" at bounding box center [23, 443] width 25 height 9
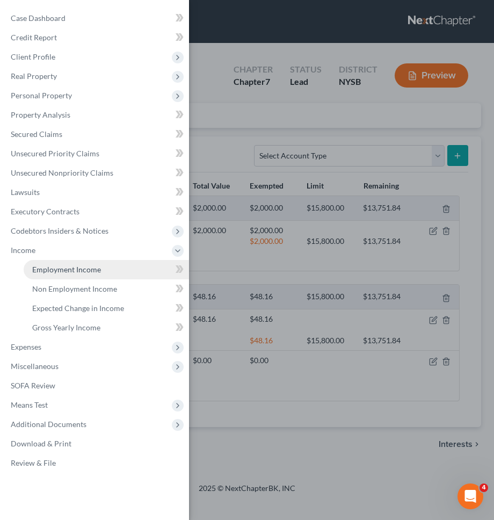
click at [93, 267] on span "Employment Income" at bounding box center [66, 269] width 69 height 9
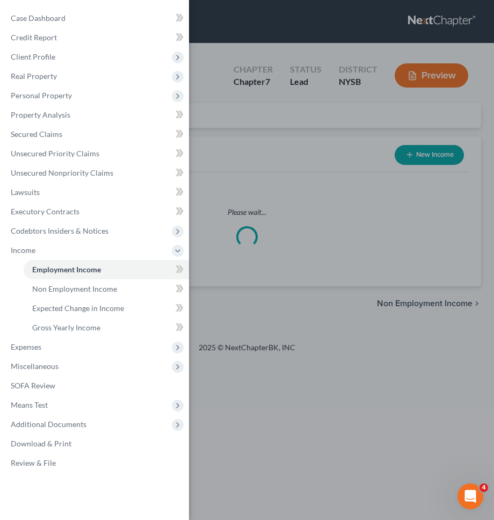
click at [254, 224] on div "Case Dashboard Payments Invoices Payments Payments Credit Report Client Profile" at bounding box center [247, 260] width 494 height 520
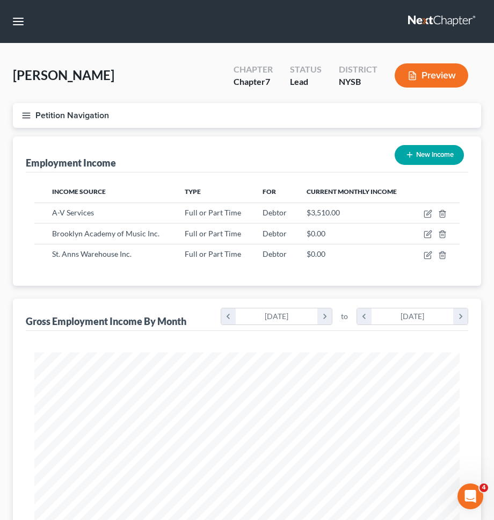
scroll to position [213, 447]
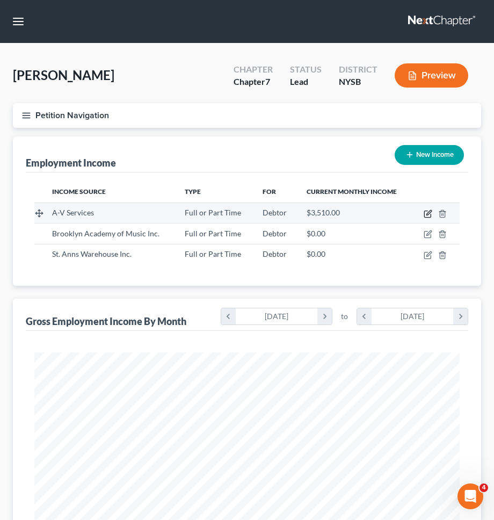
click at [428, 212] on icon "button" at bounding box center [428, 212] width 5 height 5
select select "0"
select select "33"
select select "2"
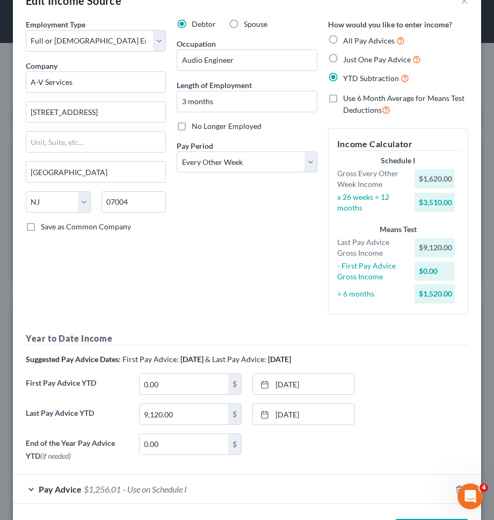
scroll to position [74, 0]
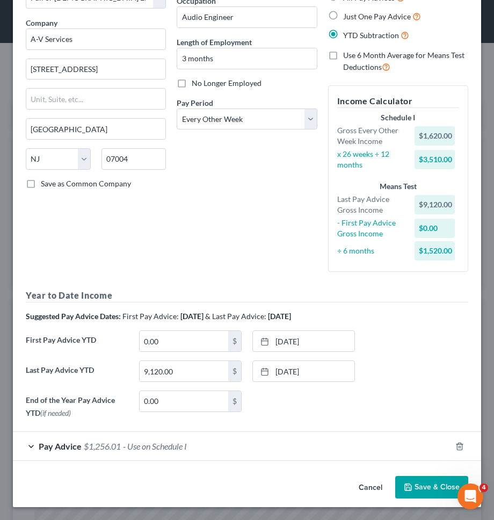
click at [336, 438] on div "Pay Advice $1,256.01 - Use on Schedule I" at bounding box center [232, 446] width 438 height 28
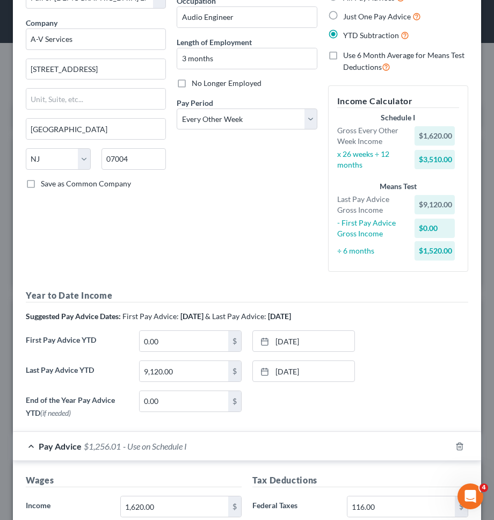
click at [336, 438] on div "Pay Advice $1,256.01 - Use on Schedule I" at bounding box center [232, 446] width 438 height 28
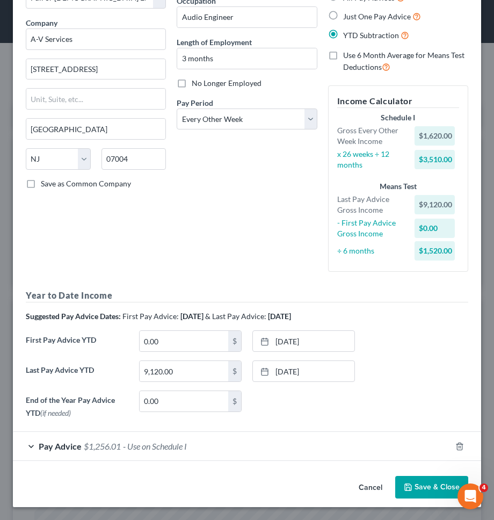
click at [374, 484] on button "Cancel" at bounding box center [370, 487] width 41 height 21
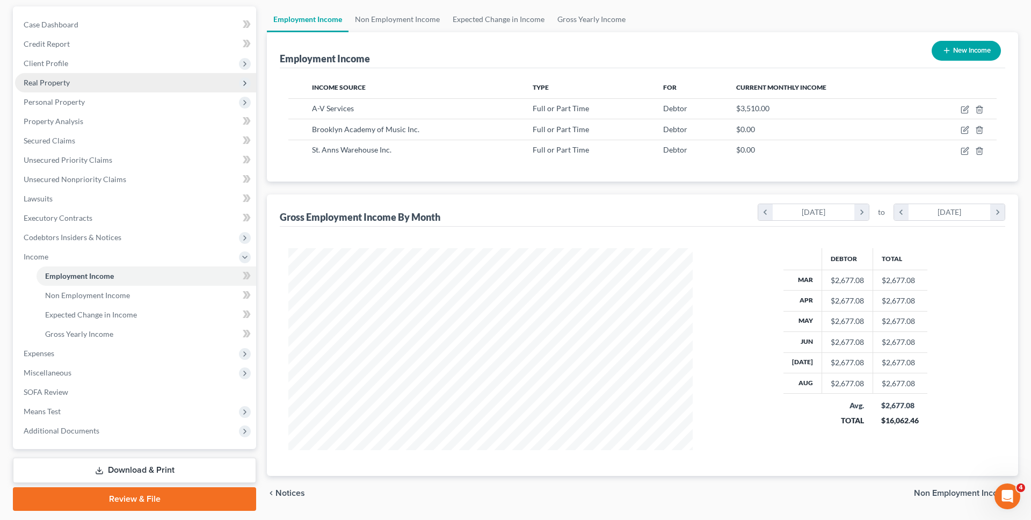
scroll to position [128, 0]
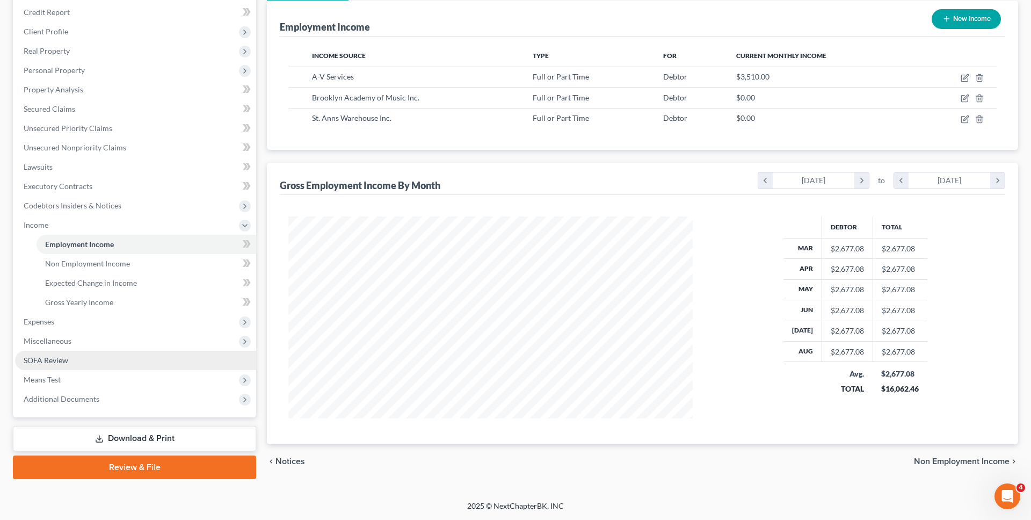
click at [106, 366] on link "SOFA Review" at bounding box center [135, 360] width 241 height 19
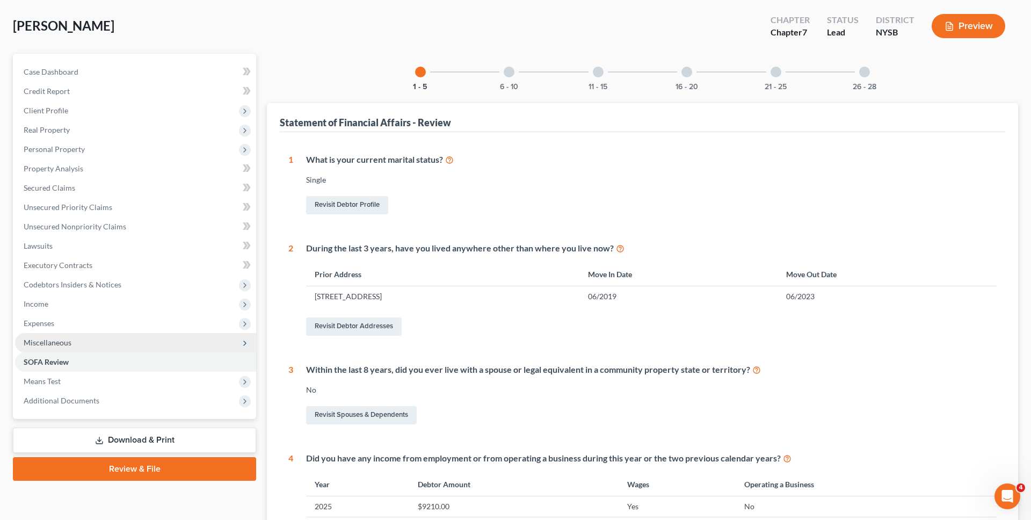
scroll to position [127, 0]
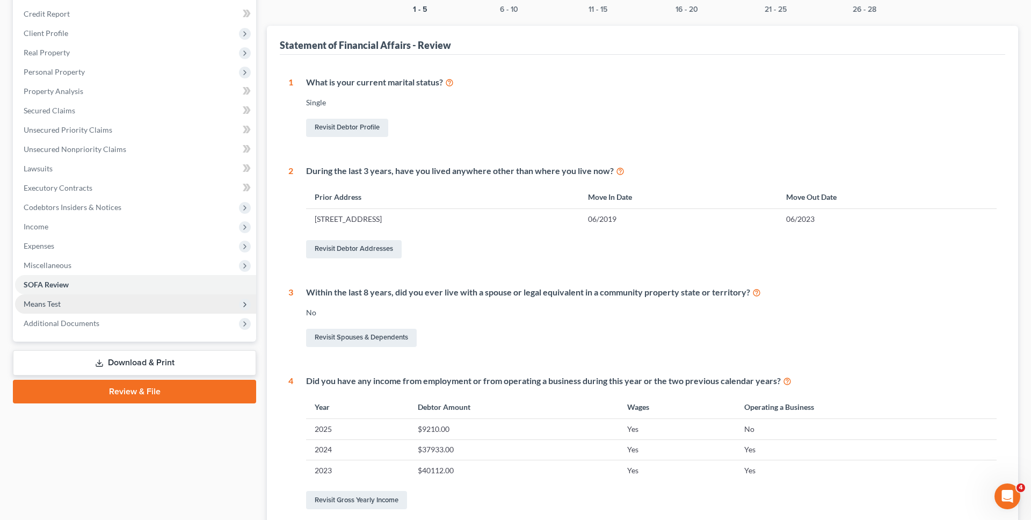
click at [99, 303] on span "Means Test" at bounding box center [135, 303] width 241 height 19
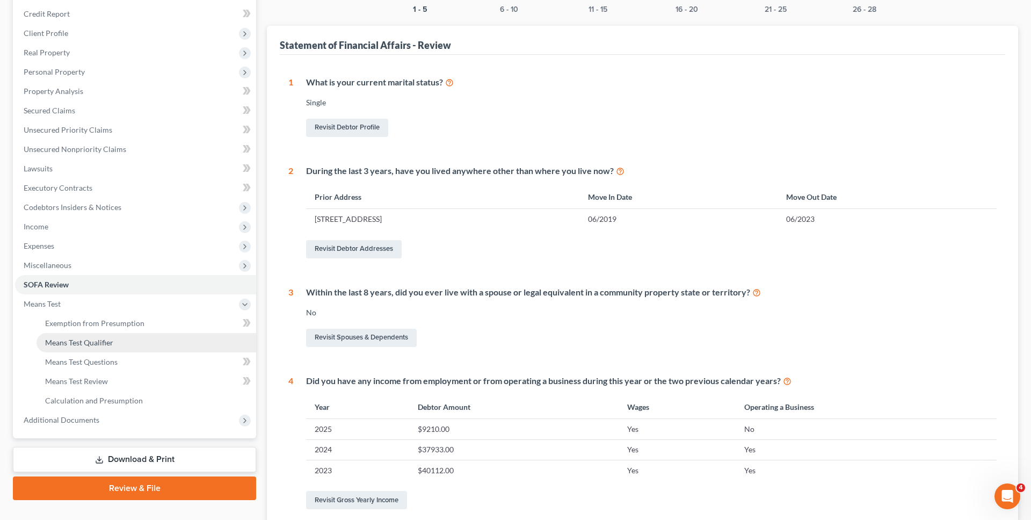
click at [99, 339] on span "Means Test Qualifier" at bounding box center [79, 342] width 68 height 9
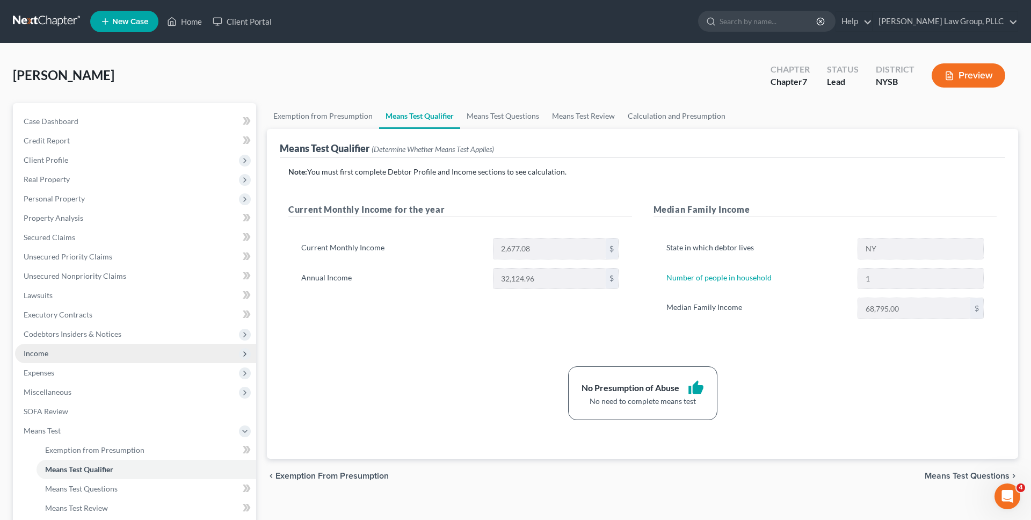
click at [161, 352] on span "Income" at bounding box center [135, 353] width 241 height 19
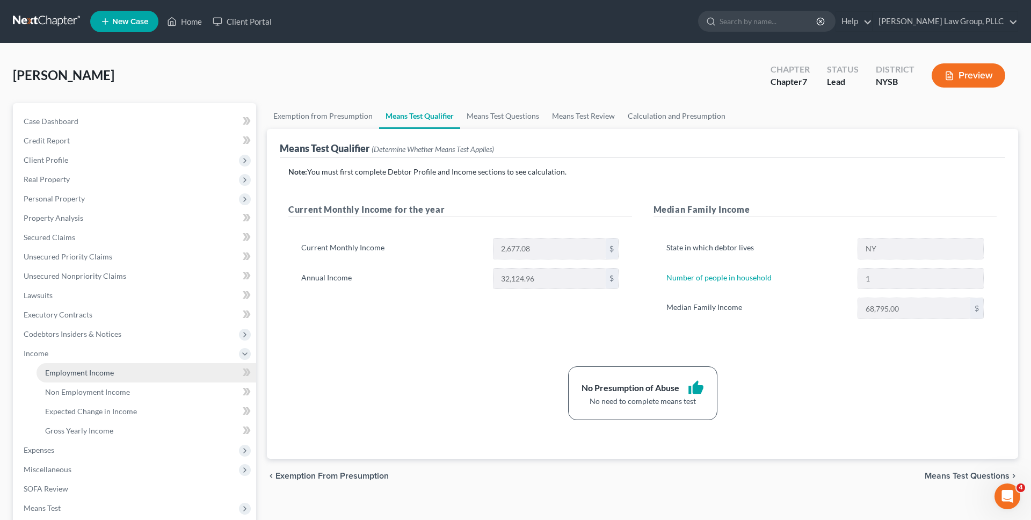
click at [140, 375] on link "Employment Income" at bounding box center [147, 372] width 220 height 19
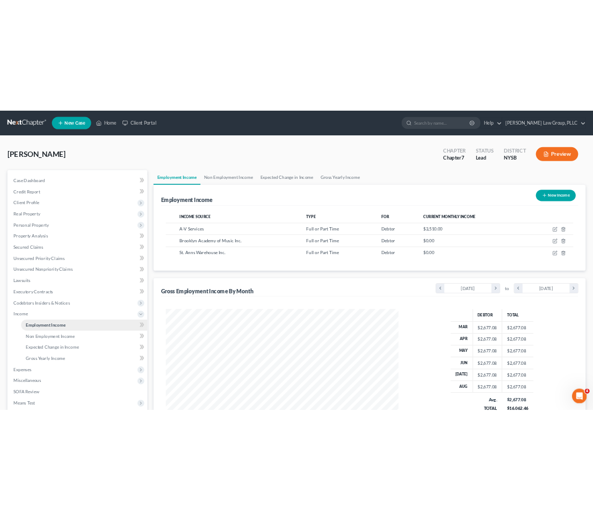
scroll to position [202, 426]
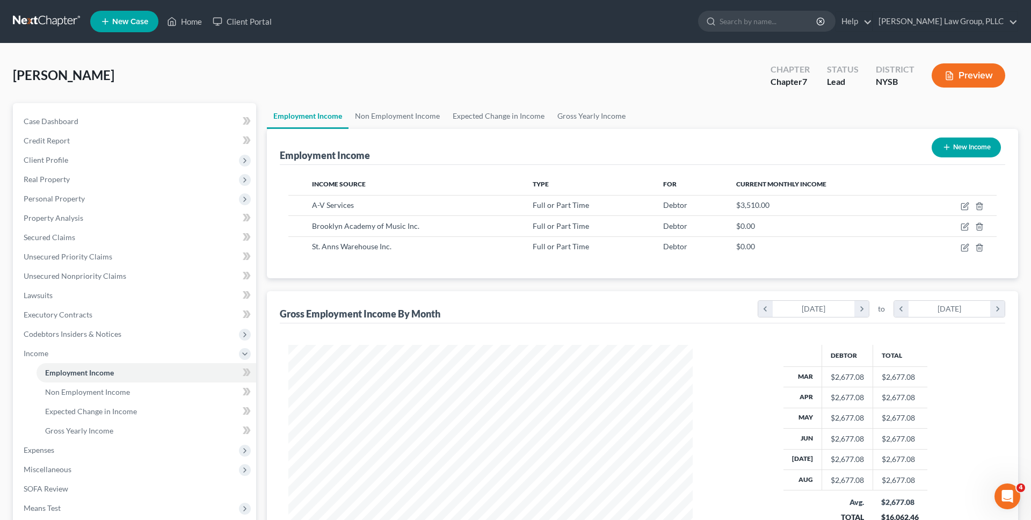
click at [854, 156] on div "Employment Income New Income" at bounding box center [642, 147] width 725 height 36
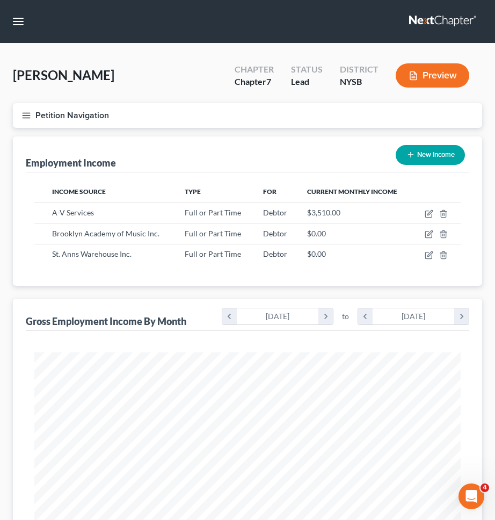
scroll to position [213, 448]
click at [277, 118] on button "Petition Navigation" at bounding box center [247, 115] width 469 height 25
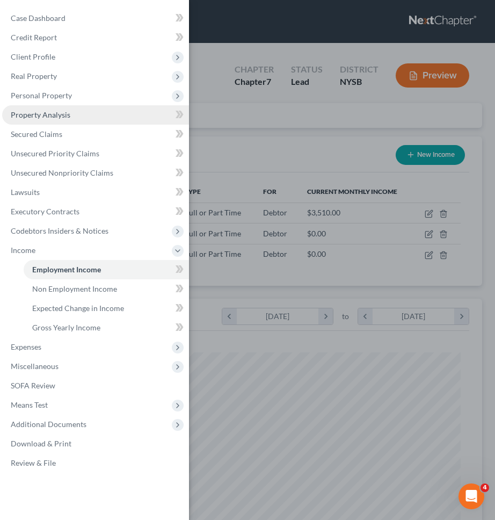
click at [67, 112] on span "Property Analysis" at bounding box center [41, 114] width 60 height 9
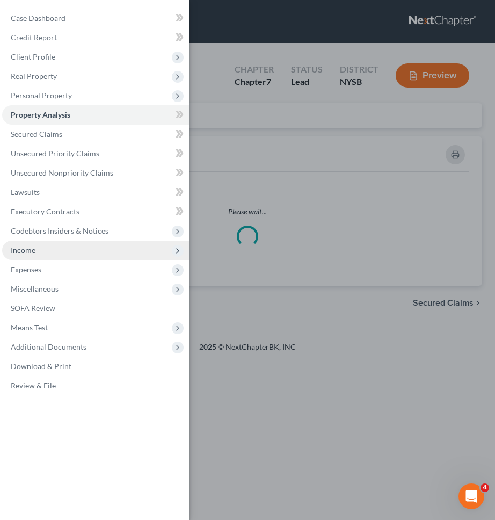
click at [236, 143] on div "Case Dashboard Payments Invoices Payments Payments Credit Report Client Profile" at bounding box center [247, 260] width 495 height 520
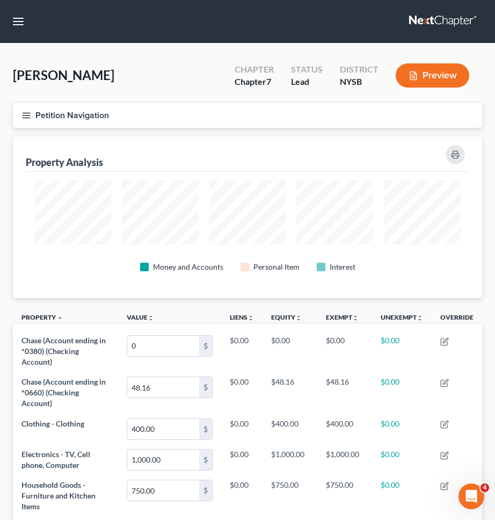
click at [214, 120] on button "Petition Navigation" at bounding box center [247, 115] width 469 height 25
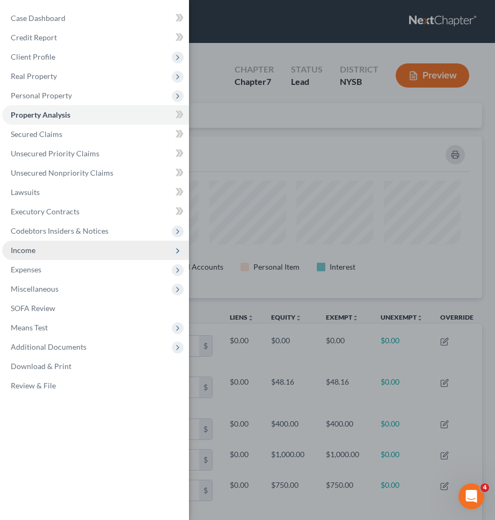
click at [69, 255] on span "Income" at bounding box center [95, 250] width 187 height 19
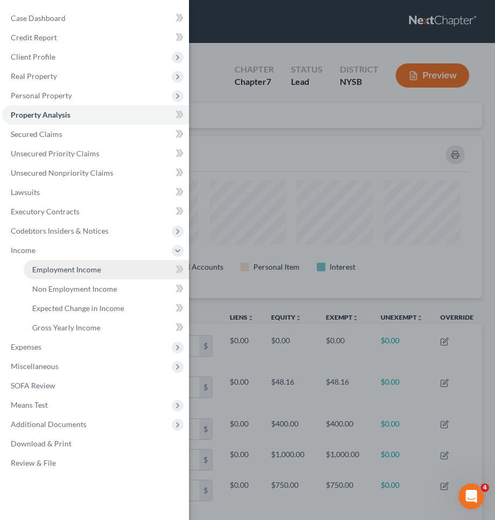
click at [67, 274] on link "Employment Income" at bounding box center [106, 269] width 165 height 19
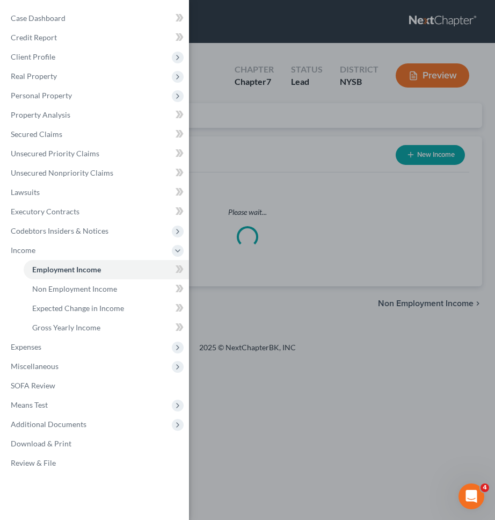
click at [243, 261] on div "Case Dashboard Payments Invoices Payments Payments Credit Report Client Profile" at bounding box center [247, 260] width 495 height 520
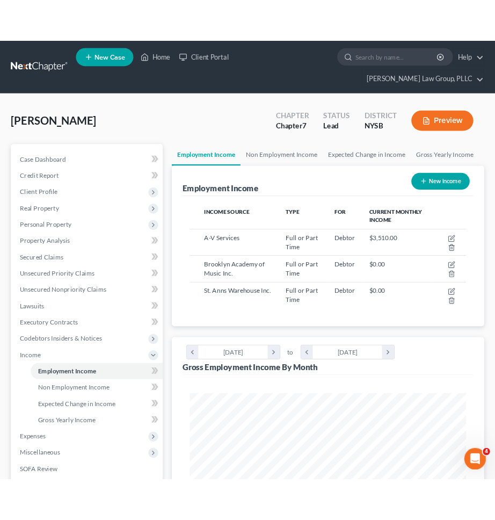
scroll to position [213, 448]
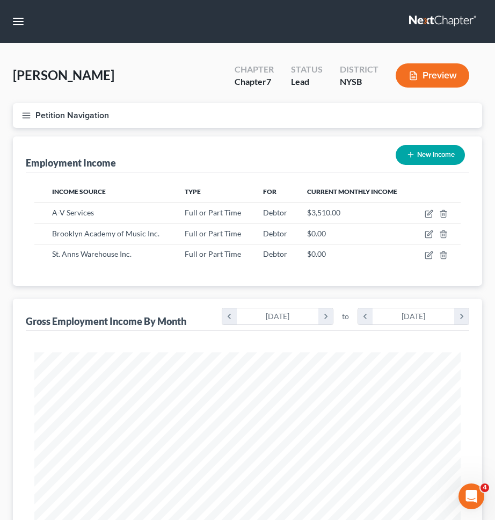
click at [447, 154] on button "New Income" at bounding box center [430, 155] width 69 height 20
select select "0"
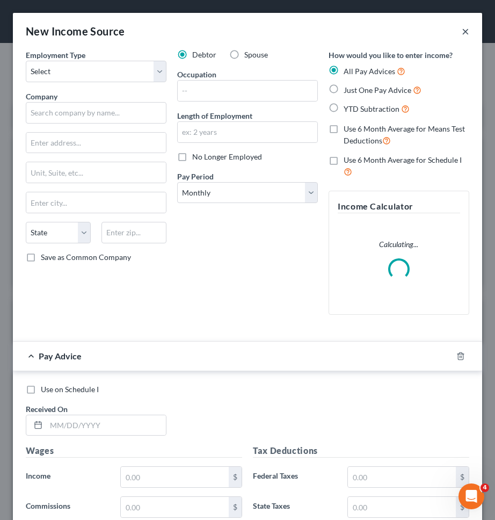
click at [468, 30] on button "×" at bounding box center [466, 31] width 8 height 13
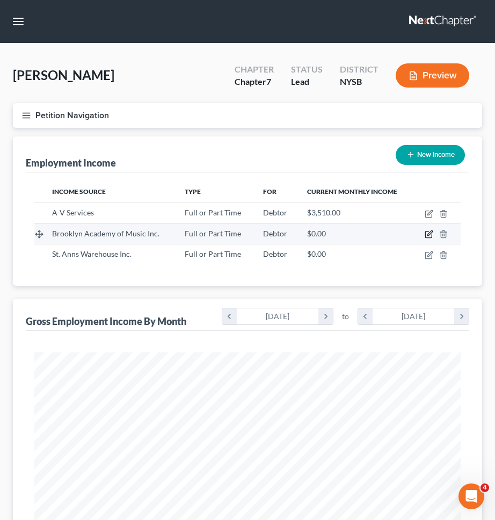
click at [425, 233] on icon "button" at bounding box center [428, 234] width 6 height 6
select select "0"
select select "35"
select select "3"
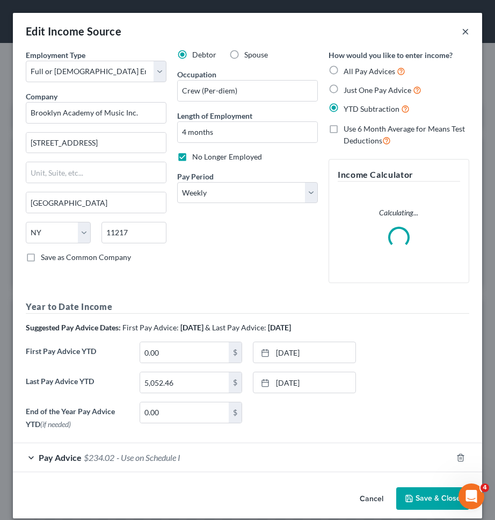
click at [465, 29] on button "×" at bounding box center [466, 31] width 8 height 13
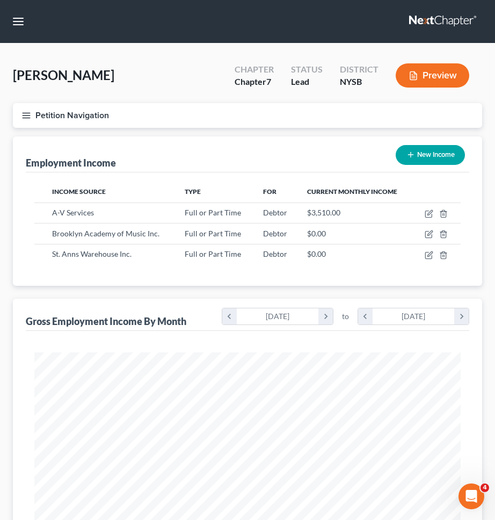
click at [414, 156] on button "New Income" at bounding box center [430, 155] width 69 height 20
select select "0"
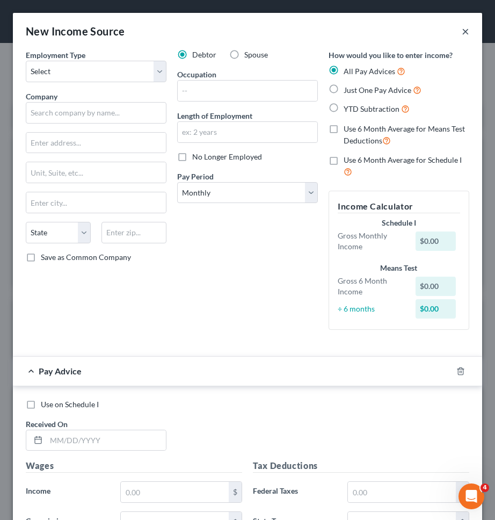
click at [466, 32] on button "×" at bounding box center [466, 31] width 8 height 13
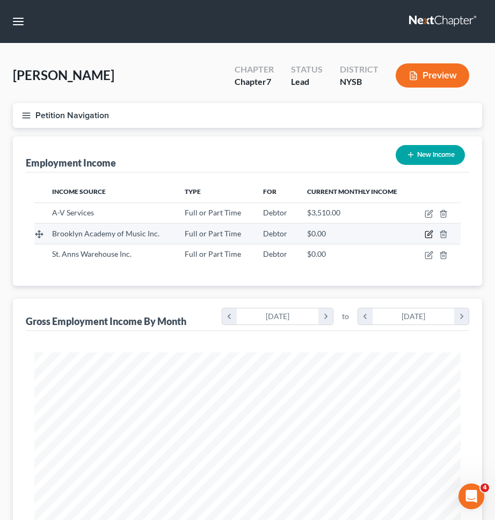
click at [427, 234] on icon "button" at bounding box center [429, 234] width 9 height 9
select select "0"
select select "35"
select select "3"
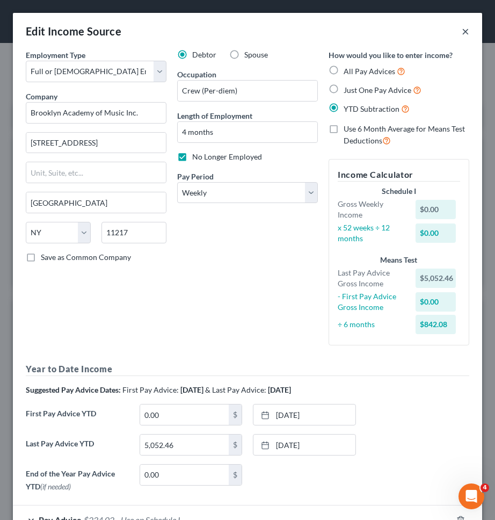
click at [468, 28] on button "×" at bounding box center [466, 31] width 8 height 13
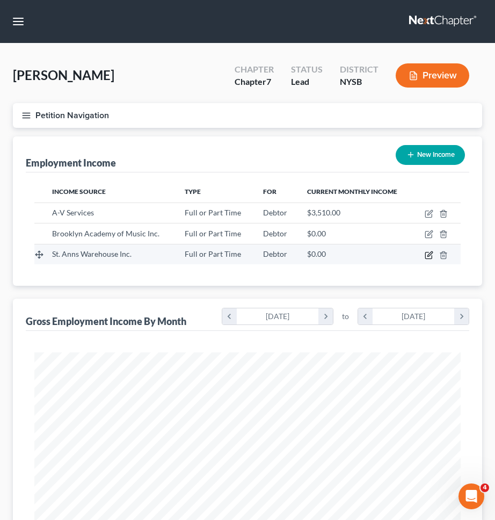
click at [427, 253] on icon "button" at bounding box center [429, 255] width 9 height 9
select select "0"
select select "35"
select select "0"
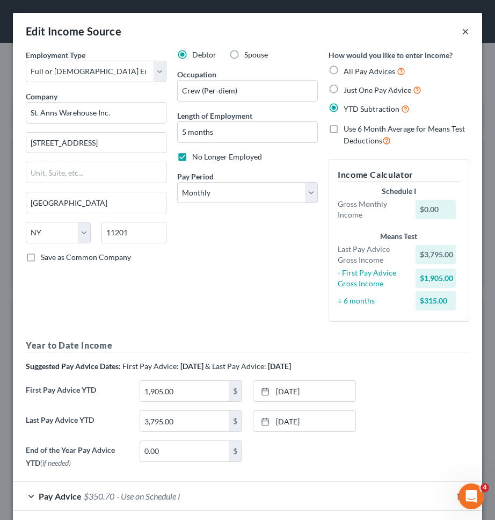
click at [467, 30] on button "×" at bounding box center [466, 31] width 8 height 13
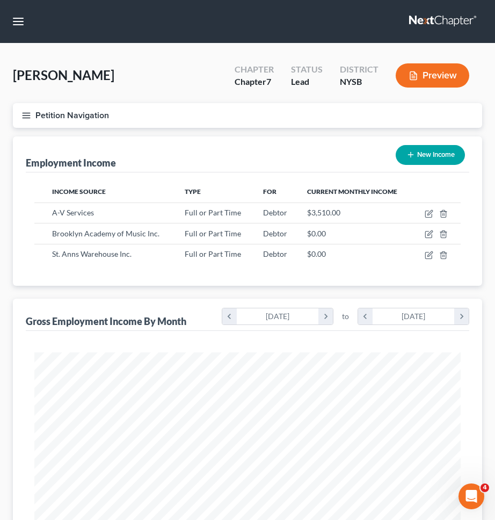
click at [439, 156] on button "New Income" at bounding box center [430, 155] width 69 height 20
select select "0"
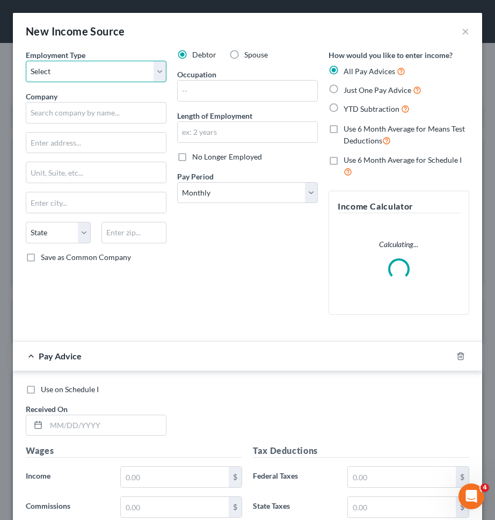
click at [141, 66] on select "Select Full or Part Time Employment Self Employment" at bounding box center [96, 71] width 141 height 21
select select "1"
click at [26, 61] on select "Select Full or Part Time Employment Self Employment" at bounding box center [96, 71] width 141 height 21
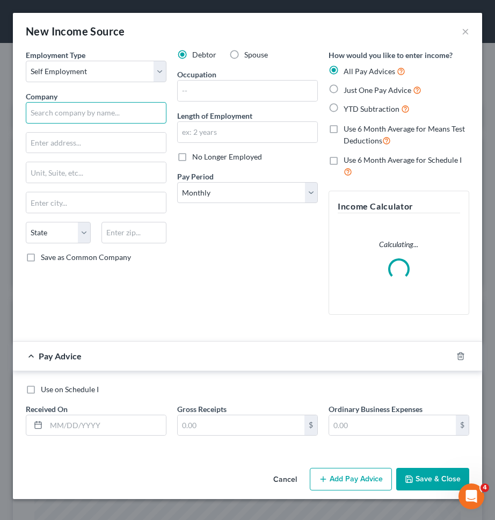
click at [120, 118] on input "text" at bounding box center [96, 112] width 141 height 21
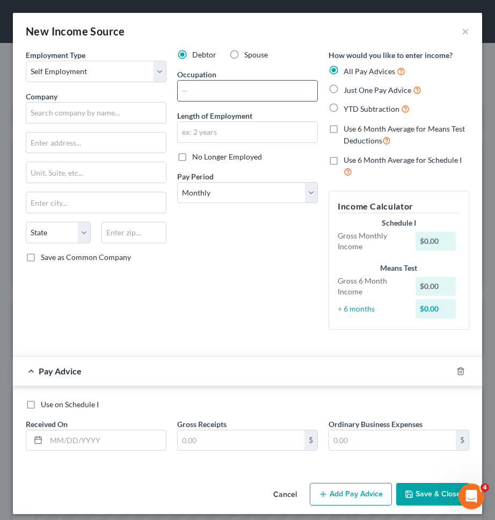
click at [216, 93] on input "text" at bounding box center [248, 91] width 140 height 20
type input "Crew"
click at [201, 132] on input "text" at bounding box center [248, 132] width 140 height 20
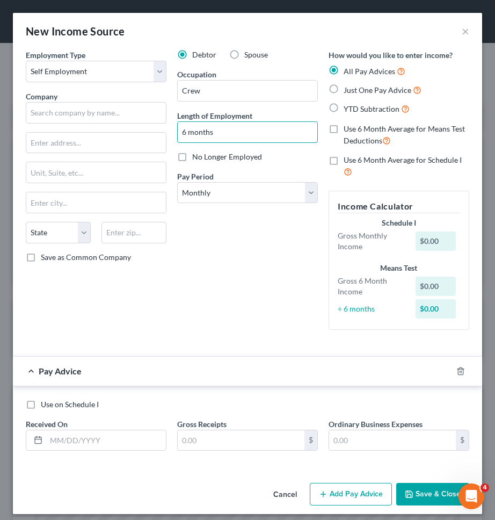
type input "6 months"
click at [202, 211] on div "Debtor Spouse Occupation Crew Length of Employment 6 months No Longer Employed …" at bounding box center [247, 193] width 151 height 289
click at [127, 113] on input "text" at bounding box center [96, 112] width 141 height 21
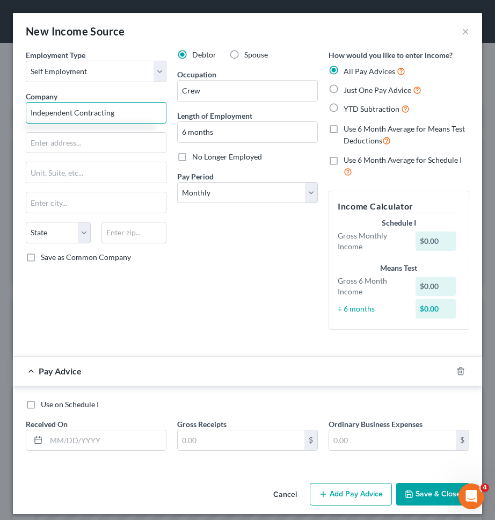
type input "Independent Contracting"
click at [226, 262] on div "Debtor Spouse Occupation Crew Length of Employment 6 months No Longer Employed …" at bounding box center [247, 193] width 151 height 289
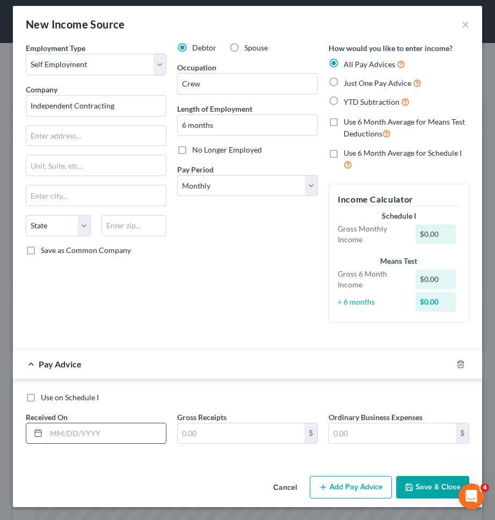
click at [112, 429] on input "text" at bounding box center [106, 433] width 120 height 20
type input "03/06/2025"
click at [196, 430] on input "text" at bounding box center [241, 433] width 127 height 20
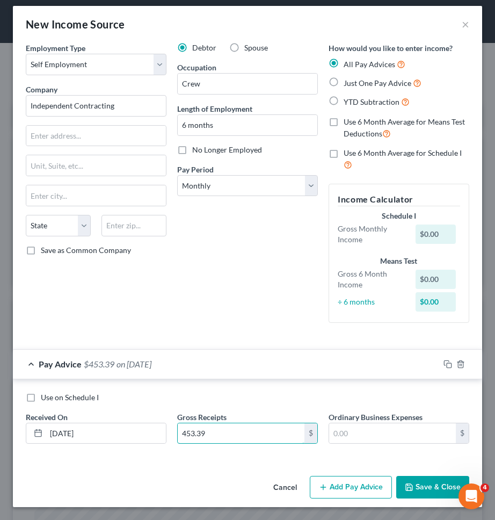
type input "453.39"
click at [352, 494] on button "Add Pay Advice" at bounding box center [351, 487] width 82 height 23
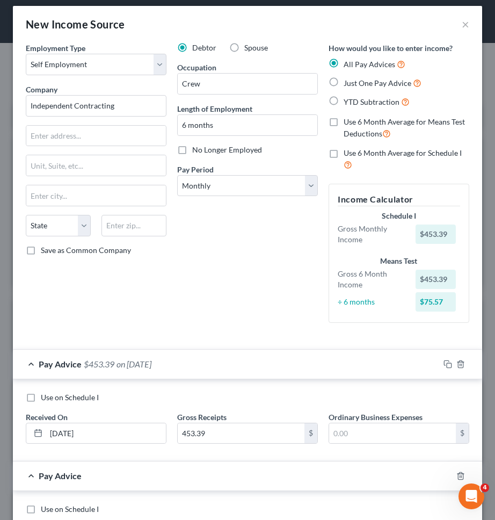
scroll to position [119, 0]
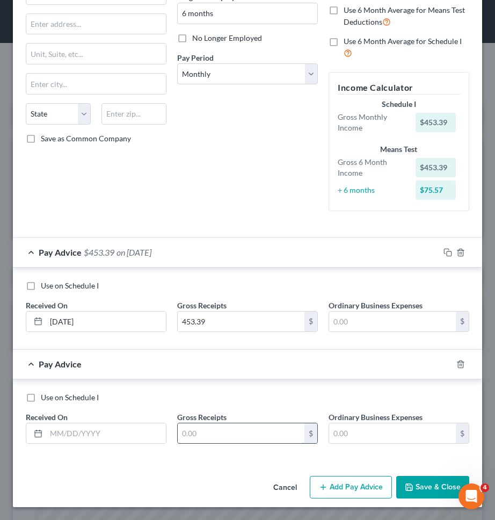
click at [222, 432] on input "text" at bounding box center [241, 433] width 127 height 20
type input "177.02"
click at [117, 433] on input "text" at bounding box center [106, 433] width 120 height 20
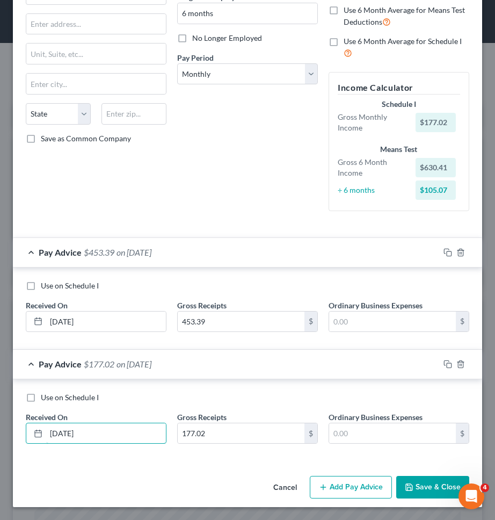
type input "03/21/2025"
click at [418, 484] on button "Save & Close" at bounding box center [432, 487] width 73 height 23
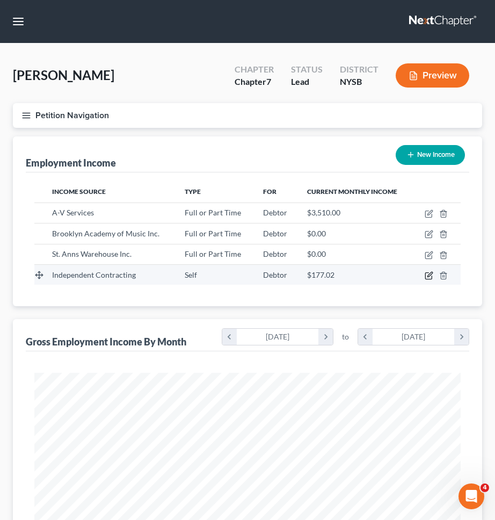
click at [427, 277] on icon "button" at bounding box center [429, 274] width 5 height 5
select select "1"
select select "0"
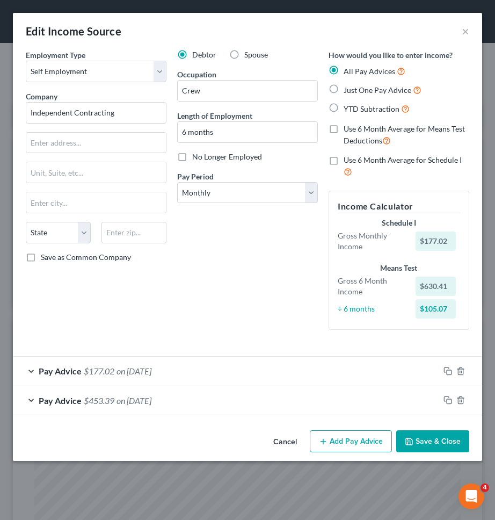
click at [357, 446] on button "Add Pay Advice" at bounding box center [351, 441] width 82 height 23
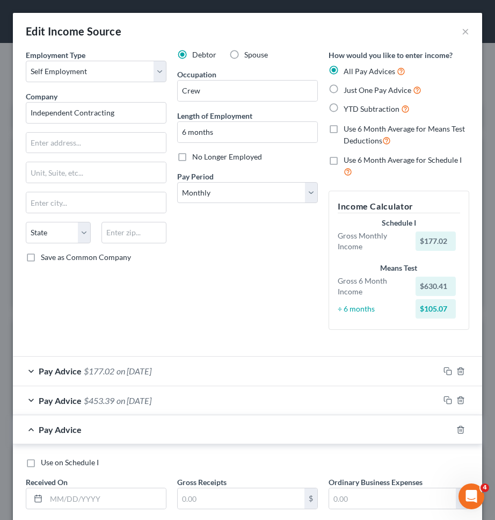
scroll to position [66, 0]
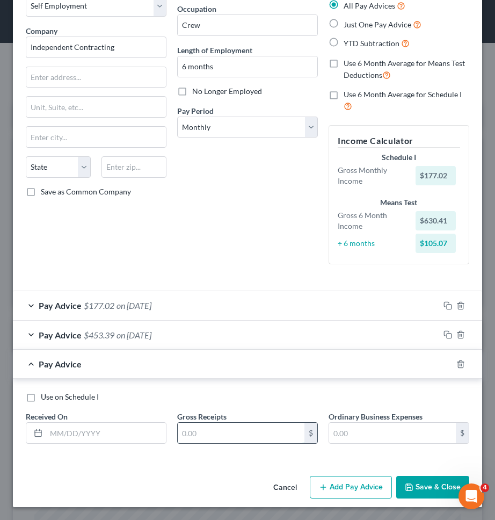
click at [223, 438] on input "text" at bounding box center [241, 433] width 127 height 20
type input "320"
click at [122, 430] on input "text" at bounding box center [106, 433] width 120 height 20
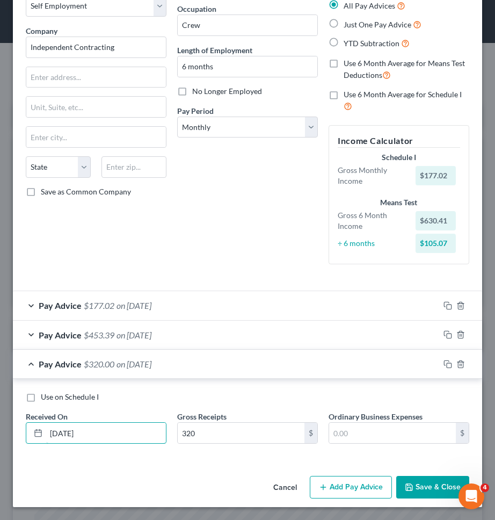
type input "04/03/2025"
click at [361, 481] on button "Add Pay Advice" at bounding box center [351, 487] width 82 height 23
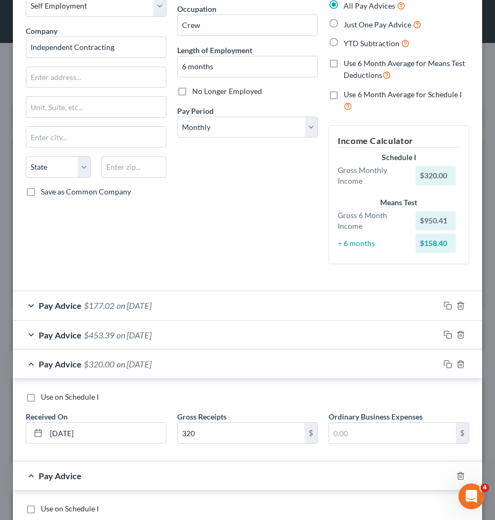
scroll to position [177, 0]
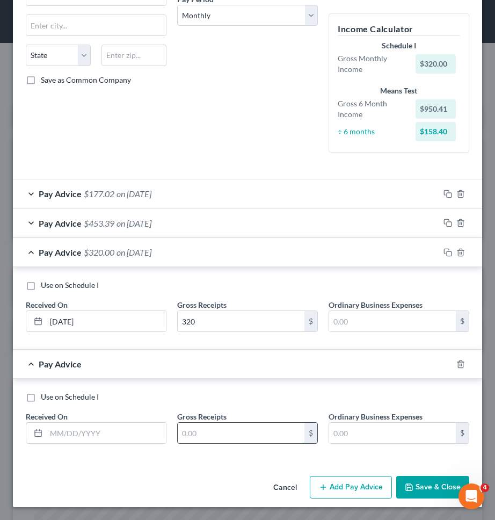
click at [202, 432] on input "text" at bounding box center [241, 433] width 127 height 20
type input "868.93"
click at [134, 427] on input "text" at bounding box center [106, 433] width 120 height 20
type input "04/"
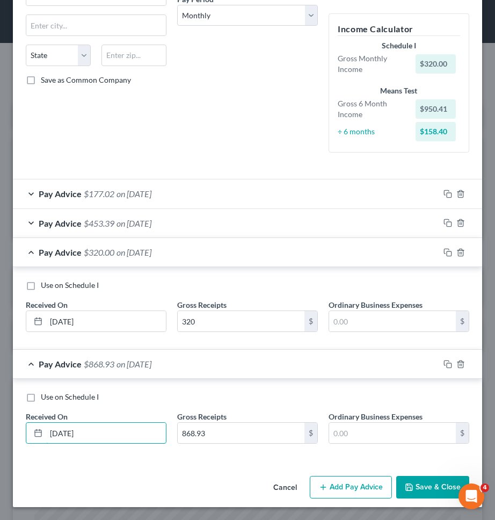
type input "04/04/2025"
click at [355, 481] on button "Add Pay Advice" at bounding box center [351, 487] width 82 height 23
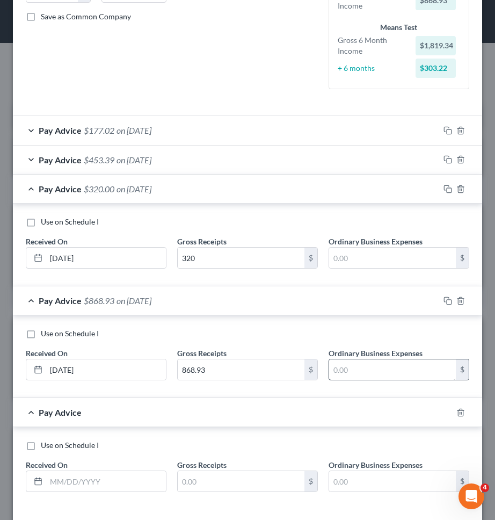
scroll to position [289, 0]
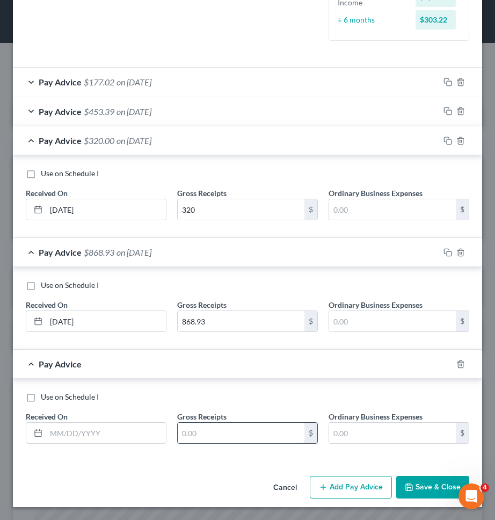
click at [267, 428] on input "text" at bounding box center [241, 433] width 127 height 20
type input "1,425.95"
click at [120, 422] on div at bounding box center [96, 432] width 141 height 21
click at [119, 424] on input "text" at bounding box center [106, 433] width 120 height 20
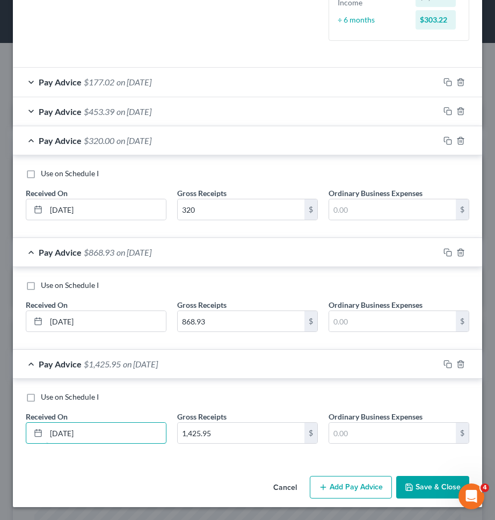
type input "04/18/2025"
click at [359, 492] on button "Add Pay Advice" at bounding box center [351, 487] width 82 height 23
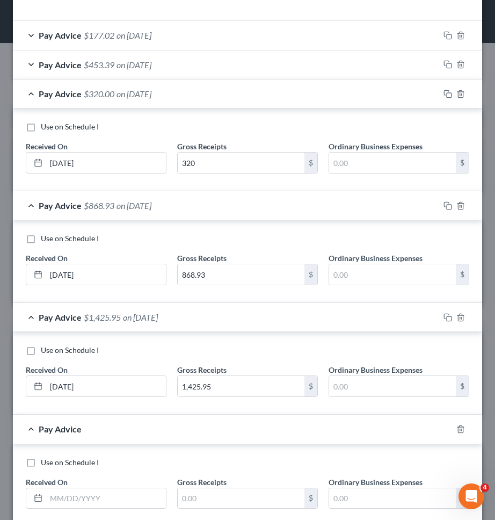
scroll to position [401, 0]
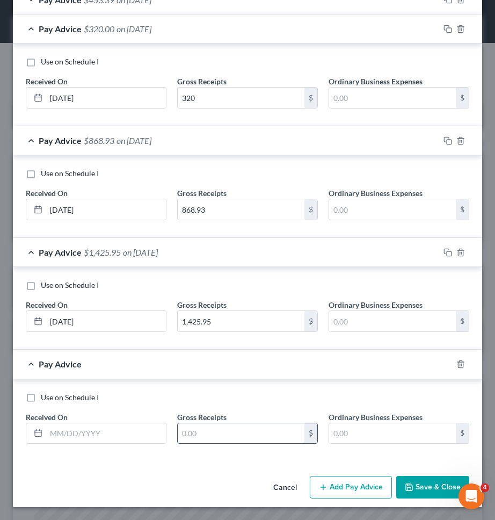
click at [216, 435] on input "text" at bounding box center [241, 433] width 127 height 20
type input "1,054.69"
click at [119, 433] on input "text" at bounding box center [106, 433] width 120 height 20
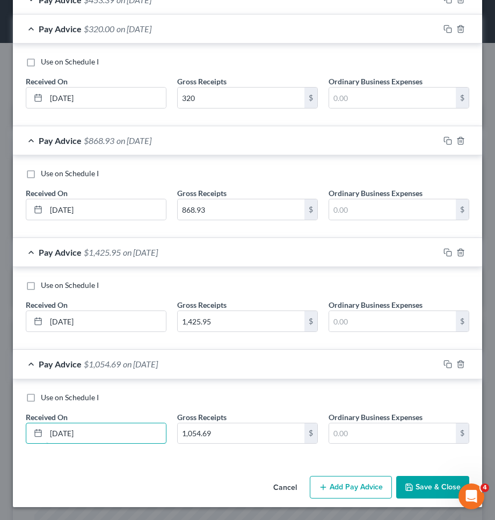
type input "05/02/2025"
click at [338, 495] on button "Add Pay Advice" at bounding box center [351, 487] width 82 height 23
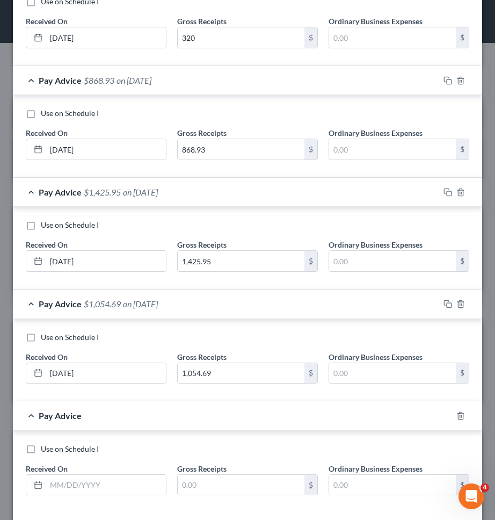
scroll to position [512, 0]
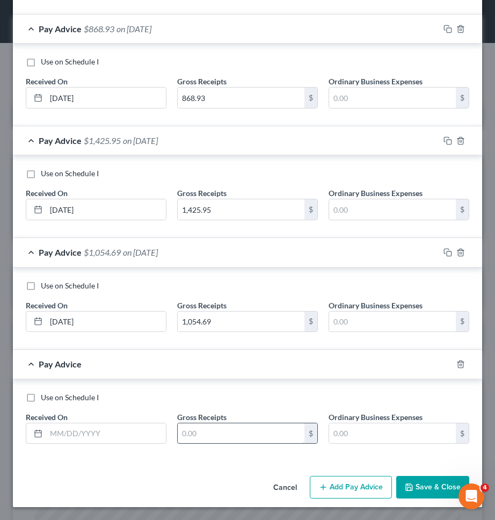
click at [207, 437] on input "text" at bounding box center [241, 433] width 127 height 20
type input "323.4"
click at [119, 434] on input "text" at bounding box center [106, 433] width 120 height 20
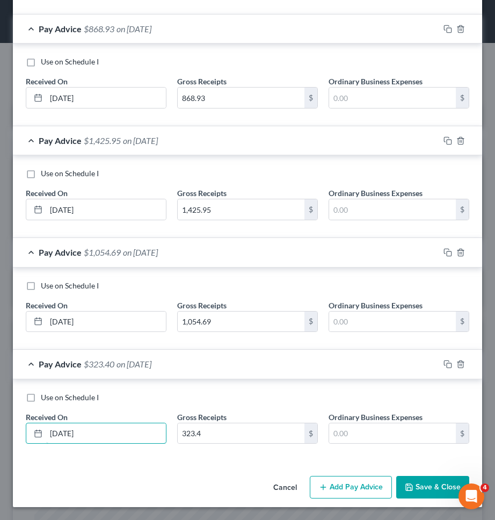
type input "05/02/2025"
click at [376, 487] on button "Add Pay Advice" at bounding box center [351, 487] width 82 height 23
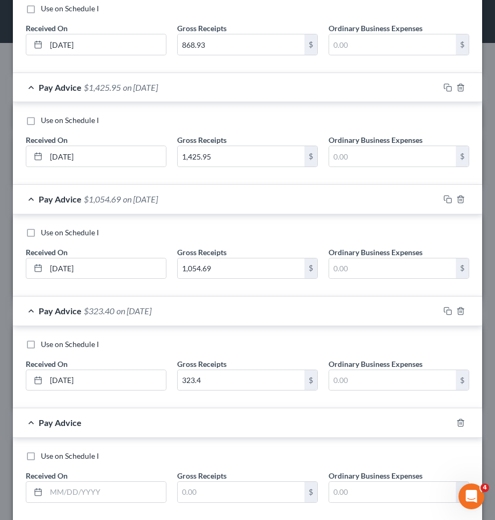
scroll to position [624, 0]
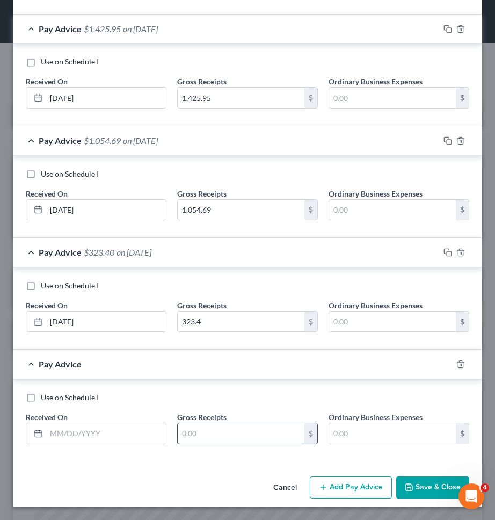
click at [238, 438] on input "text" at bounding box center [241, 433] width 127 height 20
type input "160"
click at [112, 433] on input "text" at bounding box center [106, 433] width 120 height 20
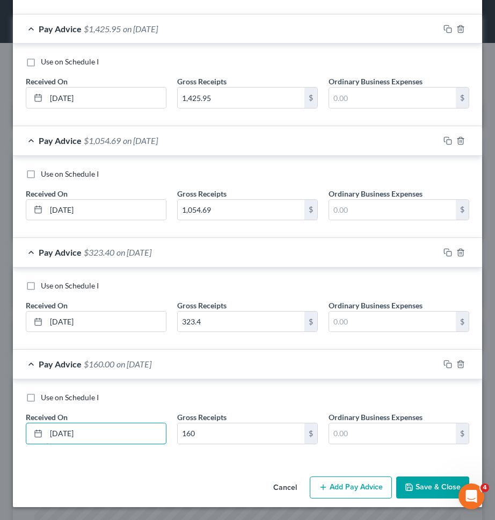
type input "05/02/2025"
click at [355, 485] on button "Add Pay Advice" at bounding box center [351, 487] width 82 height 23
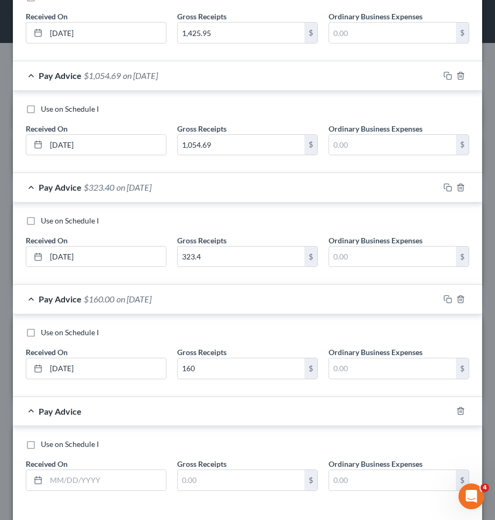
scroll to position [736, 0]
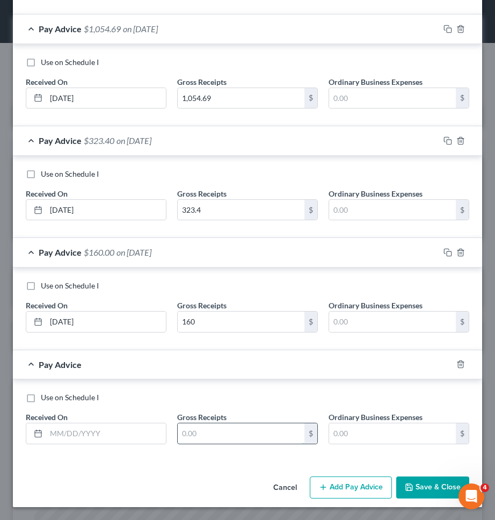
click at [250, 436] on input "text" at bounding box center [241, 433] width 127 height 20
type input "282.38"
click at [134, 443] on input "text" at bounding box center [106, 433] width 120 height 20
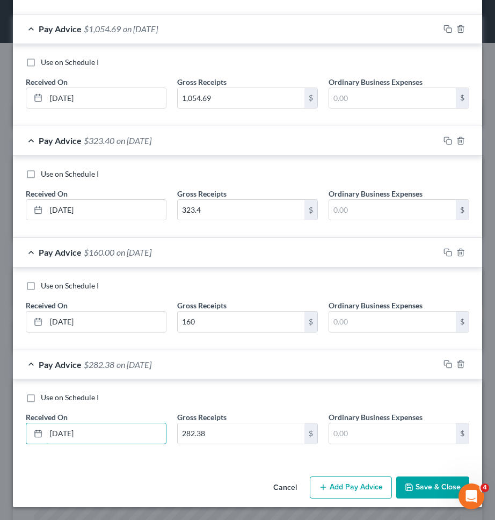
type input "05/16/2025"
click at [368, 491] on button "Add Pay Advice" at bounding box center [351, 487] width 82 height 23
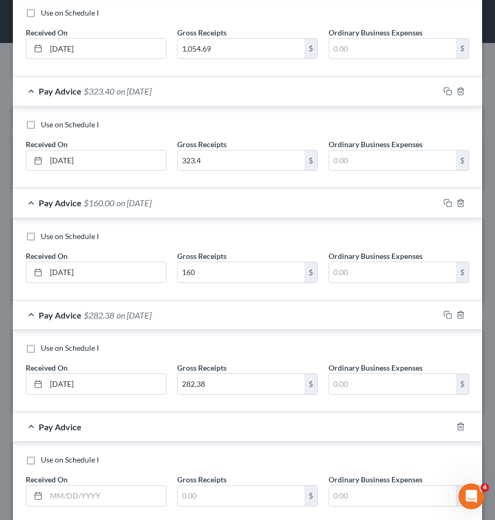
scroll to position [787, 0]
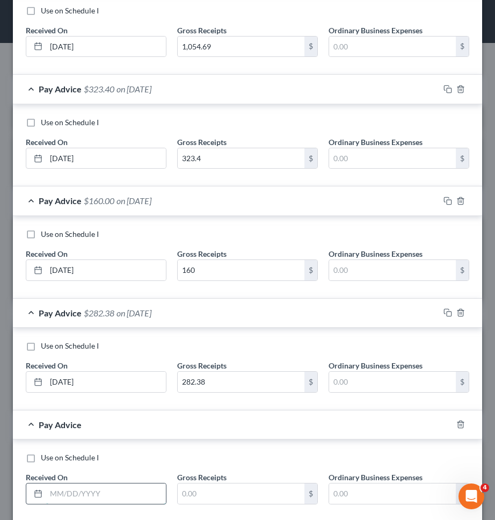
click at [84, 491] on input "text" at bounding box center [106, 493] width 120 height 20
type input "2"
click at [204, 500] on input "text" at bounding box center [241, 493] width 127 height 20
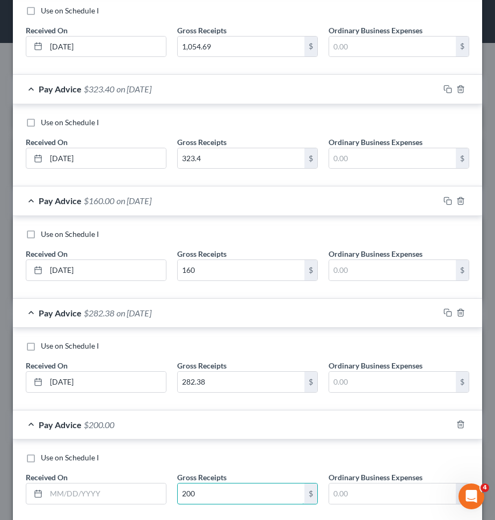
scroll to position [847, 0]
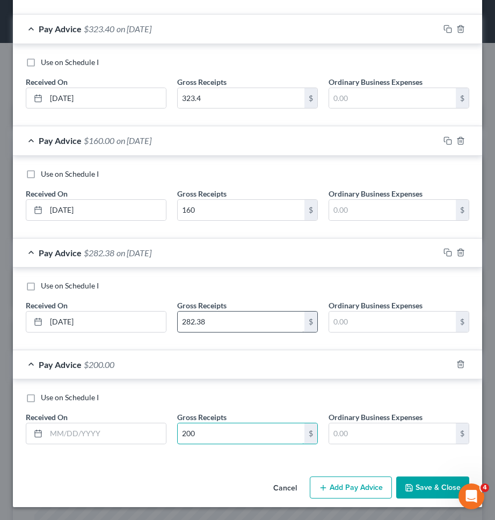
type input "200"
click at [270, 321] on input "282.38" at bounding box center [241, 321] width 127 height 20
type input "2,823.38"
click at [256, 433] on input "200" at bounding box center [241, 433] width 127 height 20
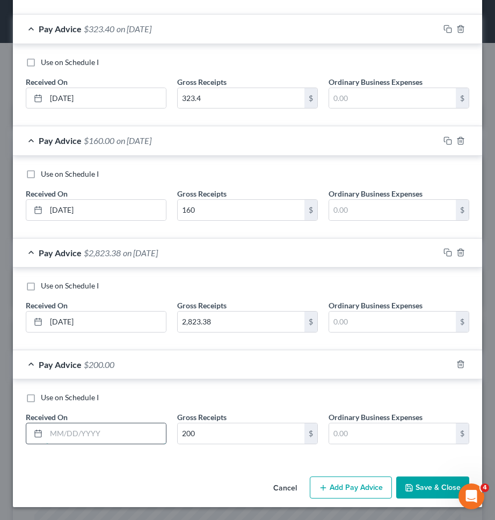
click at [120, 434] on input "text" at bounding box center [106, 433] width 120 height 20
type input "05/22/2025"
click at [200, 482] on div "Cancel Add Pay Advice Save & Close" at bounding box center [247, 489] width 469 height 35
click at [337, 482] on button "Add Pay Advice" at bounding box center [351, 487] width 82 height 23
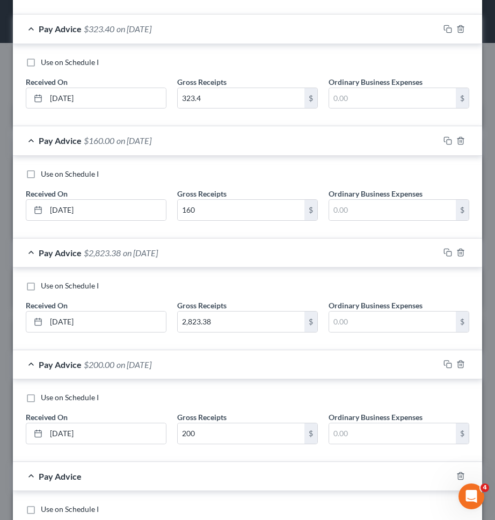
scroll to position [959, 0]
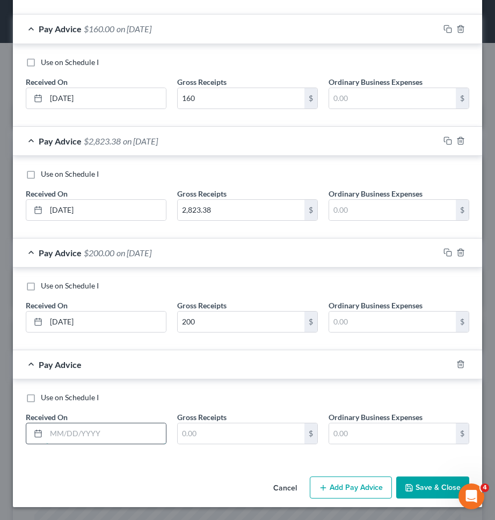
click at [130, 439] on input "text" at bounding box center [106, 433] width 120 height 20
type input "05/30/2025"
click at [200, 440] on input "text" at bounding box center [241, 433] width 127 height 20
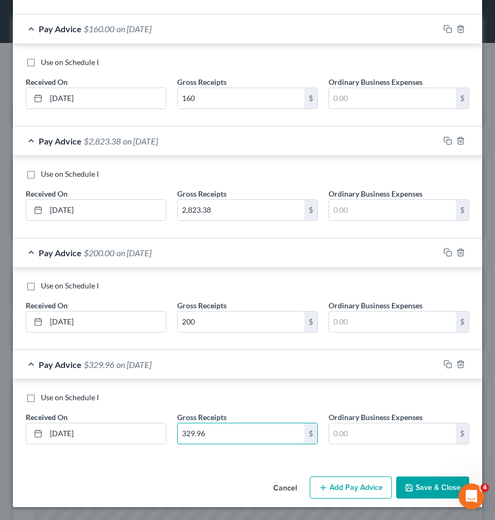
type input "329.96"
click at [355, 482] on button "Add Pay Advice" at bounding box center [351, 487] width 82 height 23
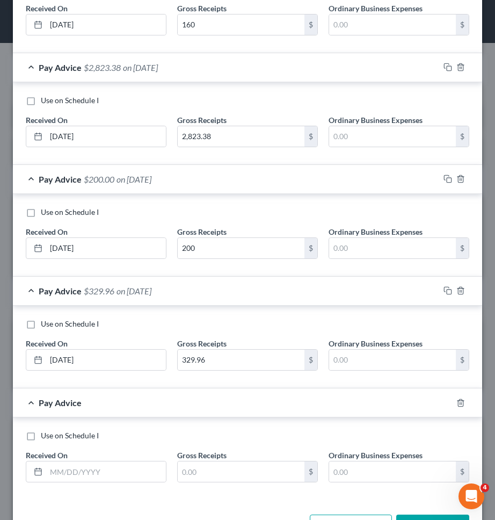
scroll to position [1071, 0]
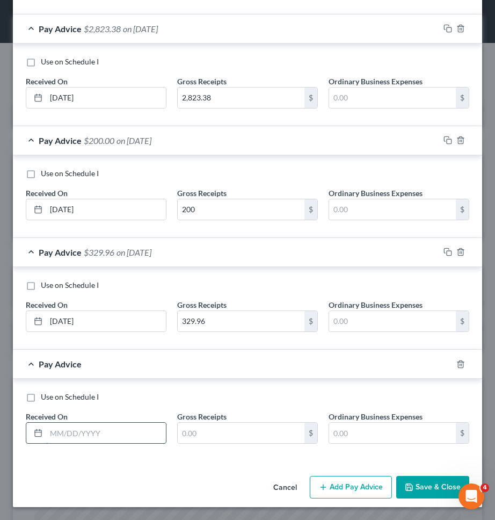
click at [120, 431] on input "text" at bounding box center [106, 433] width 120 height 20
type input "06/06/2025"
click at [205, 440] on input "text" at bounding box center [241, 433] width 127 height 20
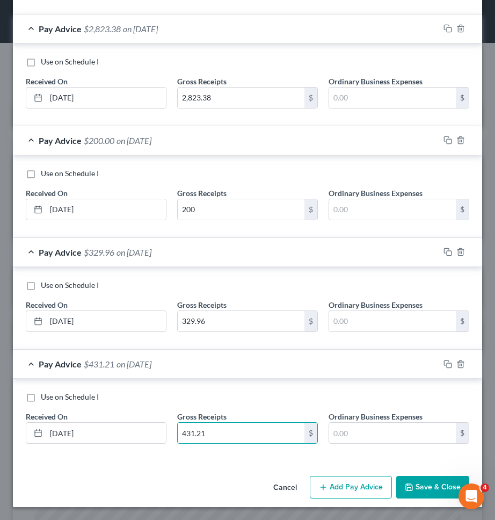
type input "431.21"
click at [344, 482] on button "Add Pay Advice" at bounding box center [351, 487] width 82 height 23
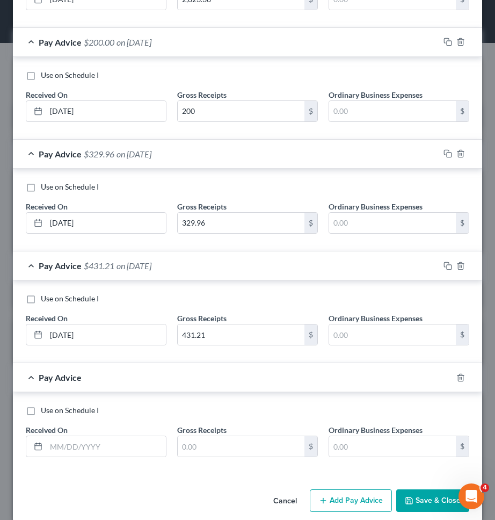
scroll to position [1183, 0]
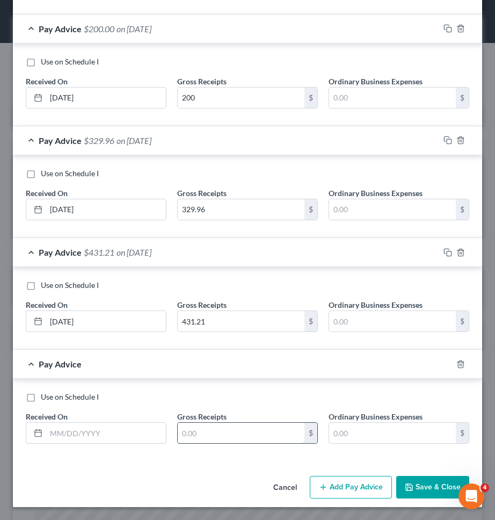
click at [241, 427] on input "text" at bounding box center [241, 433] width 127 height 20
type input "320"
click at [122, 439] on input "text" at bounding box center [106, 433] width 120 height 20
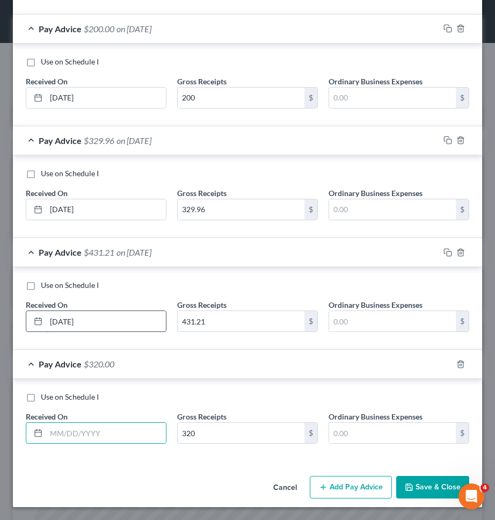
click at [82, 321] on input "06/06/2025" at bounding box center [106, 321] width 120 height 20
click at [111, 435] on input "text" at bounding box center [106, 433] width 120 height 20
paste input "06/06/2025"
type input "06/06/2025"
click at [338, 490] on button "Add Pay Advice" at bounding box center [351, 487] width 82 height 23
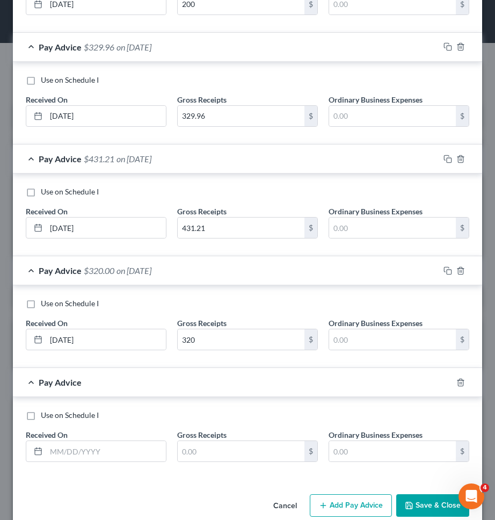
scroll to position [1295, 0]
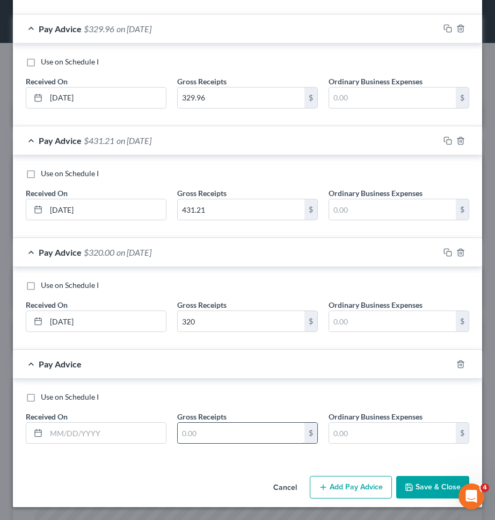
click at [267, 433] on input "text" at bounding box center [241, 433] width 127 height 20
type input "1,208.54"
click at [151, 436] on input "text" at bounding box center [106, 433] width 120 height 20
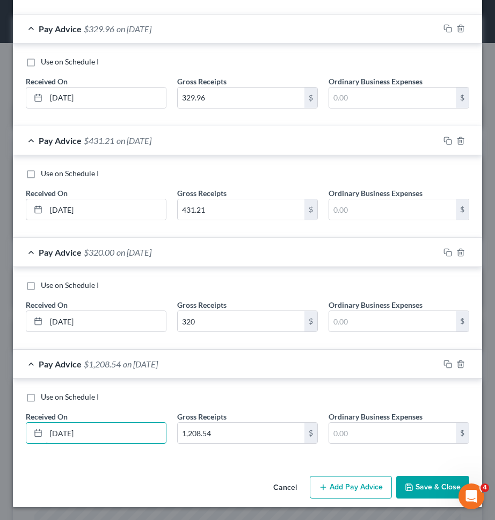
type input "06/13/2025"
click at [374, 485] on button "Add Pay Advice" at bounding box center [351, 487] width 82 height 23
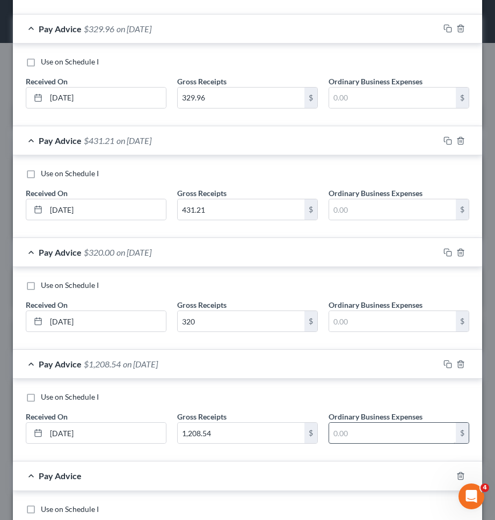
scroll to position [1374, 0]
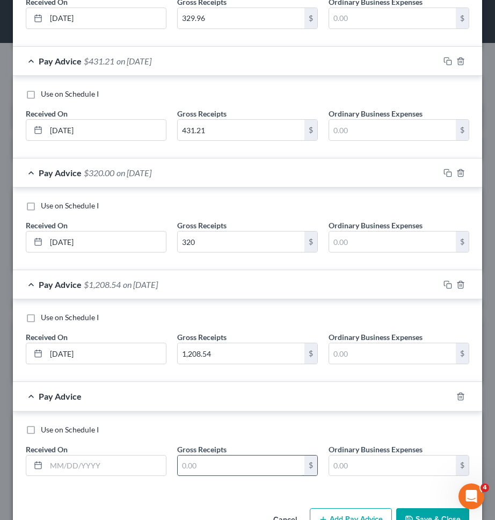
click at [254, 462] on input "text" at bounding box center [241, 465] width 127 height 20
type input "261.74"
click at [125, 466] on input "text" at bounding box center [106, 465] width 120 height 20
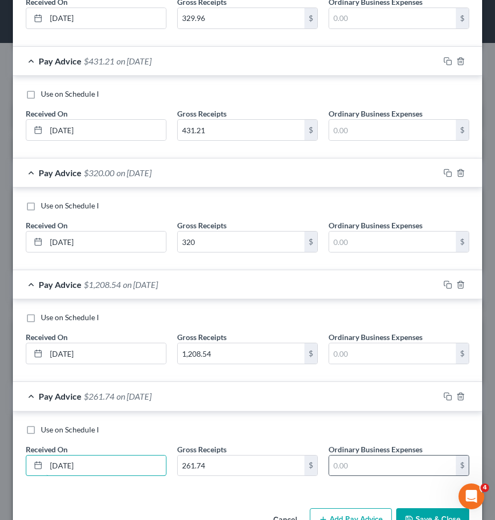
scroll to position [1406, 0]
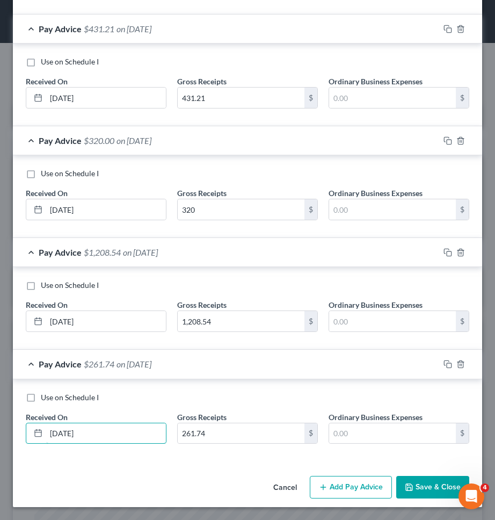
type input "07/03/2025"
click at [418, 485] on button "Save & Close" at bounding box center [432, 487] width 73 height 23
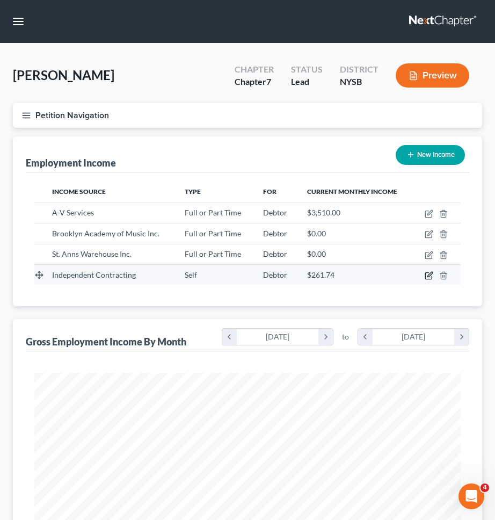
click at [433, 273] on icon "button" at bounding box center [429, 275] width 9 height 9
select select "1"
select select "0"
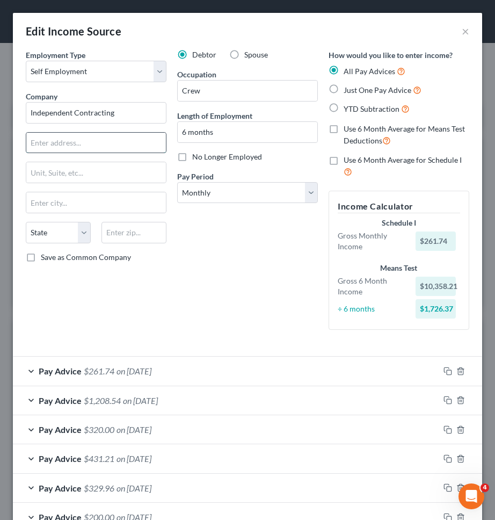
click at [123, 146] on input "text" at bounding box center [96, 143] width 140 height 20
type input "N/A"
click at [223, 259] on div "Debtor Spouse Occupation Crew Length of Employment 6 months No Longer Employed …" at bounding box center [247, 193] width 151 height 289
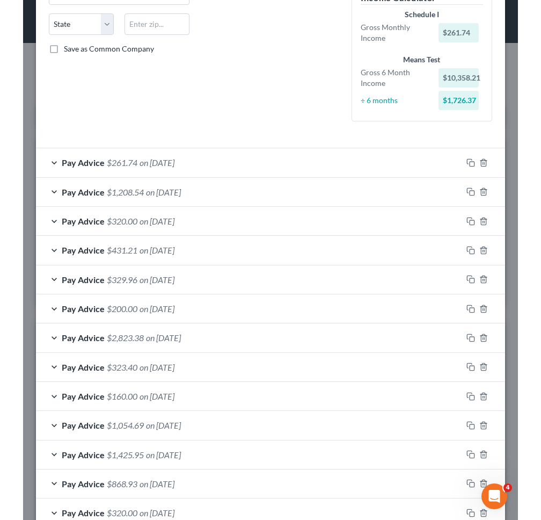
scroll to position [333, 0]
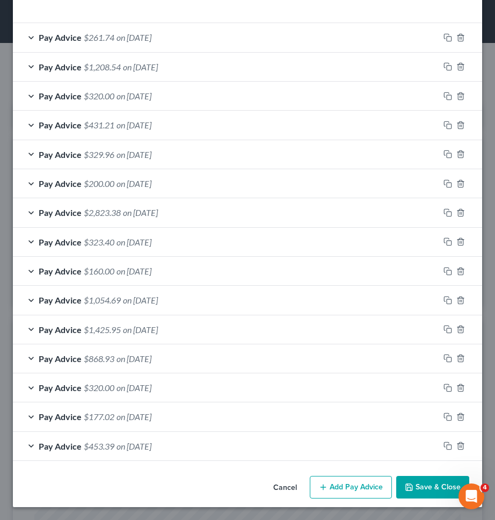
click at [425, 483] on button "Save & Close" at bounding box center [432, 487] width 73 height 23
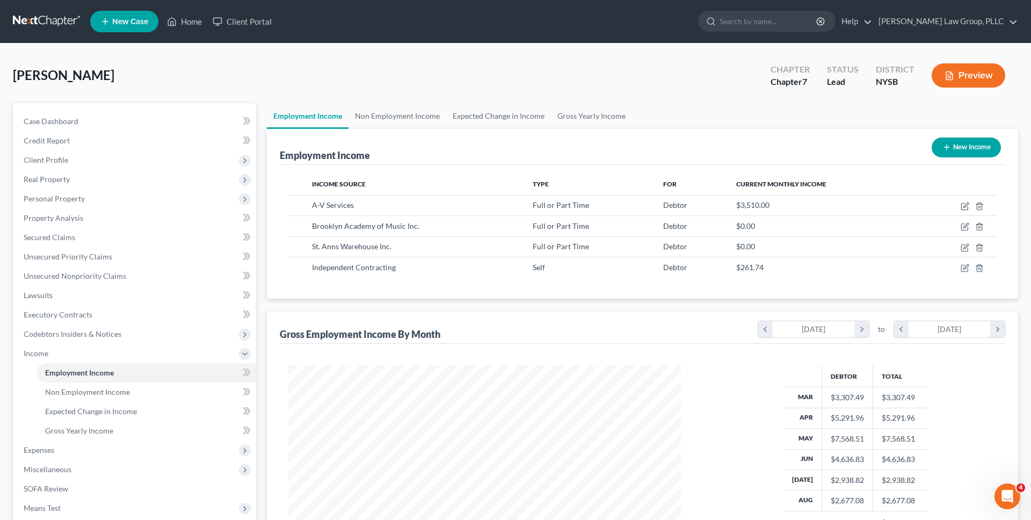
scroll to position [202, 426]
click at [964, 268] on icon "button" at bounding box center [965, 268] width 9 height 9
select select "1"
select select "0"
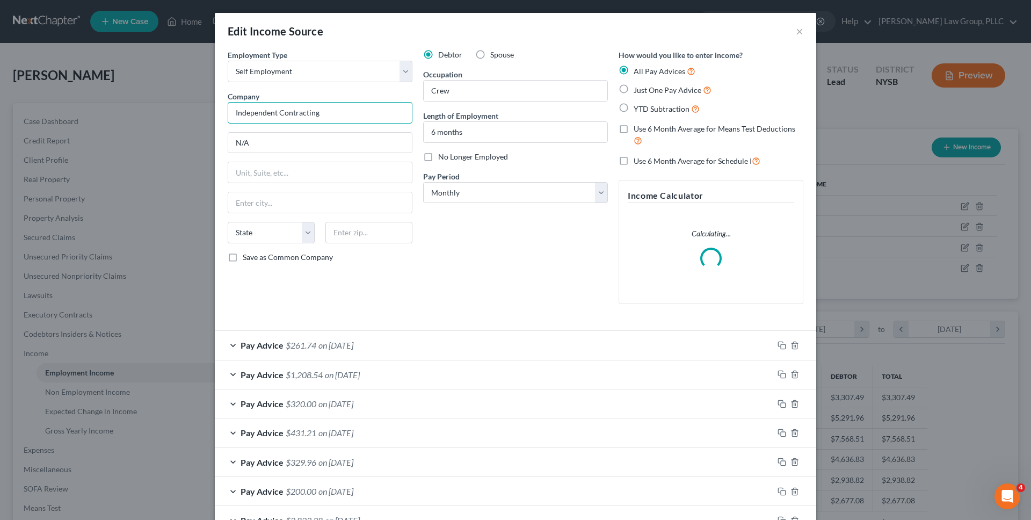
click at [345, 115] on input "Independent Contracting" at bounding box center [320, 112] width 185 height 21
click at [475, 89] on input "Crew" at bounding box center [516, 91] width 184 height 20
paste input "Independent Contracting"
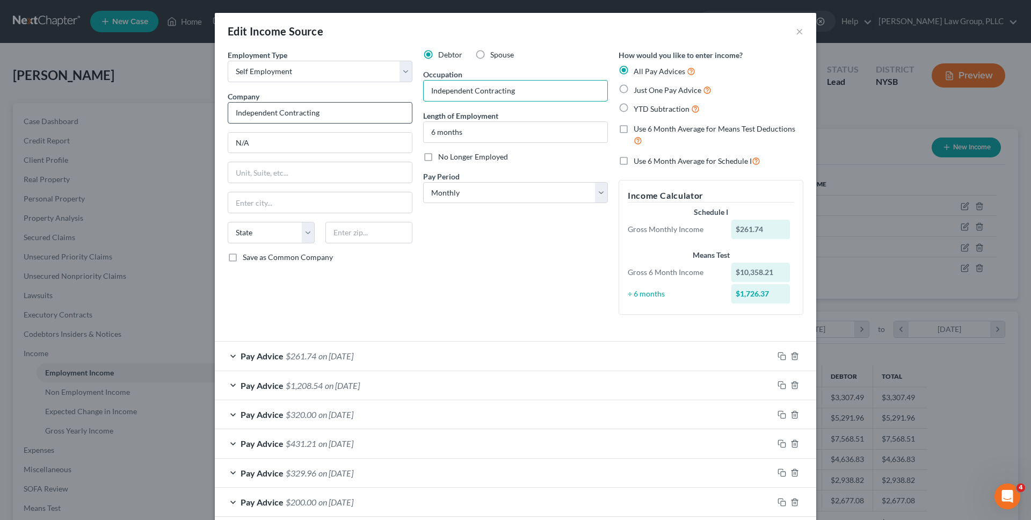
type input "Independent Contracting"
click at [363, 116] on input "Independent Contracting" at bounding box center [320, 112] width 185 height 21
type input "N/A"
click at [321, 151] on input "N/A" at bounding box center [320, 143] width 184 height 20
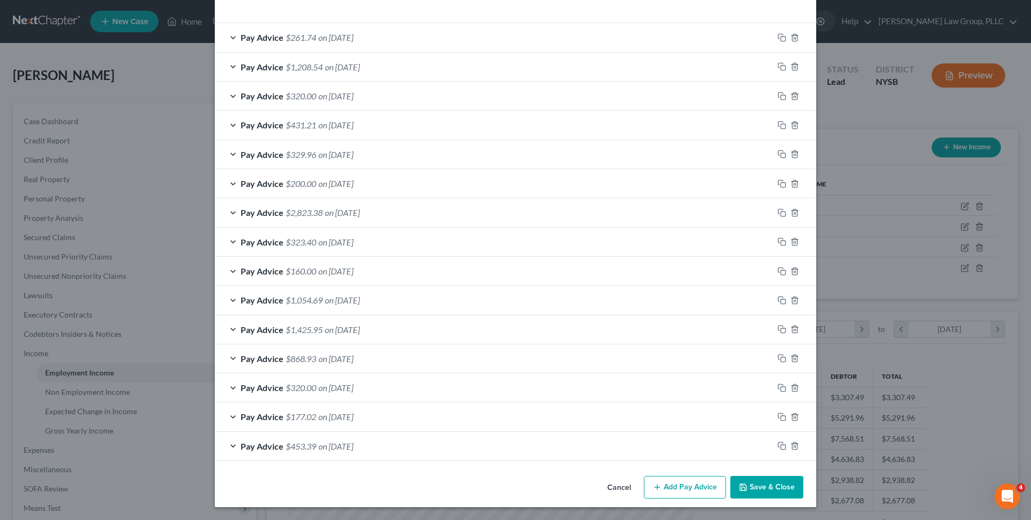
click at [749, 479] on button "Save & Close" at bounding box center [766, 487] width 73 height 23
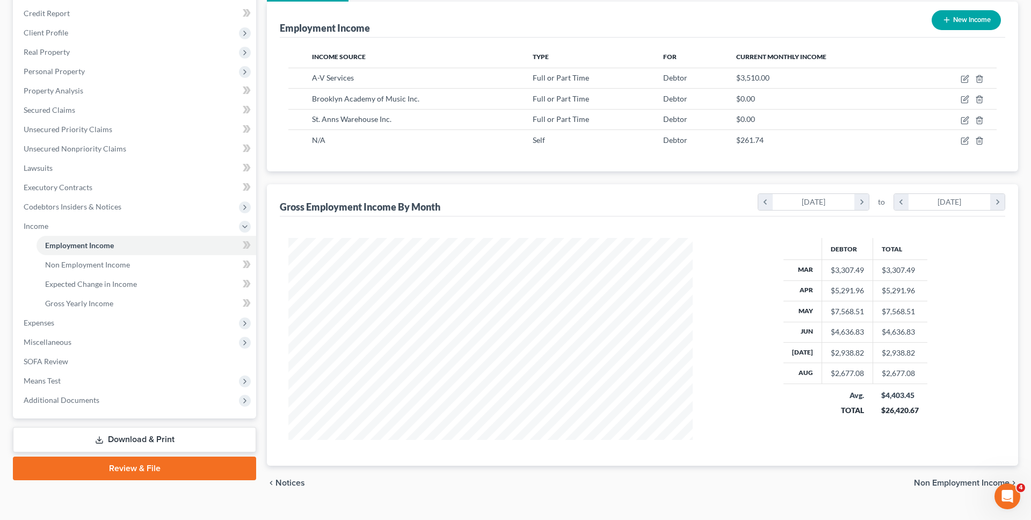
scroll to position [148, 0]
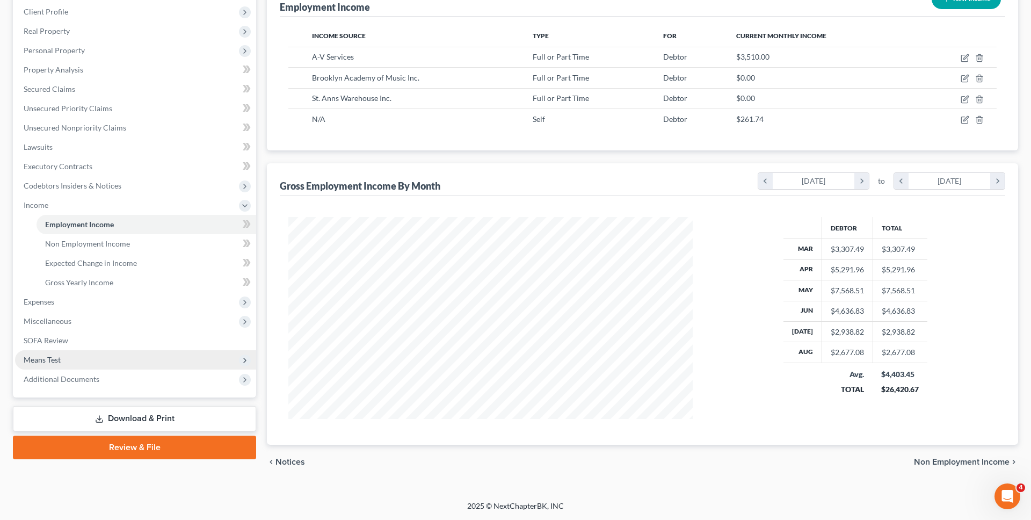
click at [122, 357] on span "Means Test" at bounding box center [135, 359] width 241 height 19
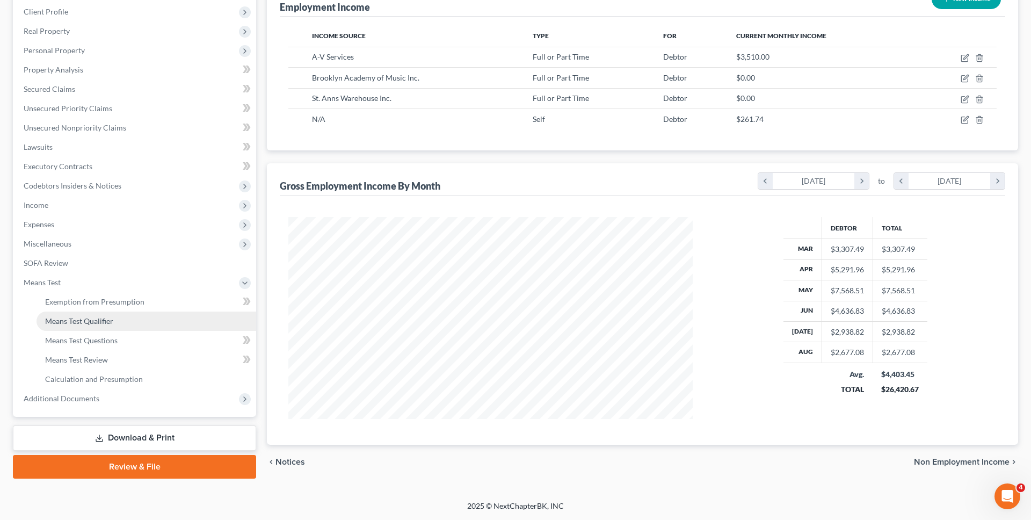
click at [115, 325] on link "Means Test Qualifier" at bounding box center [147, 320] width 220 height 19
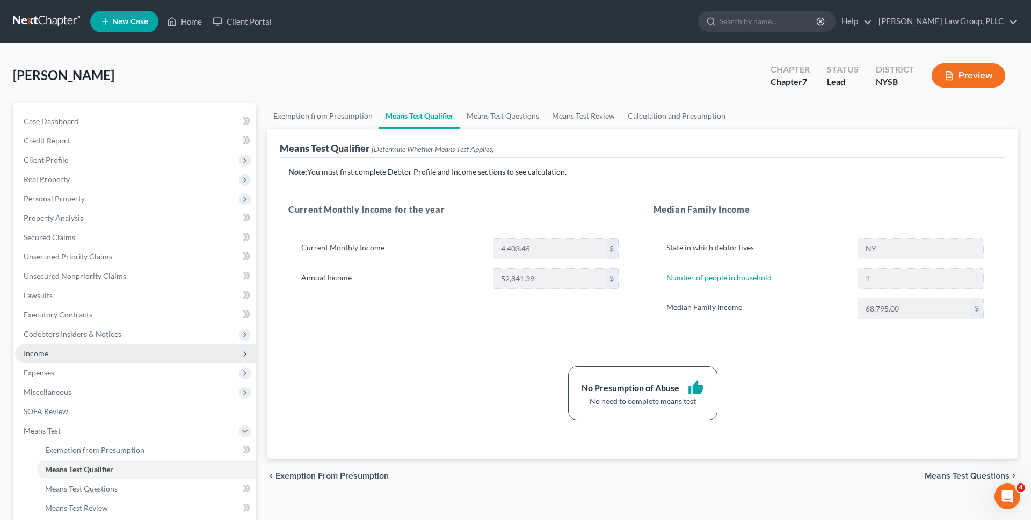
click at [118, 360] on span "Income" at bounding box center [135, 353] width 241 height 19
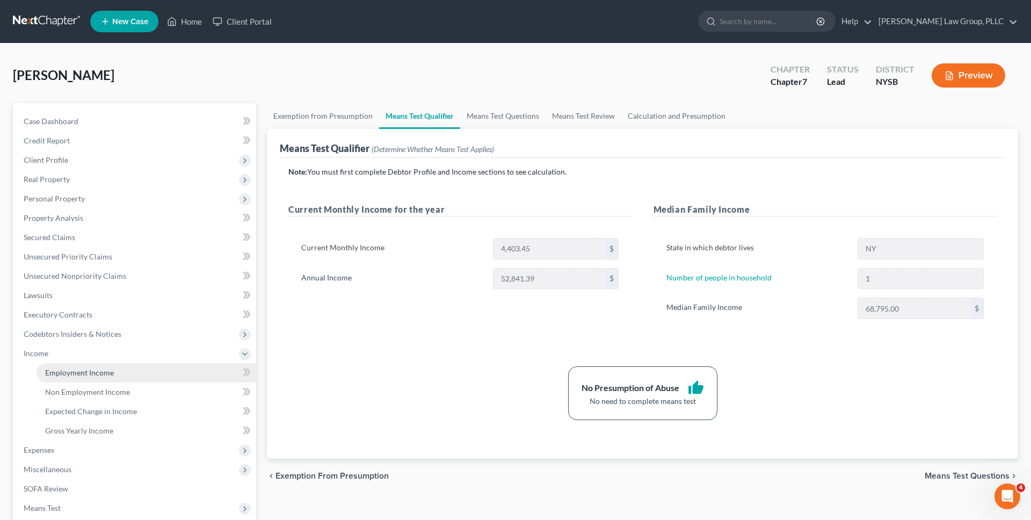
click at [118, 369] on link "Employment Income" at bounding box center [147, 372] width 220 height 19
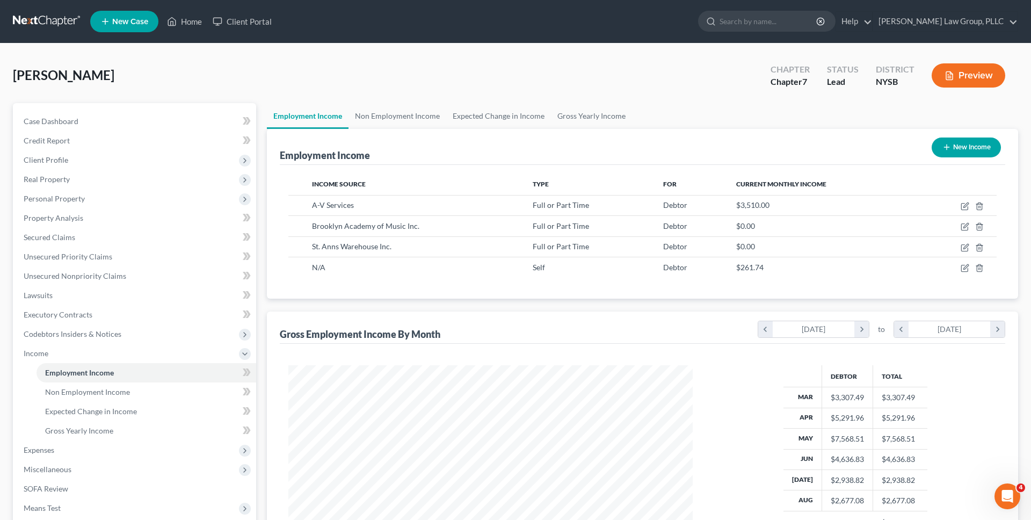
click at [65, 16] on link at bounding box center [47, 21] width 69 height 19
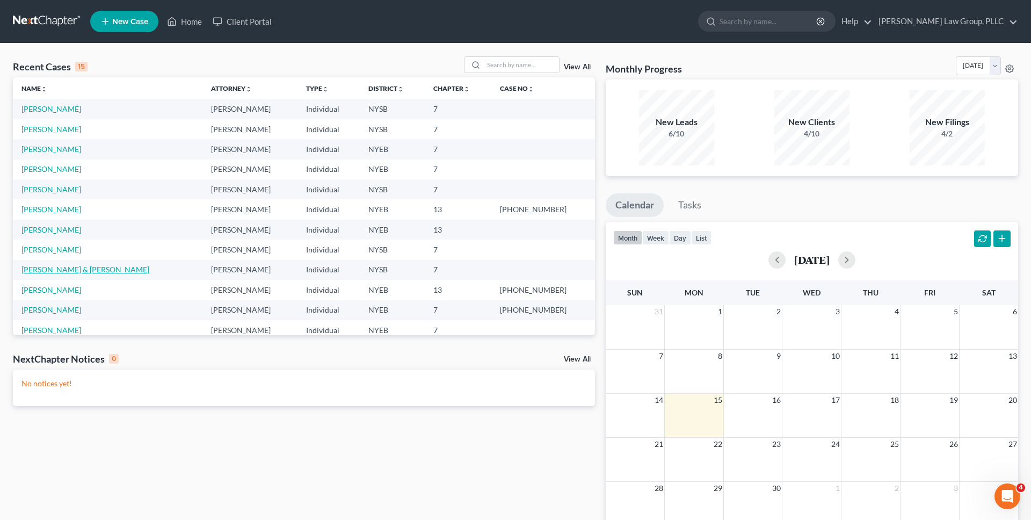
click at [77, 266] on link "[PERSON_NAME] & [PERSON_NAME]" at bounding box center [85, 269] width 128 height 9
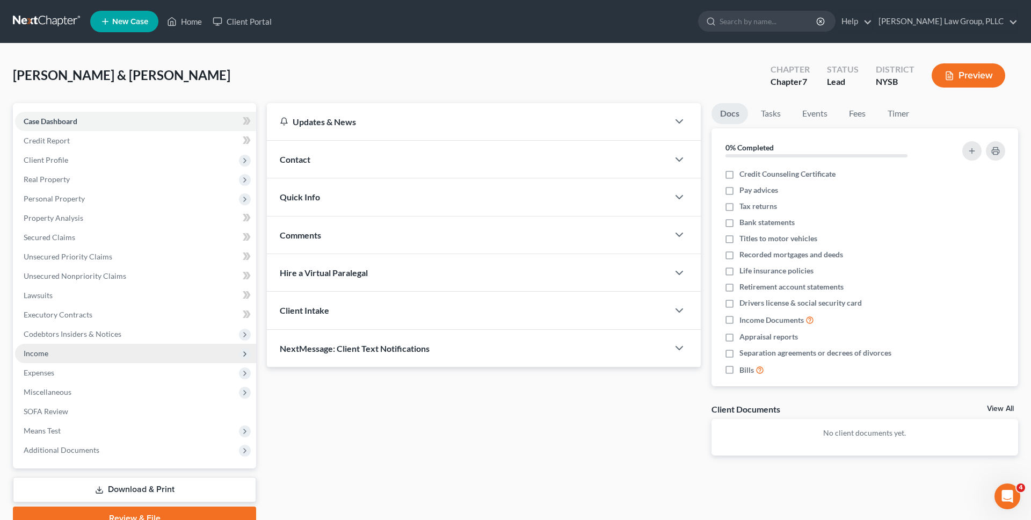
click at [55, 353] on span "Income" at bounding box center [135, 353] width 241 height 19
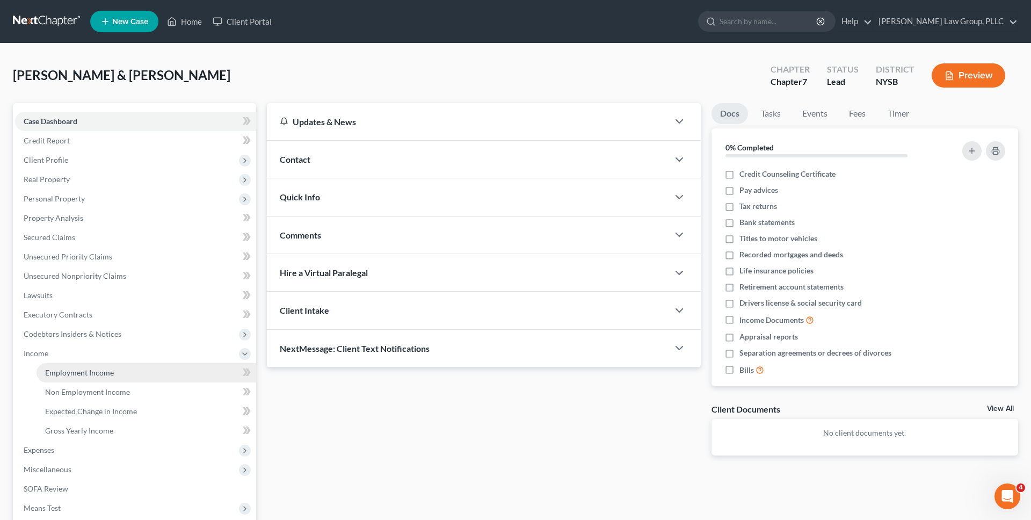
click at [55, 372] on span "Employment Income" at bounding box center [79, 372] width 69 height 9
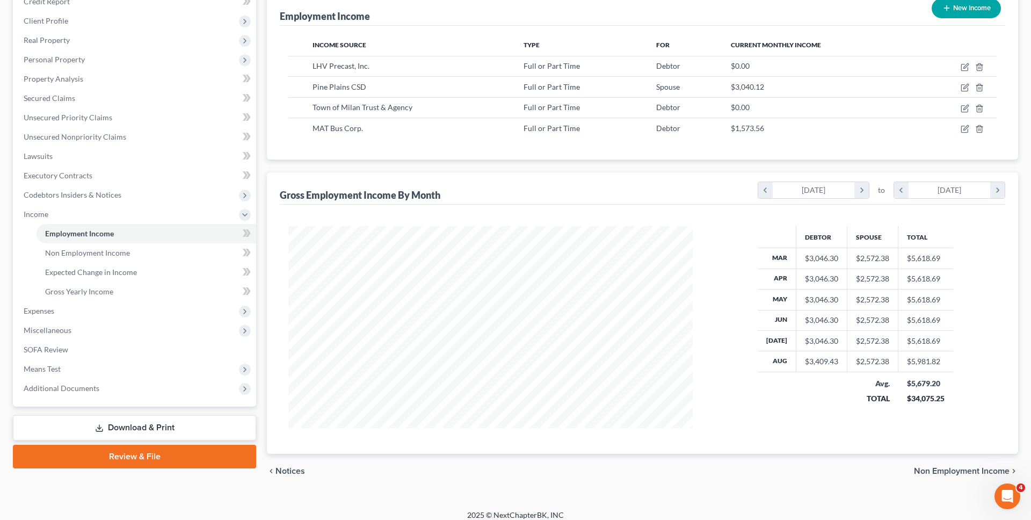
scroll to position [148, 0]
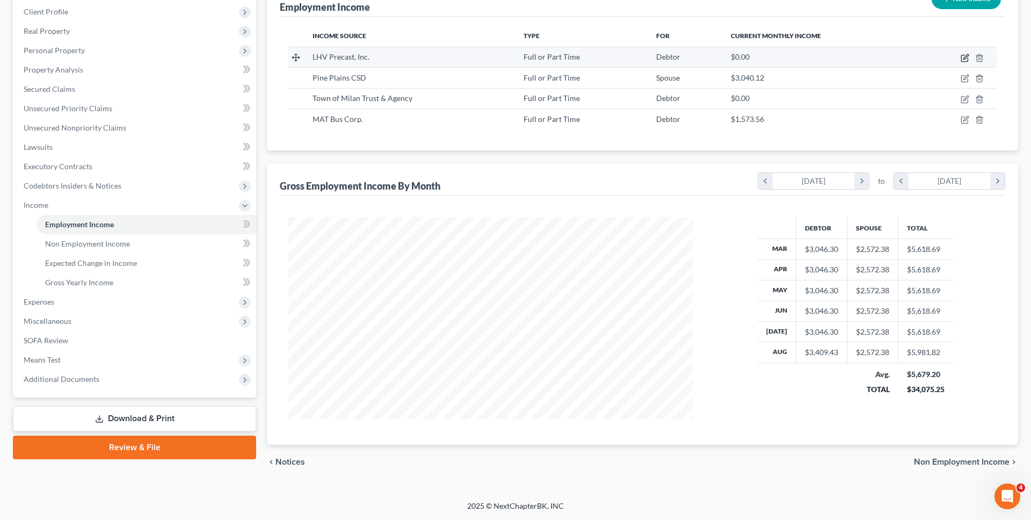
click at [965, 61] on icon "button" at bounding box center [965, 58] width 9 height 9
select select "0"
select select "35"
select select "3"
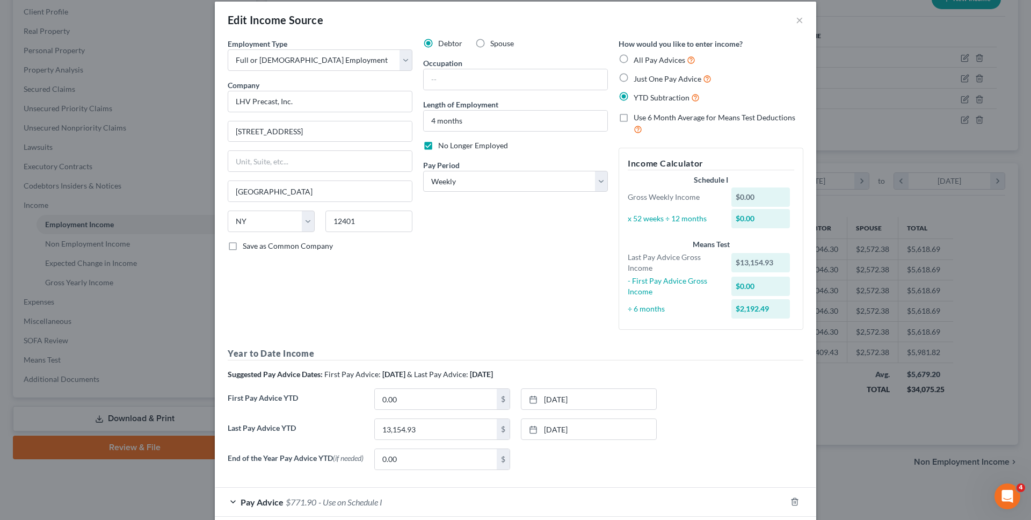
scroll to position [69, 0]
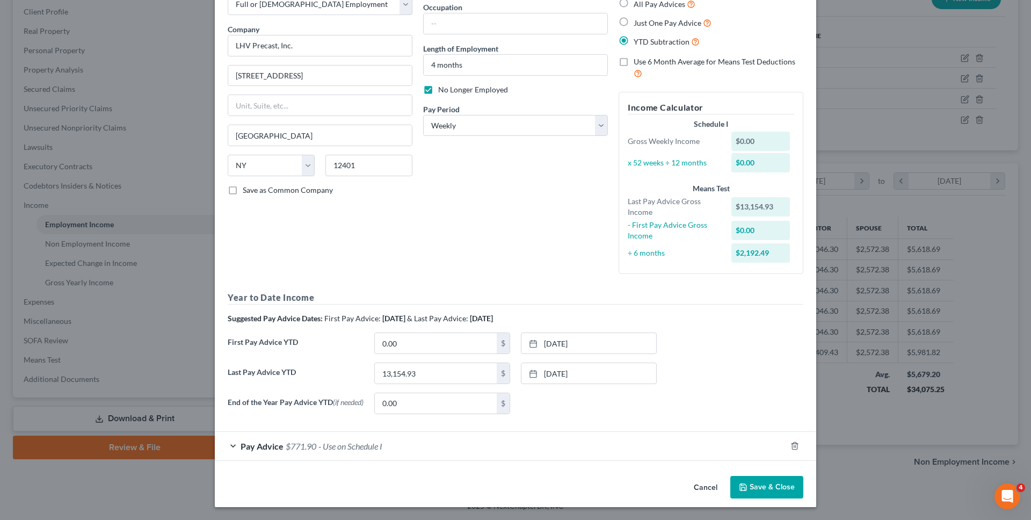
click at [699, 483] on button "Cancel" at bounding box center [705, 487] width 41 height 21
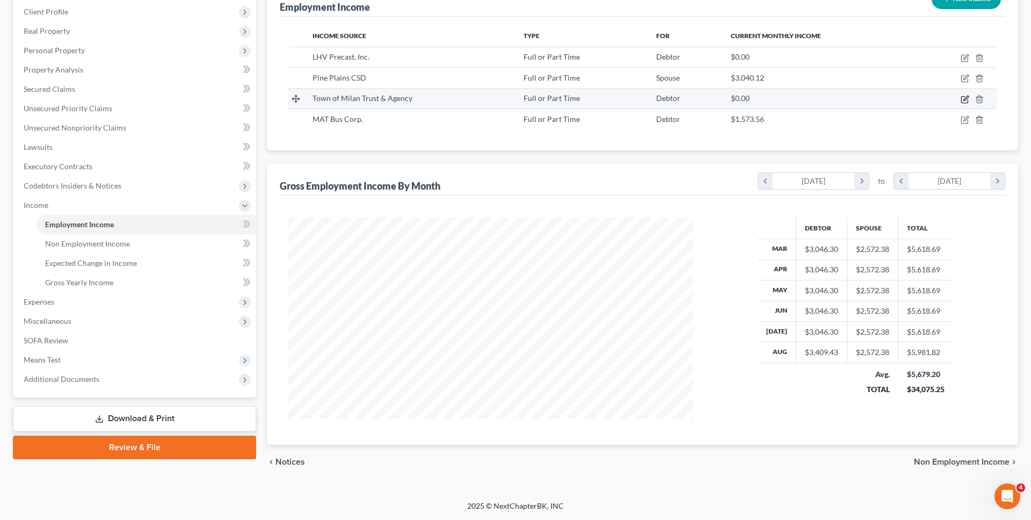
click at [968, 100] on icon "button" at bounding box center [964, 99] width 6 height 6
select select "0"
select select "35"
select select "2"
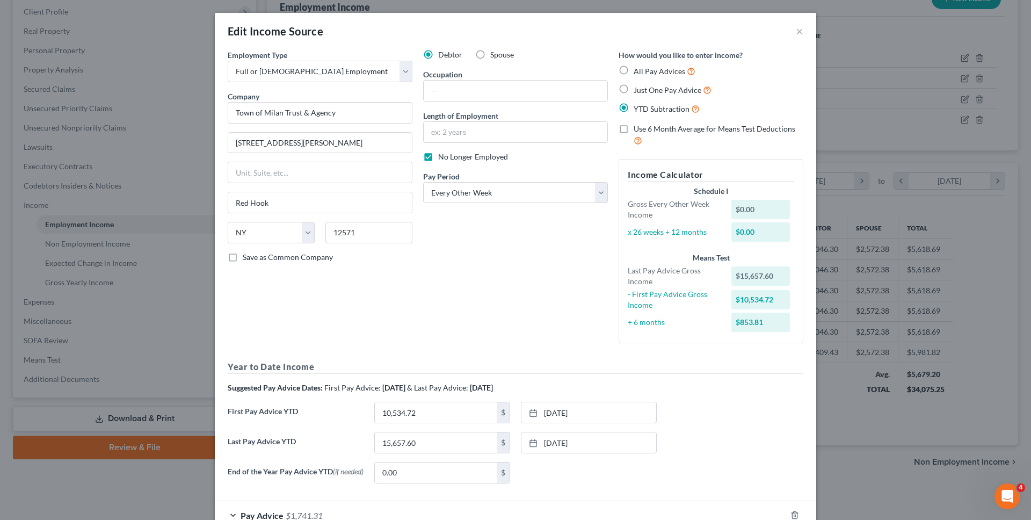
scroll to position [71, 0]
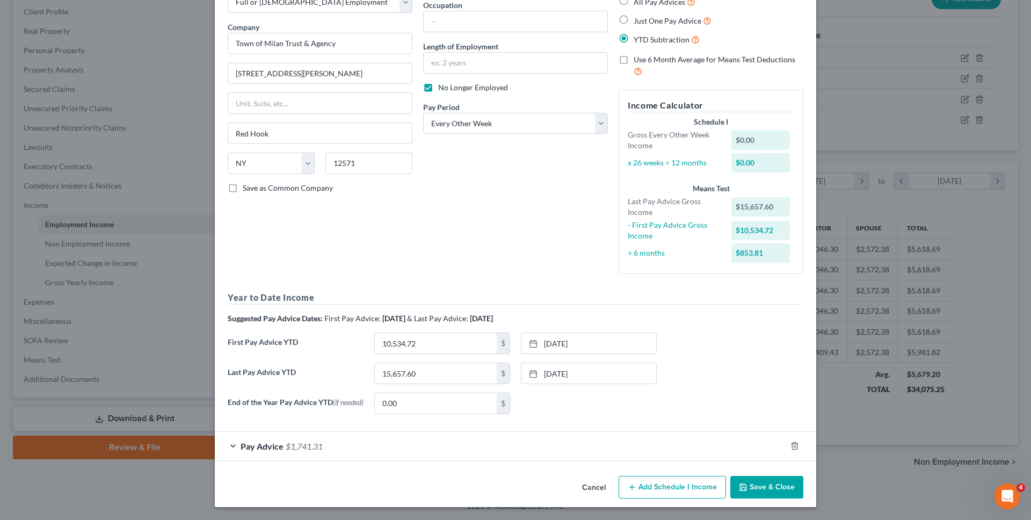
click at [593, 493] on button "Cancel" at bounding box center [593, 487] width 41 height 21
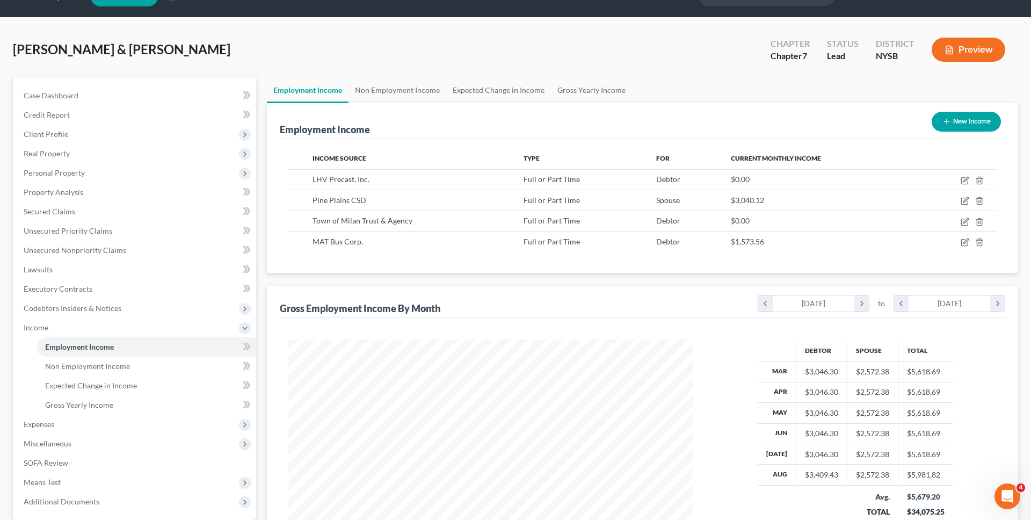
scroll to position [12, 0]
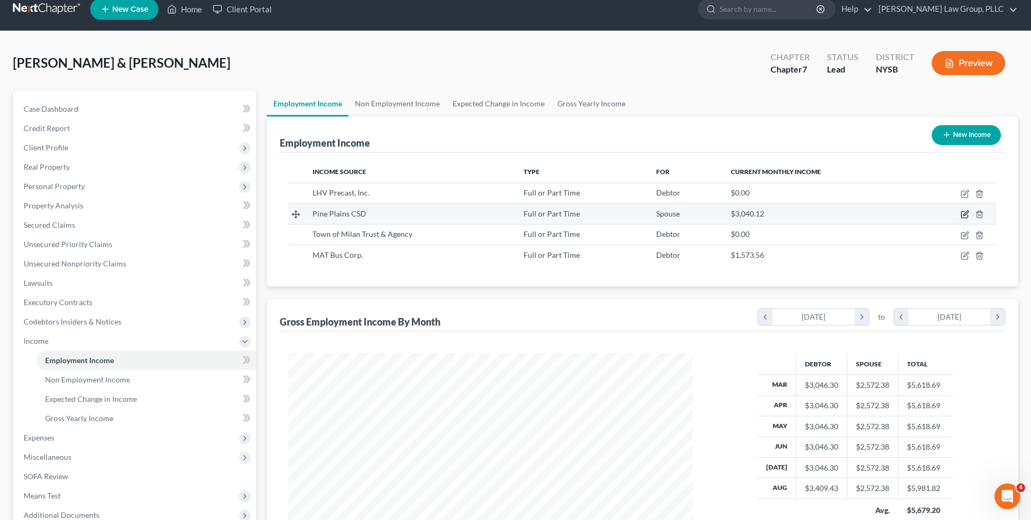
click at [963, 212] on icon "button" at bounding box center [965, 214] width 9 height 9
select select "0"
select select "35"
select select "2"
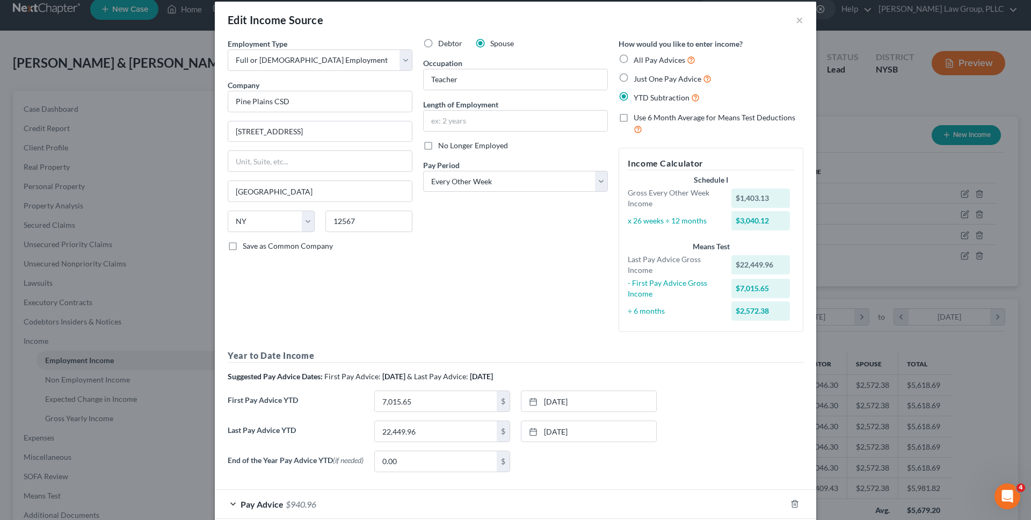
scroll to position [71, 0]
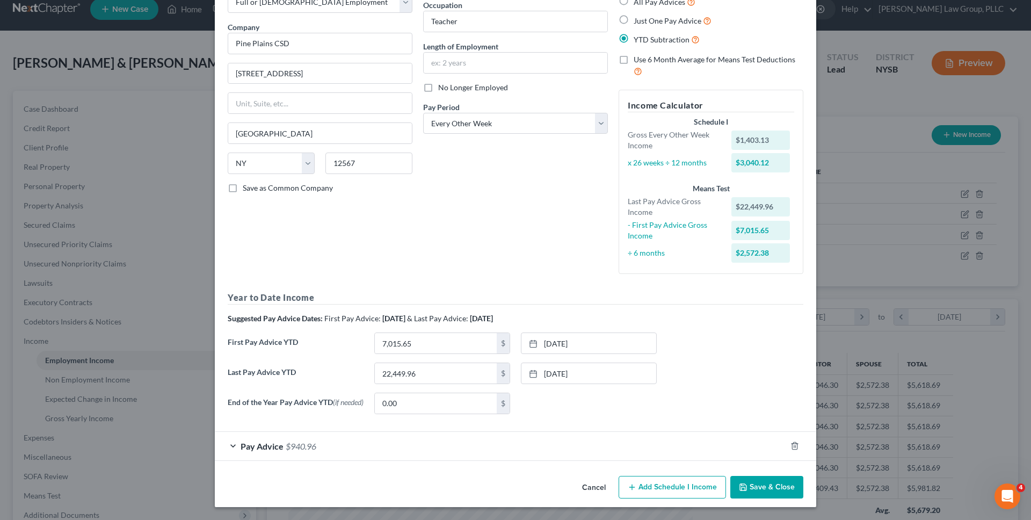
click at [593, 493] on button "Cancel" at bounding box center [593, 487] width 41 height 21
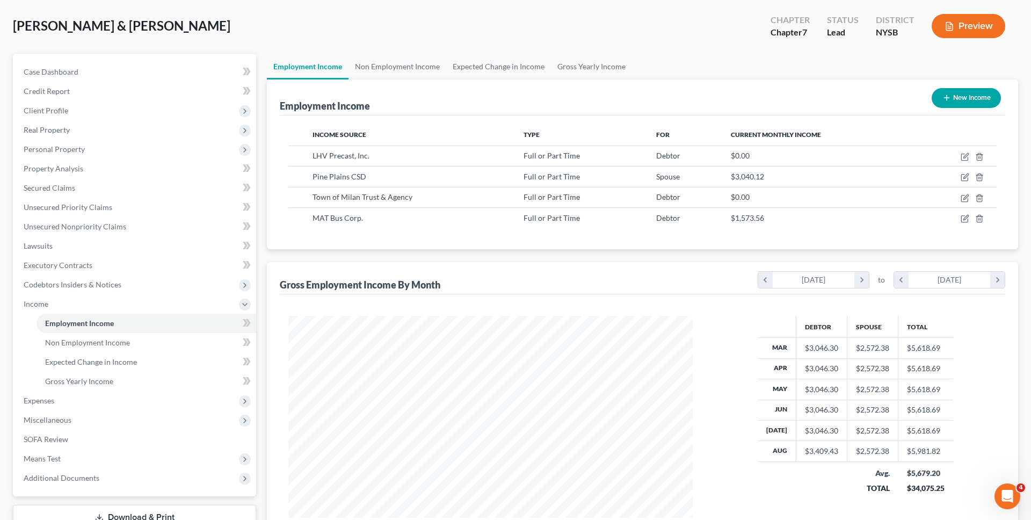
scroll to position [122, 0]
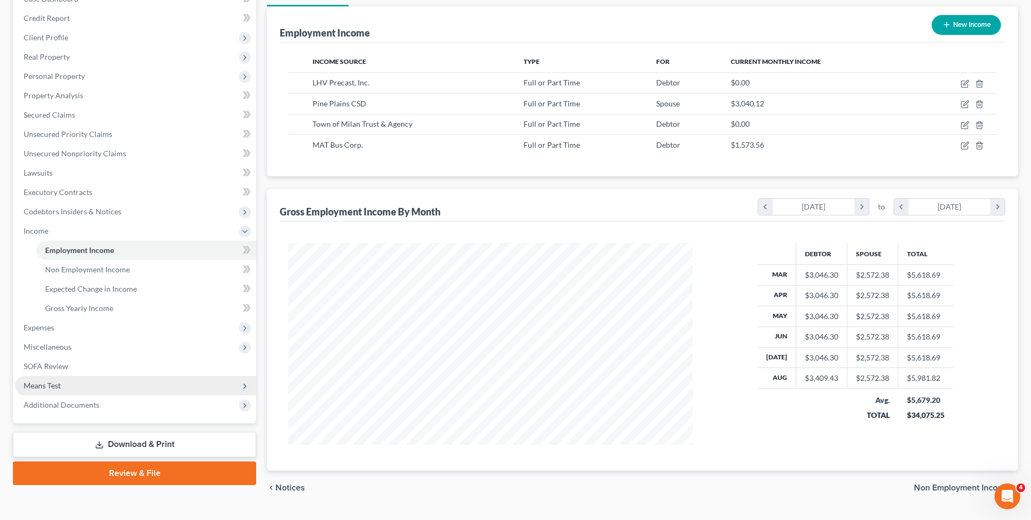
click at [135, 383] on span "Means Test" at bounding box center [135, 385] width 241 height 19
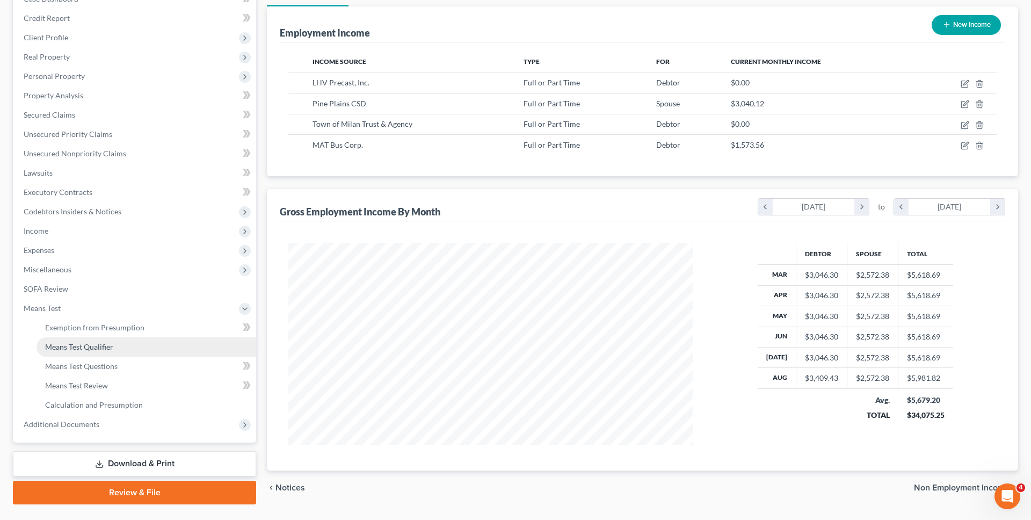
click at [148, 343] on link "Means Test Qualifier" at bounding box center [147, 346] width 220 height 19
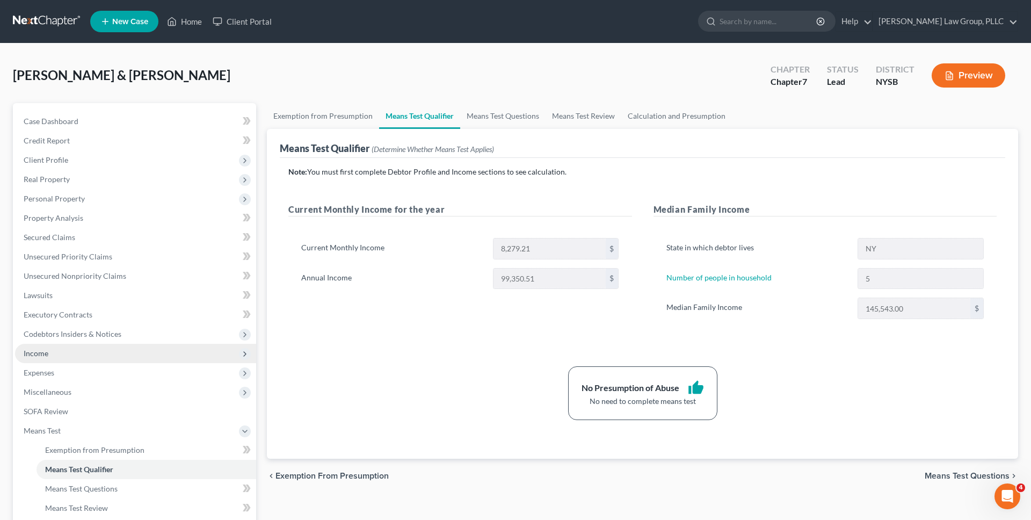
click at [144, 347] on span "Income" at bounding box center [135, 353] width 241 height 19
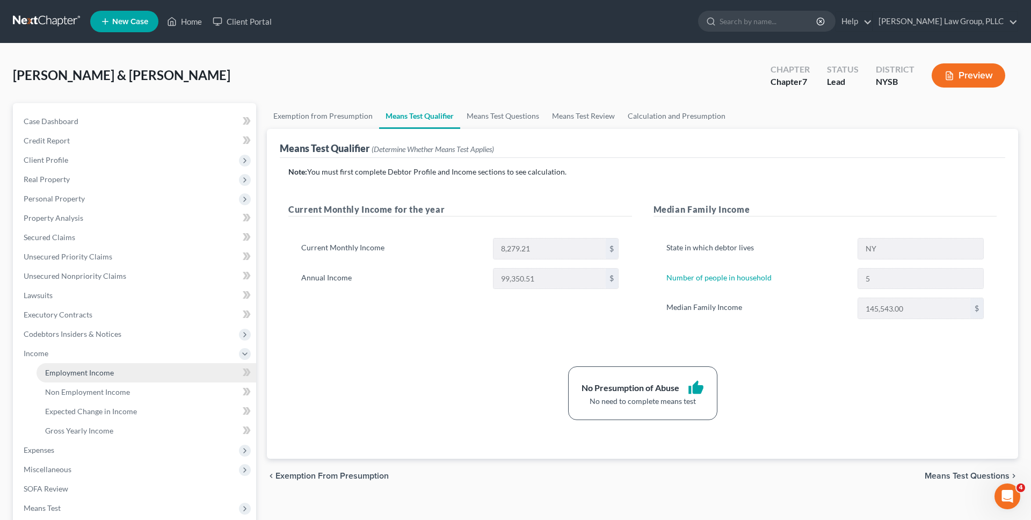
click at [137, 366] on link "Employment Income" at bounding box center [147, 372] width 220 height 19
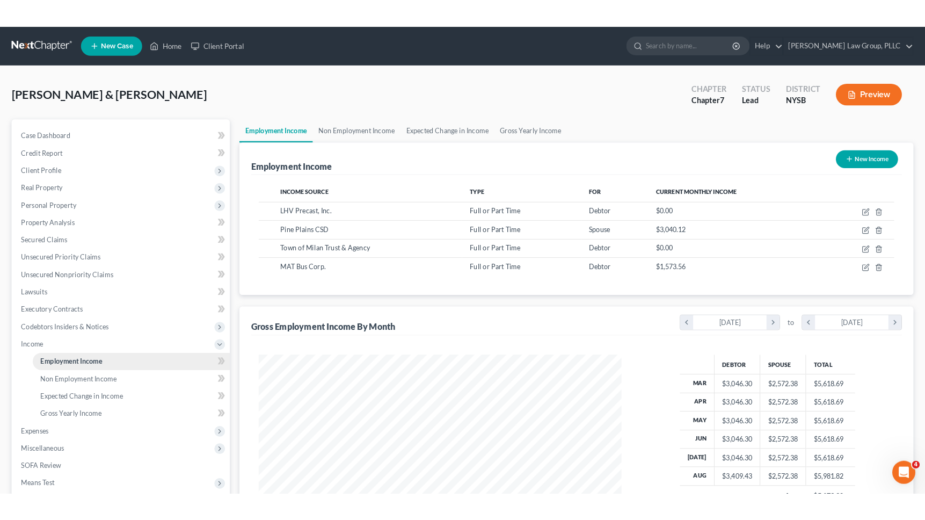
scroll to position [202, 426]
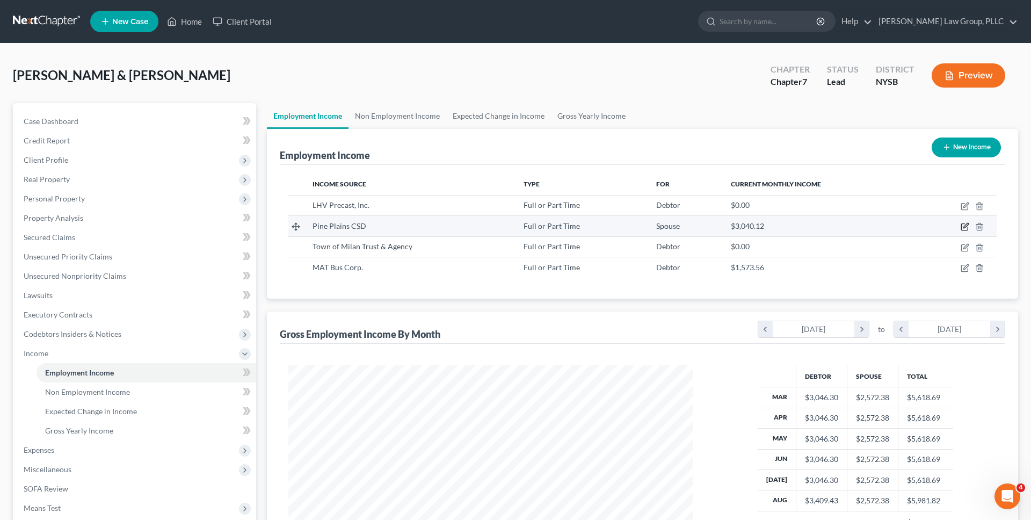
click at [965, 227] on icon "button" at bounding box center [965, 226] width 9 height 9
select select "0"
select select "35"
select select "2"
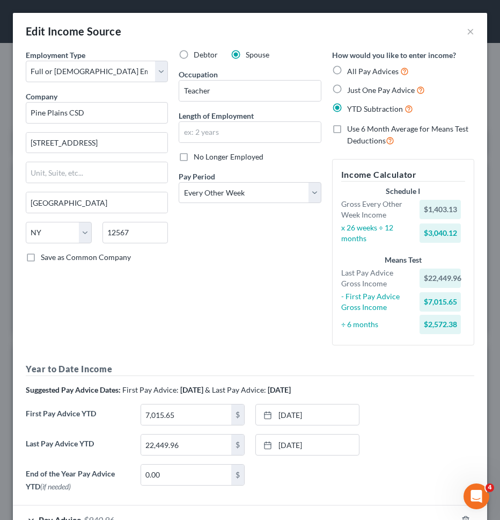
scroll to position [536765, 536527]
click at [472, 31] on button "×" at bounding box center [471, 31] width 8 height 13
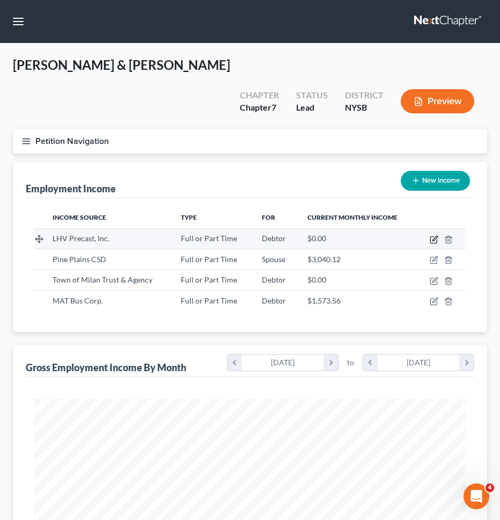
click at [431, 237] on icon "button" at bounding box center [434, 240] width 6 height 6
select select "0"
select select "35"
select select "3"
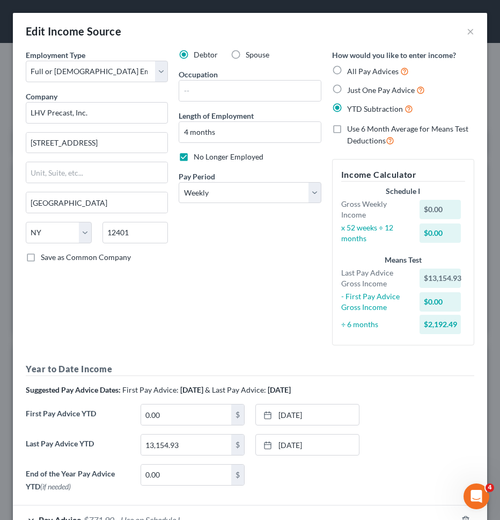
scroll to position [74, 0]
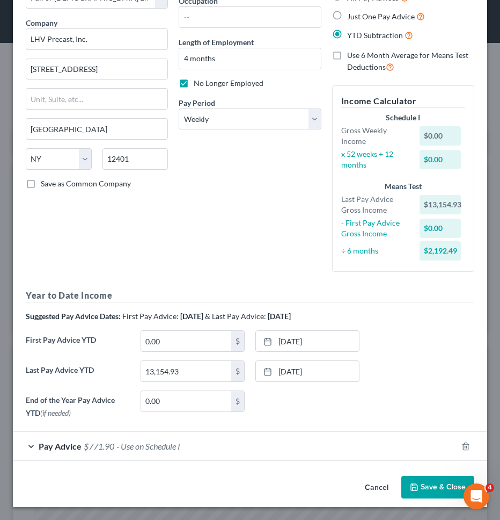
click at [417, 490] on polyline "button" at bounding box center [415, 489] width 4 height 3
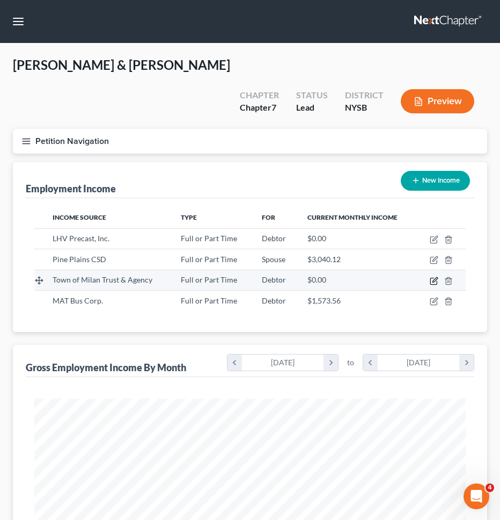
click at [434, 277] on icon "button" at bounding box center [434, 281] width 9 height 9
select select "0"
select select "35"
select select "2"
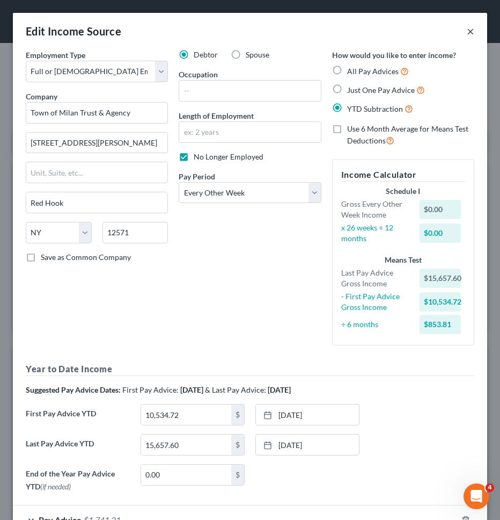
click at [471, 31] on button "×" at bounding box center [471, 31] width 8 height 13
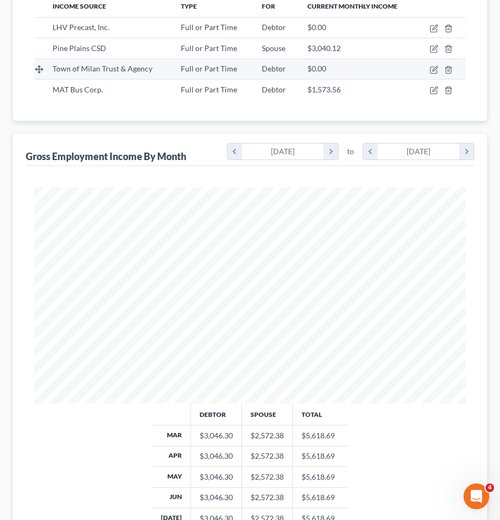
scroll to position [362, 0]
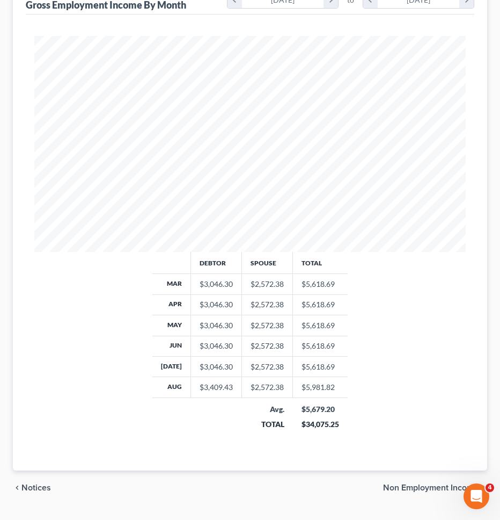
click at [421, 483] on span "Non Employment Income" at bounding box center [431, 487] width 96 height 9
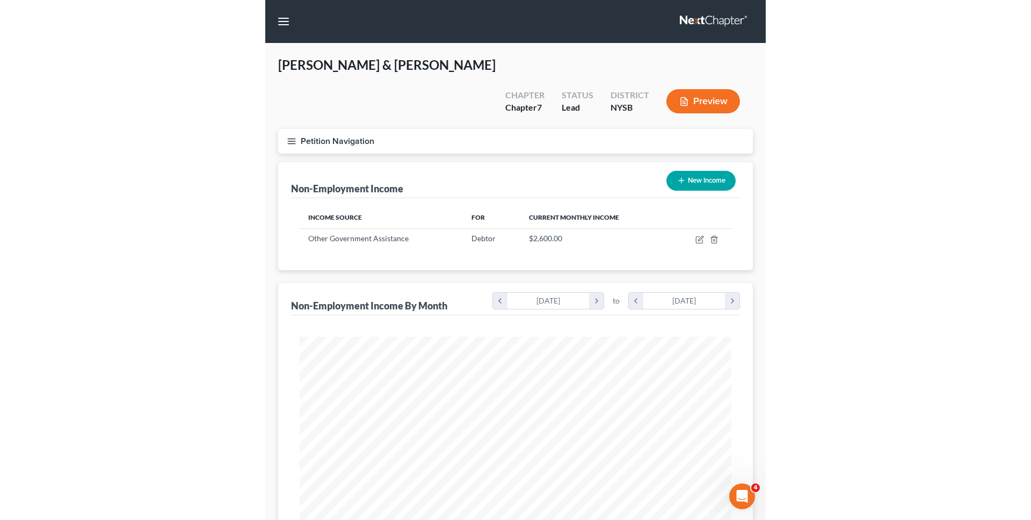
scroll to position [216, 453]
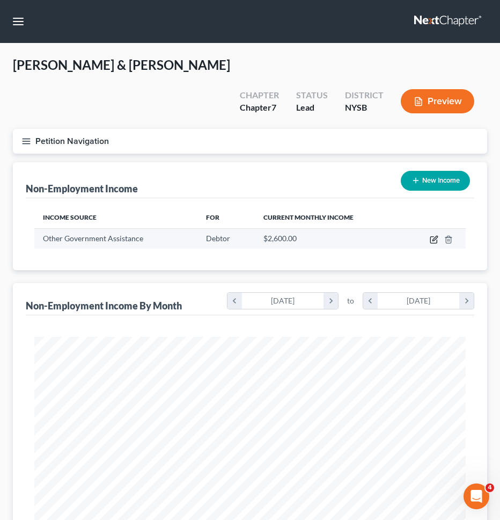
click at [432, 235] on icon "button" at bounding box center [434, 239] width 9 height 9
select select "5"
select select "2"
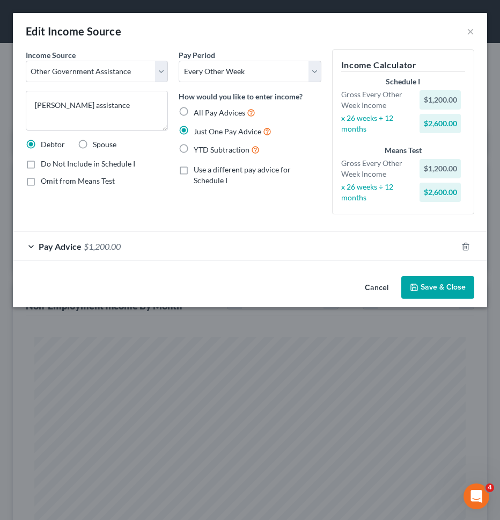
click at [252, 241] on div "Pay Advice $1,200.00" at bounding box center [235, 246] width 445 height 28
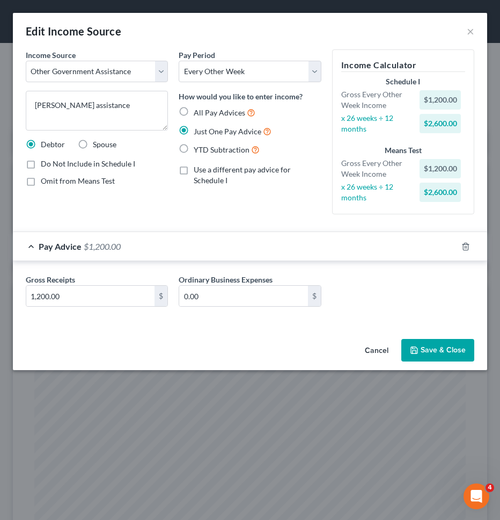
click at [251, 243] on div "Pay Advice $1,200.00" at bounding box center [235, 246] width 445 height 28
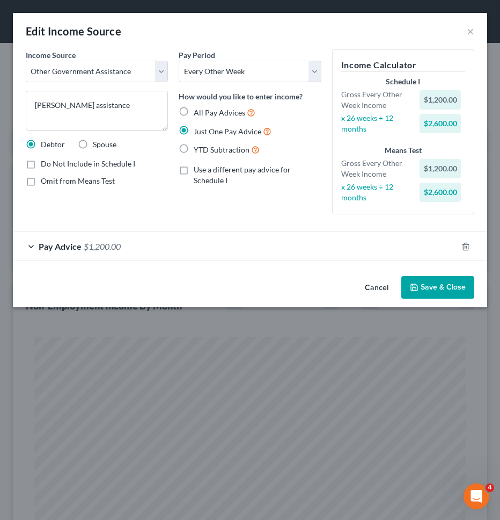
click at [381, 286] on button "Cancel" at bounding box center [377, 287] width 41 height 21
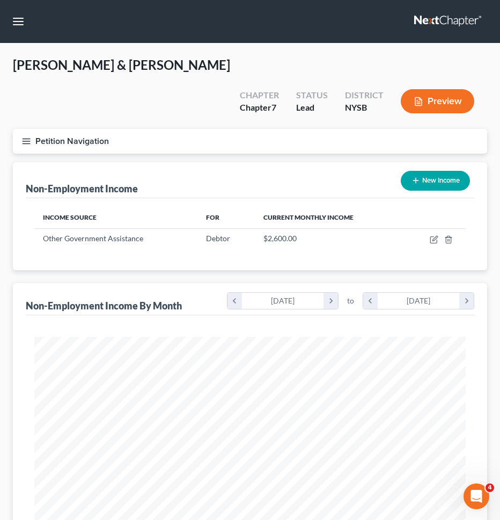
click at [285, 129] on button "Petition Navigation" at bounding box center [250, 141] width 475 height 25
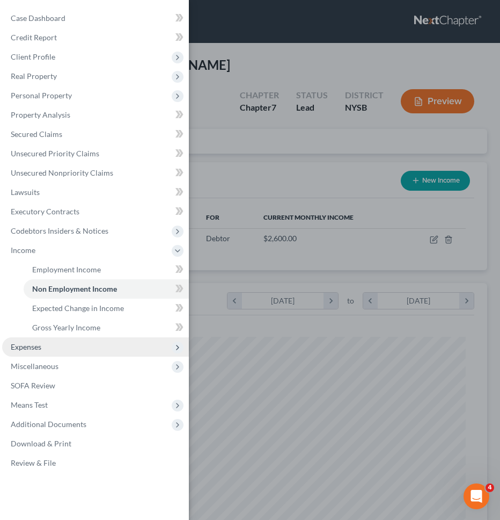
click at [91, 346] on span "Expenses" at bounding box center [95, 346] width 187 height 19
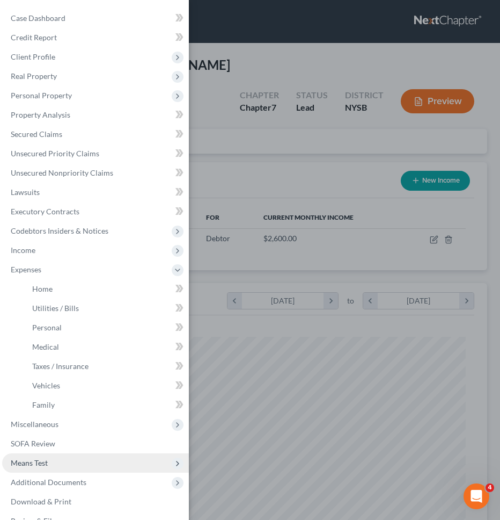
click at [93, 469] on span "Means Test" at bounding box center [95, 462] width 187 height 19
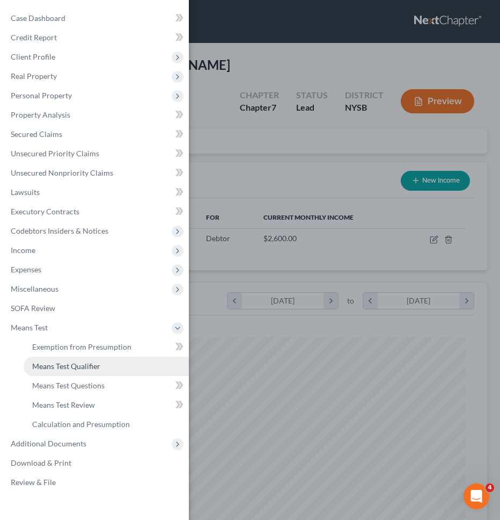
click at [103, 366] on link "Means Test Qualifier" at bounding box center [106, 366] width 165 height 19
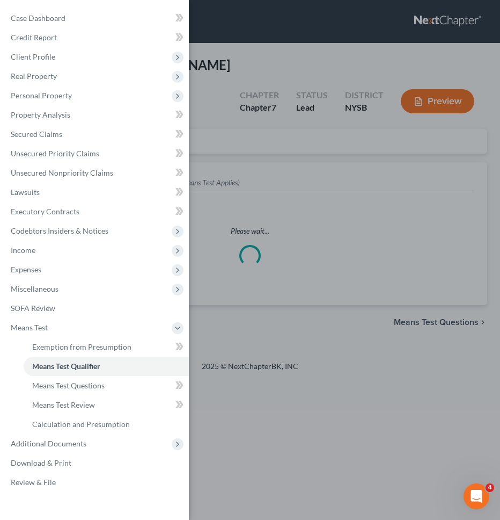
click at [305, 316] on div "Case Dashboard Payments Invoices Payments Payments Credit Report Client Profile" at bounding box center [250, 260] width 500 height 520
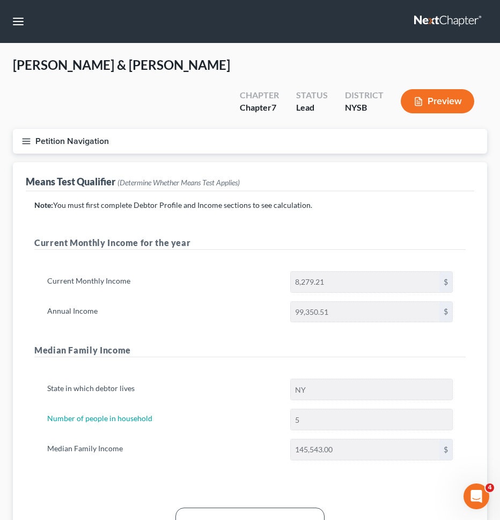
click at [134, 269] on div "Current Monthly Income 8,279.21 $ Annual Income 99,350.51 $" at bounding box center [250, 301] width 432 height 86
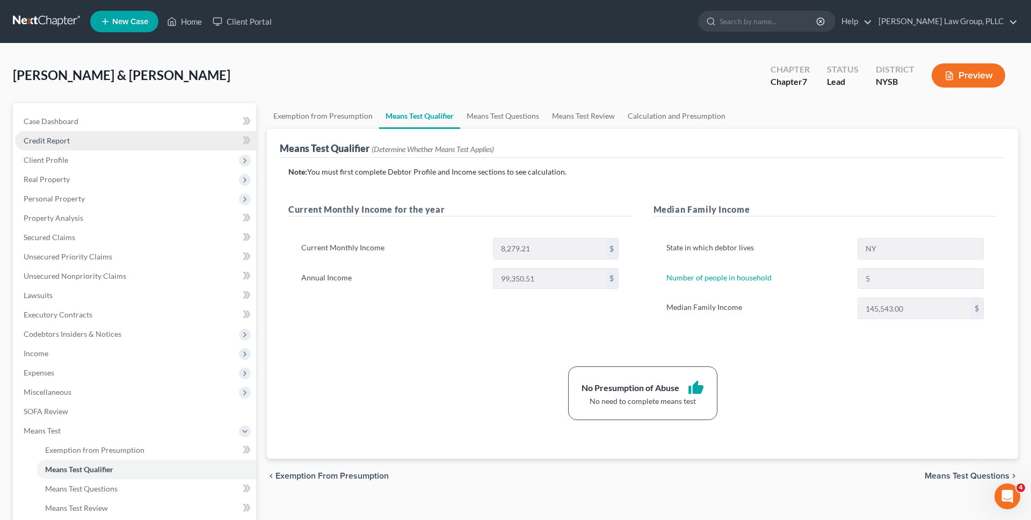
click at [185, 149] on link "Credit Report" at bounding box center [135, 140] width 241 height 19
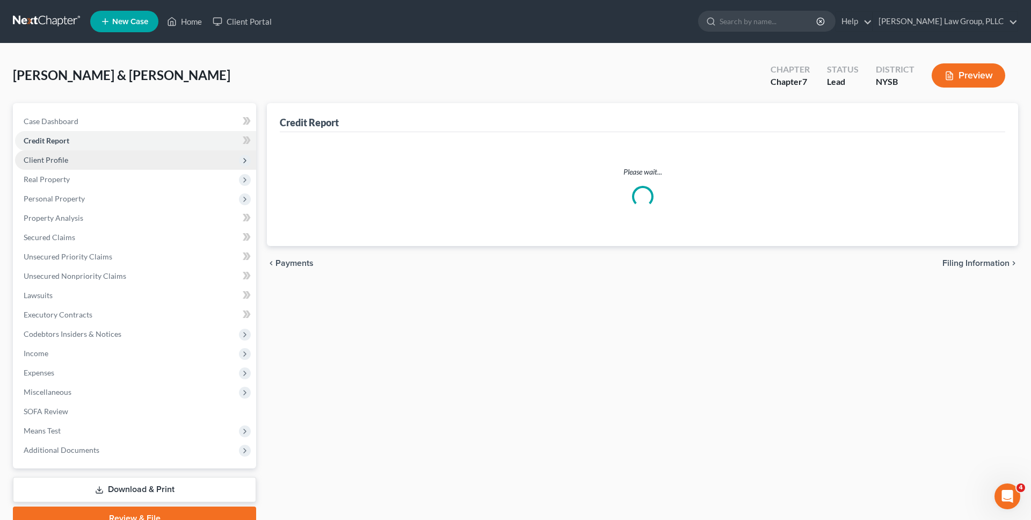
click at [183, 160] on span "Client Profile" at bounding box center [135, 159] width 241 height 19
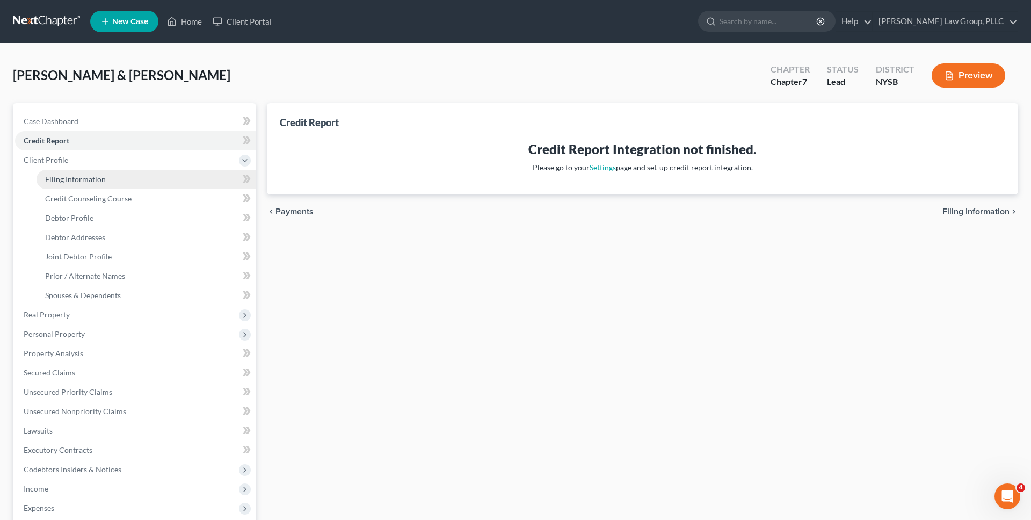
click at [183, 177] on link "Filing Information" at bounding box center [147, 179] width 220 height 19
select select "1"
select select "0"
select select "35"
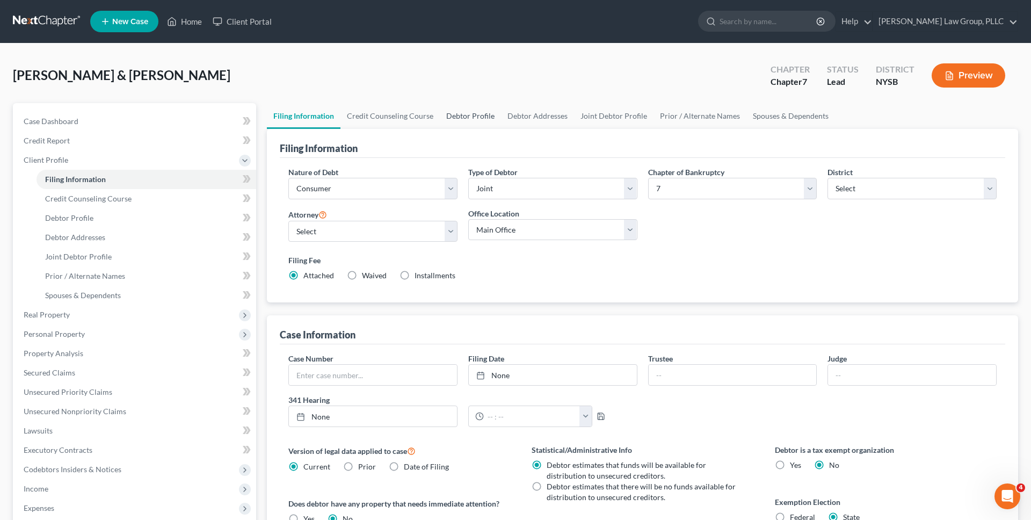
click at [450, 116] on link "Debtor Profile" at bounding box center [470, 116] width 61 height 26
select select "1"
select select "4"
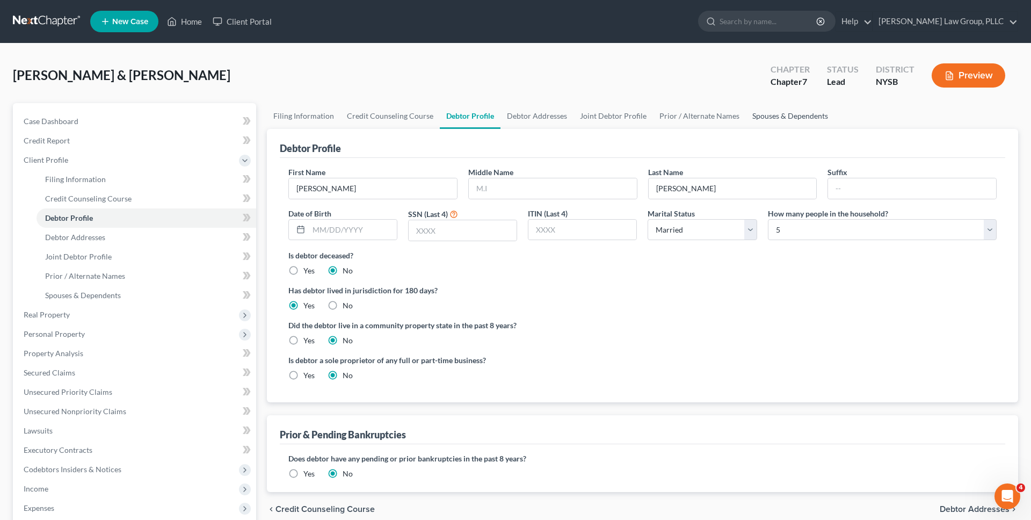
click at [782, 114] on link "Spouses & Dependents" at bounding box center [790, 116] width 89 height 26
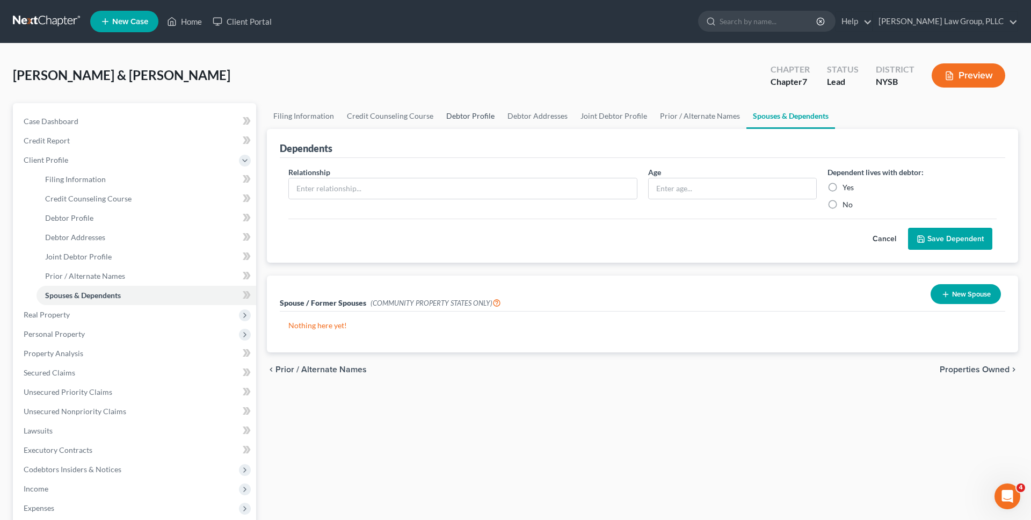
click at [452, 112] on link "Debtor Profile" at bounding box center [470, 116] width 61 height 26
select select "1"
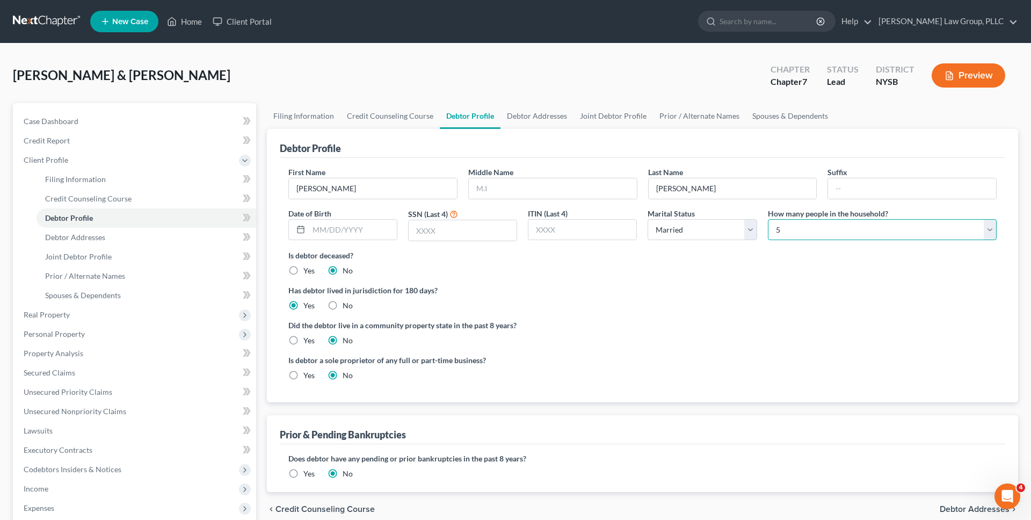
click at [793, 230] on select "Select 1 2 3 4 5 6 7 8 9 10 11 12 13 14 15 16 17 18 19 20" at bounding box center [882, 229] width 229 height 21
select select "3"
click at [768, 219] on select "Select 1 2 3 4 5 6 7 8 9 10 11 12 13 14 15 16 17 18 19 20" at bounding box center [882, 229] width 229 height 21
click at [706, 252] on label "Is debtor deceased?" at bounding box center [642, 255] width 708 height 11
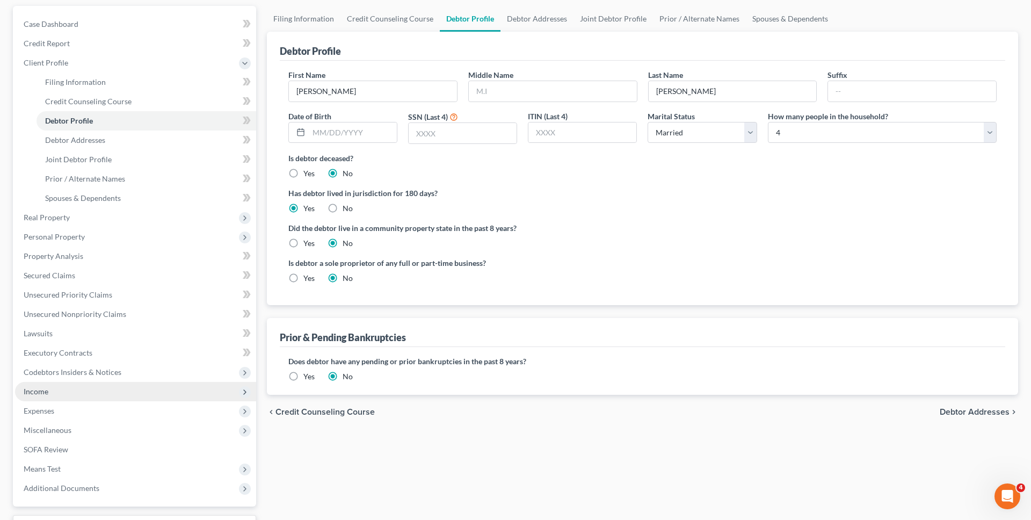
scroll to position [108, 0]
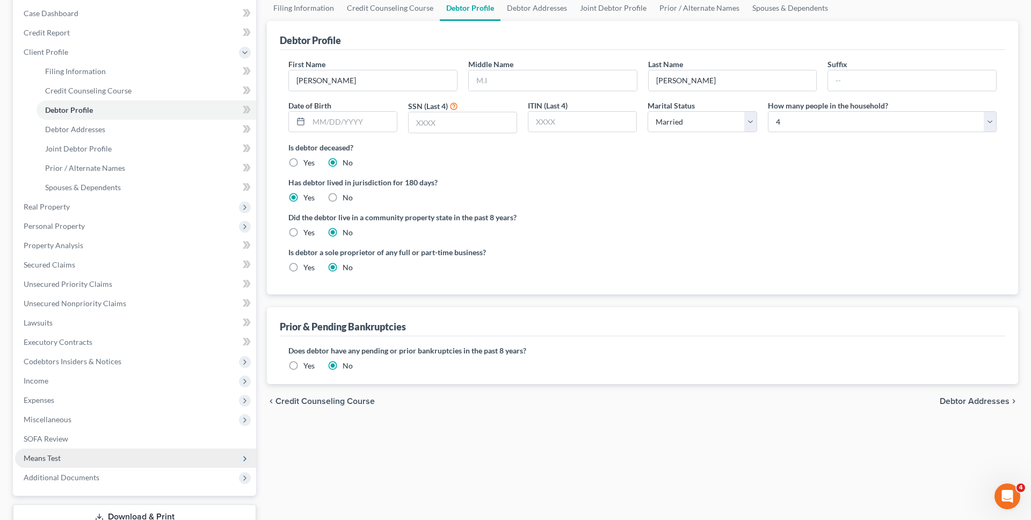
click at [193, 452] on span "Means Test" at bounding box center [135, 457] width 241 height 19
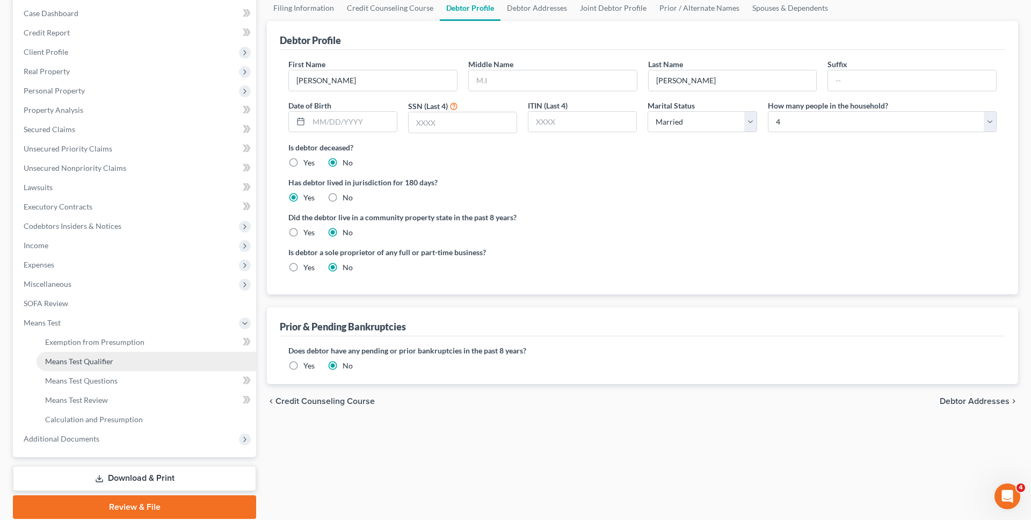
click at [157, 368] on link "Means Test Qualifier" at bounding box center [147, 361] width 220 height 19
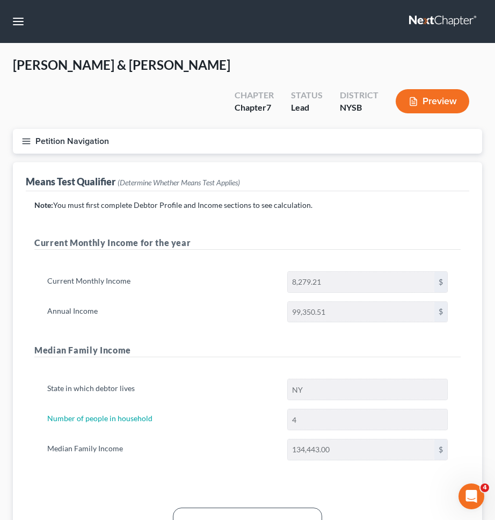
click at [428, 344] on h5 "Median Family Income" at bounding box center [247, 350] width 426 height 13
click at [207, 129] on button "Petition Navigation" at bounding box center [247, 141] width 469 height 25
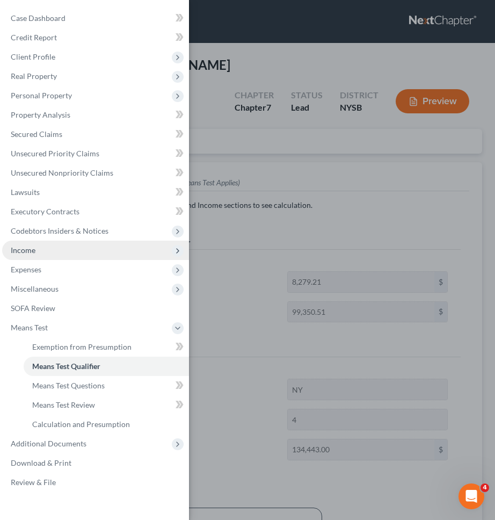
click at [103, 250] on span "Income" at bounding box center [95, 250] width 187 height 19
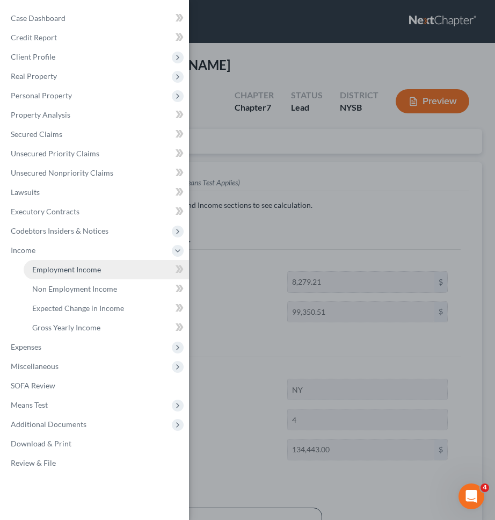
click at [101, 274] on link "Employment Income" at bounding box center [106, 269] width 165 height 19
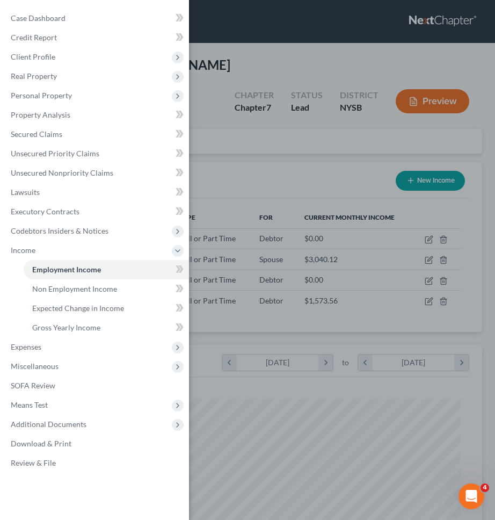
click at [290, 236] on div "Case Dashboard Payments Invoices Payments Payments Credit Report Client Profile" at bounding box center [247, 260] width 495 height 520
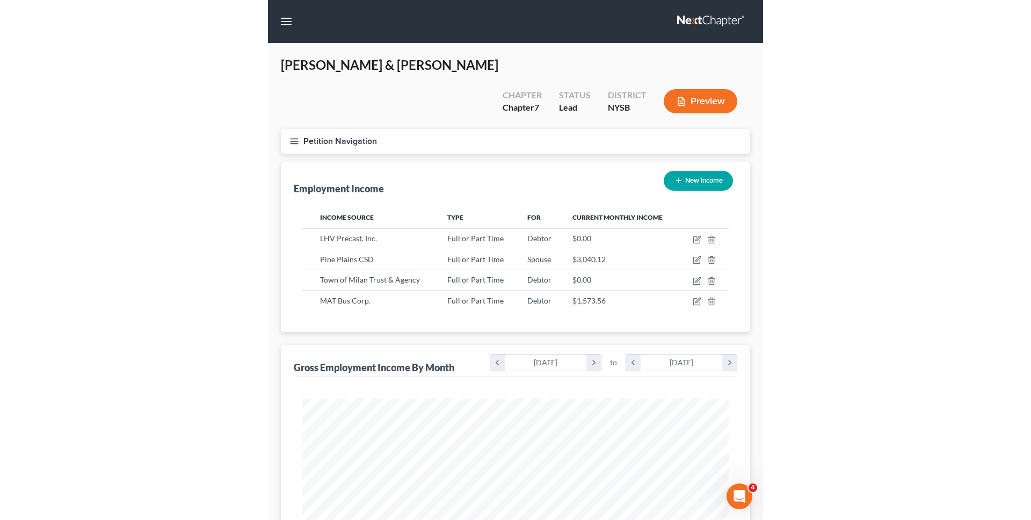
scroll to position [213, 448]
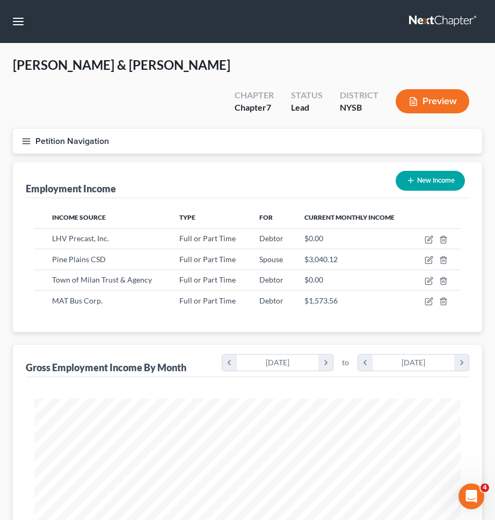
click at [214, 129] on button "Petition Navigation" at bounding box center [247, 141] width 469 height 25
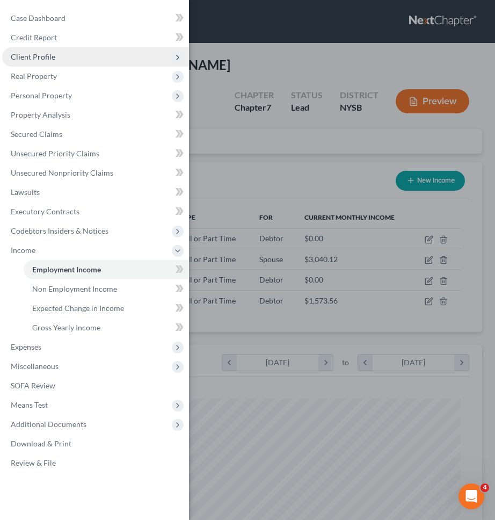
click at [69, 61] on span "Client Profile" at bounding box center [95, 56] width 187 height 19
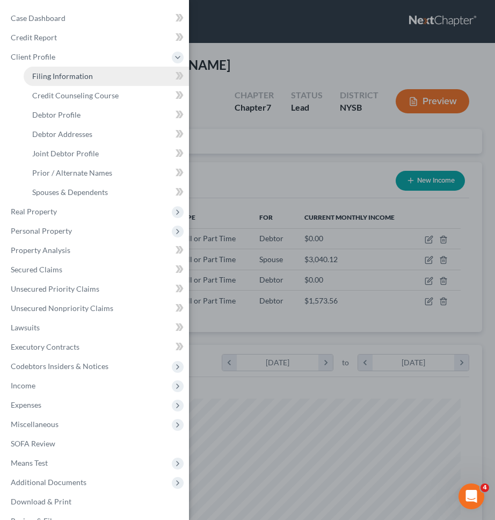
click at [69, 76] on span "Filing Information" at bounding box center [62, 75] width 61 height 9
select select "1"
select select "0"
select select "55"
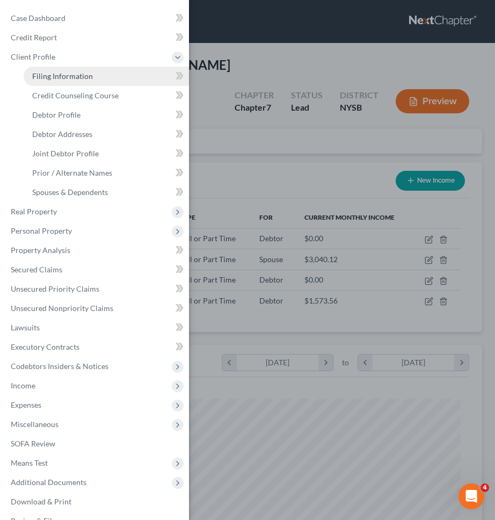
select select "0"
select select "35"
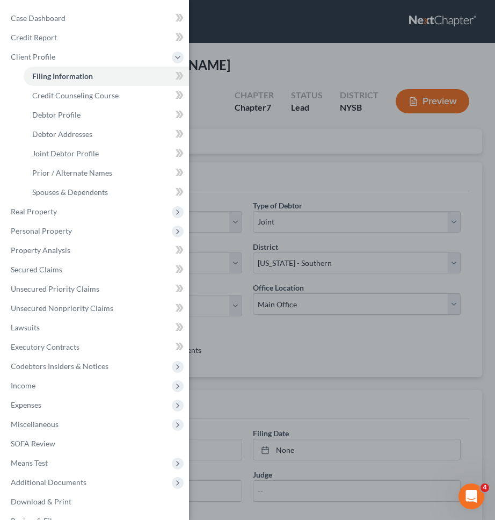
click at [326, 115] on div "Case Dashboard Payments Invoices Payments Payments Credit Report Client Profile" at bounding box center [247, 260] width 495 height 520
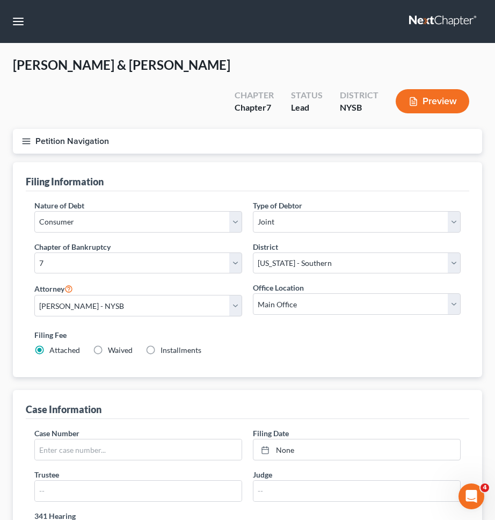
click at [318, 129] on button "Petition Navigation" at bounding box center [247, 141] width 469 height 25
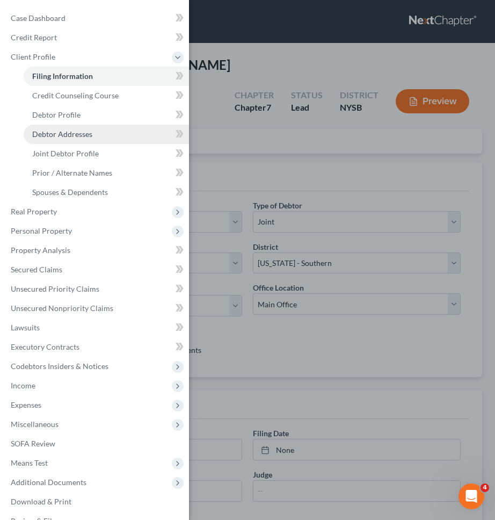
click at [129, 129] on link "Debtor Addresses" at bounding box center [106, 134] width 165 height 19
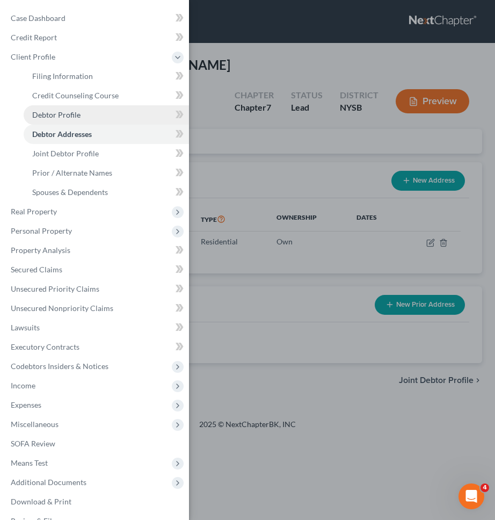
click at [125, 111] on link "Debtor Profile" at bounding box center [106, 114] width 165 height 19
select select "1"
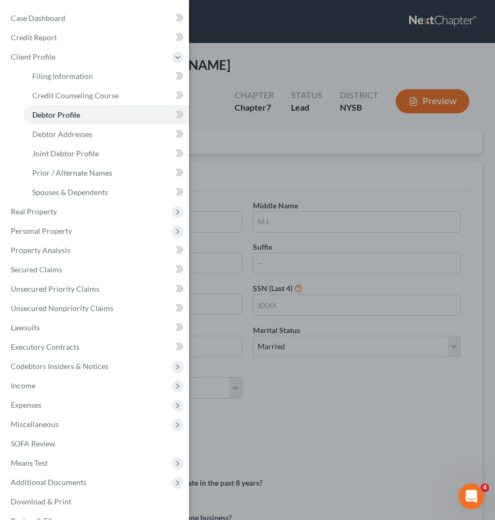
click at [243, 111] on div "Case Dashboard Payments Invoices Payments Payments Credit Report Client Profile" at bounding box center [247, 260] width 495 height 520
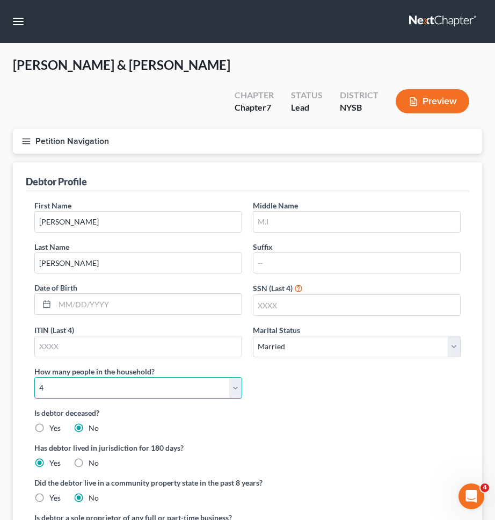
click at [211, 377] on select "Select 1 2 3 4 5 6 7 8 9 10 11 12 13 14 15 16 17 18 19 20" at bounding box center [138, 387] width 208 height 21
select select "4"
click at [34, 377] on select "Select 1 2 3 4 5 6 7 8 9 10 11 12 13 14 15 16 17 18 19 20" at bounding box center [138, 387] width 208 height 21
click at [336, 358] on div "First Name [PERSON_NAME] Middle Name Last Name [PERSON_NAME] Date of Birth SSN …" at bounding box center [247, 303] width 437 height 207
click at [362, 129] on button "Petition Navigation" at bounding box center [247, 141] width 469 height 25
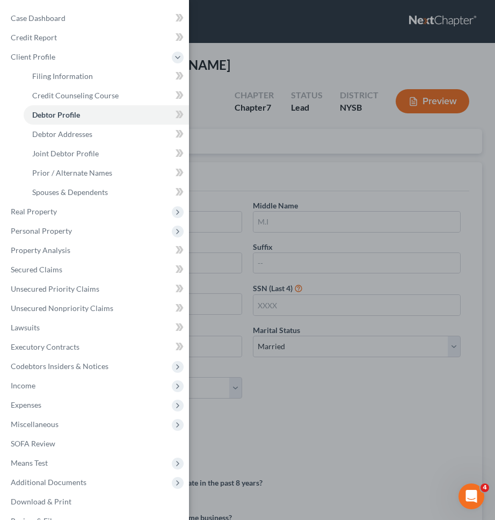
click at [240, 220] on div "Case Dashboard Payments Invoices Payments Payments Credit Report Client Profile" at bounding box center [247, 260] width 495 height 520
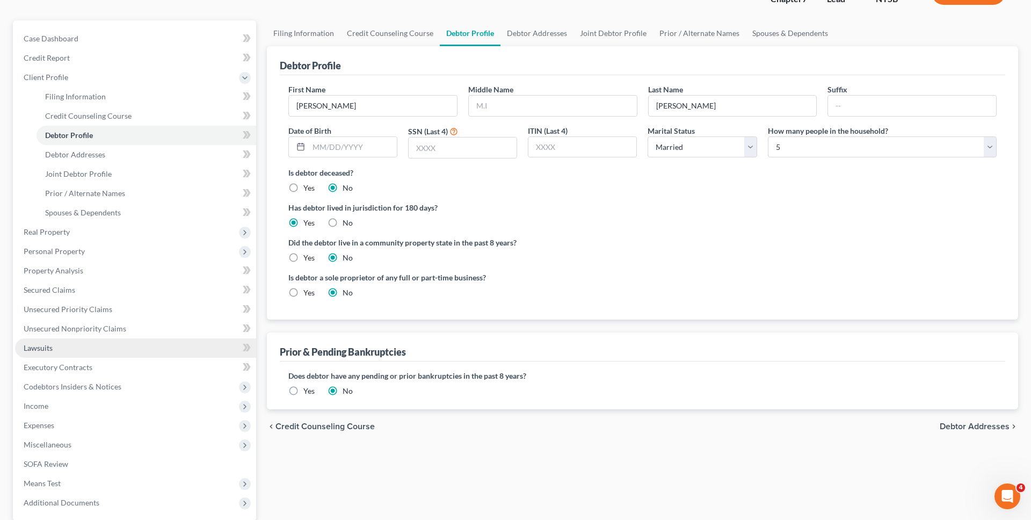
scroll to position [86, 0]
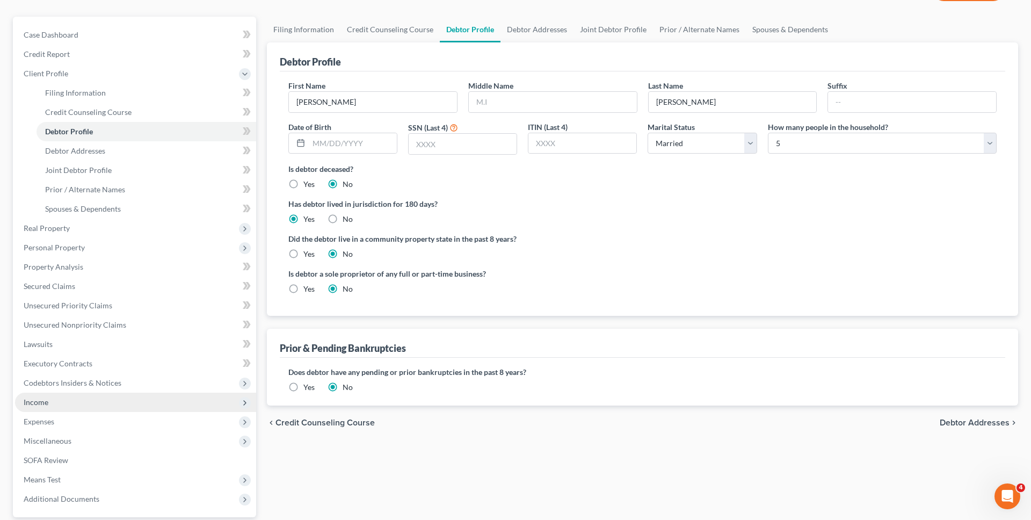
click at [76, 408] on span "Income" at bounding box center [135, 402] width 241 height 19
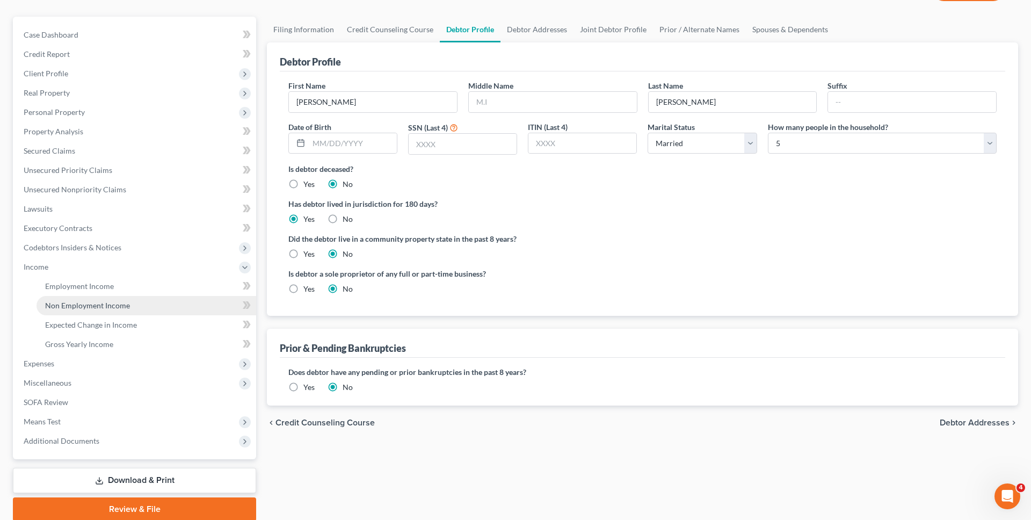
click at [144, 307] on link "Non Employment Income" at bounding box center [147, 305] width 220 height 19
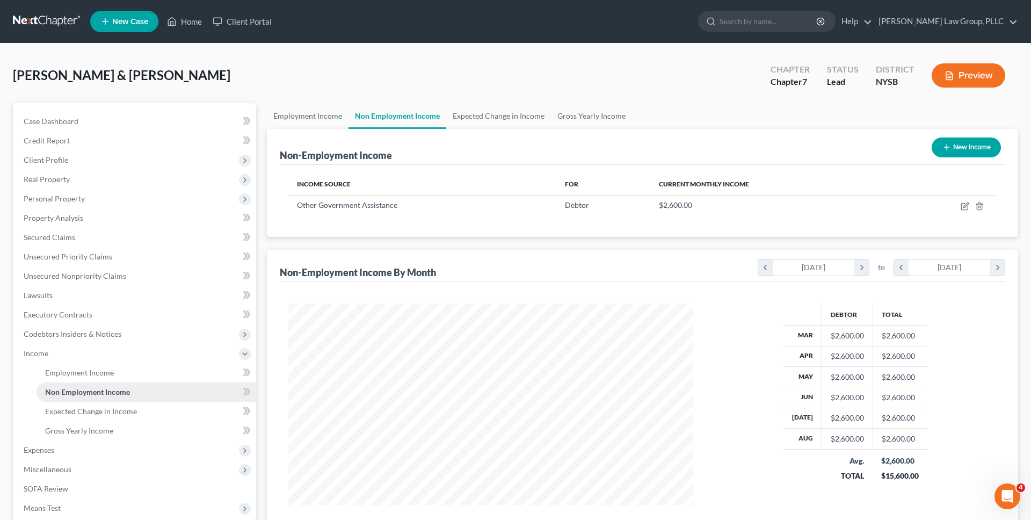
scroll to position [202, 426]
click at [650, 213] on td "$2,600.00" at bounding box center [772, 205] width 245 height 20
click at [963, 208] on icon "button" at bounding box center [965, 206] width 9 height 9
select select "5"
select select "2"
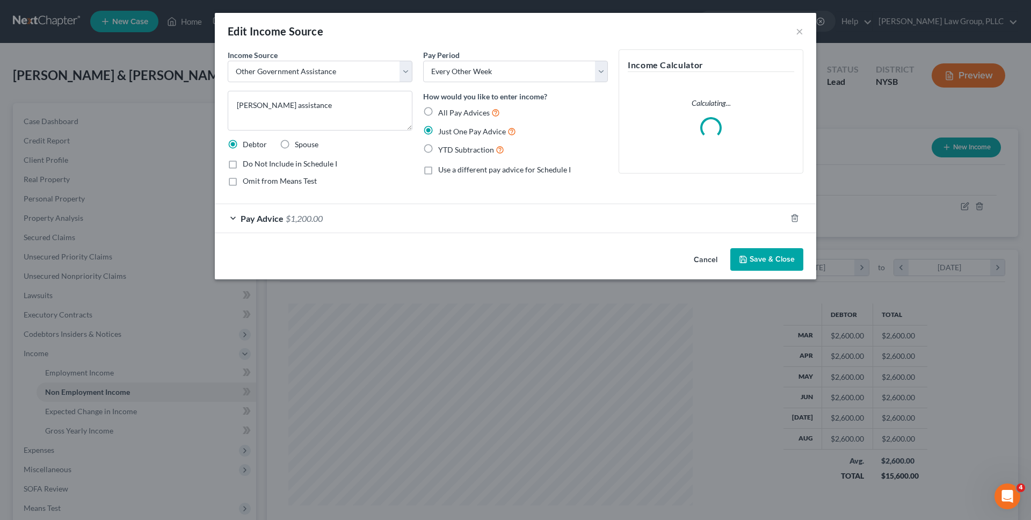
click at [430, 211] on div "Pay Advice $1,200.00" at bounding box center [500, 218] width 571 height 28
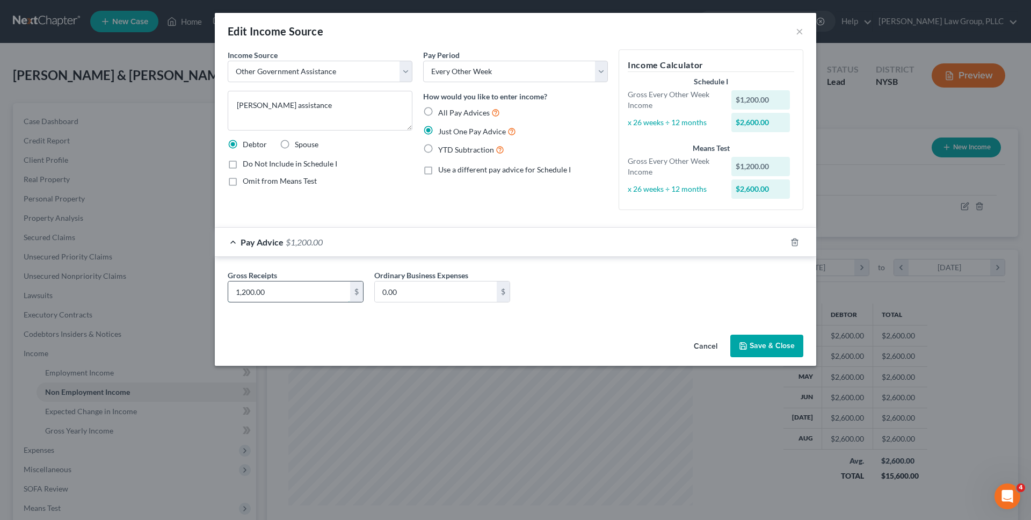
click at [280, 285] on input "1,200.00" at bounding box center [289, 291] width 122 height 20
type input "1,400"
click at [800, 348] on button "Save & Close" at bounding box center [766, 346] width 73 height 23
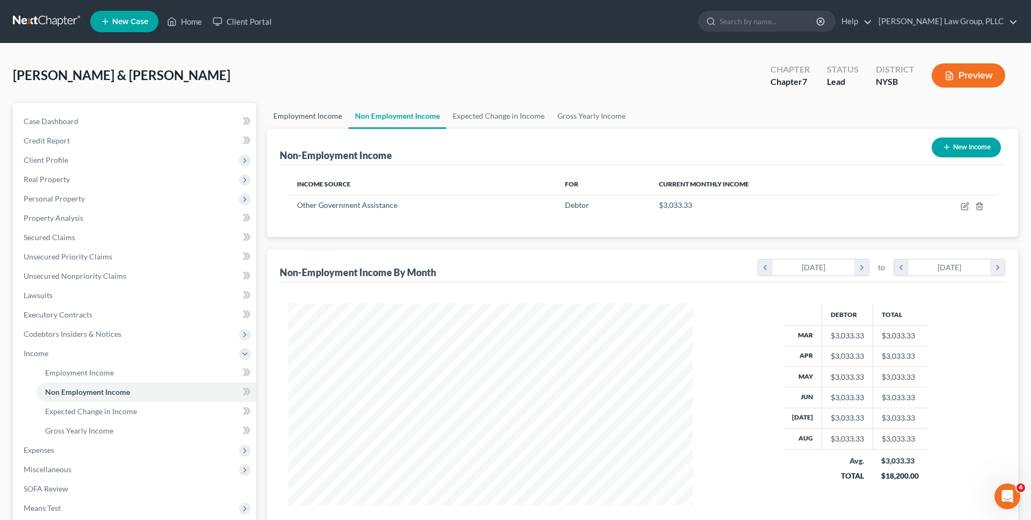
click at [335, 122] on link "Employment Income" at bounding box center [308, 116] width 82 height 26
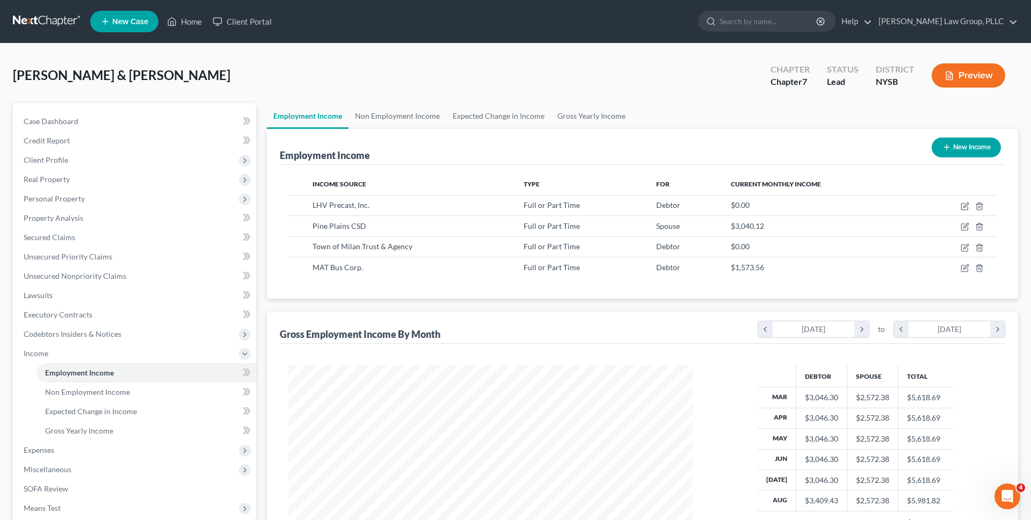
scroll to position [202, 426]
click at [961, 246] on icon "button" at bounding box center [964, 247] width 6 height 6
select select "0"
select select "35"
select select "2"
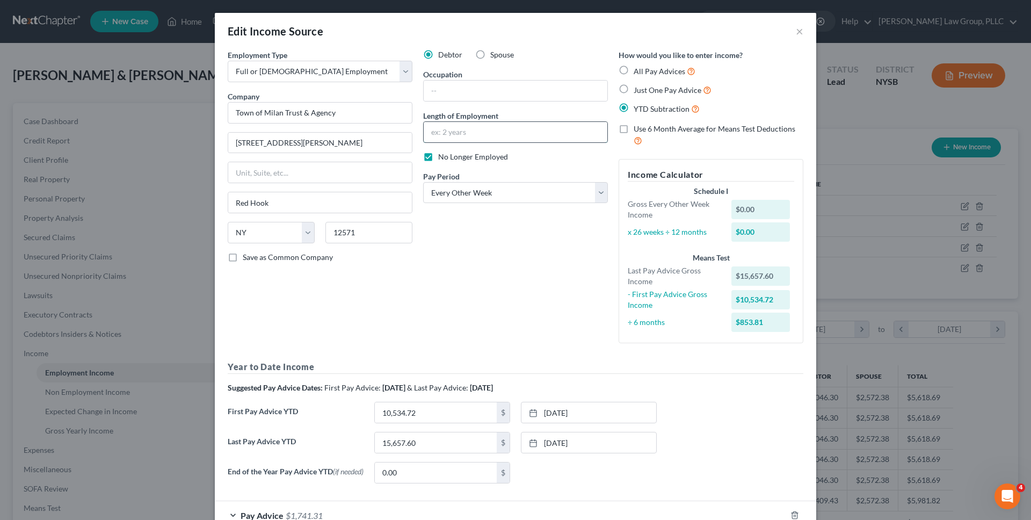
click at [494, 135] on input "text" at bounding box center [516, 132] width 184 height 20
type input "2 years"
click at [497, 222] on div "Debtor Spouse Occupation Length of Employment 2 years No Longer Employed Pay Pe…" at bounding box center [515, 200] width 195 height 302
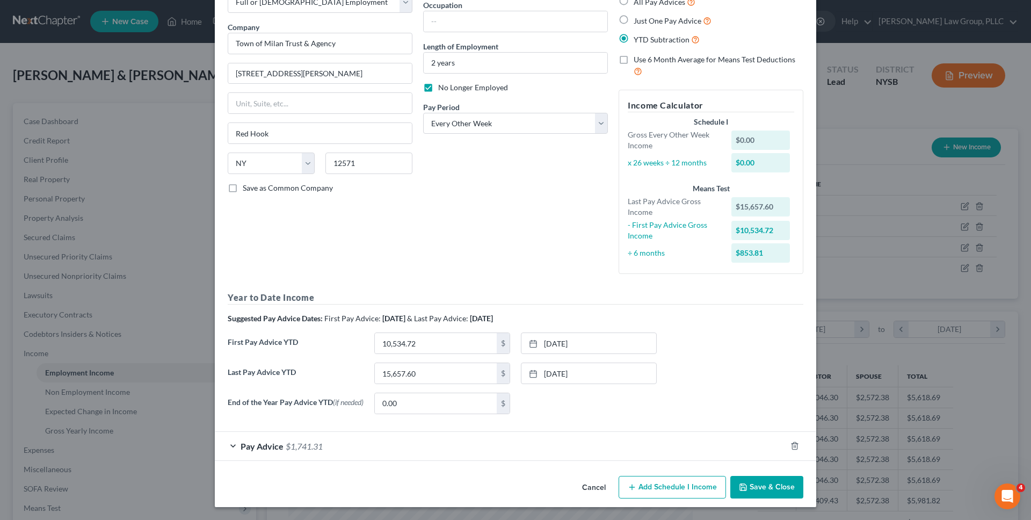
click at [751, 485] on button "Save & Close" at bounding box center [766, 487] width 73 height 23
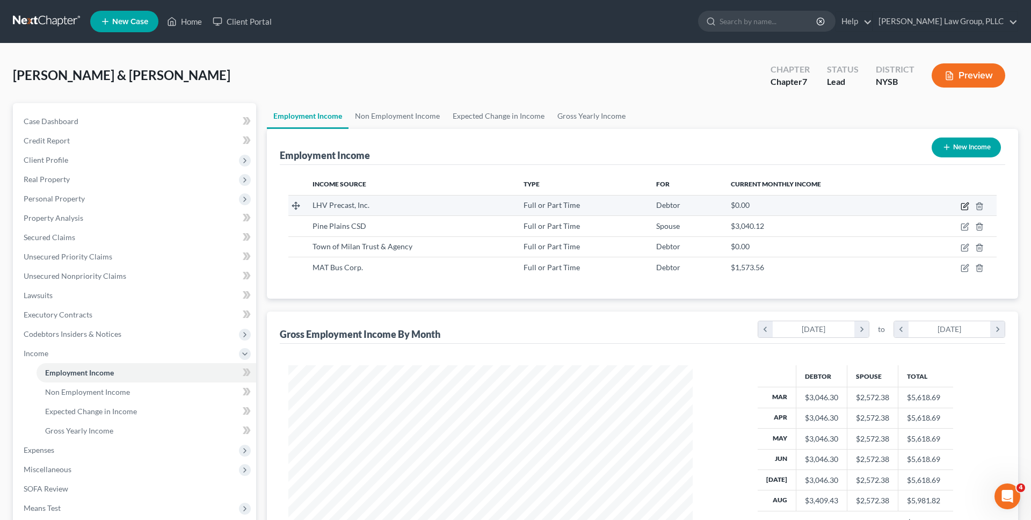
click at [965, 205] on icon "button" at bounding box center [965, 204] width 5 height 5
select select "0"
select select "35"
select select "3"
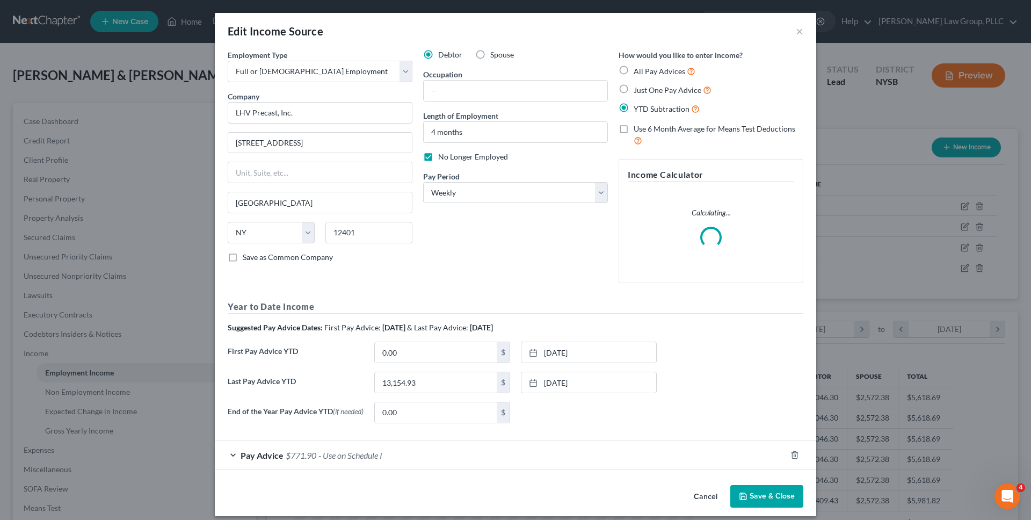
click at [596, 233] on div "Debtor Spouse Occupation Length of Employment 4 months No Longer Employed Pay P…" at bounding box center [515, 170] width 195 height 242
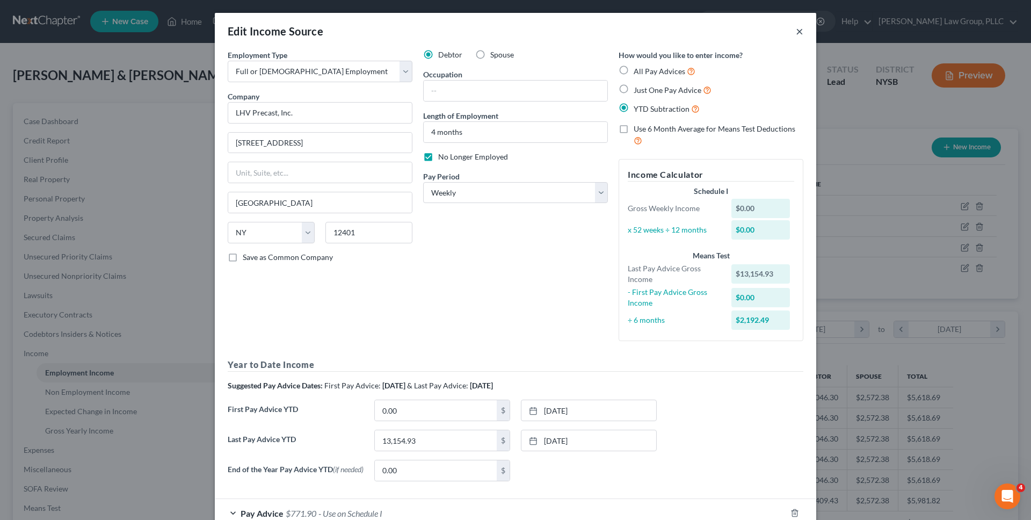
click at [799, 31] on button "×" at bounding box center [800, 31] width 8 height 13
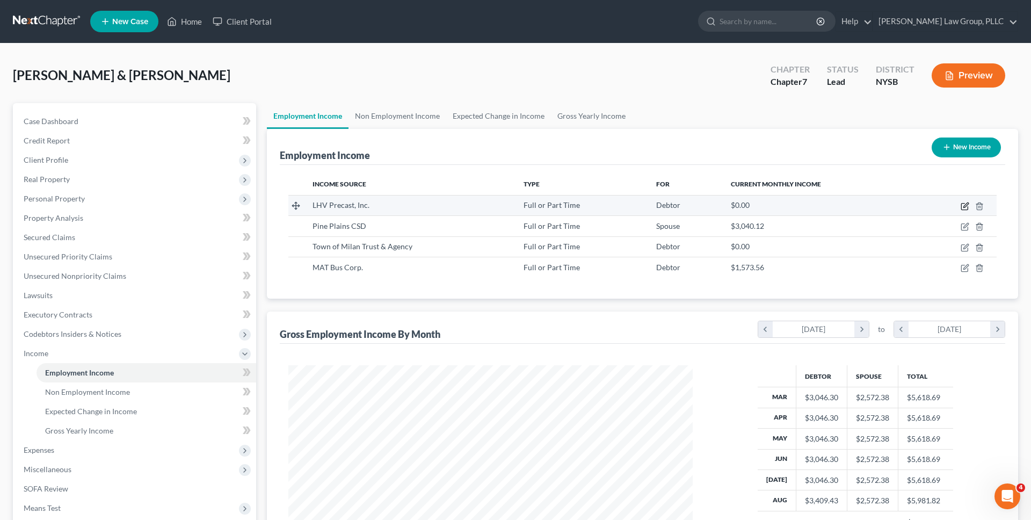
click at [965, 206] on icon "button" at bounding box center [965, 206] width 9 height 9
select select "0"
select select "35"
select select "3"
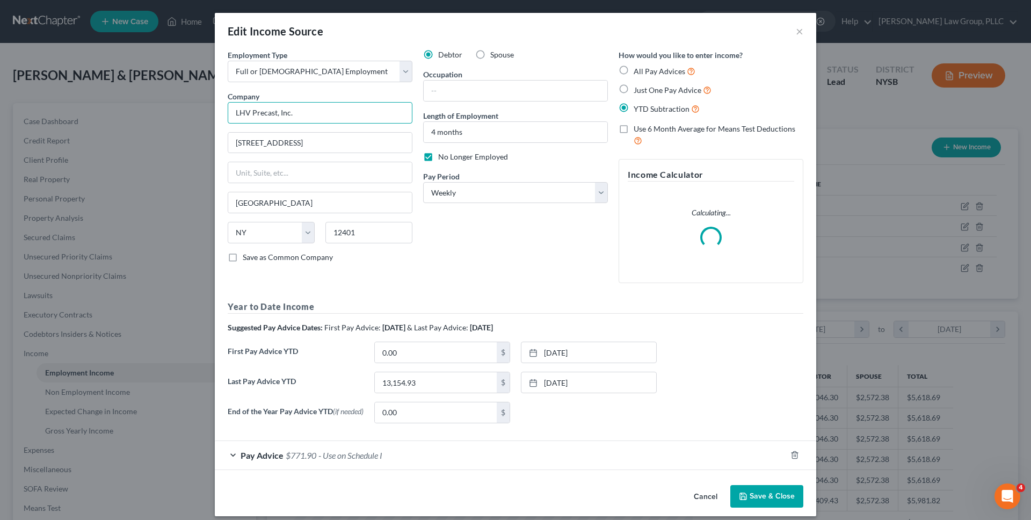
click at [344, 119] on input "LHV Precast, Inc." at bounding box center [320, 112] width 185 height 21
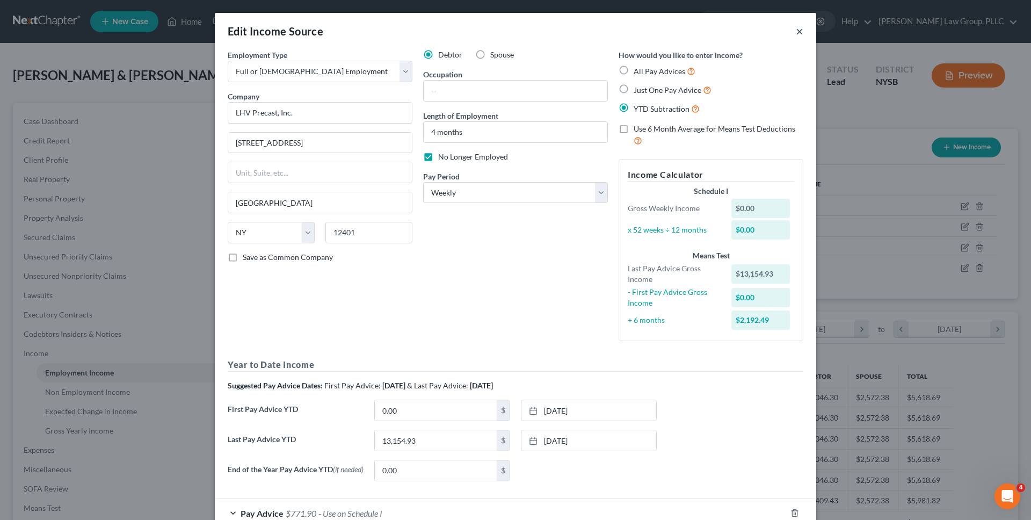
click at [796, 31] on button "×" at bounding box center [800, 31] width 8 height 13
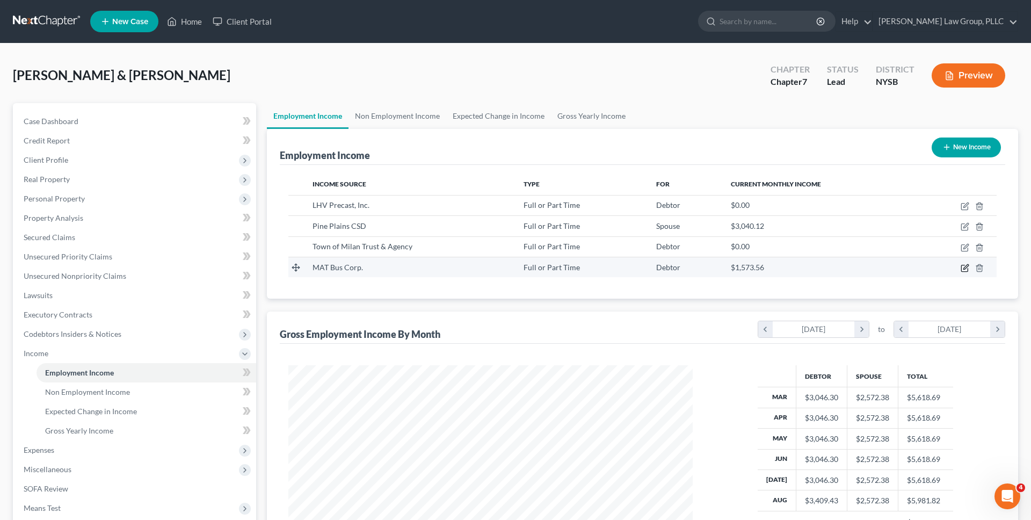
click at [962, 268] on icon "button" at bounding box center [965, 268] width 9 height 9
select select "0"
select select "36"
select select "3"
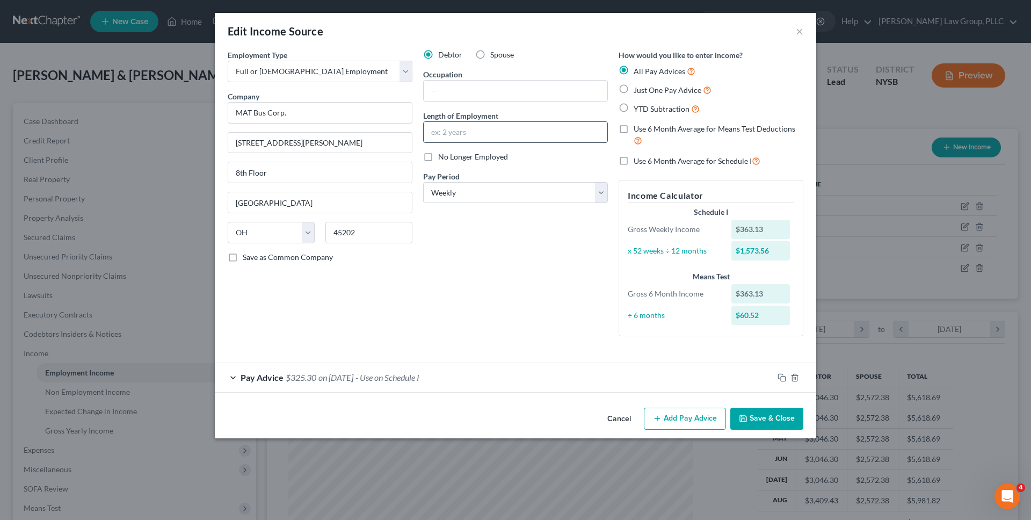
click at [500, 129] on input "text" at bounding box center [516, 132] width 184 height 20
type input "1"
type input "1 week"
click at [750, 419] on button "Save & Close" at bounding box center [766, 419] width 73 height 23
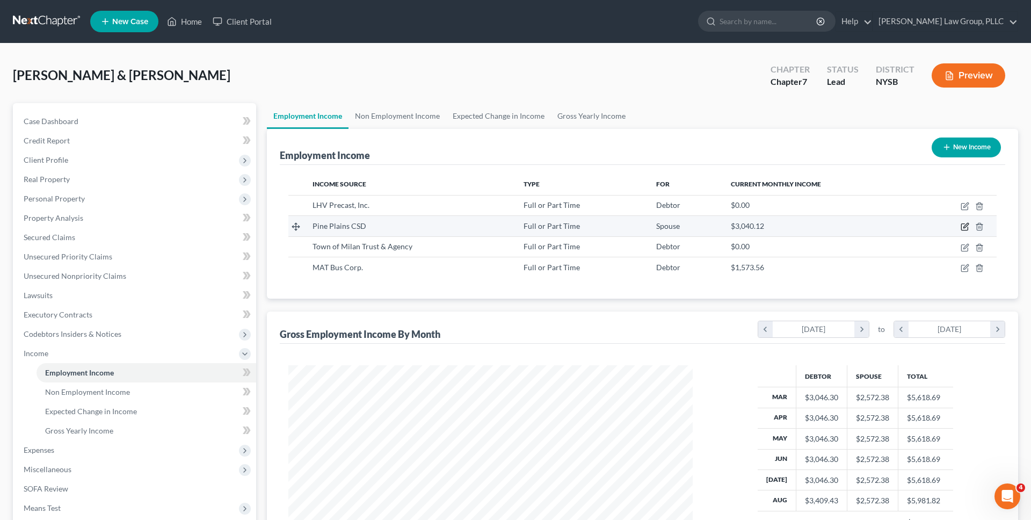
click at [966, 227] on icon "button" at bounding box center [965, 225] width 5 height 5
select select "0"
select select "35"
select select "2"
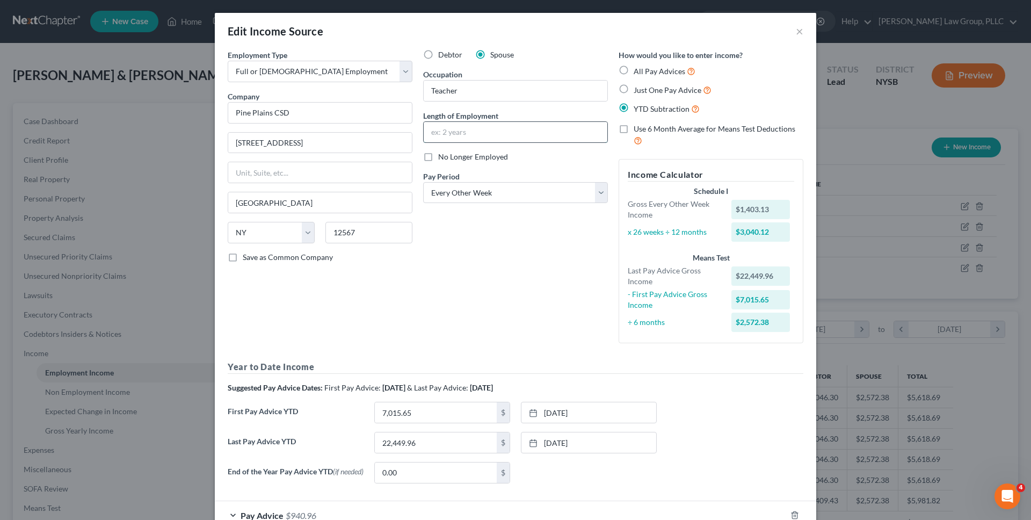
click at [526, 125] on input "text" at bounding box center [516, 132] width 184 height 20
type input "6 years"
click at [538, 255] on div "Debtor Spouse Occupation Teacher Length of Employment 6 years No Longer Employe…" at bounding box center [515, 200] width 195 height 302
click at [524, 96] on input "Teacher" at bounding box center [516, 91] width 184 height 20
type input "Teacher Assistant"
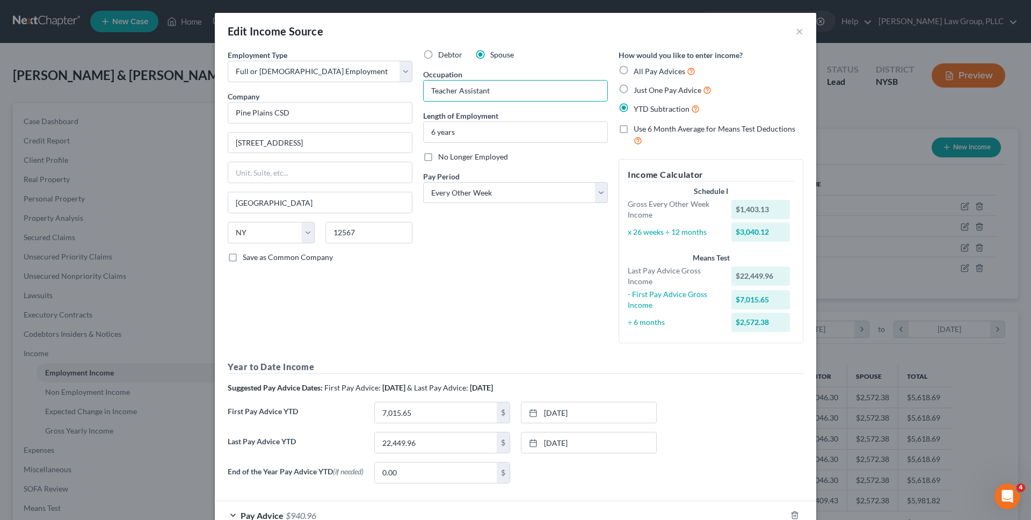
click at [524, 306] on div "Debtor Spouse Occupation Teacher Assistant Length of Employment 6 years No Long…" at bounding box center [515, 200] width 195 height 302
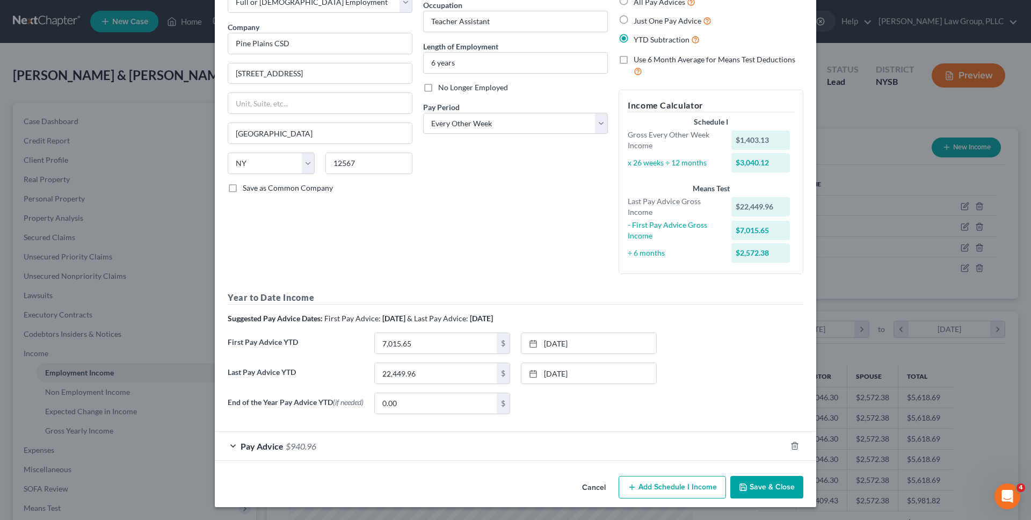
click at [751, 481] on button "Save & Close" at bounding box center [766, 487] width 73 height 23
click at [773, 496] on button "Save & Close" at bounding box center [766, 487] width 73 height 23
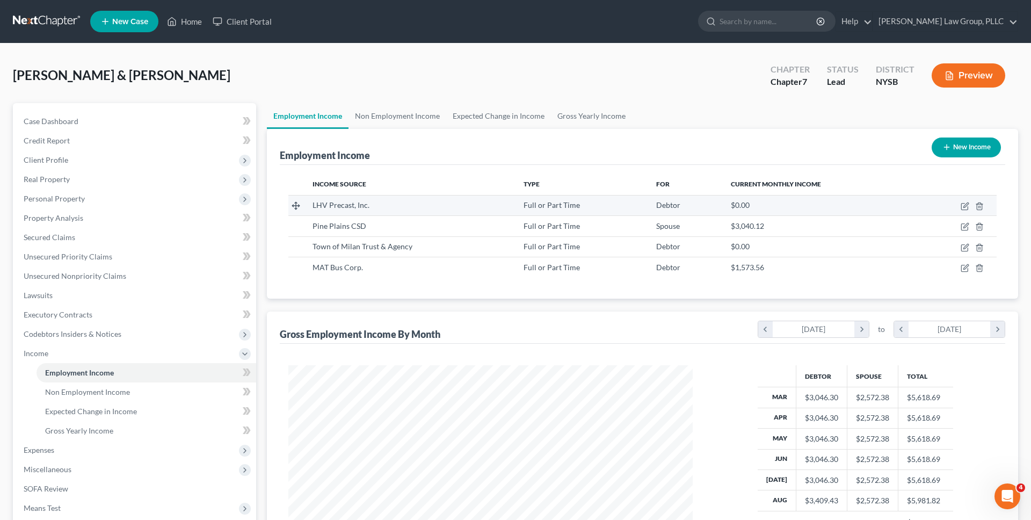
scroll to position [12, 0]
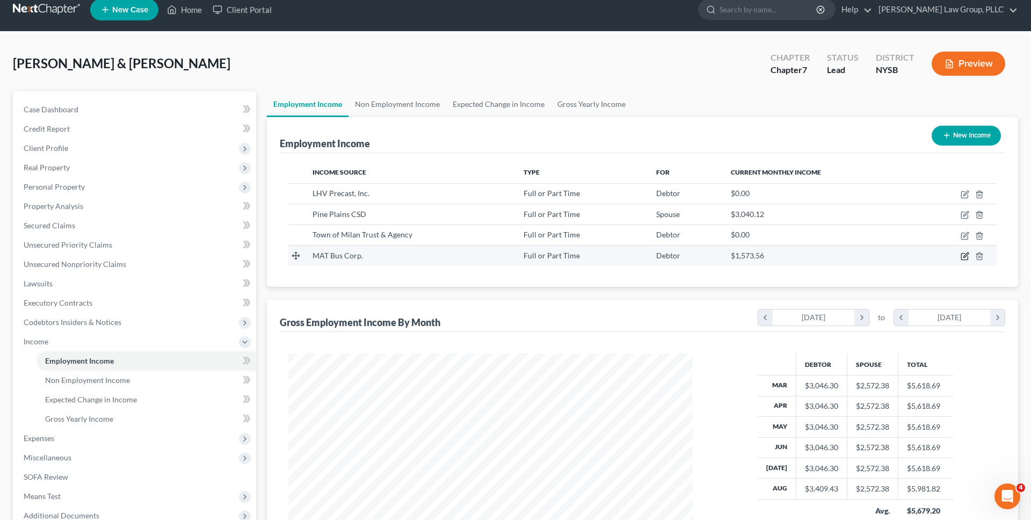
click at [964, 256] on icon "button" at bounding box center [965, 256] width 9 height 9
select select "0"
select select "36"
select select "3"
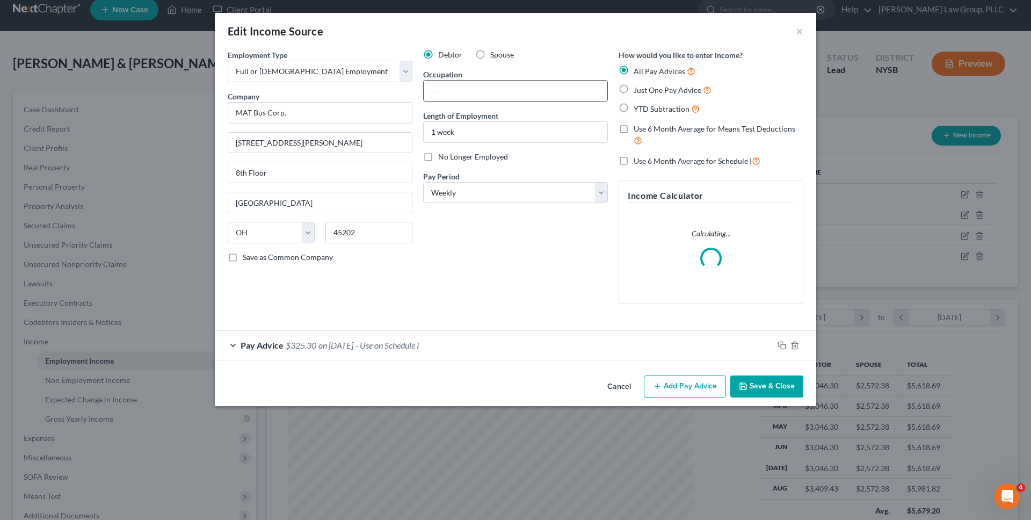
click at [444, 81] on input "text" at bounding box center [516, 91] width 184 height 20
type input "Bus Driver"
click at [763, 383] on button "Save & Close" at bounding box center [766, 386] width 73 height 23
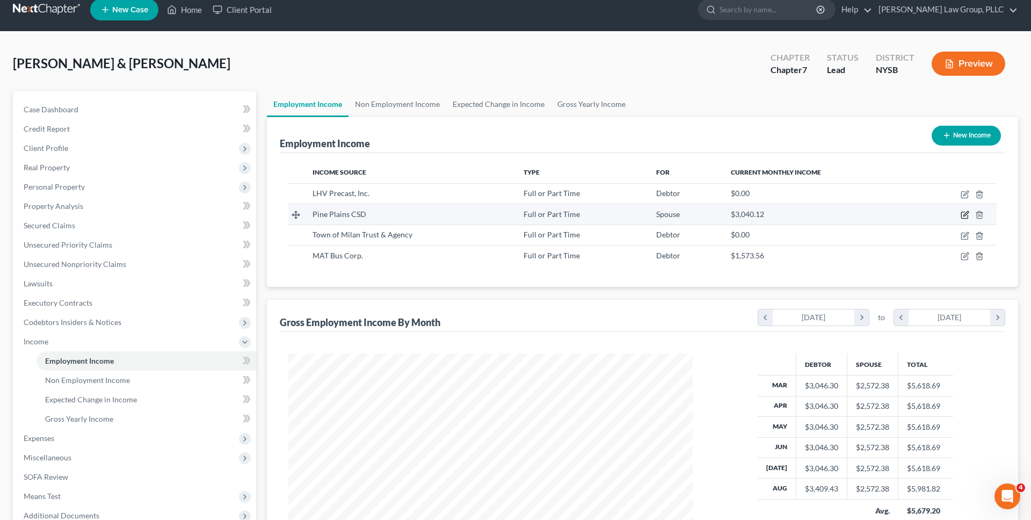
click at [967, 215] on icon "button" at bounding box center [965, 214] width 9 height 9
select select "0"
select select "35"
select select "2"
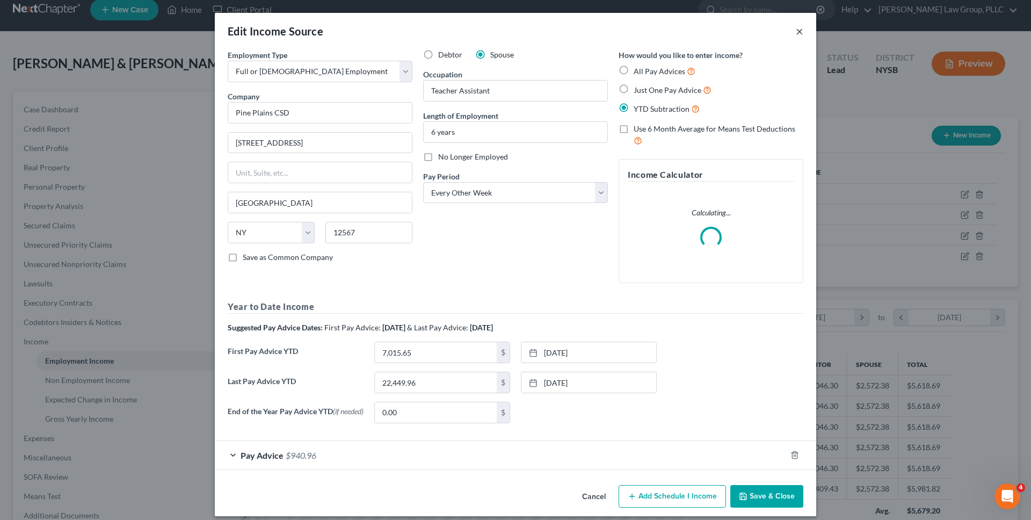
click at [796, 34] on button "×" at bounding box center [800, 31] width 8 height 13
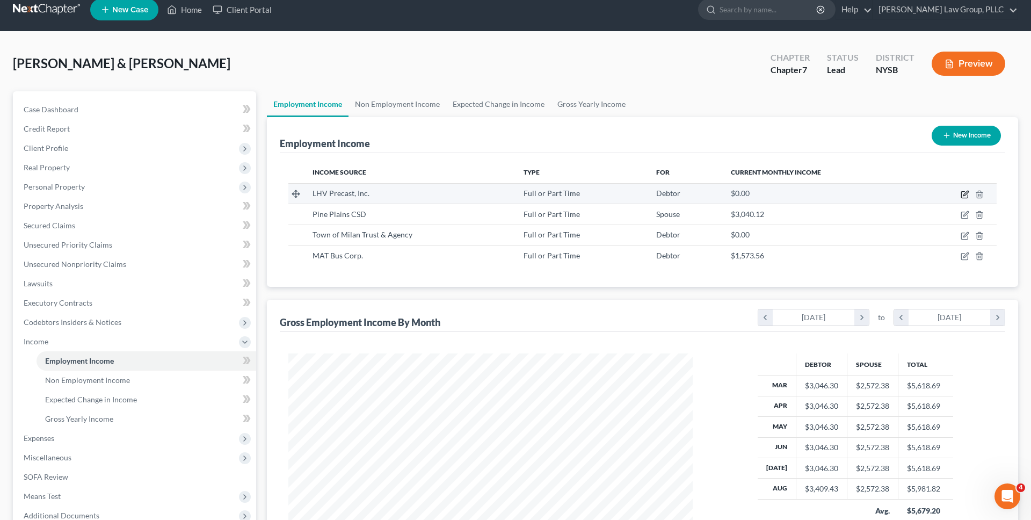
click at [965, 193] on icon "button" at bounding box center [965, 193] width 5 height 5
select select "0"
select select "35"
select select "3"
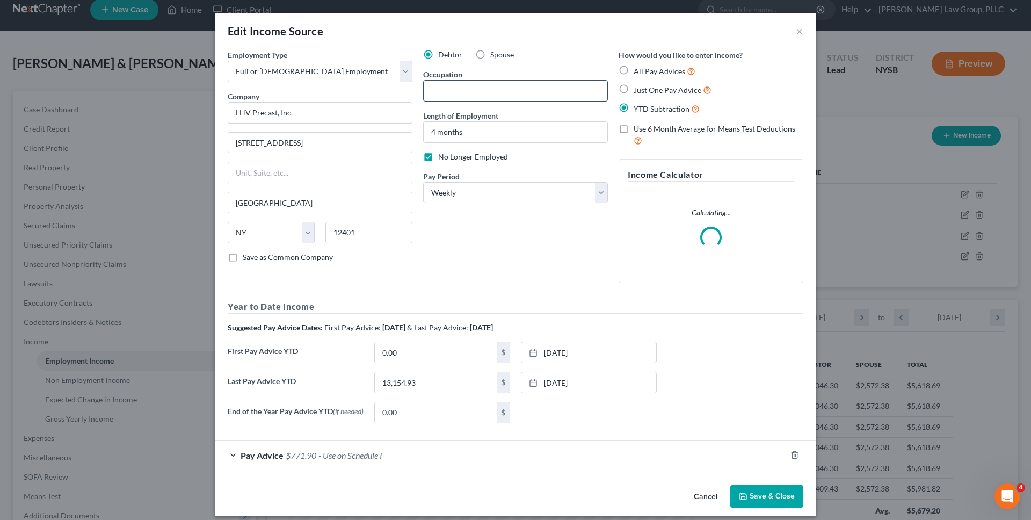
click at [495, 87] on input "text" at bounding box center [516, 91] width 184 height 20
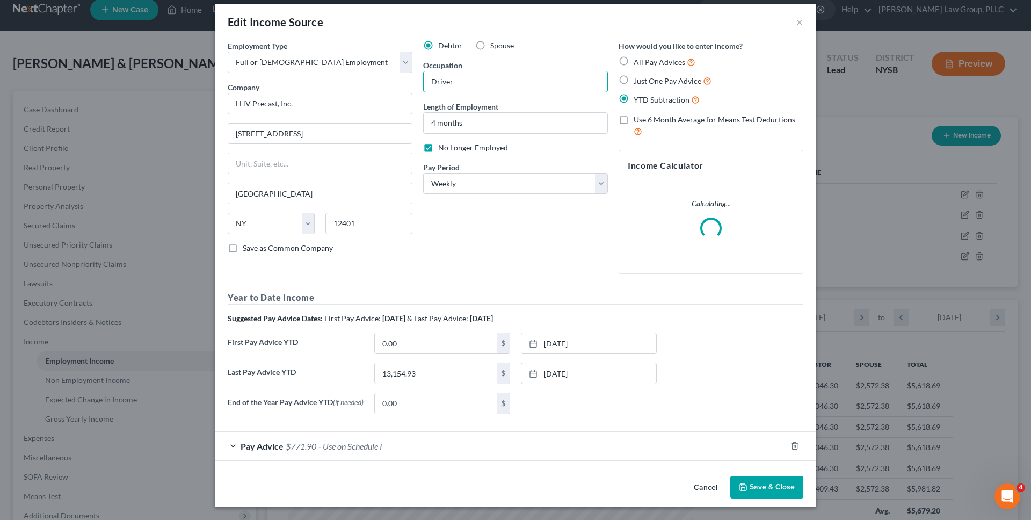
type input "Driver"
click at [776, 488] on button "Save & Close" at bounding box center [766, 487] width 73 height 23
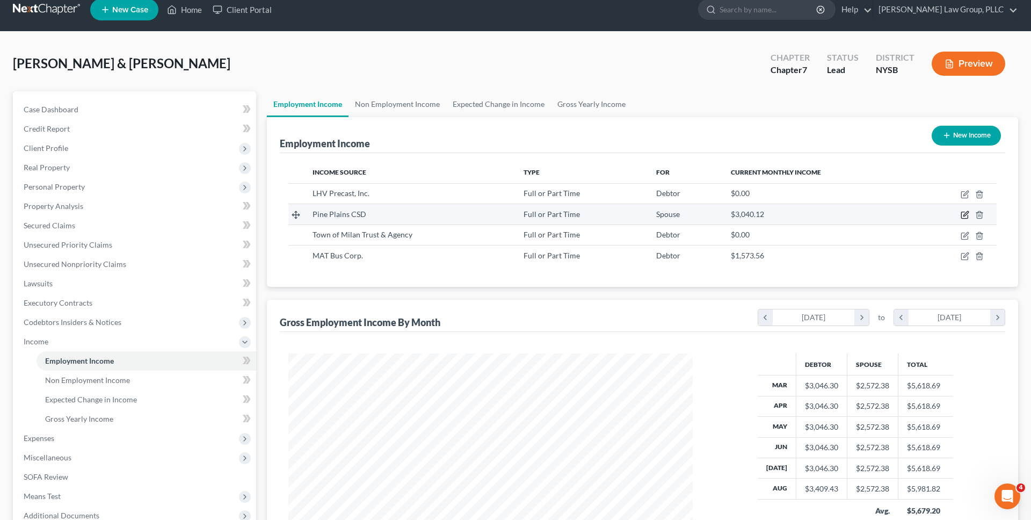
click at [962, 212] on icon "button" at bounding box center [964, 215] width 6 height 6
select select "0"
select select "35"
select select "2"
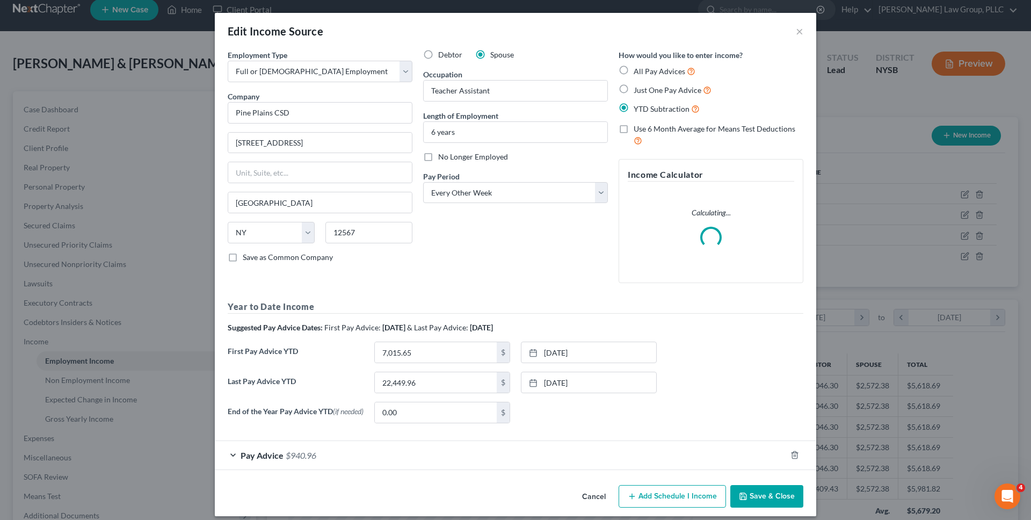
drag, startPoint x: 595, startPoint y: 496, endPoint x: 769, endPoint y: 375, distance: 211.5
click at [595, 496] on button "Cancel" at bounding box center [593, 496] width 41 height 21
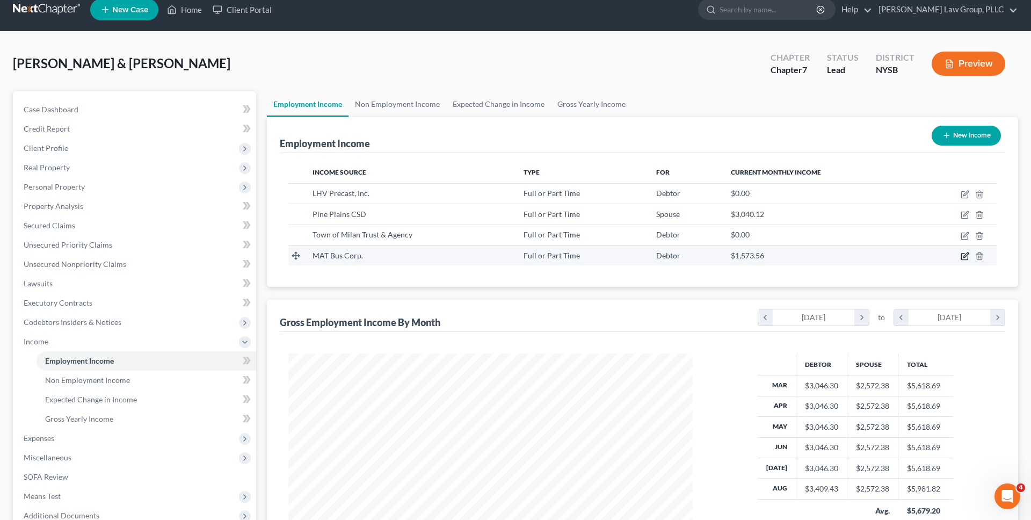
click at [964, 252] on icon "button" at bounding box center [965, 256] width 9 height 9
select select "0"
select select "36"
select select "3"
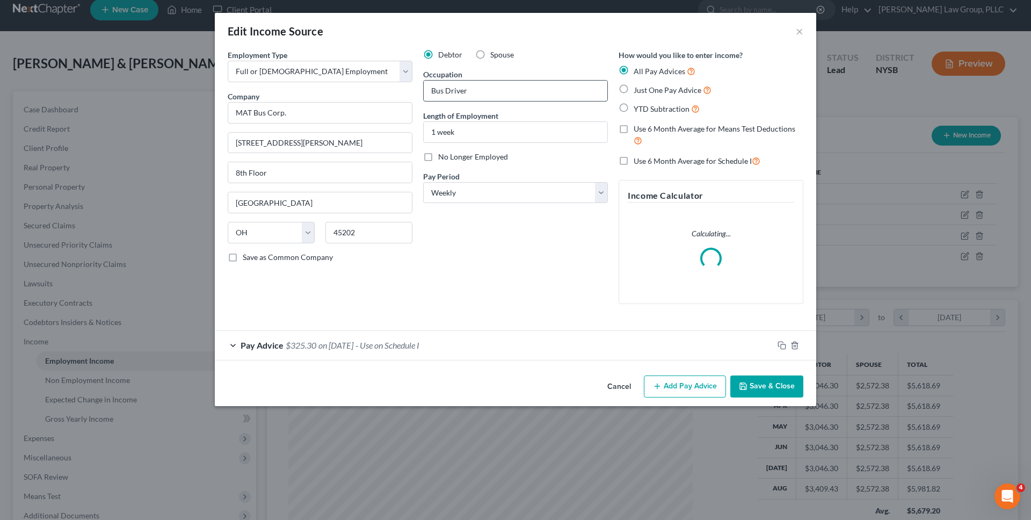
click at [535, 90] on input "Bus Driver" at bounding box center [516, 91] width 184 height 20
paste input "text"
type input "Driver"
click at [746, 381] on button "Save & Close" at bounding box center [766, 386] width 73 height 23
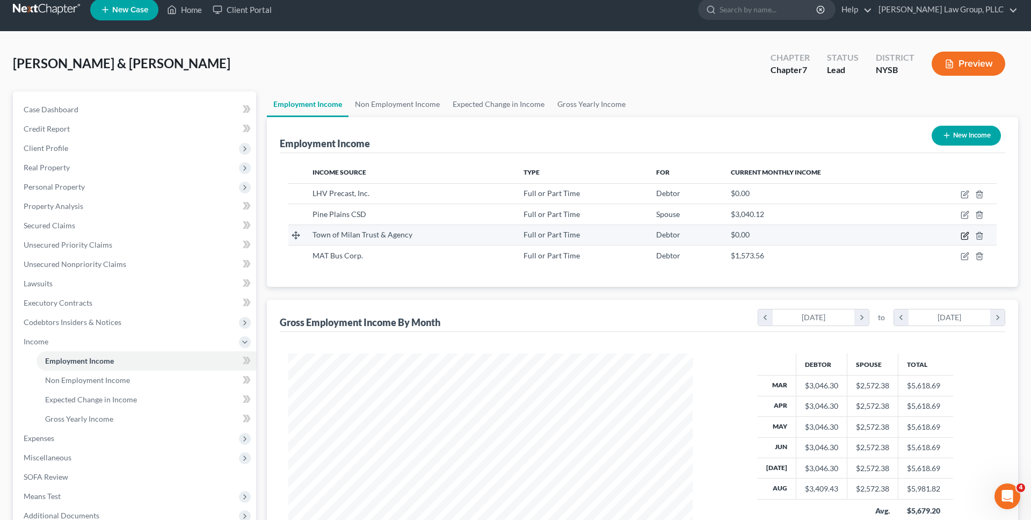
click at [961, 237] on icon "button" at bounding box center [965, 235] width 9 height 9
select select "0"
select select "35"
select select "2"
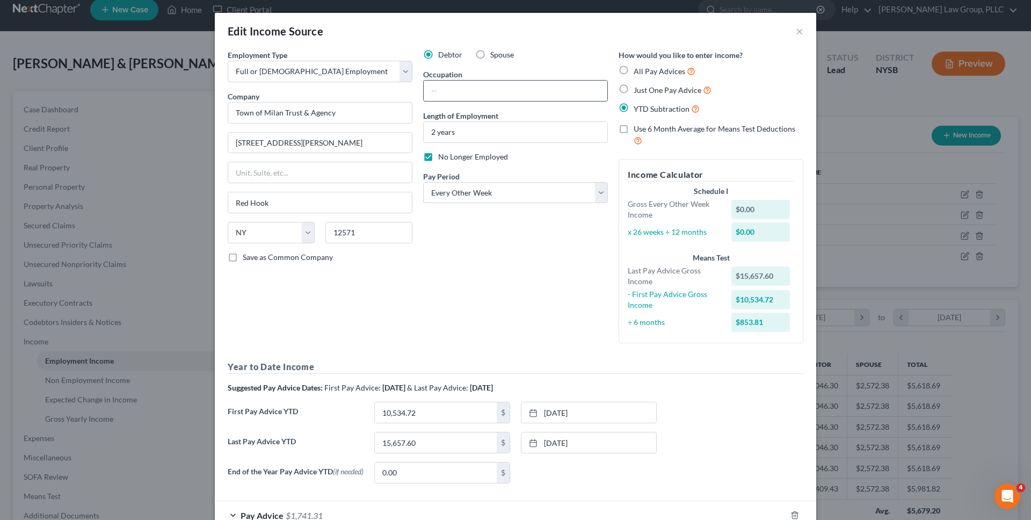
click at [513, 92] on input "text" at bounding box center [516, 91] width 184 height 20
paste input "Driver"
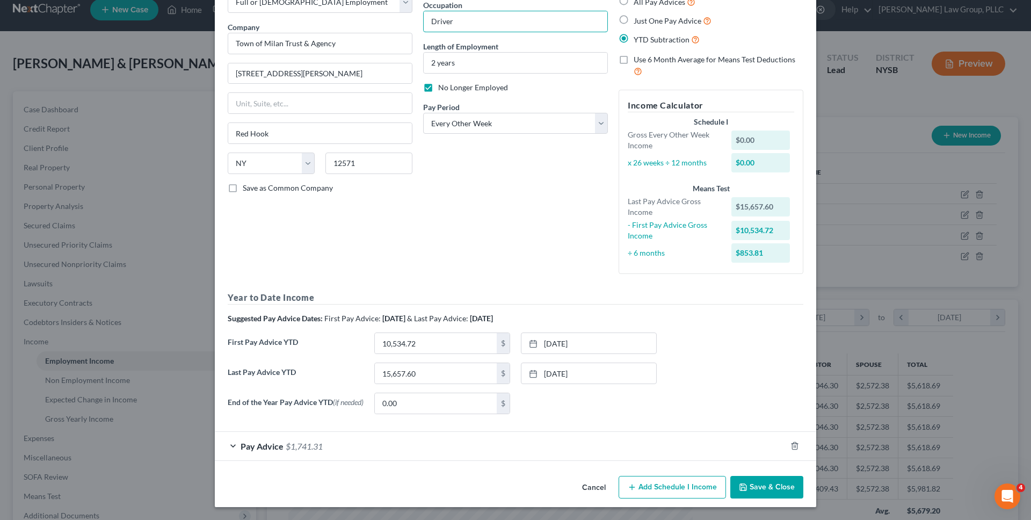
type input "Driver"
click at [798, 502] on div "Cancel Add Schedule I Income Save & Close" at bounding box center [515, 488] width 601 height 35
click at [783, 481] on button "Save & Close" at bounding box center [766, 487] width 73 height 23
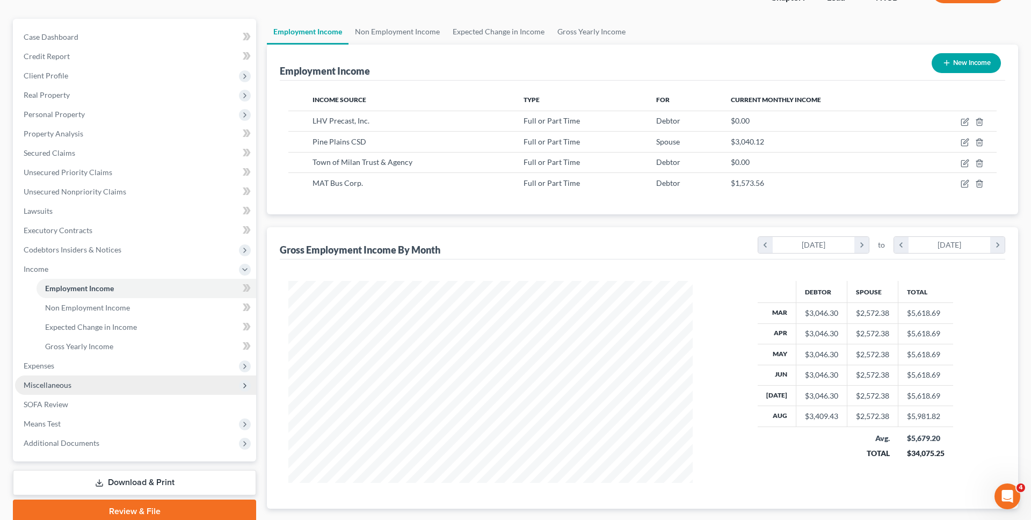
scroll to position [88, 0]
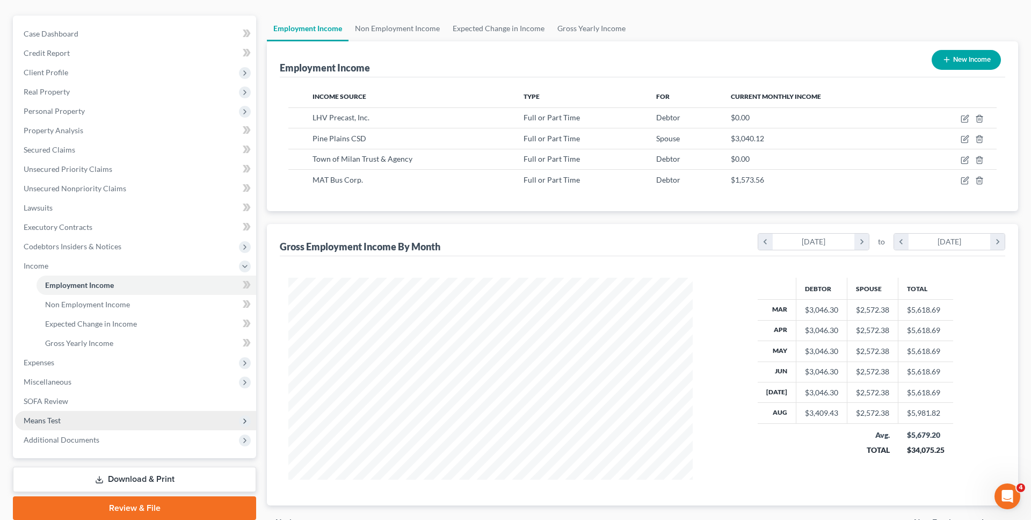
click at [142, 412] on span "Means Test" at bounding box center [135, 420] width 241 height 19
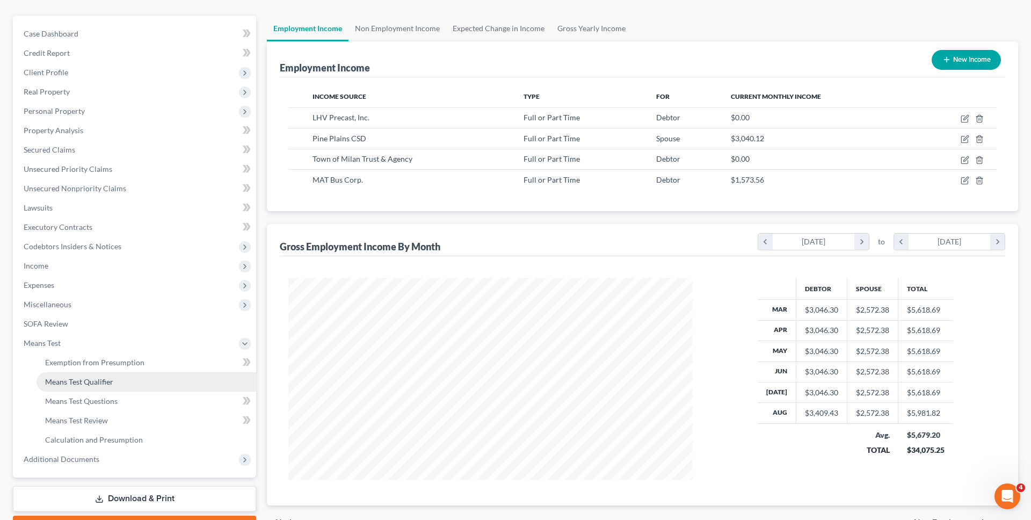
click at [104, 383] on span "Means Test Qualifier" at bounding box center [79, 381] width 68 height 9
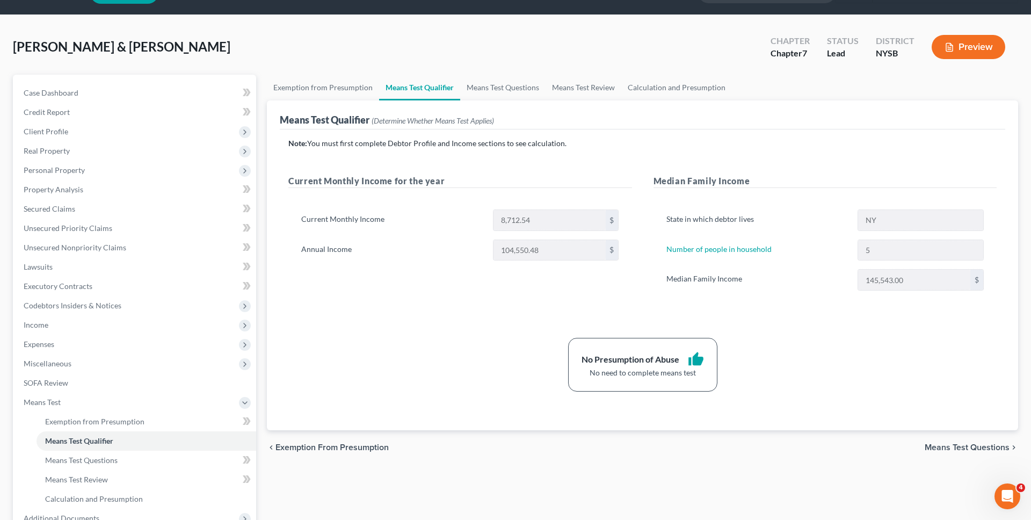
scroll to position [30, 0]
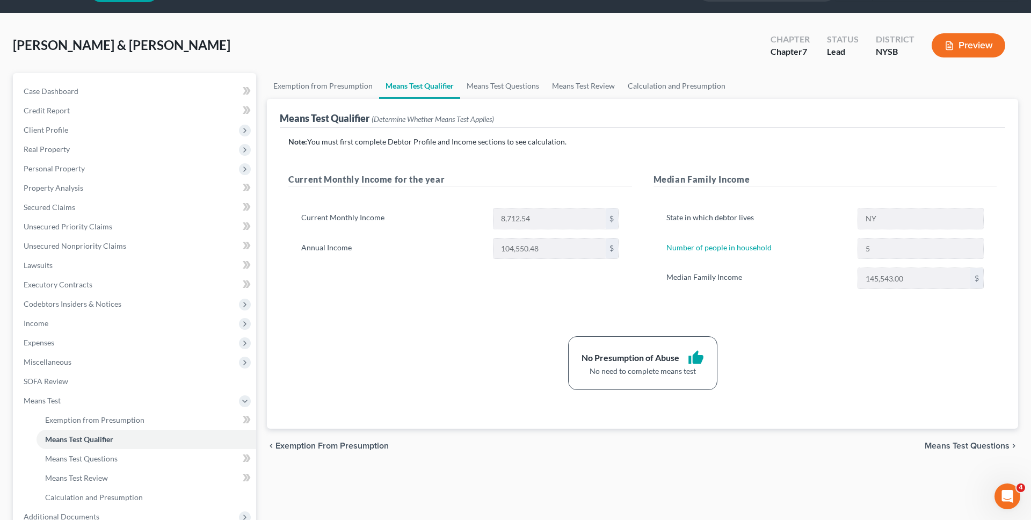
click at [568, 184] on h5 "Current Monthly Income for the year" at bounding box center [460, 179] width 344 height 13
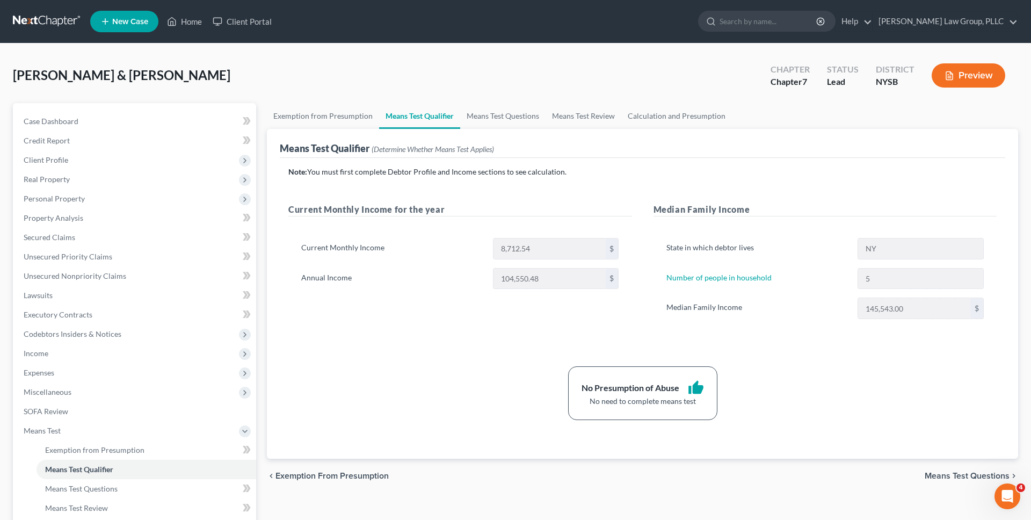
click at [57, 20] on link at bounding box center [47, 21] width 69 height 19
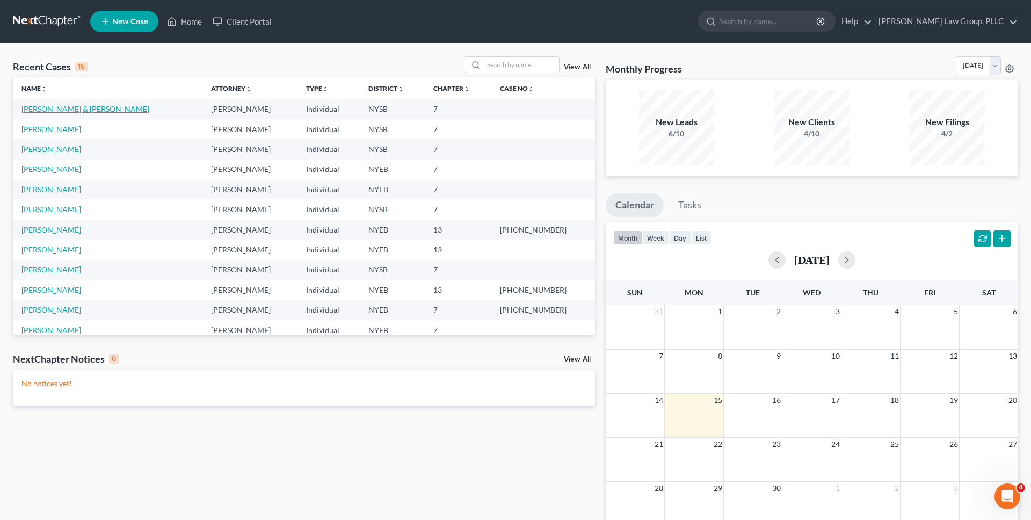
click at [100, 112] on link "[PERSON_NAME] & [PERSON_NAME]" at bounding box center [85, 108] width 128 height 9
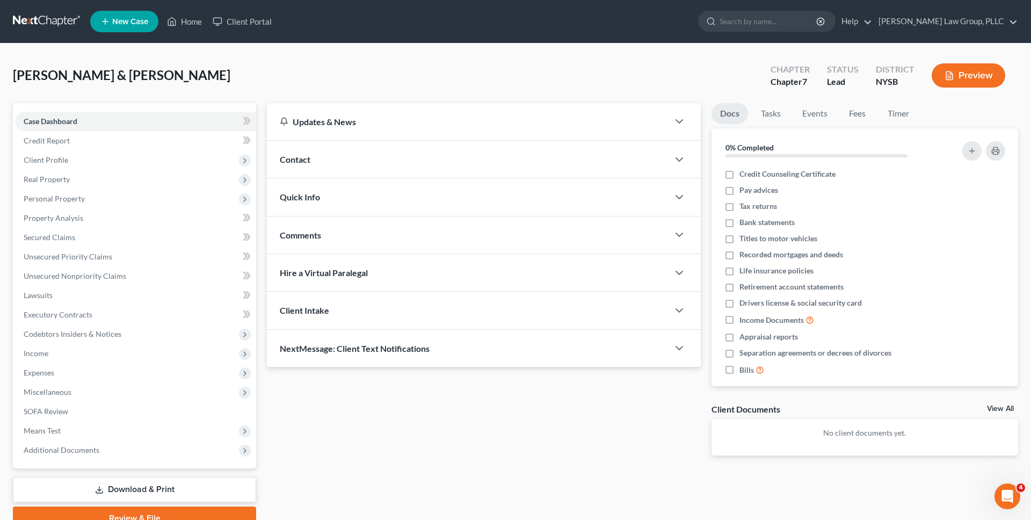
scroll to position [51, 0]
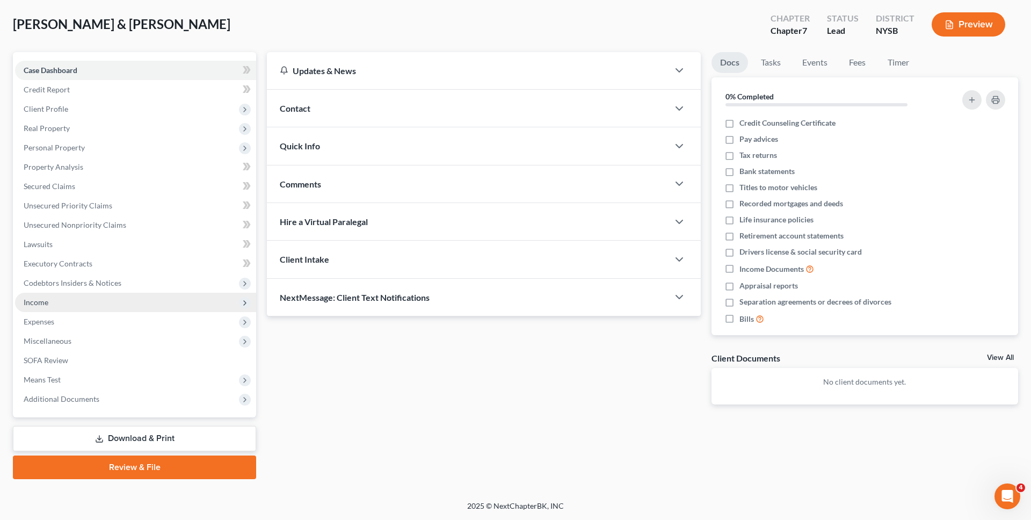
click at [85, 308] on span "Income" at bounding box center [135, 302] width 241 height 19
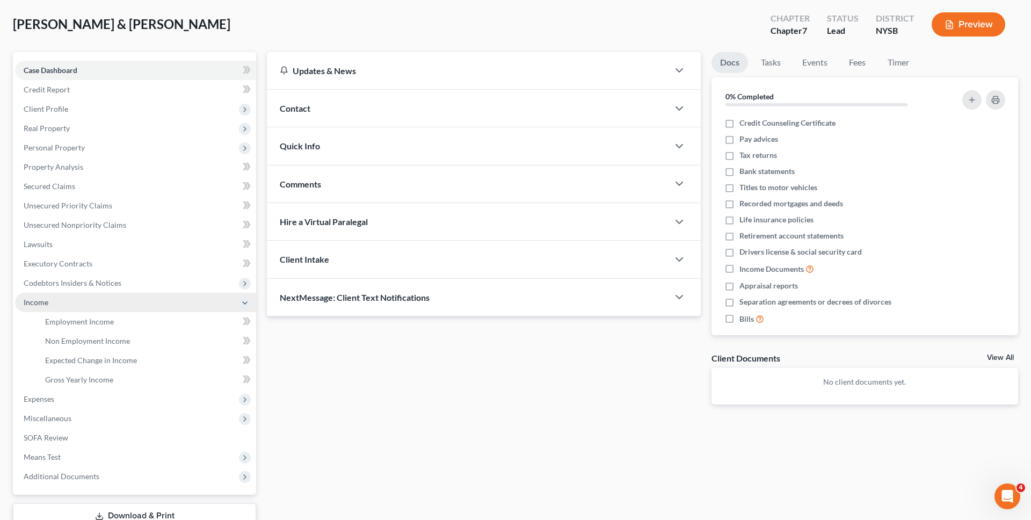
click at [117, 303] on span "Income" at bounding box center [135, 302] width 241 height 19
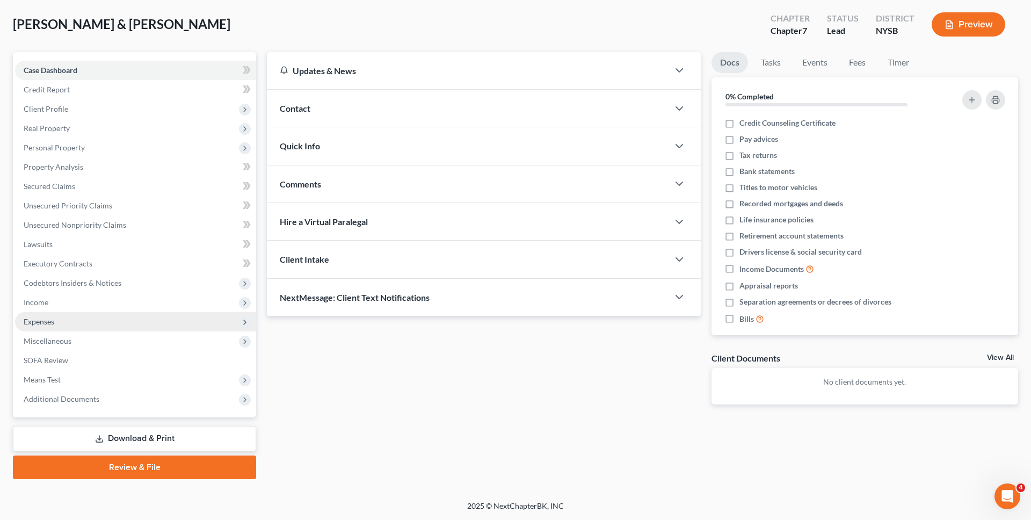
click at [100, 318] on span "Expenses" at bounding box center [135, 321] width 241 height 19
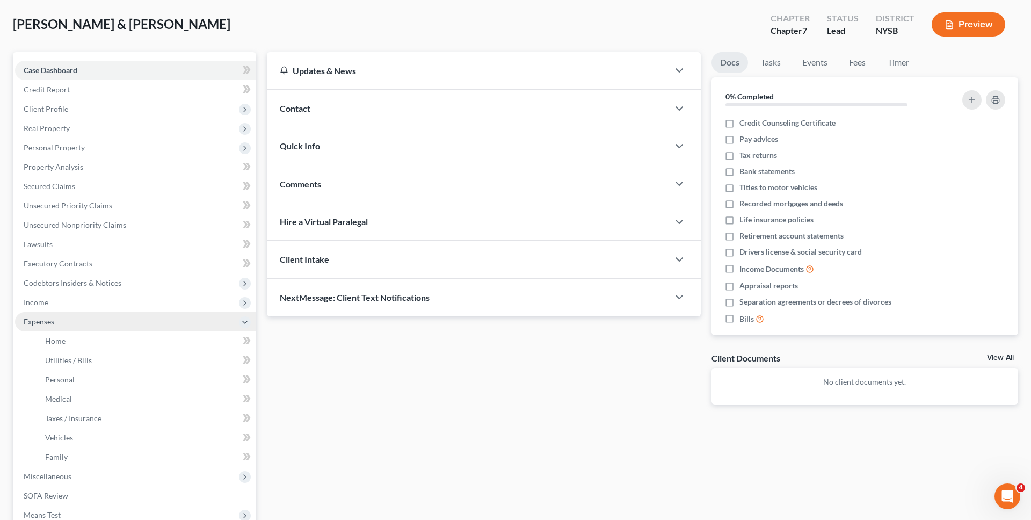
click at [106, 322] on span "Expenses" at bounding box center [135, 321] width 241 height 19
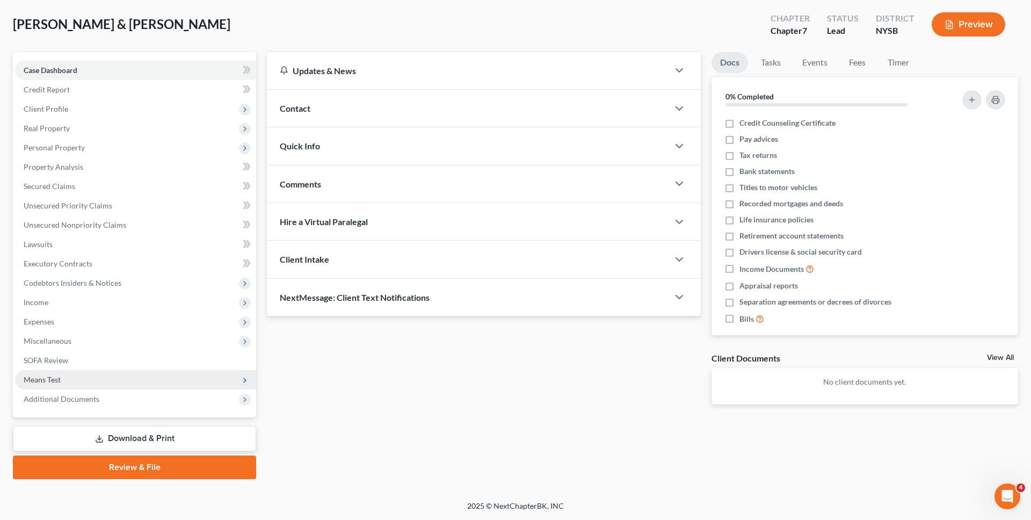
click at [95, 382] on span "Means Test" at bounding box center [135, 379] width 241 height 19
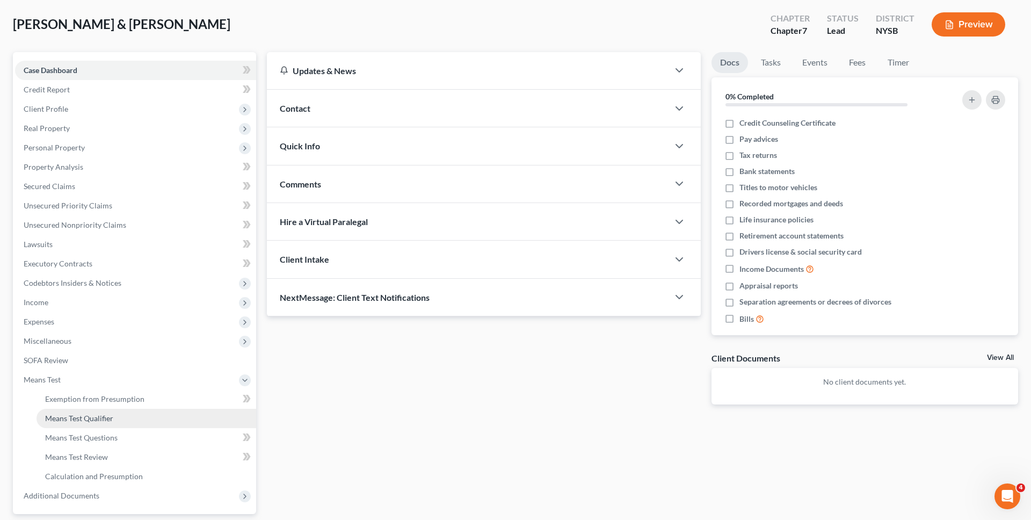
click at [83, 426] on link "Means Test Qualifier" at bounding box center [147, 418] width 220 height 19
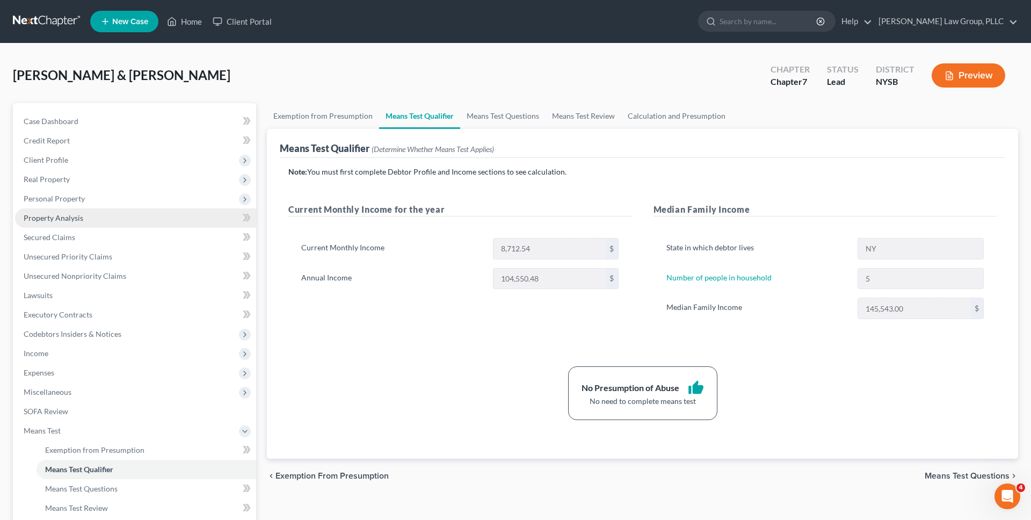
click at [46, 210] on link "Property Analysis" at bounding box center [135, 217] width 241 height 19
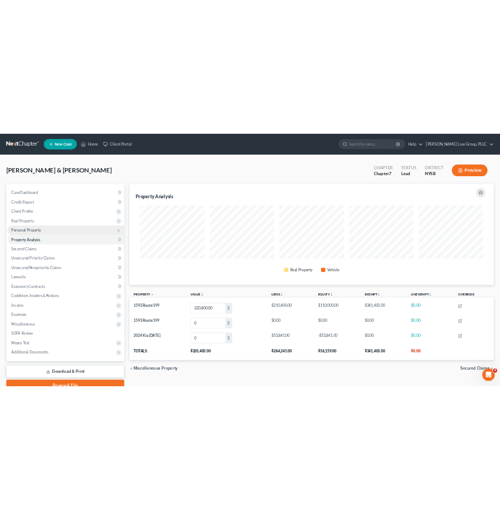
scroll to position [208, 751]
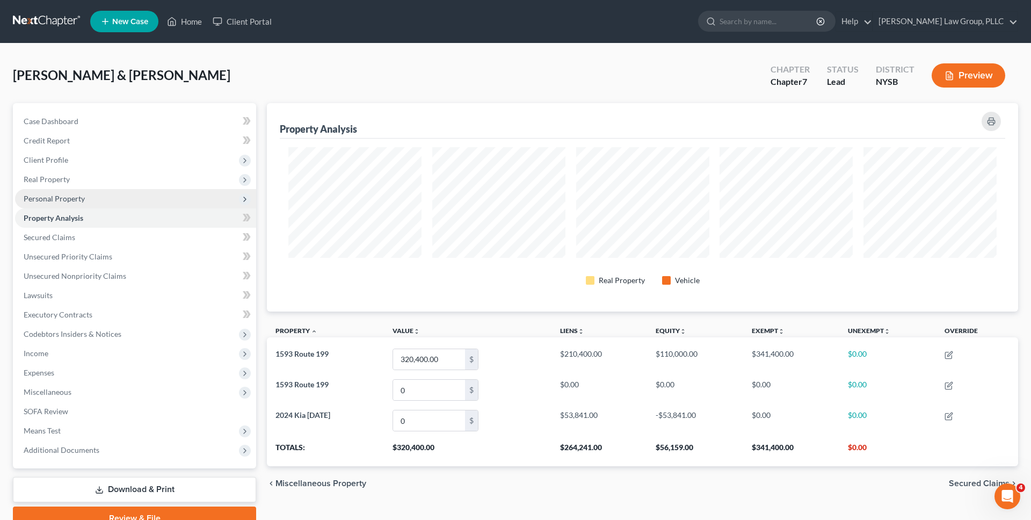
click at [190, 188] on span "Real Property" at bounding box center [135, 179] width 241 height 19
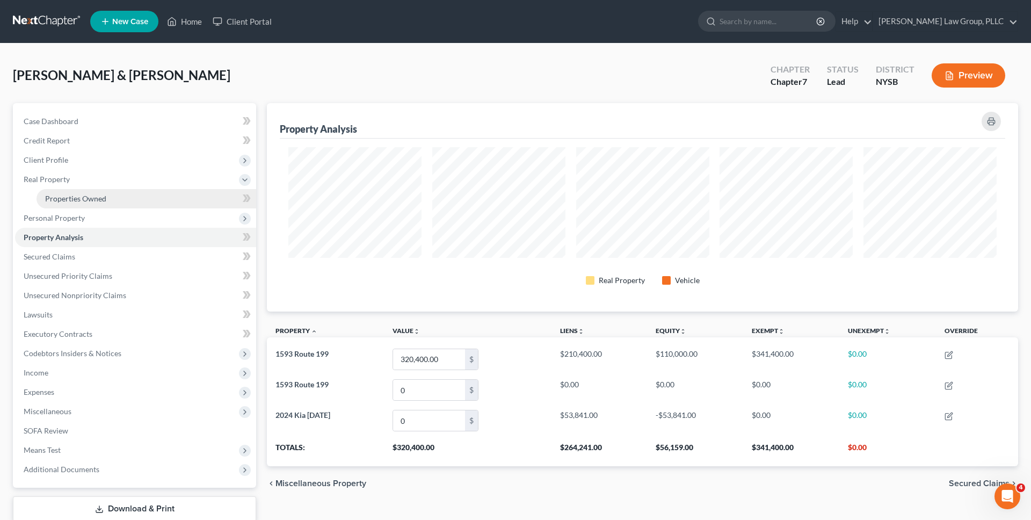
click at [179, 204] on link "Properties Owned" at bounding box center [147, 198] width 220 height 19
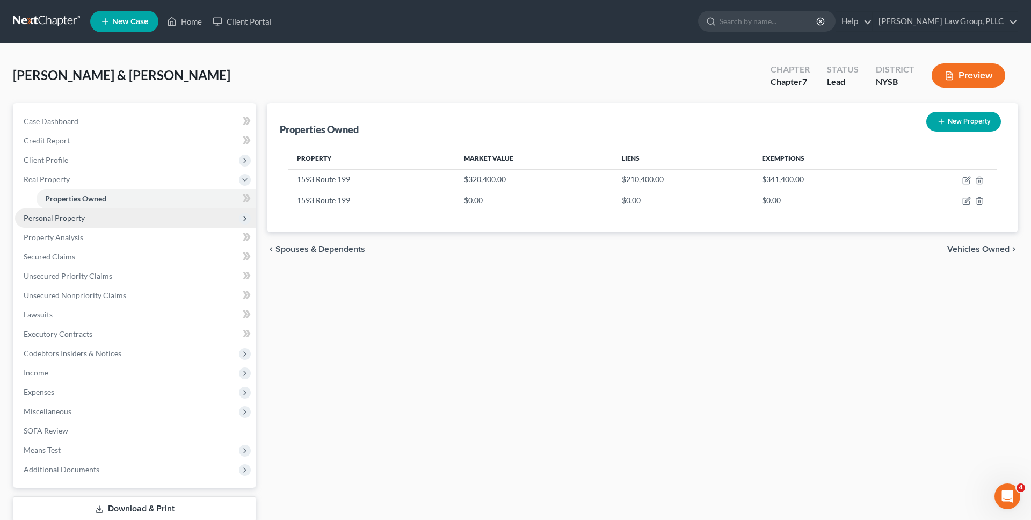
click at [167, 224] on span "Personal Property" at bounding box center [135, 217] width 241 height 19
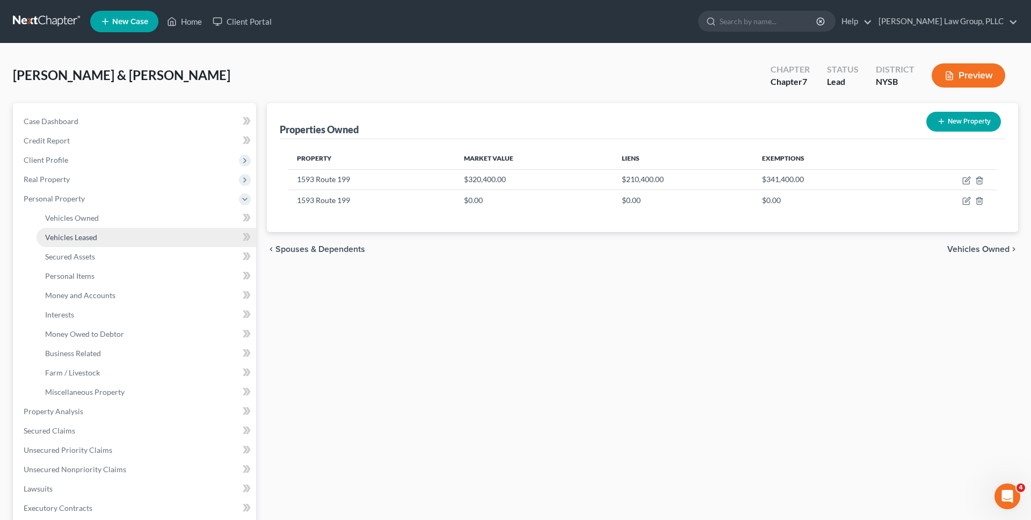
click at [163, 236] on link "Vehicles Leased" at bounding box center [147, 237] width 220 height 19
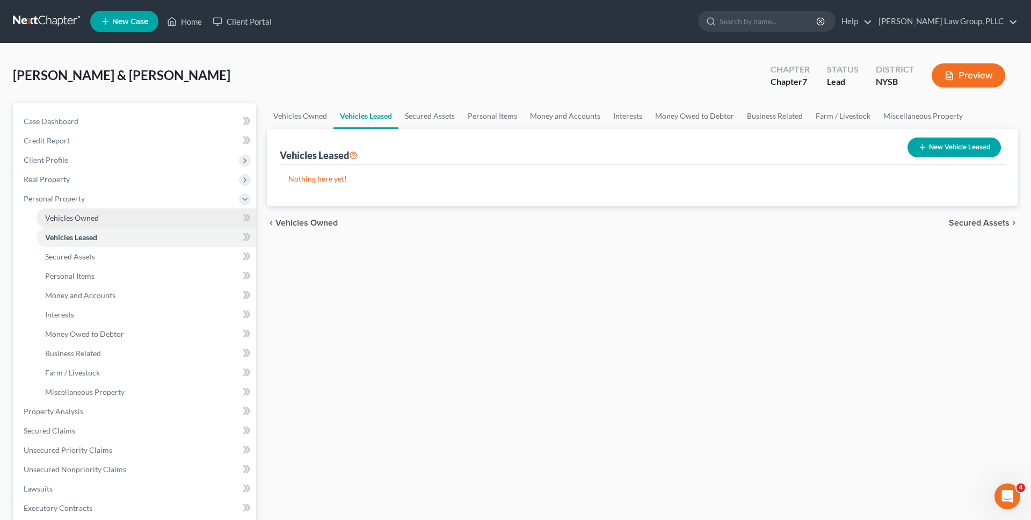
click at [172, 216] on link "Vehicles Owned" at bounding box center [147, 217] width 220 height 19
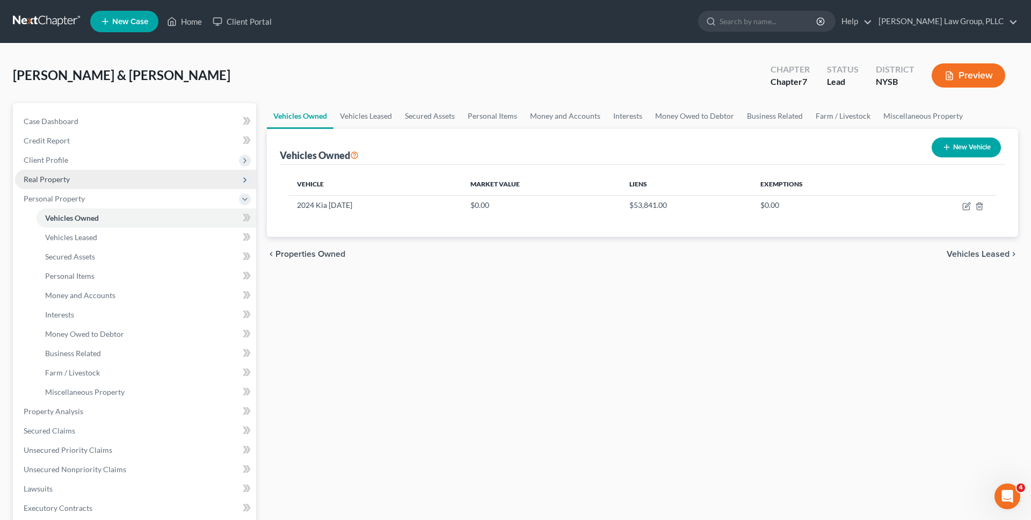
click at [149, 185] on span "Real Property" at bounding box center [135, 179] width 241 height 19
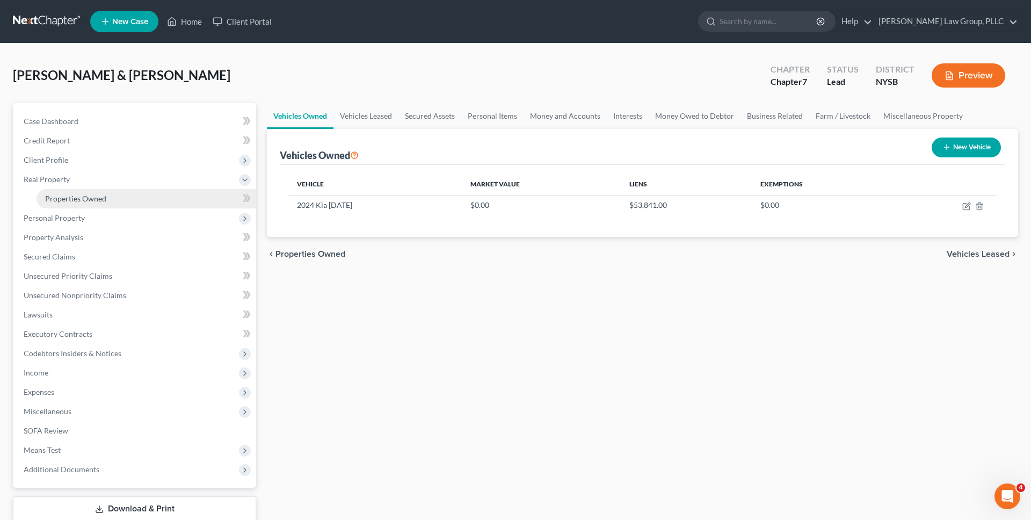
click at [148, 202] on link "Properties Owned" at bounding box center [147, 198] width 220 height 19
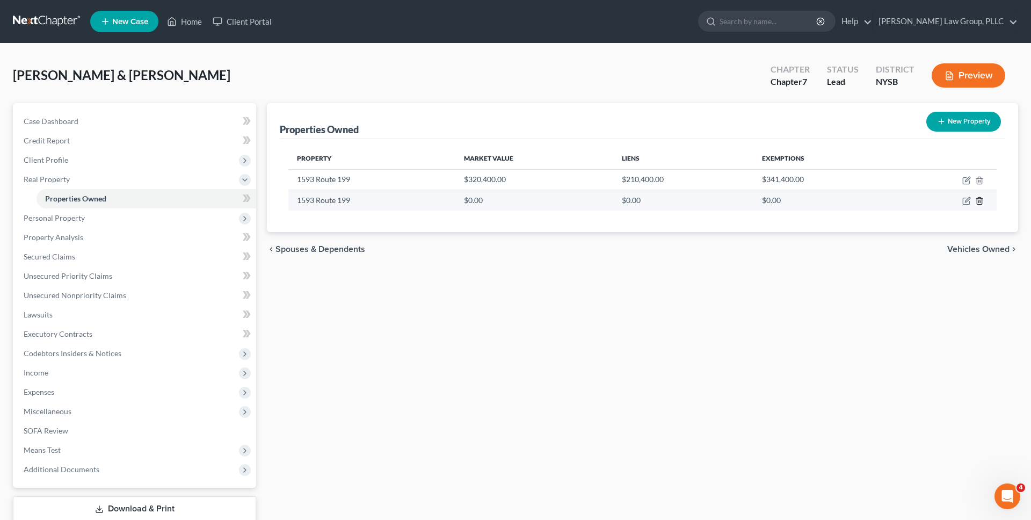
click at [979, 201] on icon "button" at bounding box center [979, 201] width 9 height 9
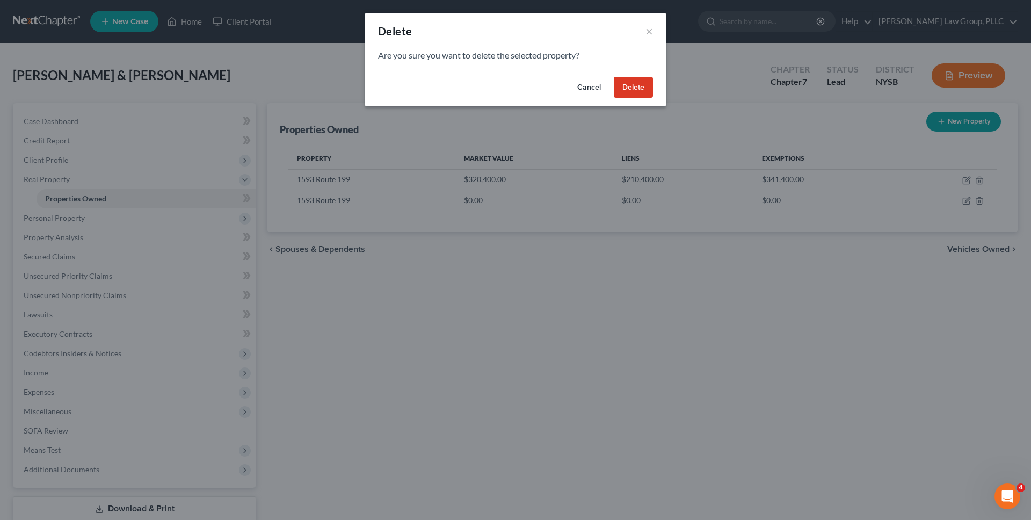
click at [644, 79] on button "Delete" at bounding box center [633, 87] width 39 height 21
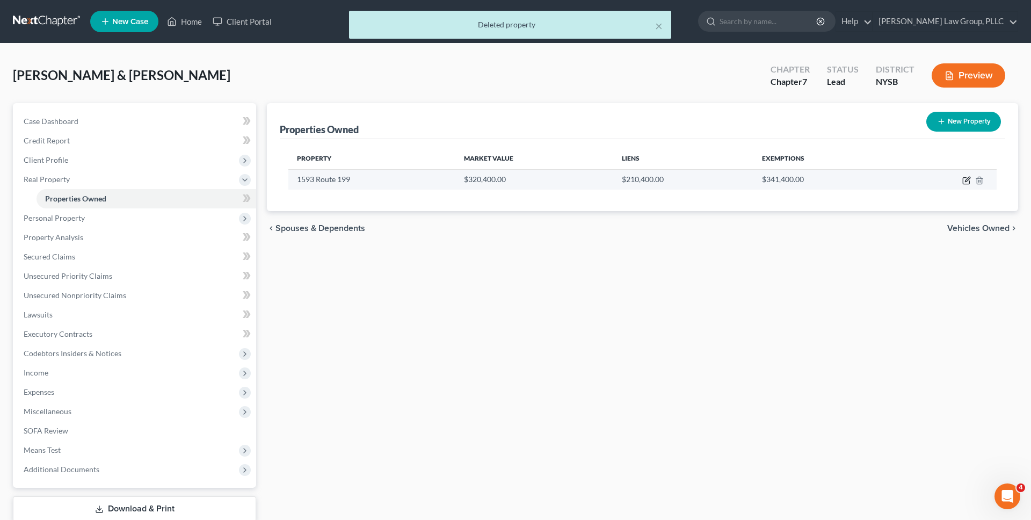
click at [969, 185] on td at bounding box center [946, 179] width 102 height 20
click at [964, 178] on icon "button" at bounding box center [966, 180] width 9 height 9
select select "35"
select select "2"
select select "0"
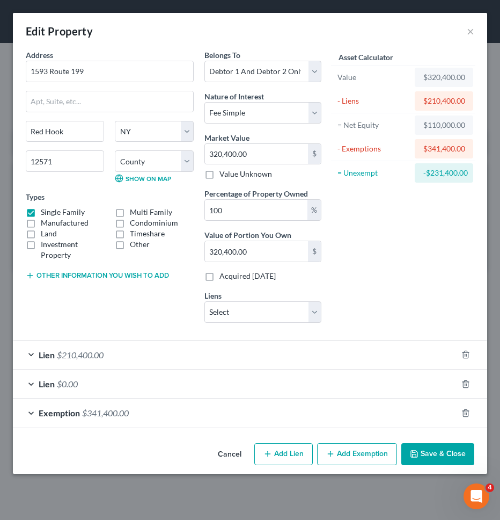
click at [459, 272] on div "Asset Calculator Value $320,400.00 - Liens $210,400.00 = Net Equity $110,000.00…" at bounding box center [403, 190] width 153 height 282
click at [388, 361] on div "Lien $210,400.00" at bounding box center [235, 354] width 445 height 28
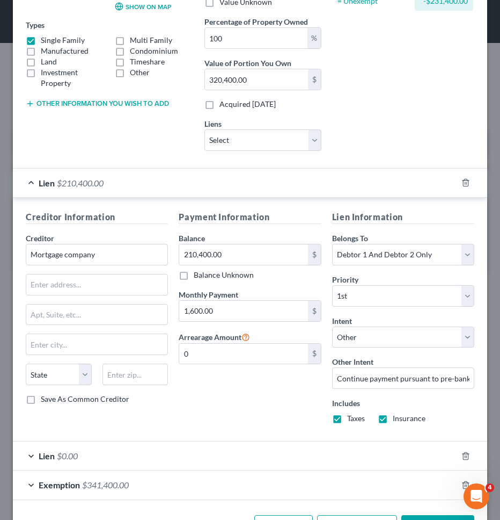
scroll to position [210, 0]
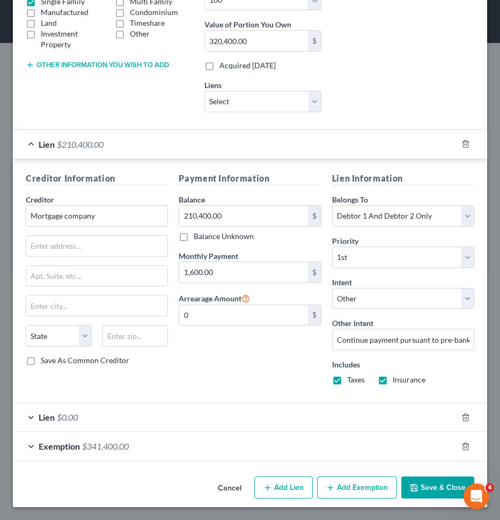
click at [188, 441] on div "Exemption $341,400.00" at bounding box center [235, 446] width 445 height 28
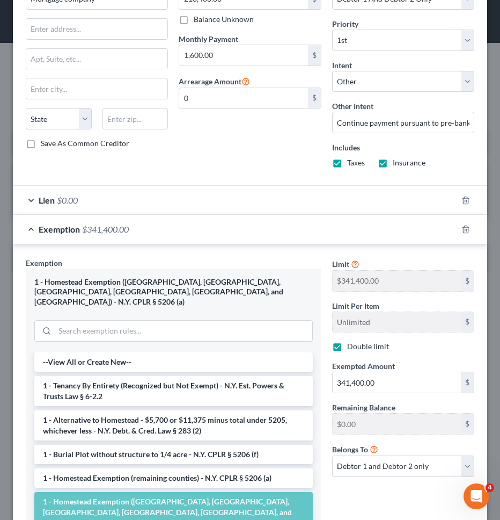
scroll to position [434, 0]
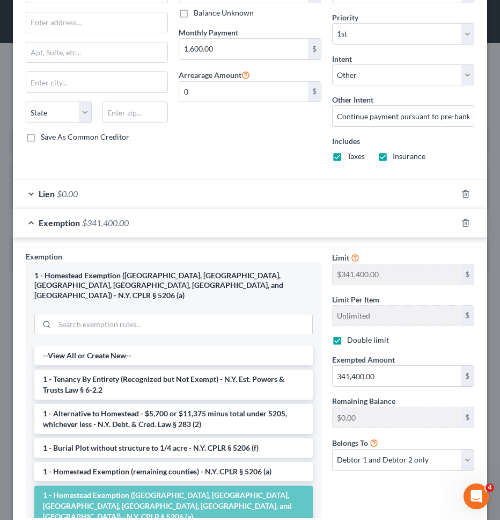
click at [250, 196] on div "Lien $0.00" at bounding box center [235, 193] width 445 height 28
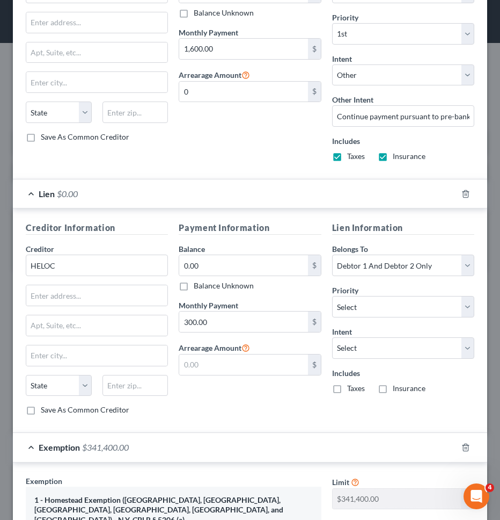
click at [249, 196] on div "Lien $0.00" at bounding box center [235, 193] width 445 height 28
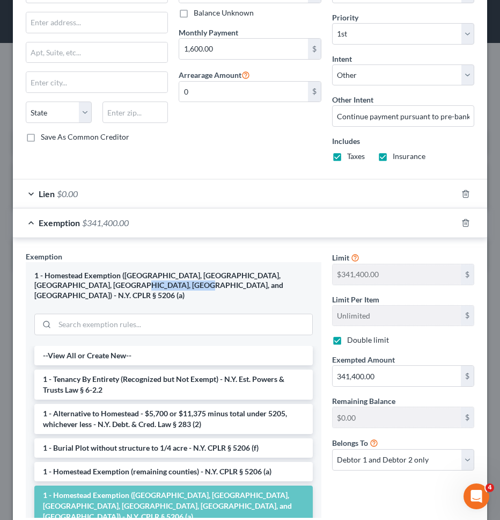
drag, startPoint x: 133, startPoint y: 287, endPoint x: 75, endPoint y: 286, distance: 57.5
click at [75, 286] on div "1 - Homestead Exemption (Dutchess, Albany, Columbia, Orange, Saratoga, and Ulst…" at bounding box center [173, 286] width 279 height 30
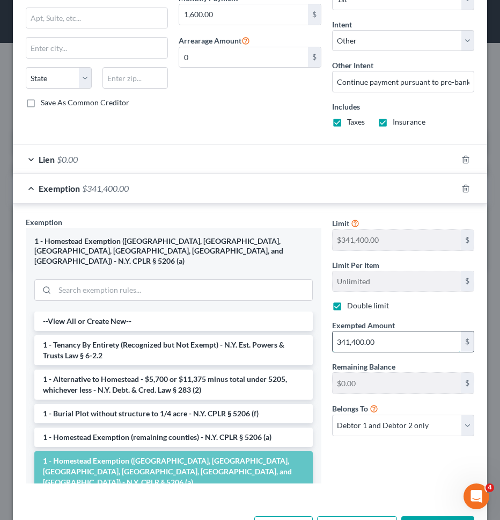
click at [404, 342] on input "341,400.00" at bounding box center [397, 341] width 128 height 20
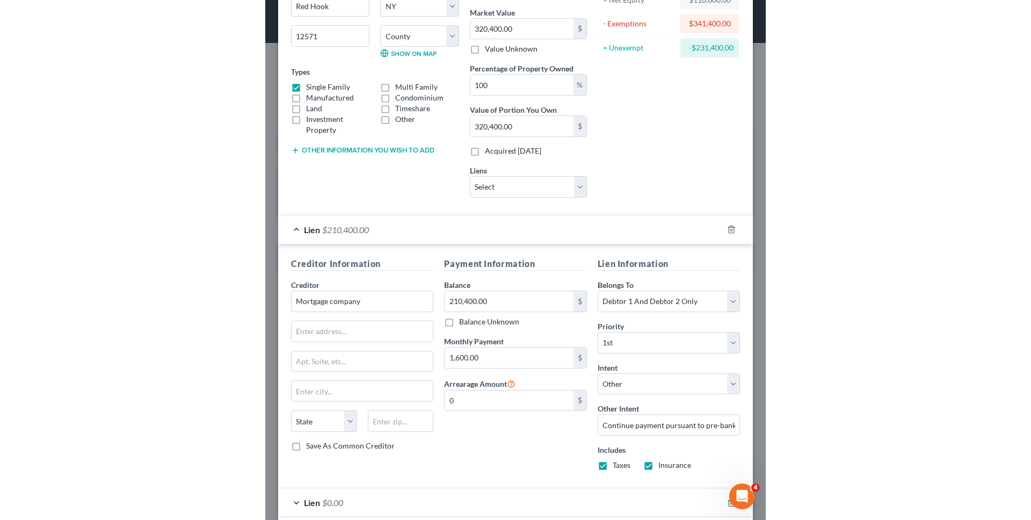
scroll to position [0, 0]
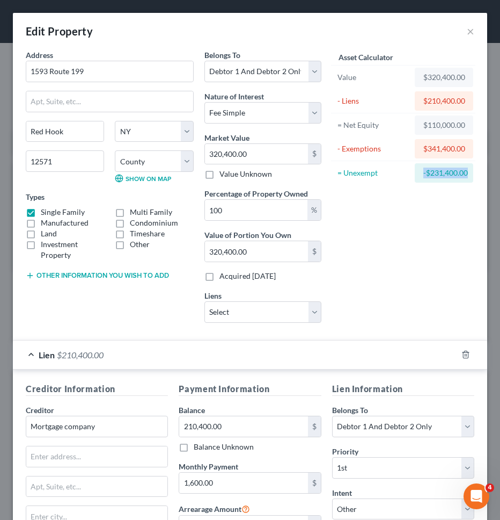
drag, startPoint x: 469, startPoint y: 171, endPoint x: 382, endPoint y: 176, distance: 86.6
click at [394, 175] on div "= Unexempt -$231,400.00" at bounding box center [403, 173] width 144 height 24
click at [444, 176] on div "-$231,400.00" at bounding box center [444, 173] width 41 height 11
drag, startPoint x: 467, startPoint y: 149, endPoint x: 415, endPoint y: 149, distance: 52.1
click at [416, 149] on div "$341,400.00" at bounding box center [444, 148] width 59 height 19
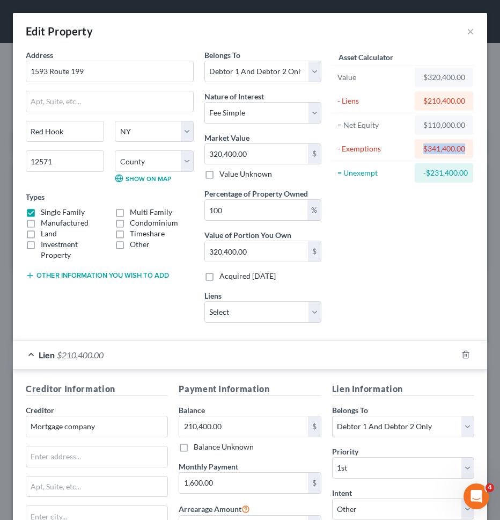
click at [435, 147] on div "$341,400.00" at bounding box center [444, 148] width 41 height 11
drag, startPoint x: 467, startPoint y: 99, endPoint x: 425, endPoint y: 102, distance: 41.5
click at [425, 102] on div "$210,400.00" at bounding box center [444, 100] width 59 height 19
click at [465, 31] on div "Edit Property ×" at bounding box center [250, 31] width 475 height 37
click at [466, 31] on div "Edit Property ×" at bounding box center [250, 31] width 475 height 37
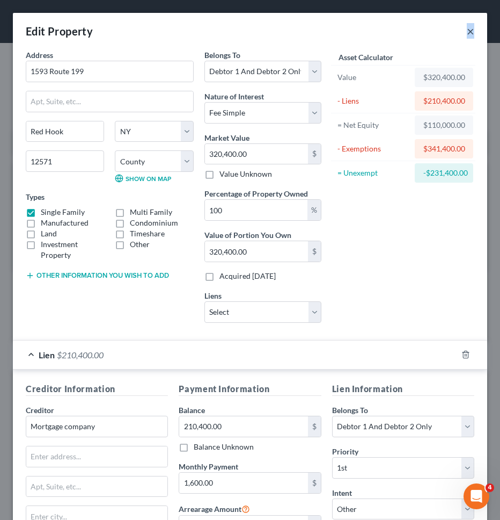
click at [468, 31] on button "×" at bounding box center [471, 31] width 8 height 13
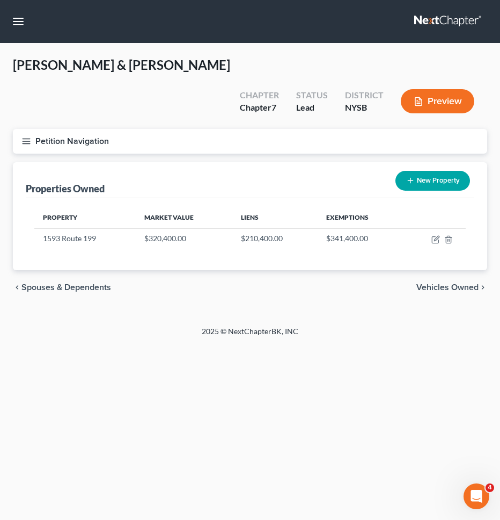
click at [328, 270] on div "chevron_left Spouses & Dependents Vehicles Owned chevron_right" at bounding box center [250, 287] width 475 height 34
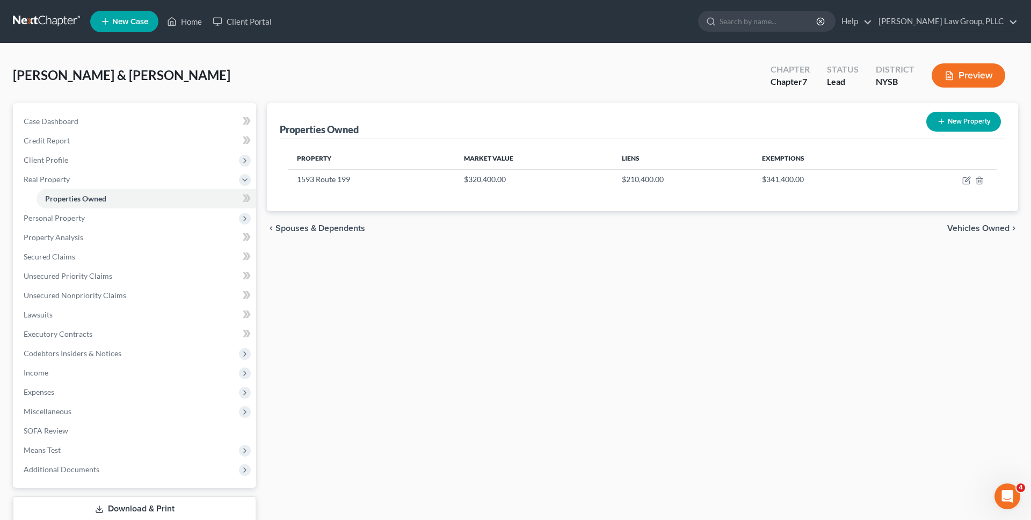
click at [294, 69] on div "Wendover, Justin & Rebecca Upgraded Chapter Chapter 7 Status Lead District NYSB…" at bounding box center [515, 79] width 1005 height 47
click at [45, 236] on span "Property Analysis" at bounding box center [54, 237] width 60 height 9
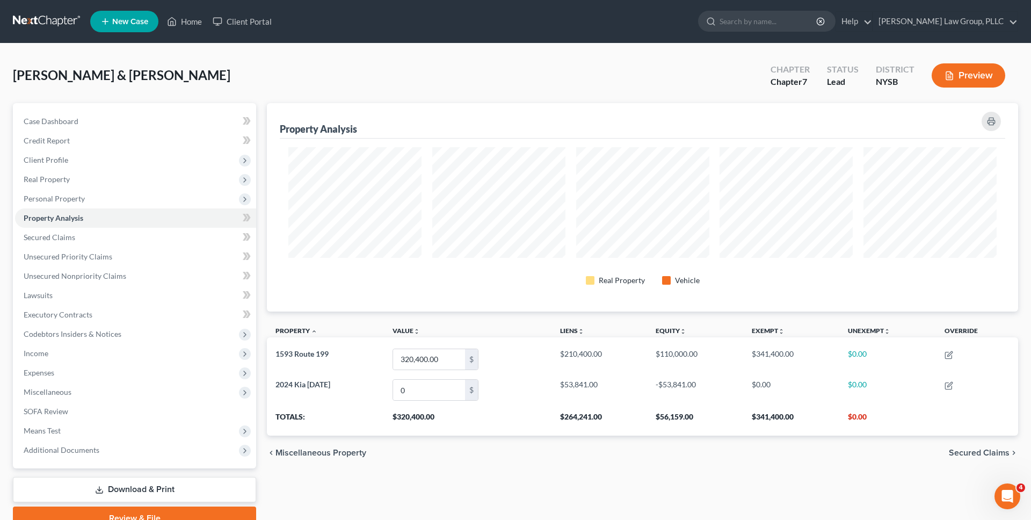
scroll to position [208, 751]
click at [84, 395] on span "Miscellaneous" at bounding box center [135, 391] width 241 height 19
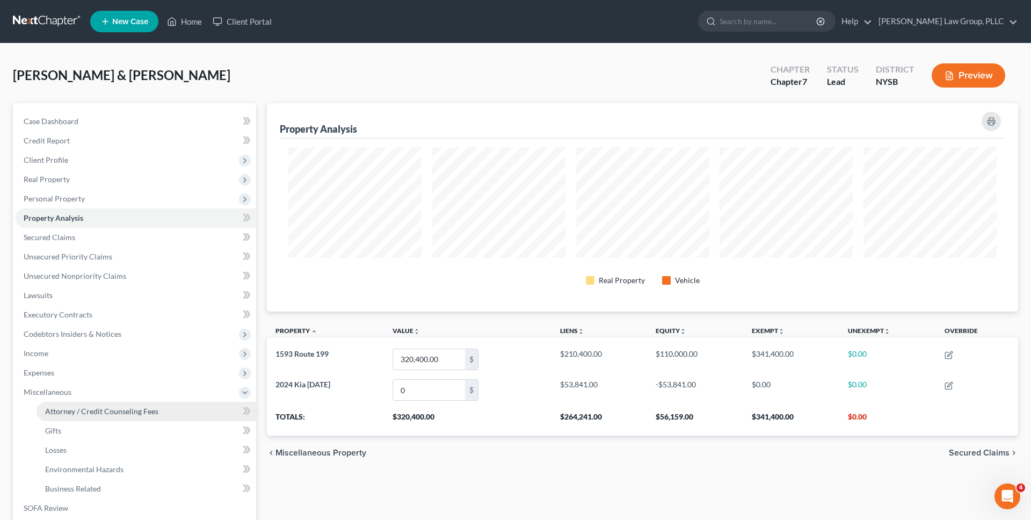
click at [86, 403] on link "Attorney / Credit Counseling Fees" at bounding box center [147, 411] width 220 height 19
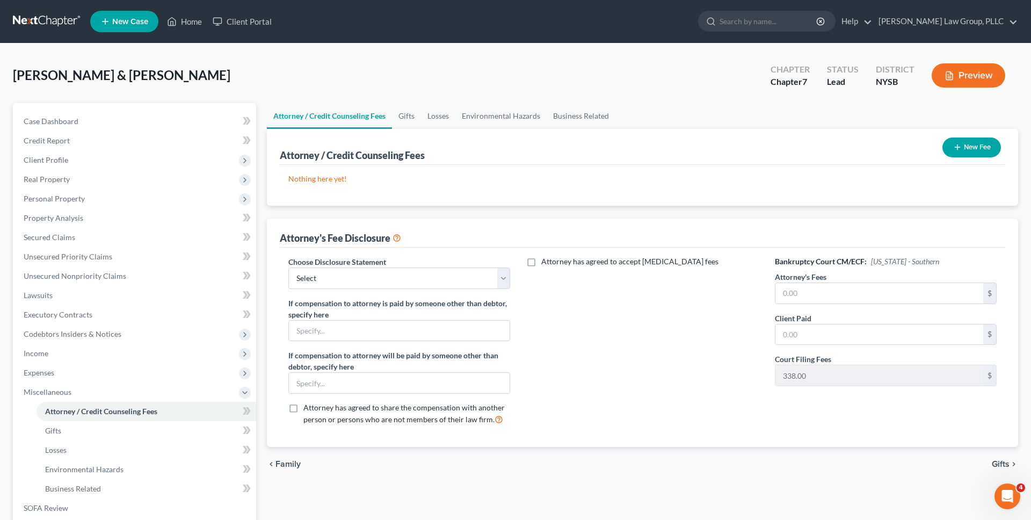
click at [61, 13] on link at bounding box center [47, 21] width 69 height 19
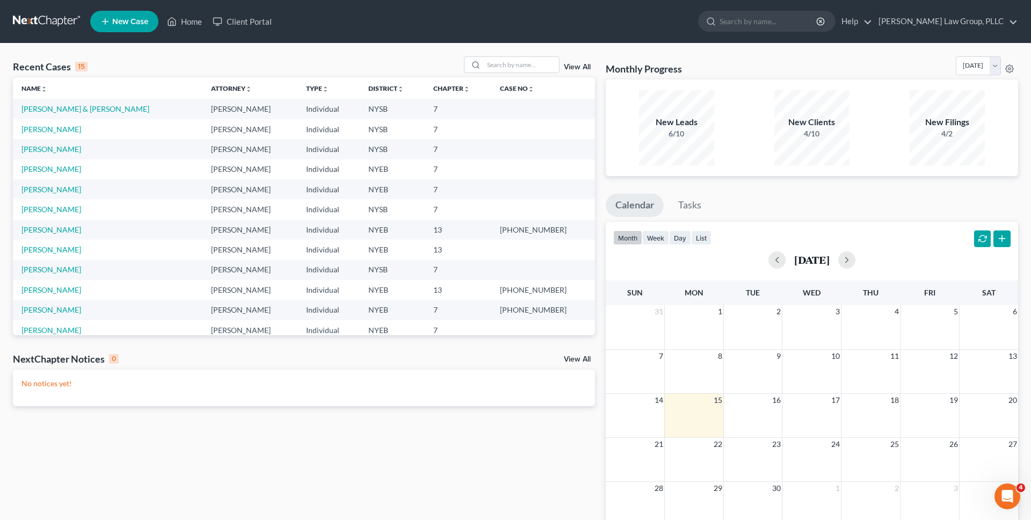
click at [119, 76] on div "Recent Cases 15 View All" at bounding box center [304, 66] width 582 height 21
click at [99, 111] on link "[PERSON_NAME] & [PERSON_NAME]" at bounding box center [85, 108] width 128 height 9
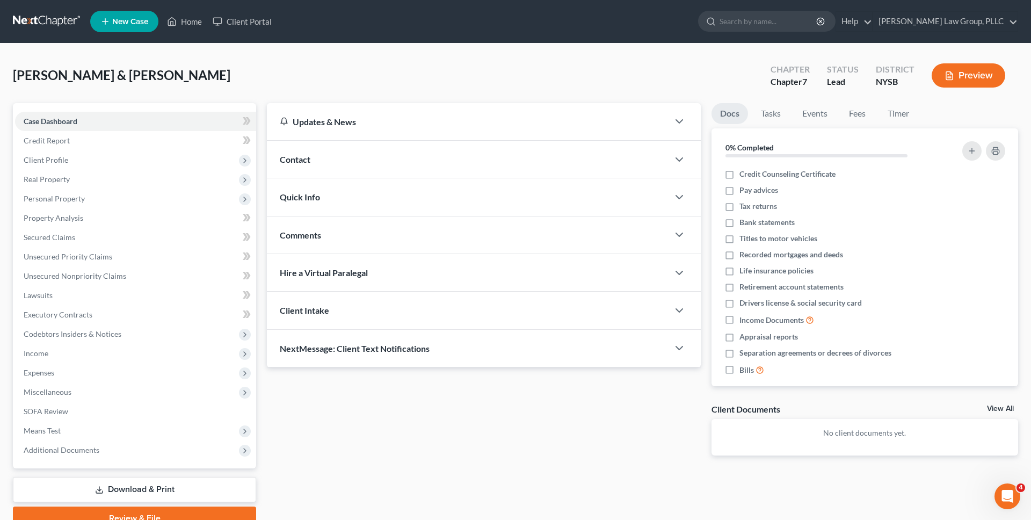
click at [971, 68] on button "Preview" at bounding box center [969, 75] width 74 height 24
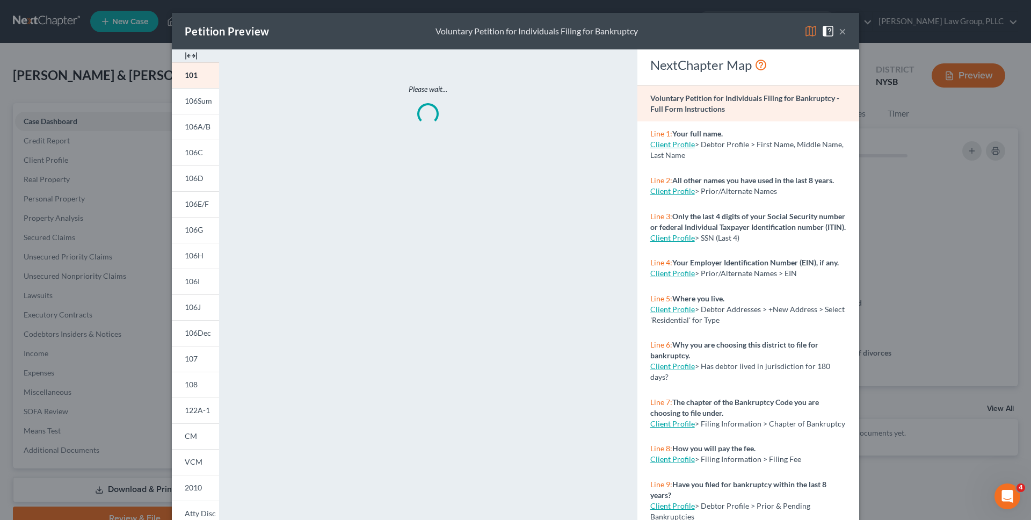
click at [808, 33] on img at bounding box center [810, 31] width 13 height 13
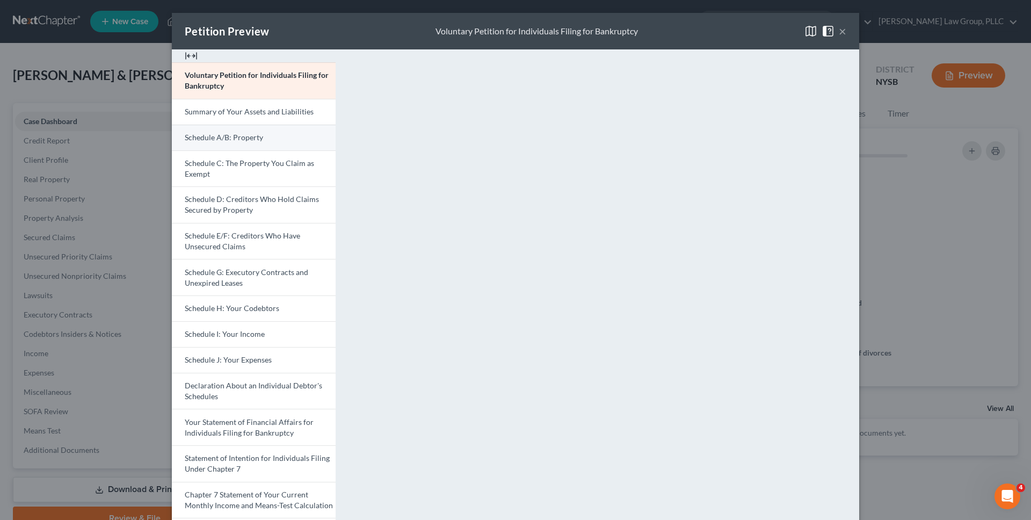
click at [233, 137] on span "Schedule A/B: Property" at bounding box center [224, 137] width 78 height 9
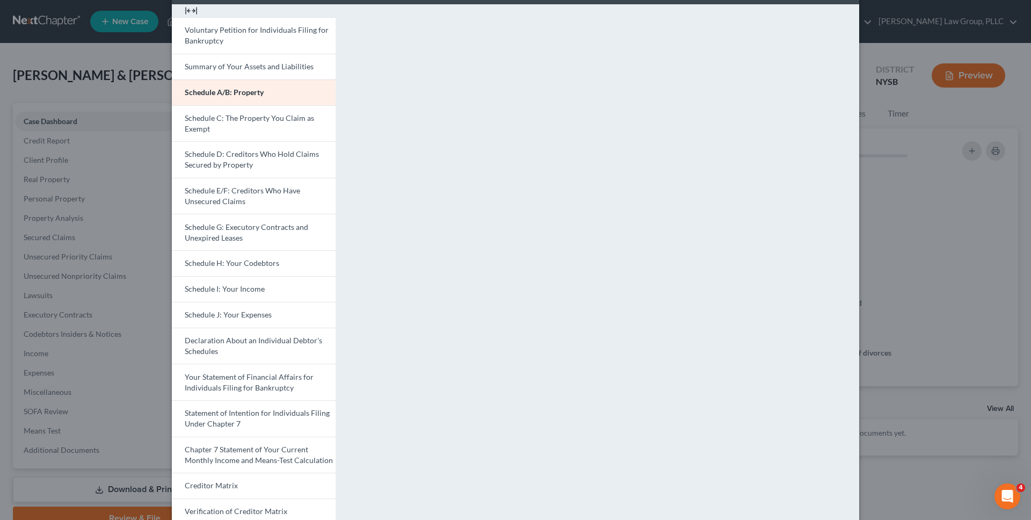
scroll to position [46, 0]
click at [83, 199] on div "Petition Preview Schedule A/B: Property × Voluntary Petition for Individuals Fi…" at bounding box center [515, 260] width 1031 height 520
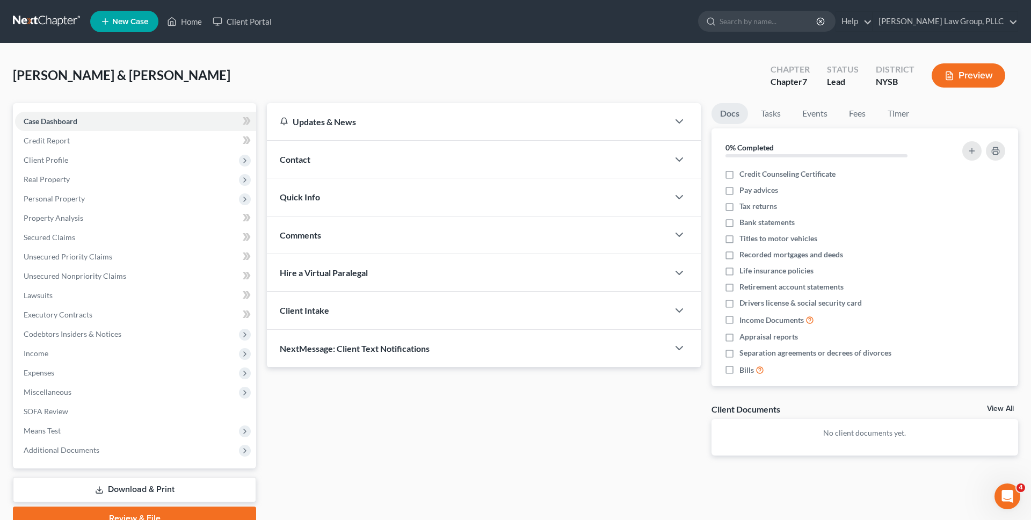
click at [46, 23] on link at bounding box center [47, 21] width 69 height 19
